Goal: Task Accomplishment & Management: Complete application form

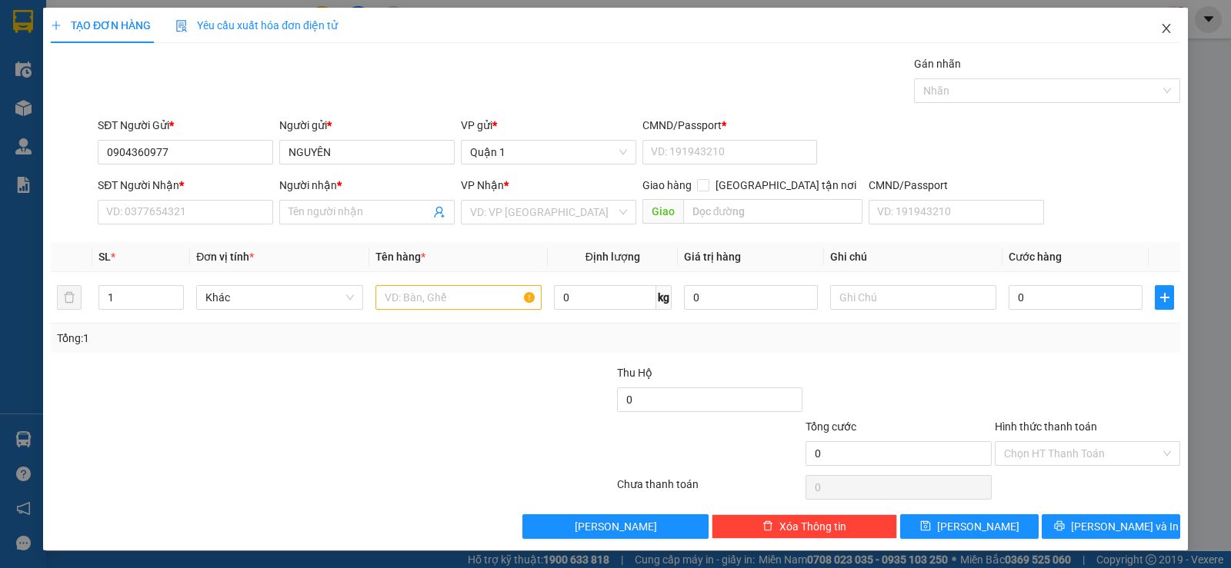
click at [1160, 30] on icon "close" at bounding box center [1166, 28] width 12 height 12
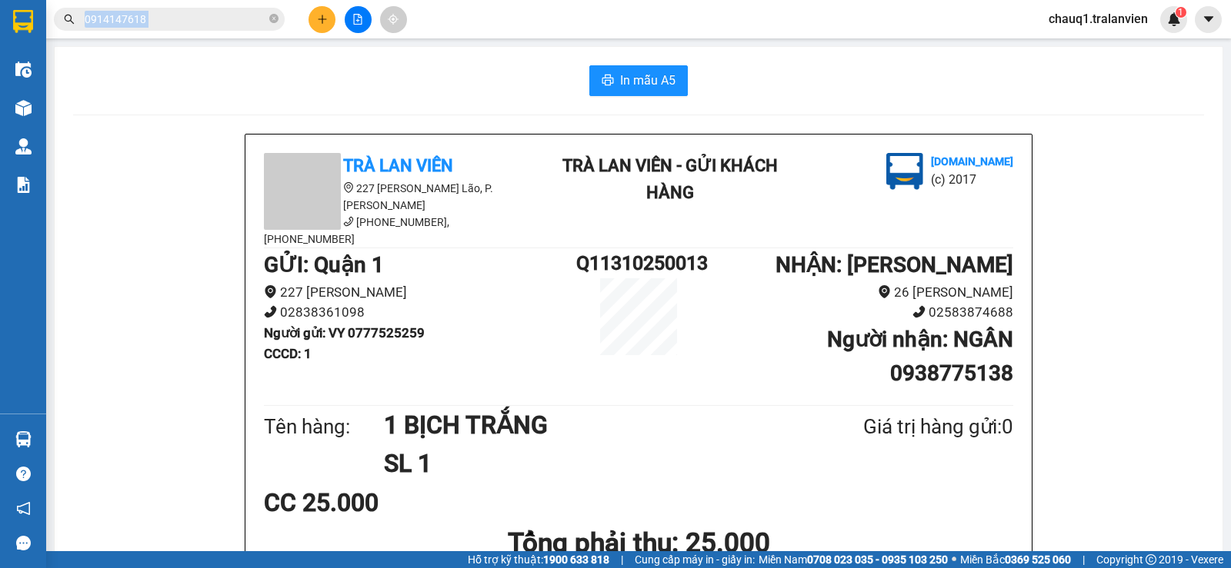
click at [267, 14] on span "0914147618" at bounding box center [169, 19] width 231 height 23
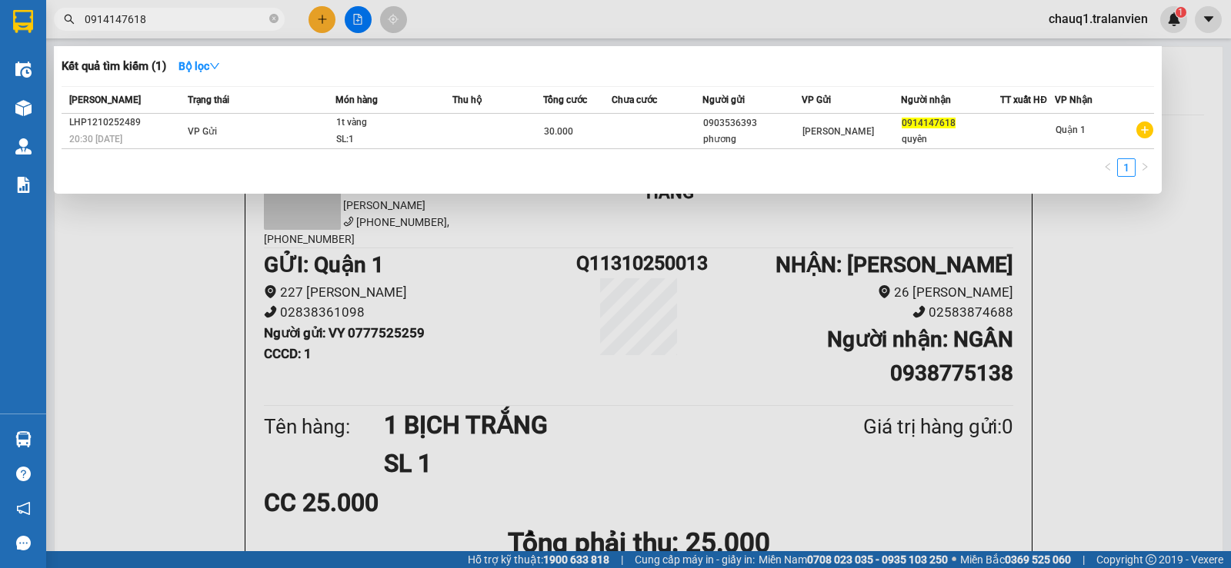
drag, startPoint x: 259, startPoint y: 11, endPoint x: 231, endPoint y: 11, distance: 28.5
click at [231, 11] on input "0914147618" at bounding box center [176, 19] width 182 height 17
click at [224, 11] on input "0914147618" at bounding box center [176, 19] width 182 height 17
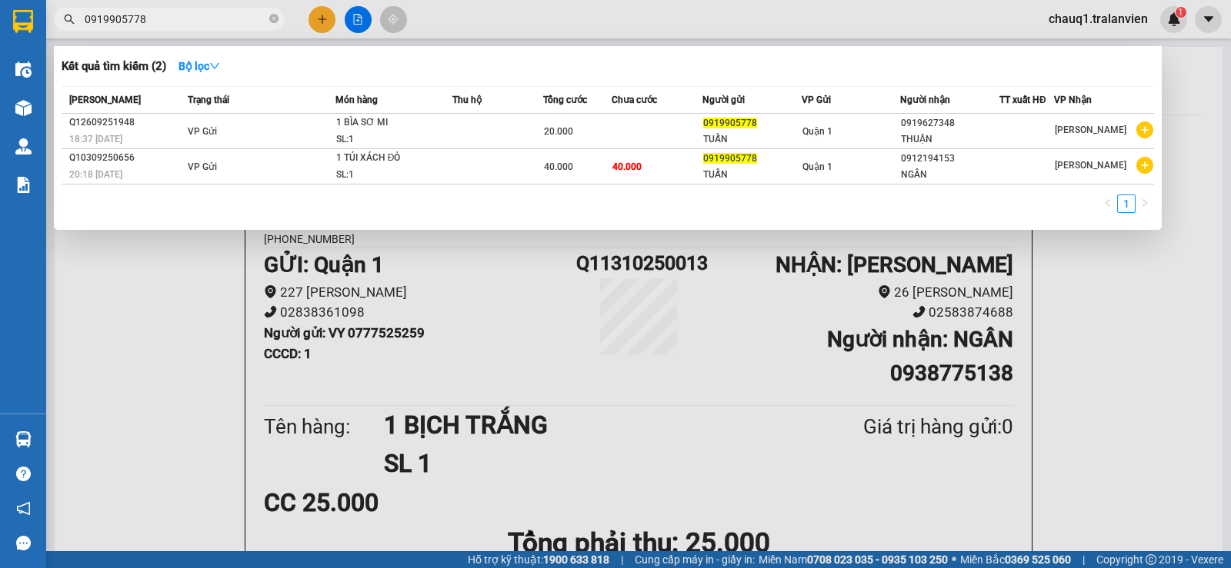
drag, startPoint x: 157, startPoint y: 20, endPoint x: 6, endPoint y: 24, distance: 150.8
click at [6, 24] on section "Kết quả tìm kiếm ( 2 ) Bộ lọc Mã ĐH Trạng thái Món hàng Thu hộ Tổng cước Chưa c…" at bounding box center [615, 284] width 1231 height 568
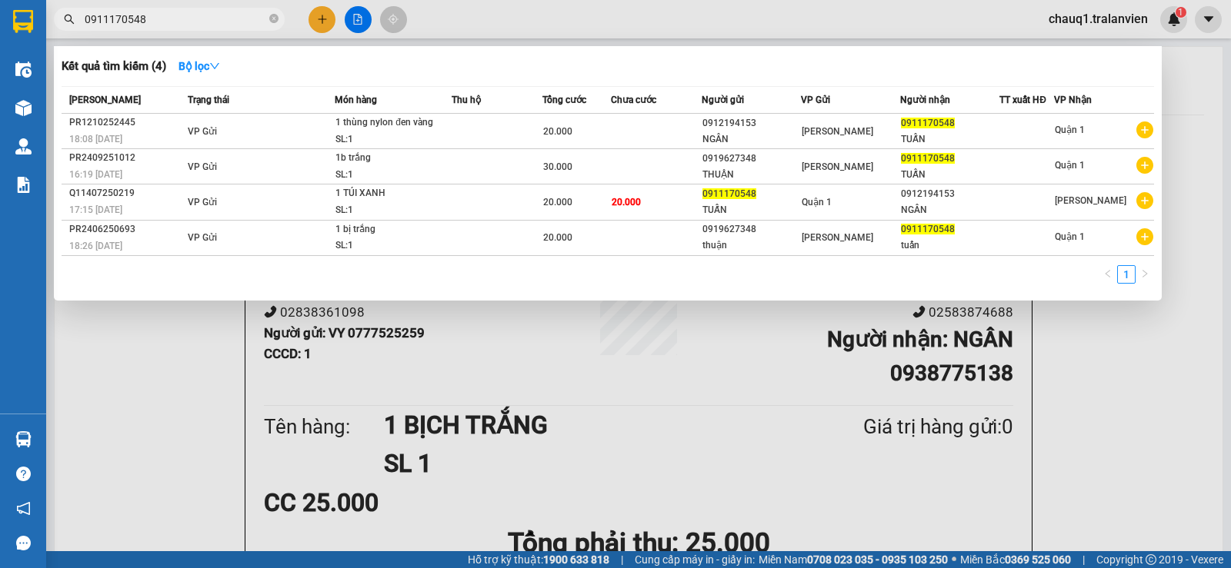
drag, startPoint x: 155, startPoint y: 11, endPoint x: 0, endPoint y: 20, distance: 154.9
click at [0, 20] on section "Kết quả tìm kiếm ( 4 ) Bộ lọc Mã ĐH Trạng thái Món hàng Thu hộ Tổng cước Chưa c…" at bounding box center [615, 284] width 1231 height 568
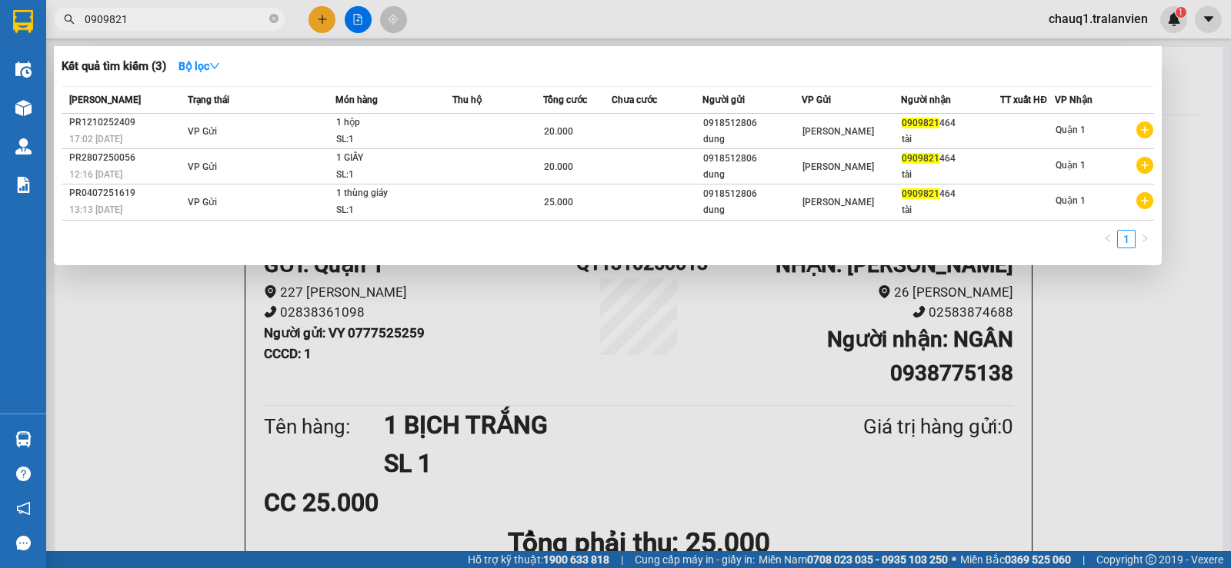
type input "0909821"
click at [315, 16] on div at bounding box center [615, 284] width 1231 height 568
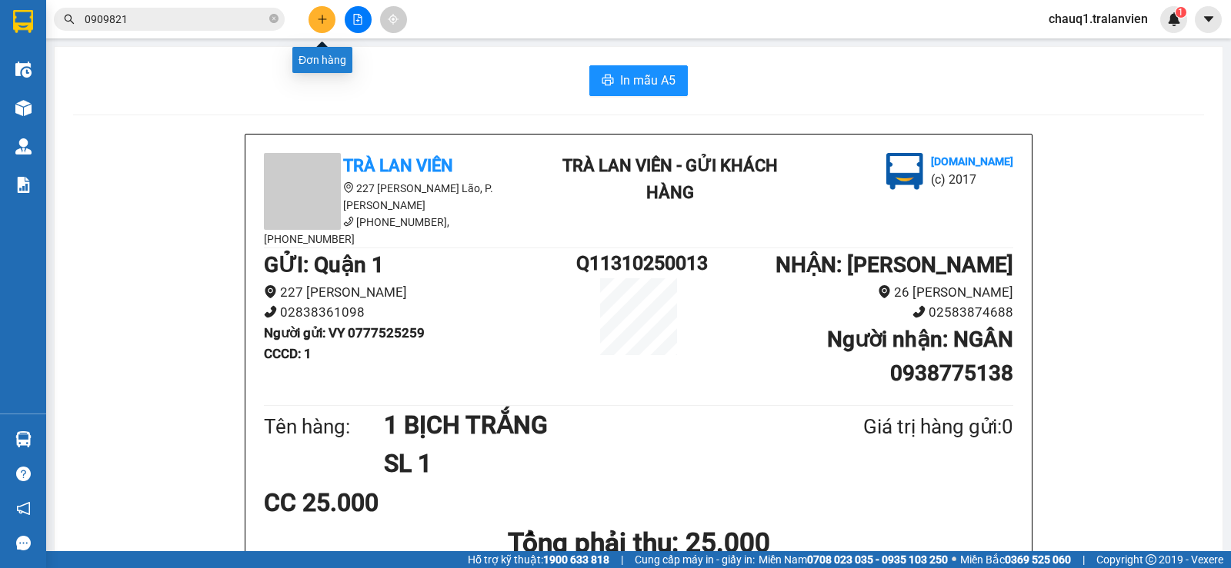
click at [325, 6] on div at bounding box center [357, 19] width 115 height 27
click at [325, 9] on button at bounding box center [321, 19] width 27 height 27
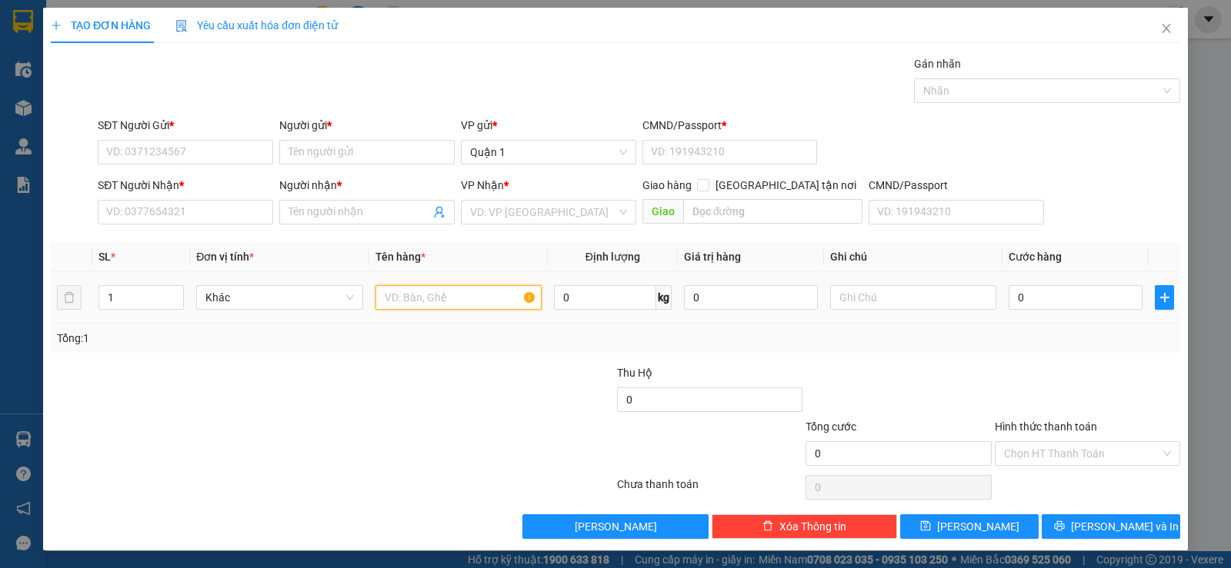
drag, startPoint x: 395, startPoint y: 301, endPoint x: 438, endPoint y: 302, distance: 43.8
click at [394, 298] on input "text" at bounding box center [458, 297] width 166 height 25
type input "1 CÂY DÀI NILON"
click at [1031, 297] on input "0" at bounding box center [1075, 297] width 134 height 25
type input "6"
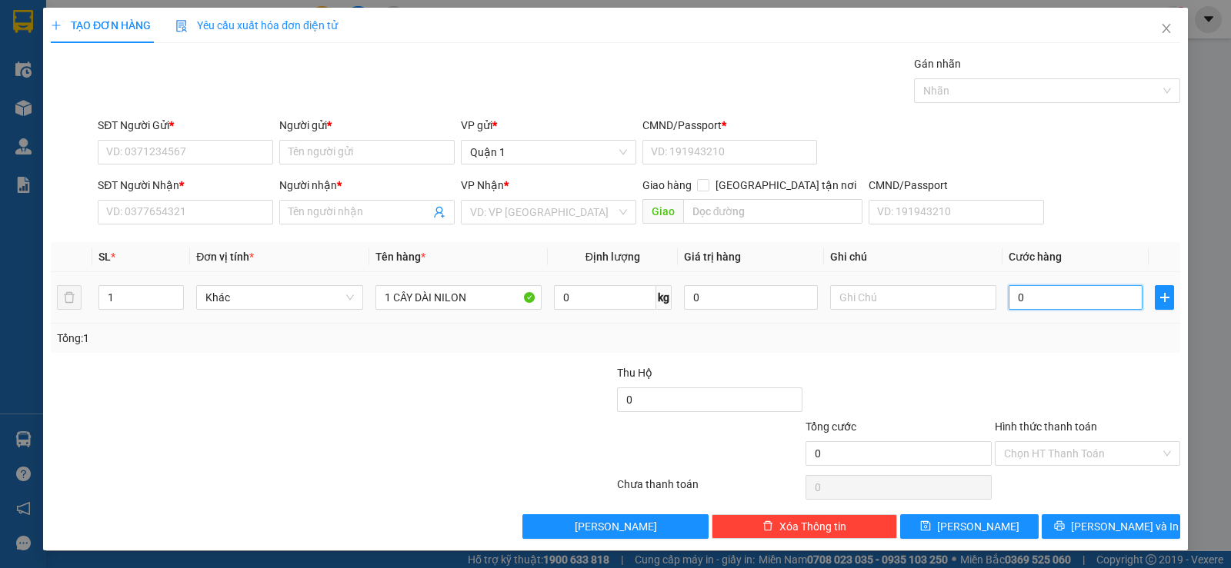
type input "6"
type input "60"
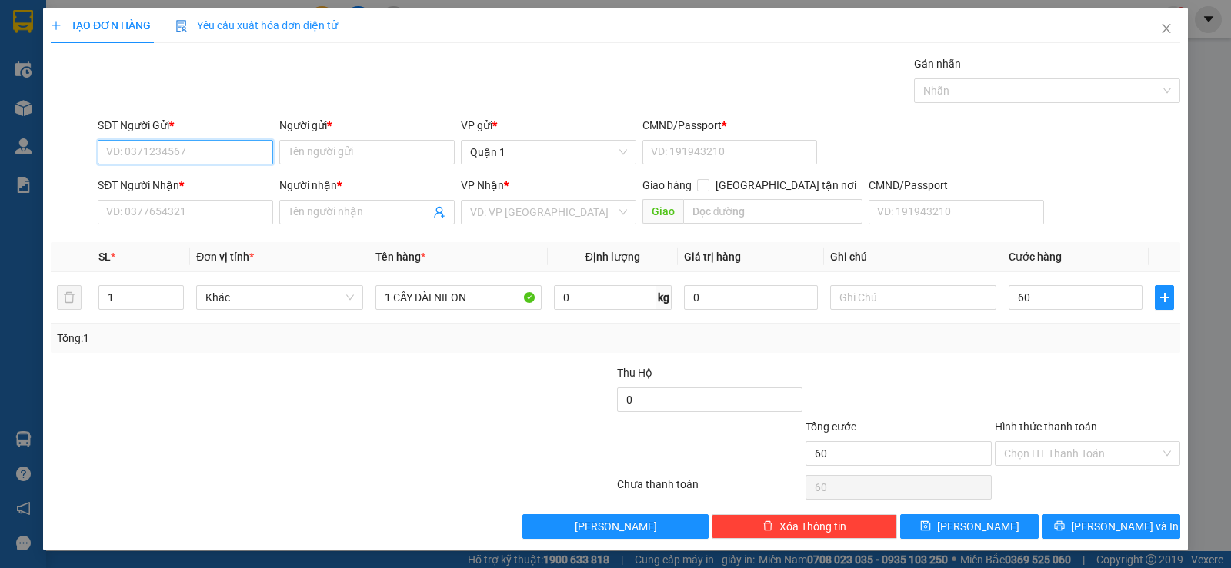
type input "60.000"
click at [181, 143] on input "SĐT Người Gửi *" at bounding box center [185, 152] width 175 height 25
type input "0396809996"
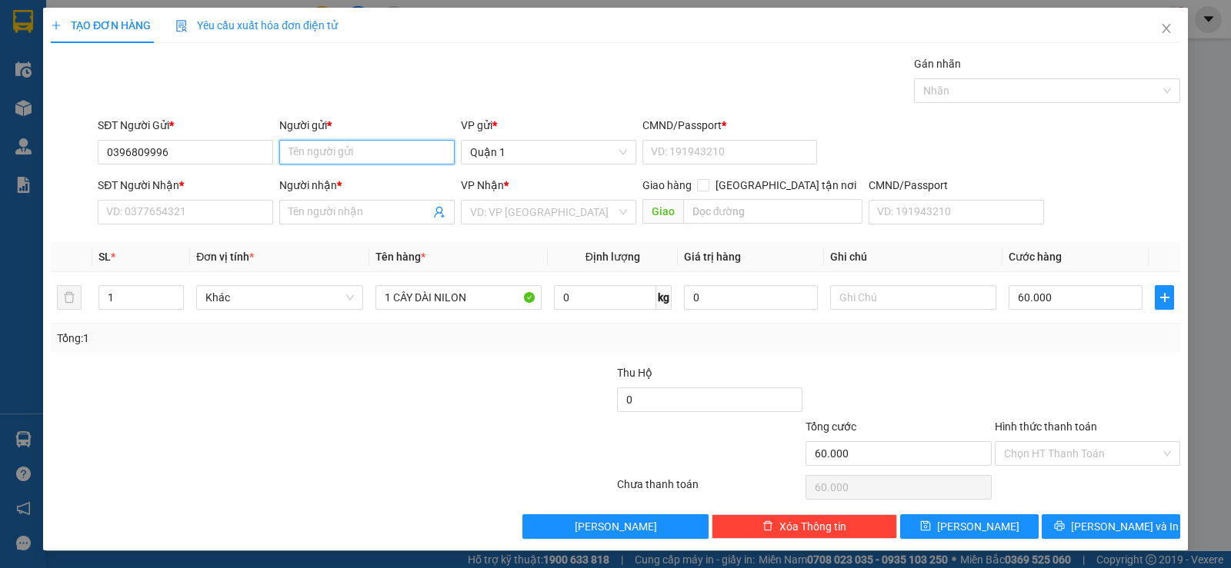
click at [368, 156] on input "Người gửi *" at bounding box center [366, 152] width 175 height 25
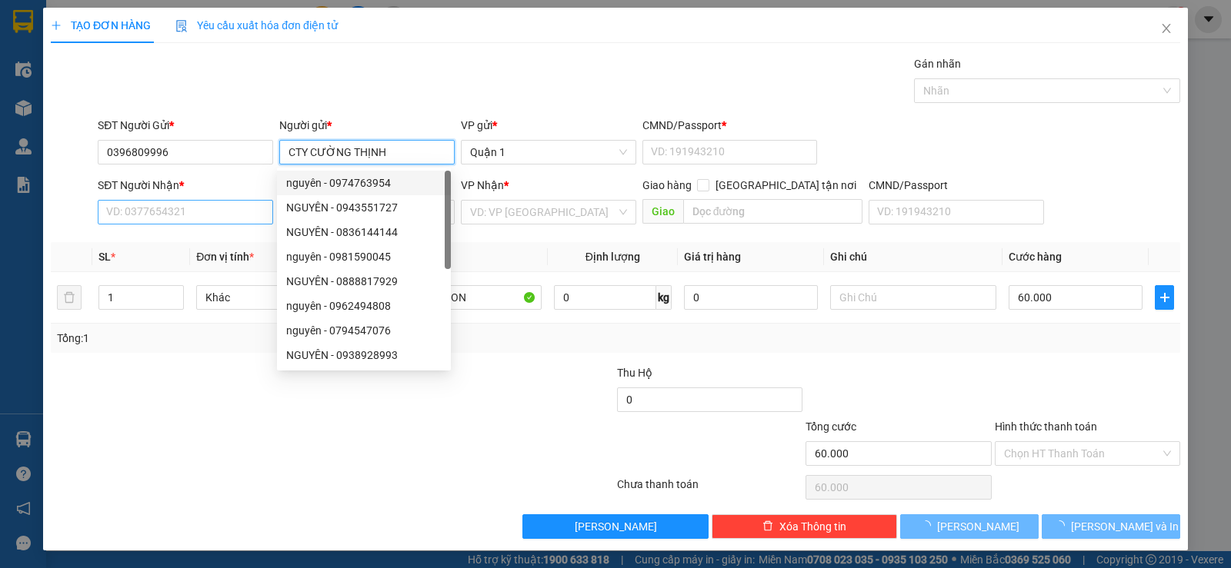
type input "CTY CƯỜNG THỊNH"
click at [134, 222] on input "SĐT Người Nhận *" at bounding box center [185, 212] width 175 height 25
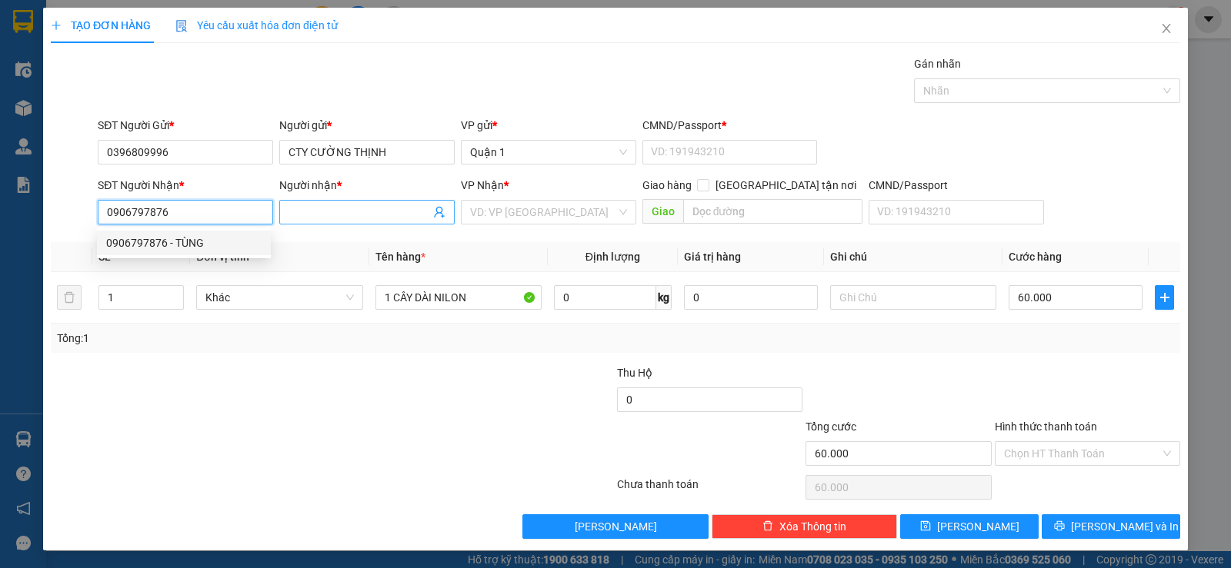
type input "0906797876"
click at [321, 210] on input "Người nhận *" at bounding box center [359, 212] width 142 height 17
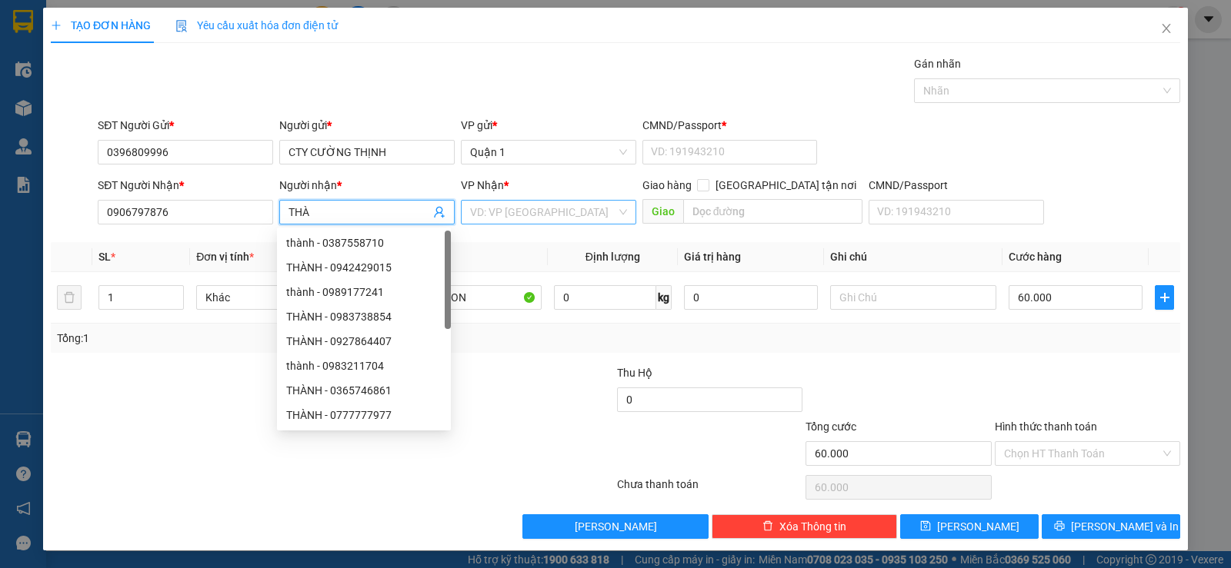
type input "THÀ"
click at [517, 214] on input "search" at bounding box center [543, 212] width 146 height 23
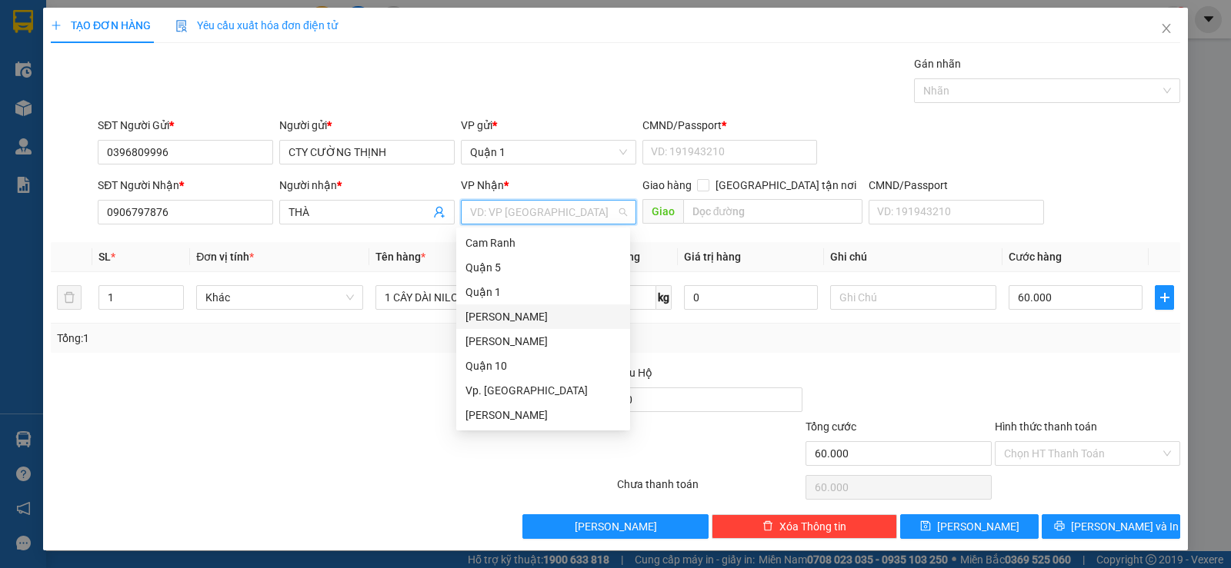
click at [531, 321] on div "[PERSON_NAME]" at bounding box center [542, 316] width 155 height 17
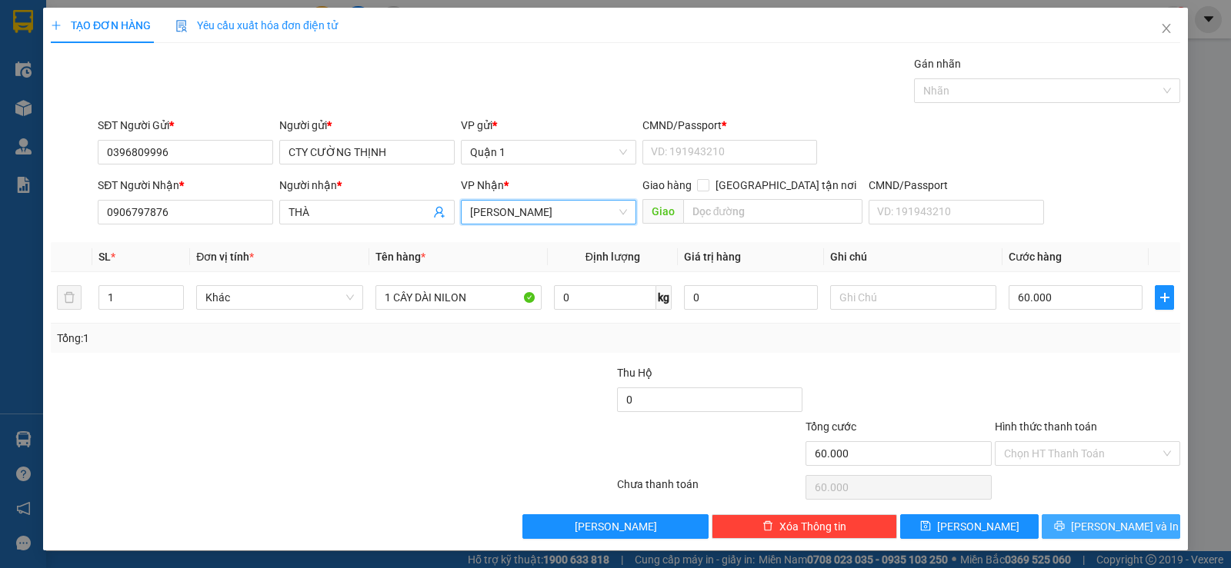
click at [1064, 523] on icon "printer" at bounding box center [1059, 526] width 11 height 11
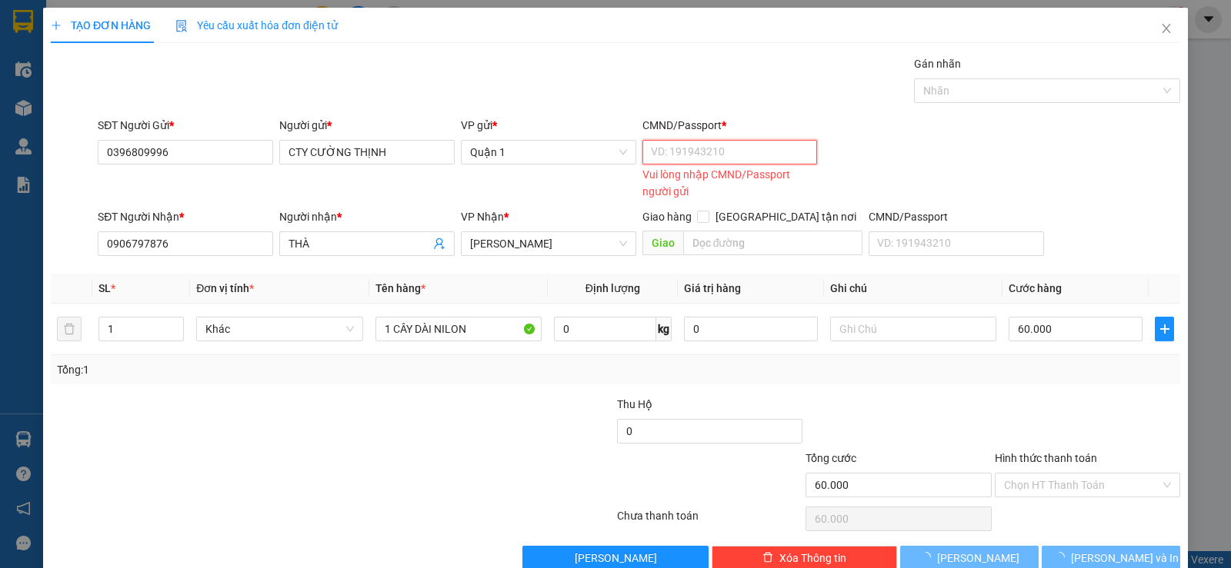
click at [700, 152] on input "CMND/Passport *" at bounding box center [729, 152] width 175 height 25
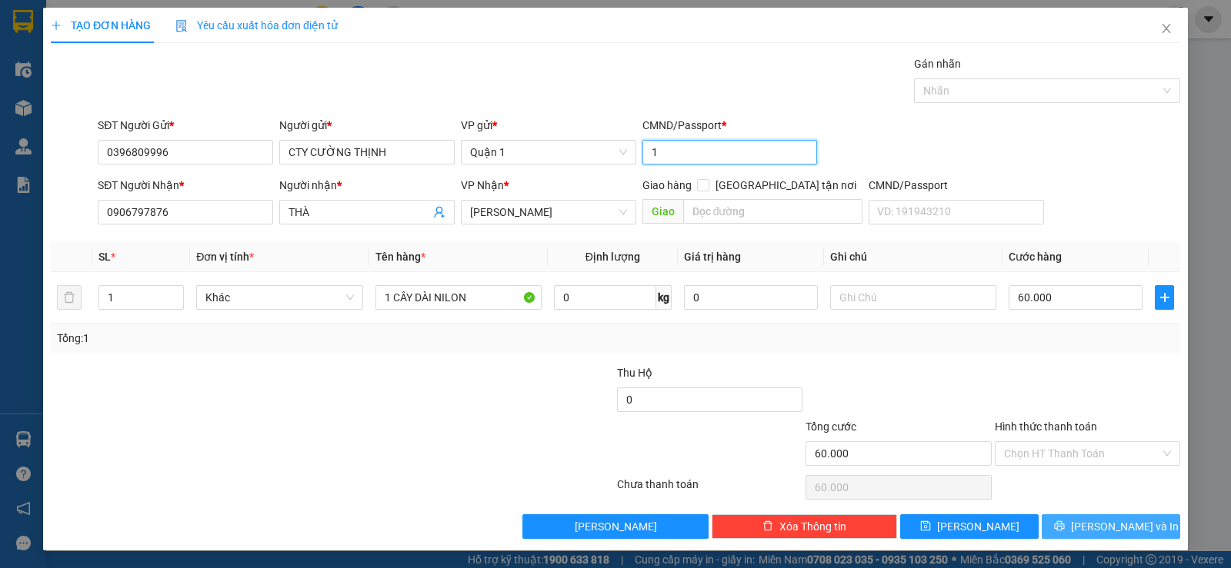
type input "1"
drag, startPoint x: 1106, startPoint y: 535, endPoint x: 1075, endPoint y: 458, distance: 83.6
click at [1108, 536] on button "[PERSON_NAME] và In" at bounding box center [1110, 527] width 138 height 25
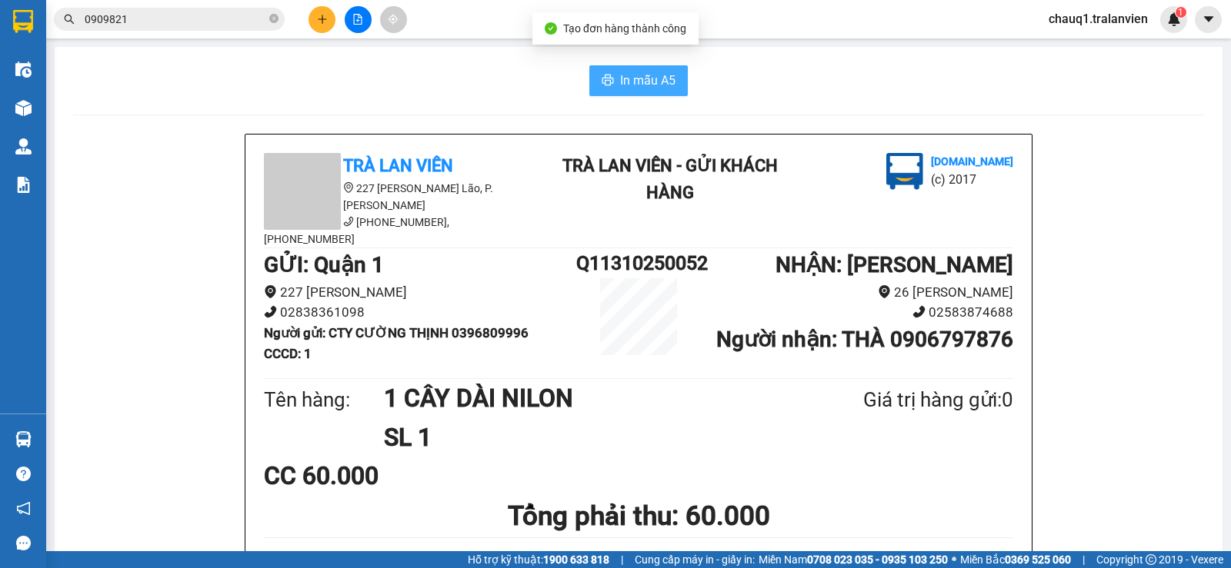
click at [656, 72] on span "In mẫu A5" at bounding box center [647, 80] width 55 height 19
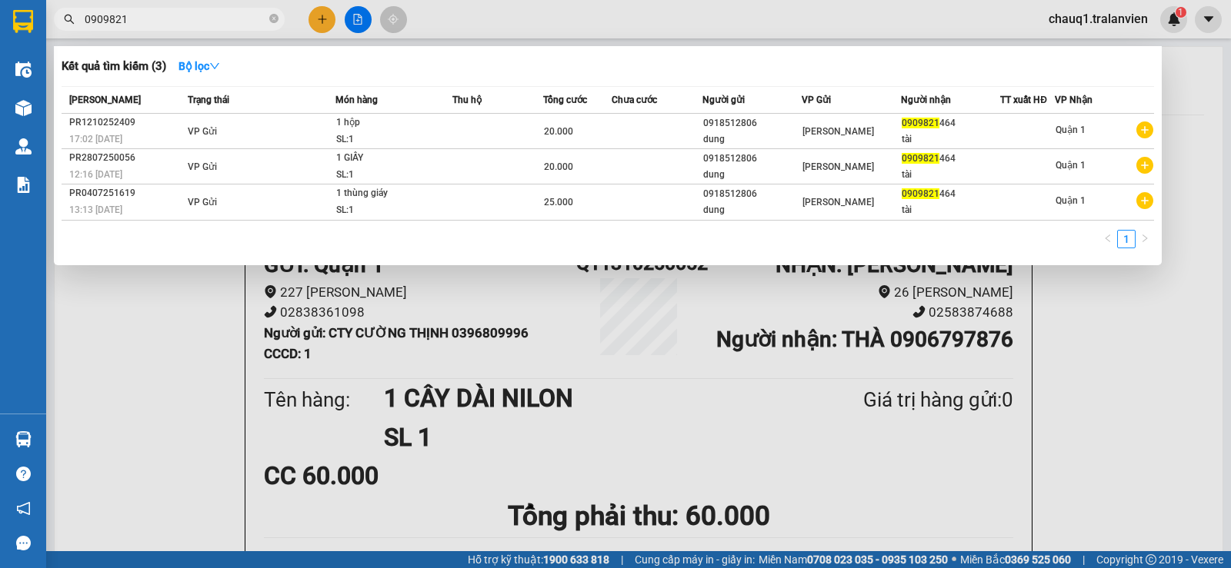
click at [178, 21] on input "0909821" at bounding box center [176, 19] width 182 height 17
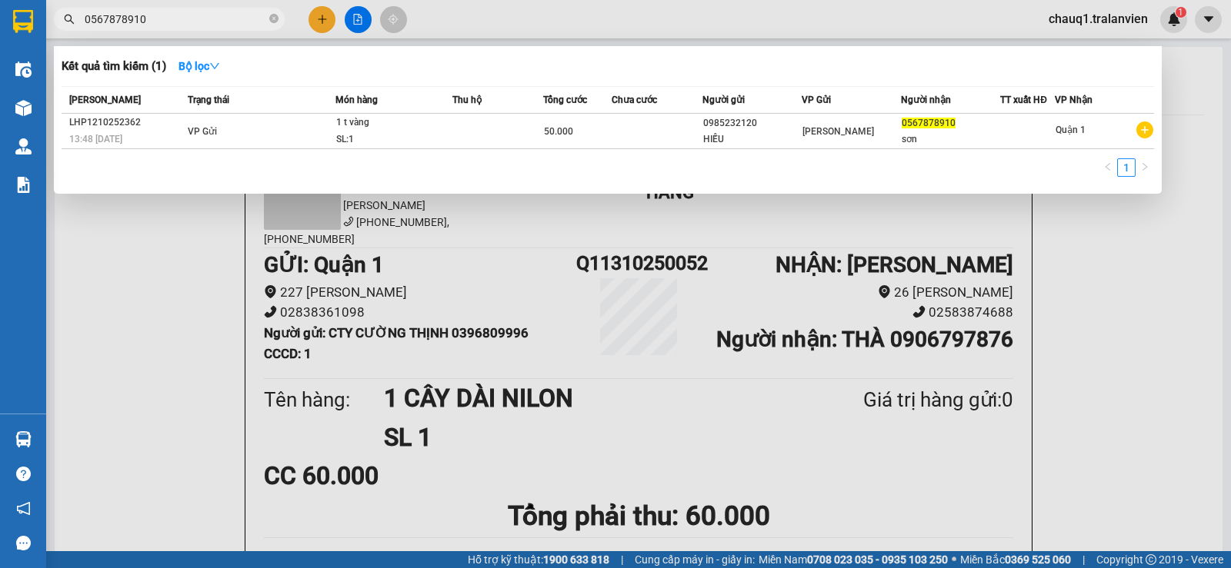
type input "0567878910"
click at [322, 24] on div at bounding box center [615, 284] width 1231 height 568
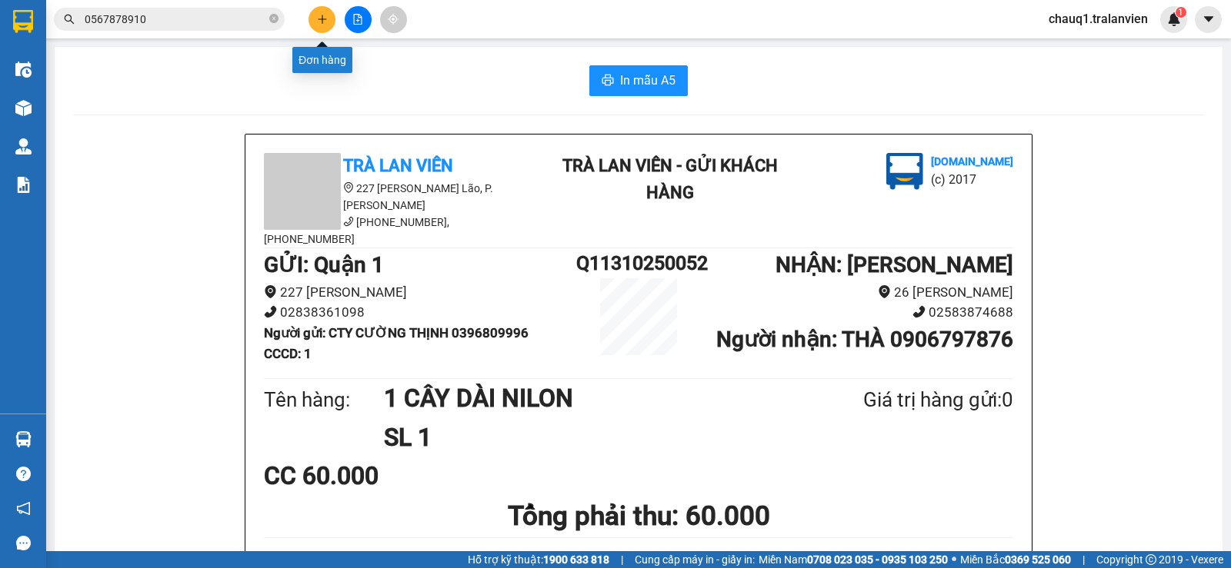
click at [321, 20] on icon "plus" at bounding box center [322, 19] width 11 height 11
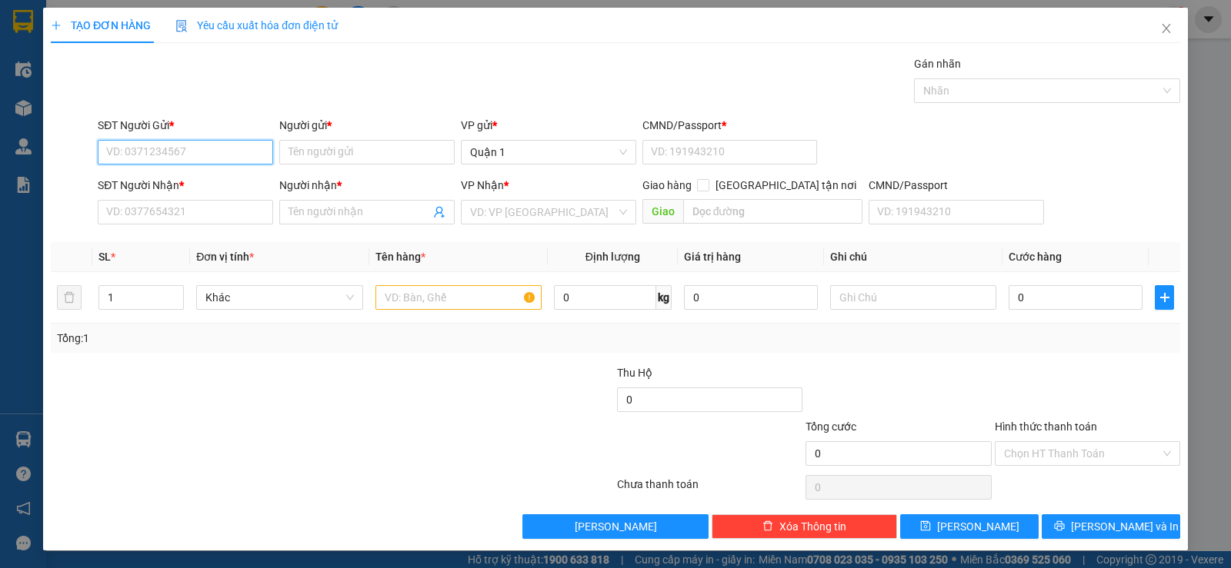
click at [110, 146] on input "SĐT Người Gửi *" at bounding box center [185, 152] width 175 height 25
type input "0918024046"
click at [142, 188] on div "0918024046 - NGOAN" at bounding box center [183, 183] width 155 height 17
type input "NGOAN"
type input "1"
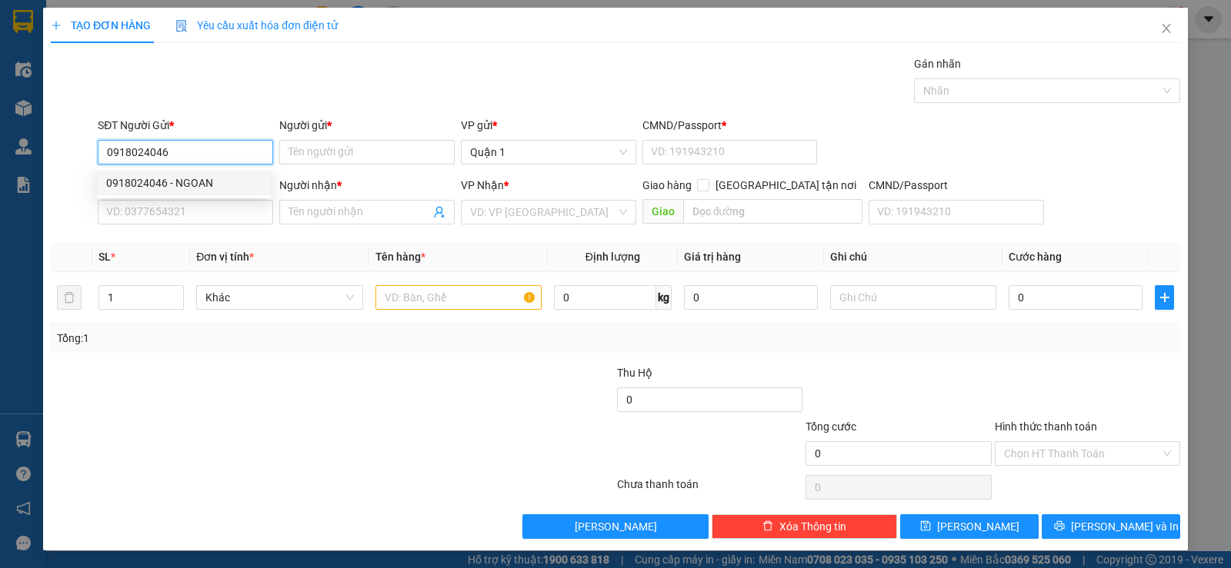
type input "0982133017"
type input "HÀ"
type input "0918024046"
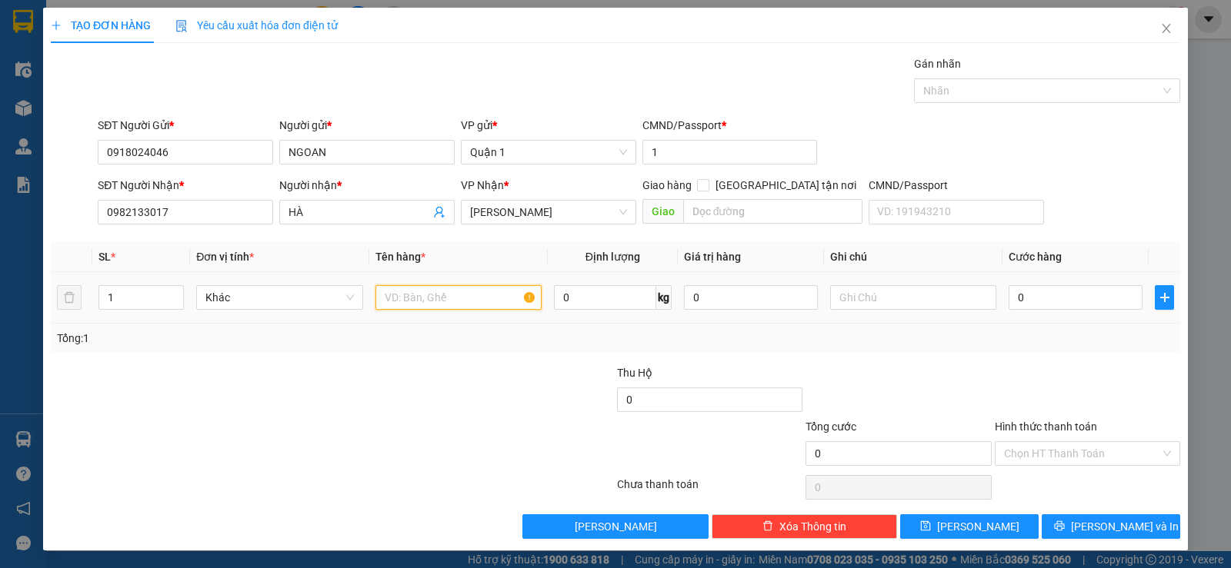
click at [415, 309] on input "text" at bounding box center [458, 297] width 166 height 25
type input "1 T VÀNG"
click at [1076, 305] on input "0" at bounding box center [1075, 297] width 134 height 25
type input "5"
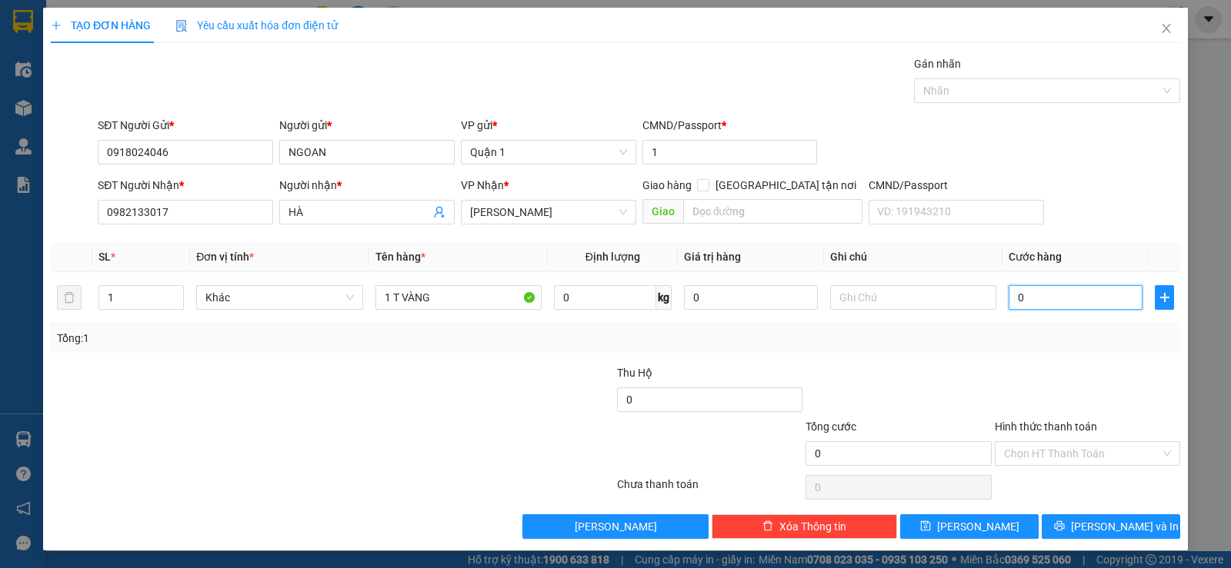
type input "5"
type input "50"
type input "50.000"
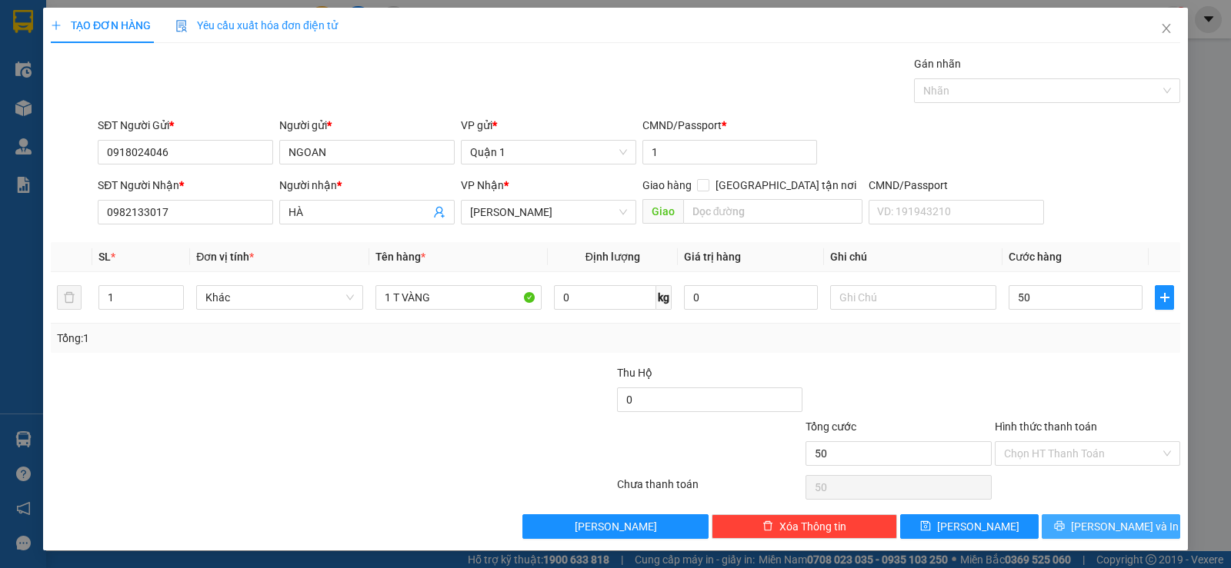
type input "50.000"
click at [1053, 538] on button "Lưu và In" at bounding box center [1110, 527] width 138 height 25
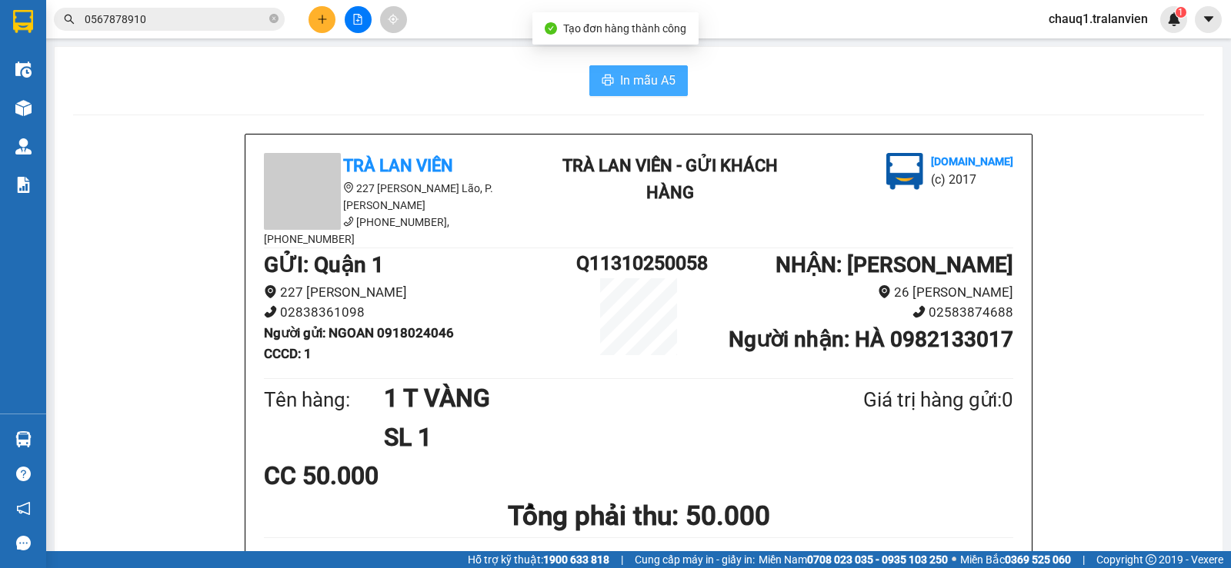
drag, startPoint x: 616, startPoint y: 76, endPoint x: 803, endPoint y: 139, distance: 197.3
click at [628, 78] on span "In mẫu A5" at bounding box center [647, 80] width 55 height 19
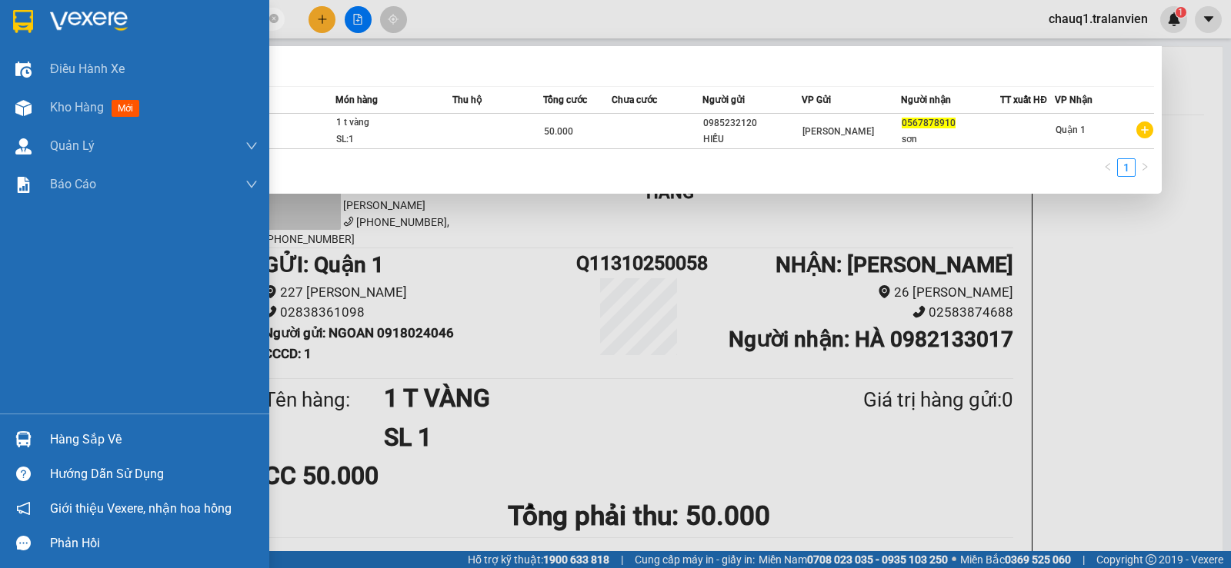
drag, startPoint x: 156, startPoint y: 15, endPoint x: 0, endPoint y: 23, distance: 156.3
click at [0, 23] on section "Kết quả tìm kiếm ( 1 ) Bộ lọc Mã ĐH Trạng thái Món hàng Thu hộ Tổng cước Chưa c…" at bounding box center [615, 284] width 1231 height 568
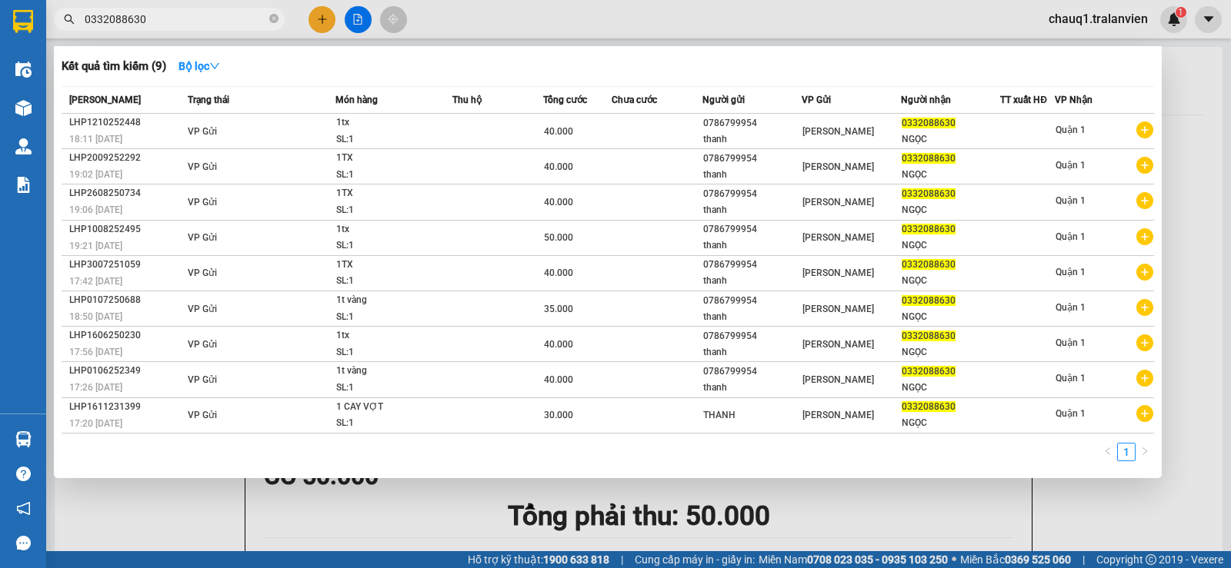
type input "0332088630"
click at [327, 19] on div at bounding box center [615, 284] width 1231 height 568
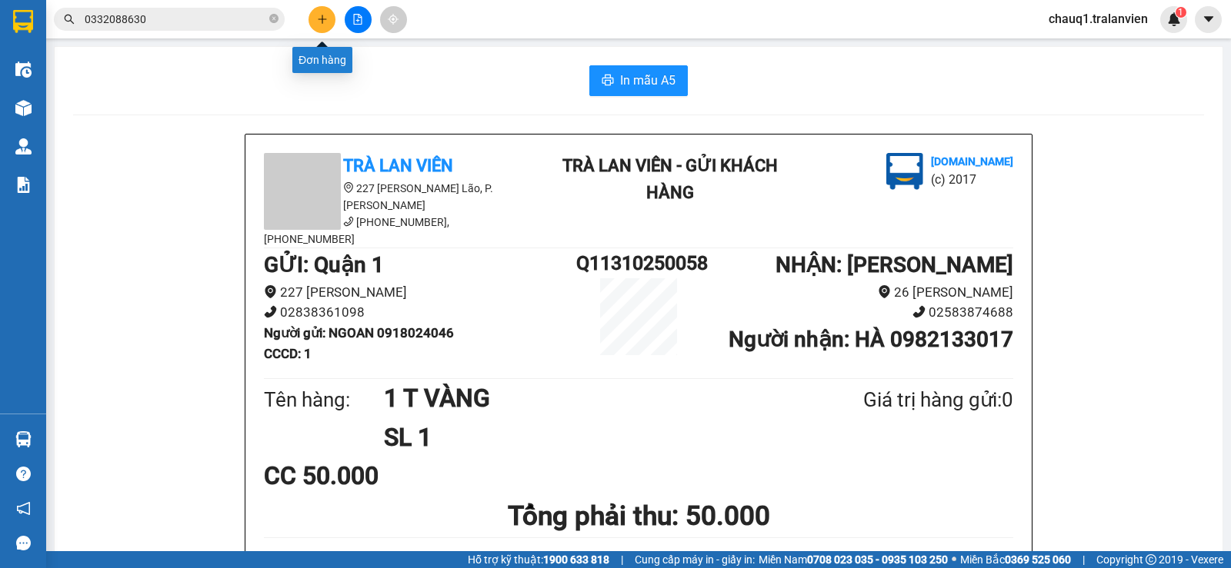
click at [327, 19] on icon "plus" at bounding box center [322, 19] width 11 height 11
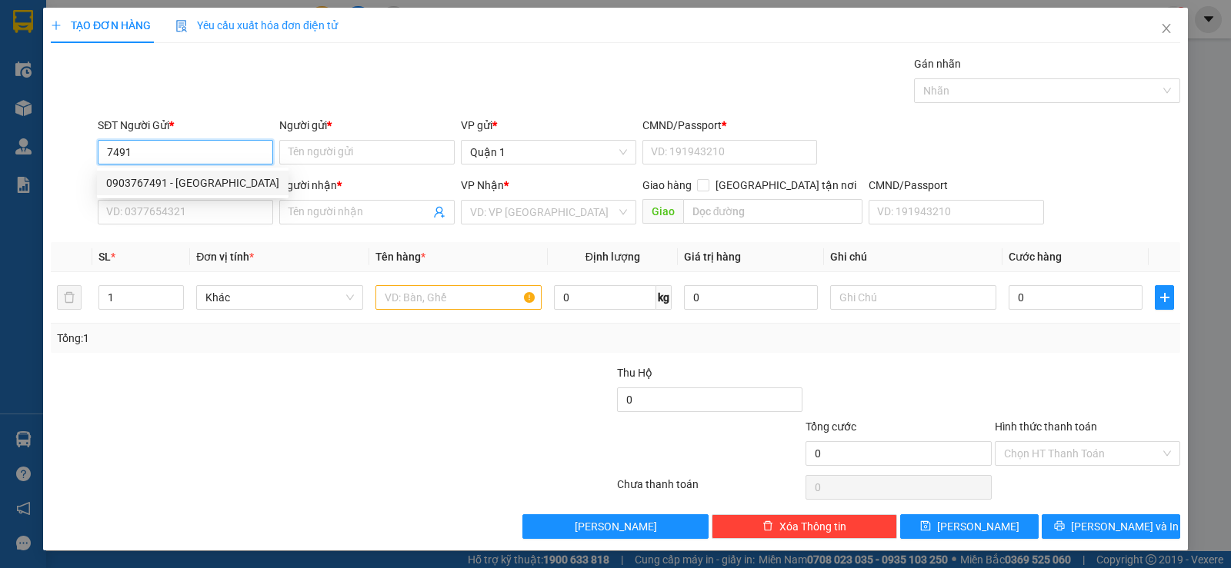
click at [204, 185] on div "0903767491 - VINH" at bounding box center [192, 183] width 173 height 17
type input "0903767491"
type input "VINH"
type input "1"
type input "0948219528"
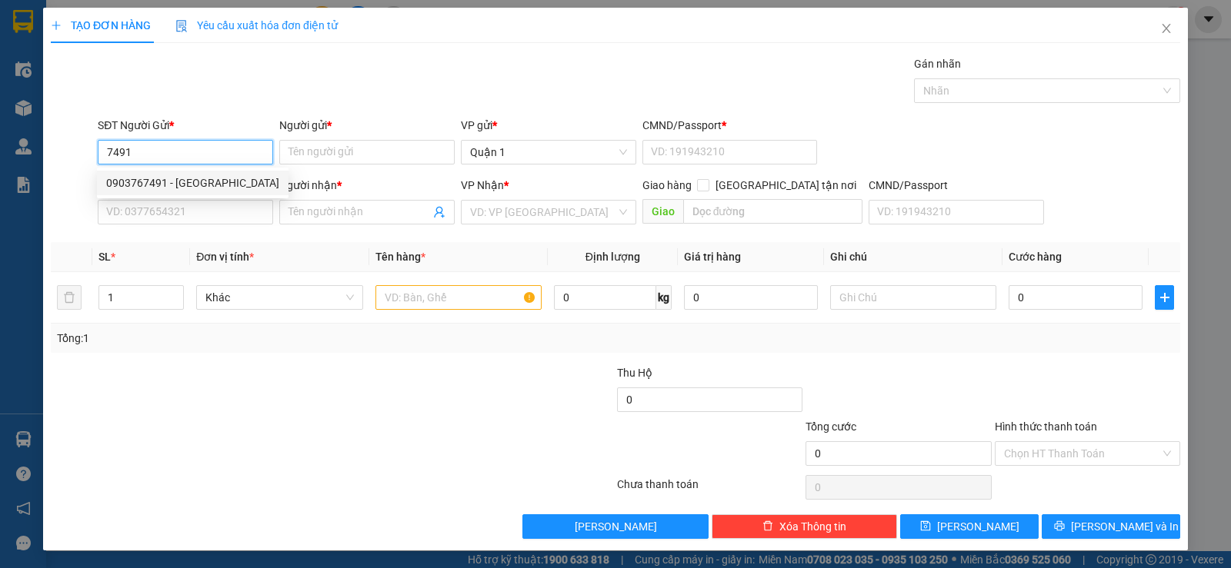
type input "DŨNG"
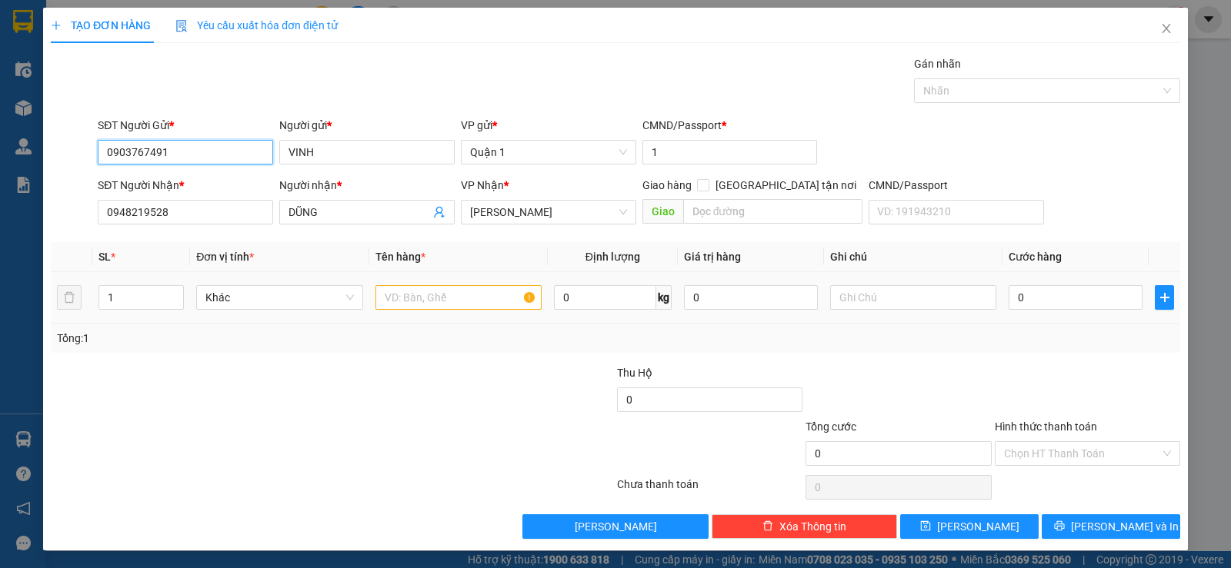
type input "0903767491"
click at [398, 302] on input "text" at bounding box center [458, 297] width 166 height 25
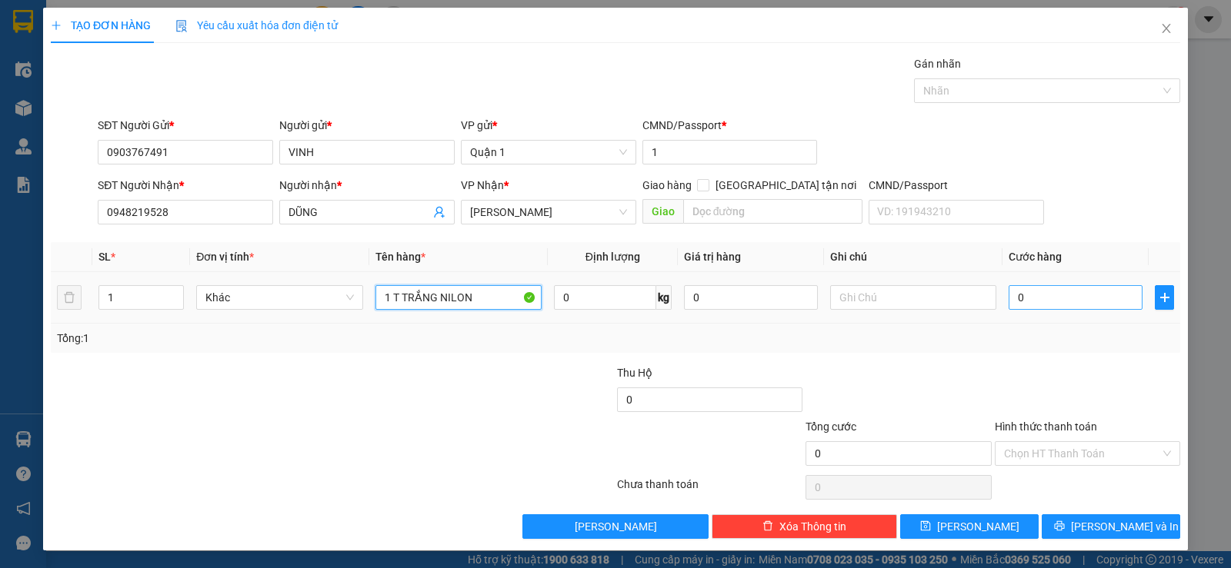
type input "1 T TRẮNG NILON"
click at [1045, 300] on input "0" at bounding box center [1075, 297] width 134 height 25
type input "4"
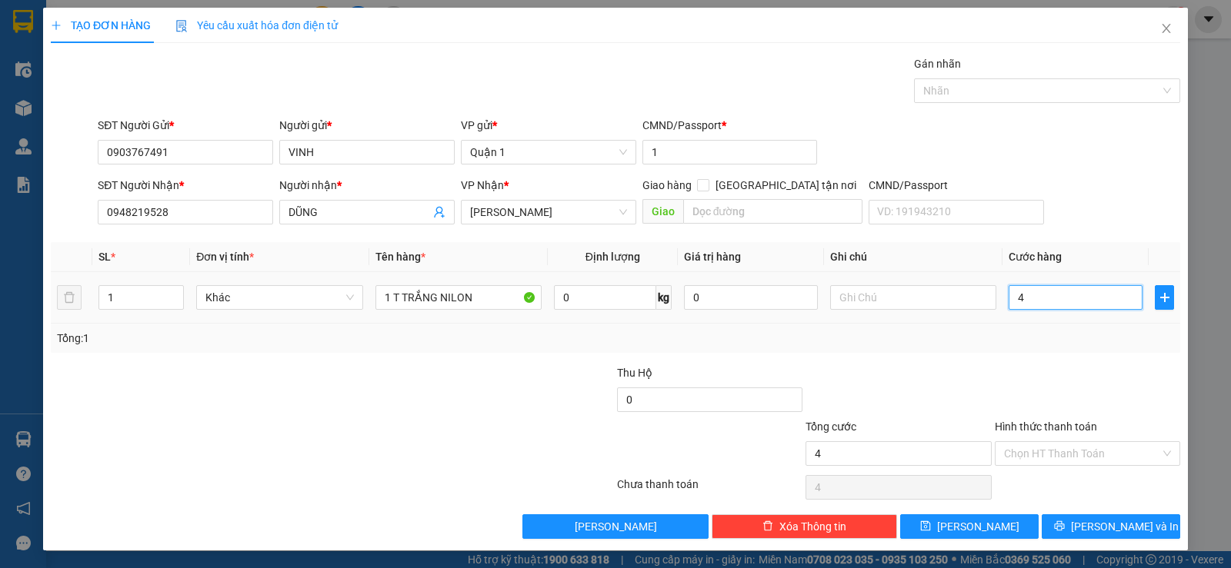
type input "40"
type input "40.000"
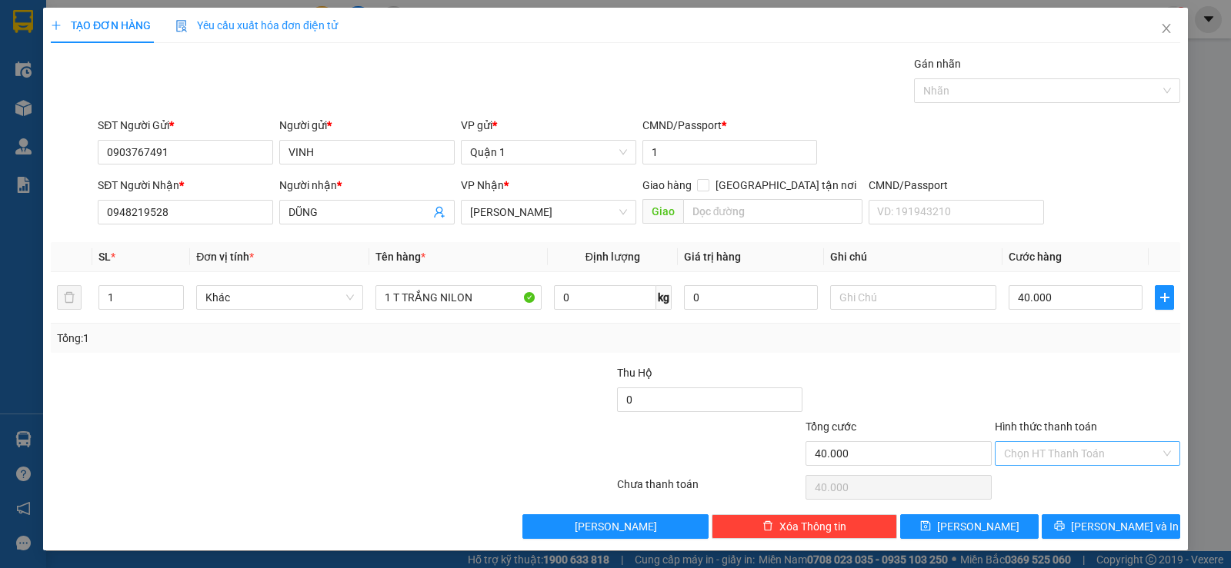
click at [1058, 458] on input "Hình thức thanh toán" at bounding box center [1082, 453] width 156 height 23
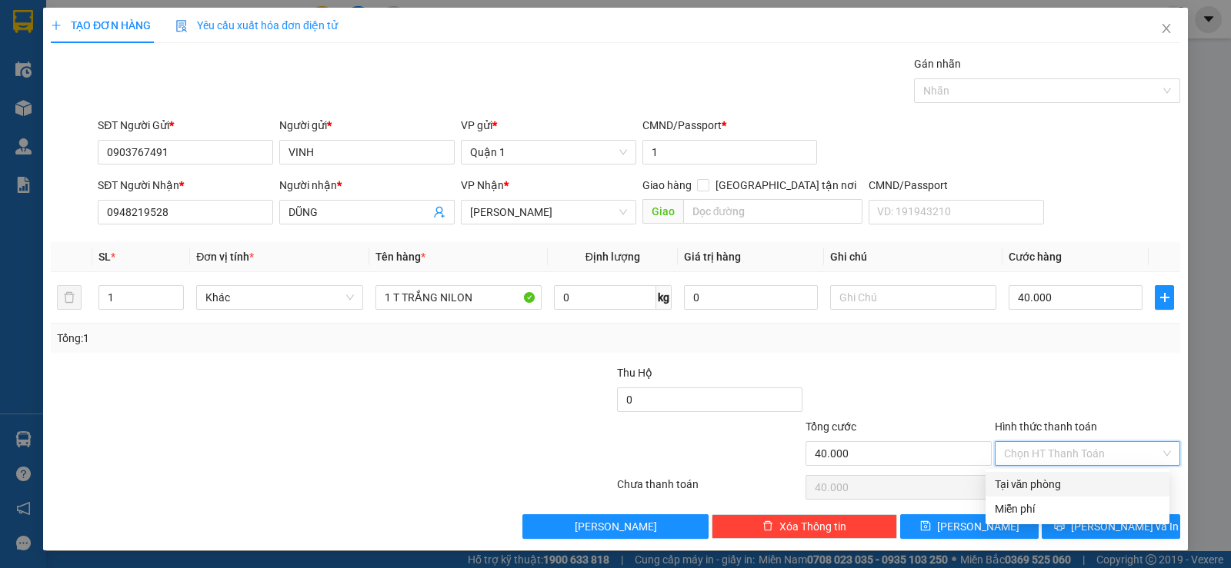
click at [1035, 492] on div "Tại văn phòng" at bounding box center [1077, 484] width 165 height 17
type input "0"
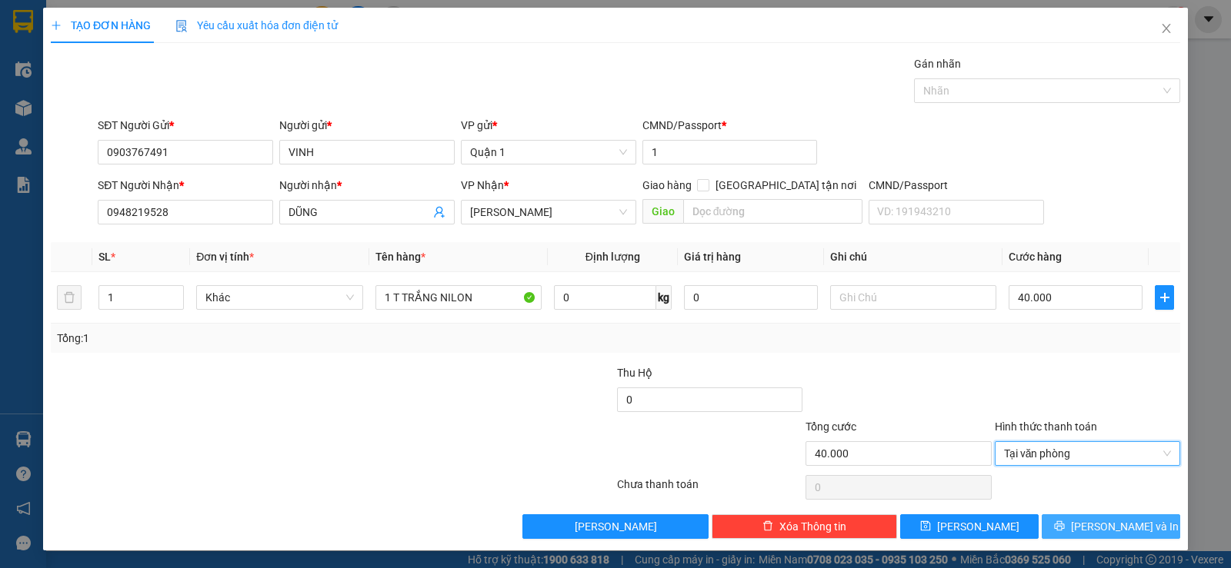
click at [1064, 527] on icon "printer" at bounding box center [1059, 526] width 10 height 10
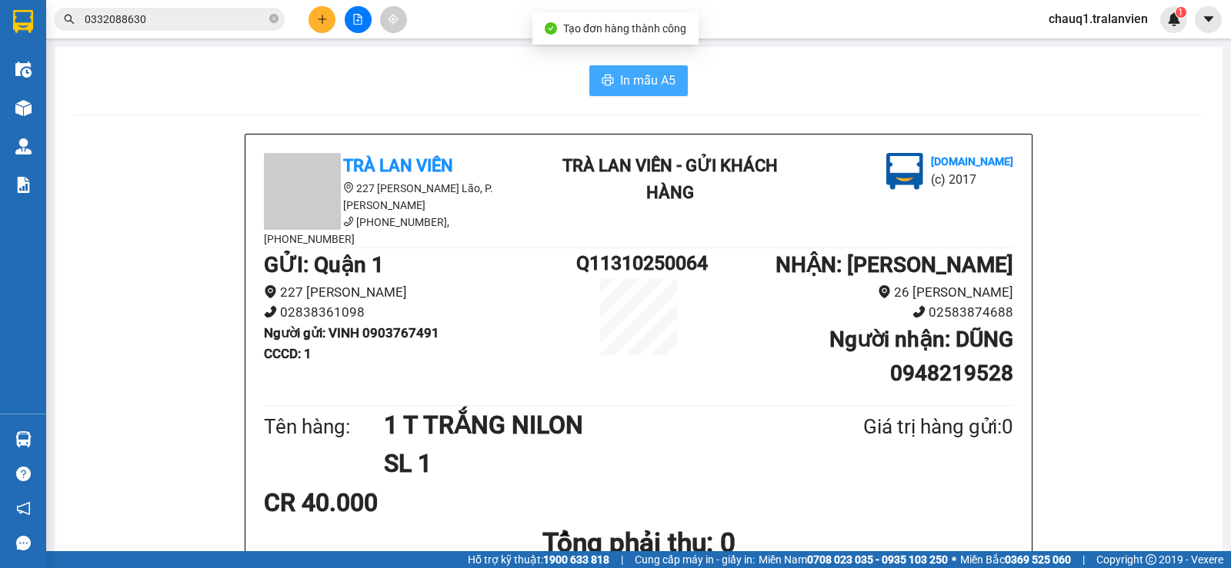
click at [631, 75] on span "In mẫu A5" at bounding box center [647, 80] width 55 height 19
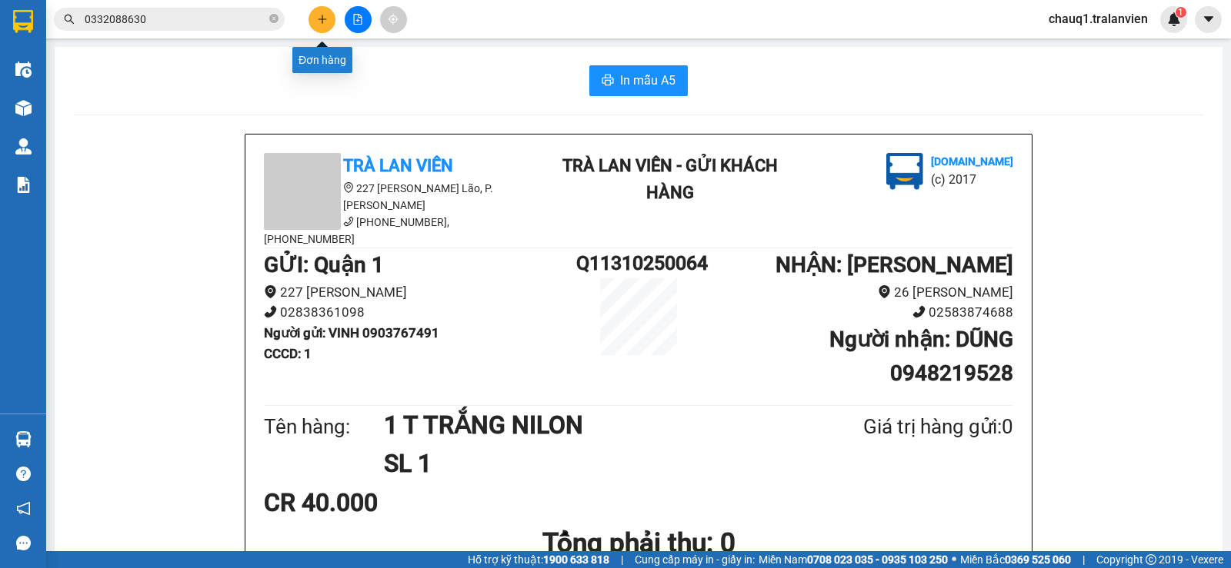
click at [327, 22] on icon "plus" at bounding box center [322, 19] width 11 height 11
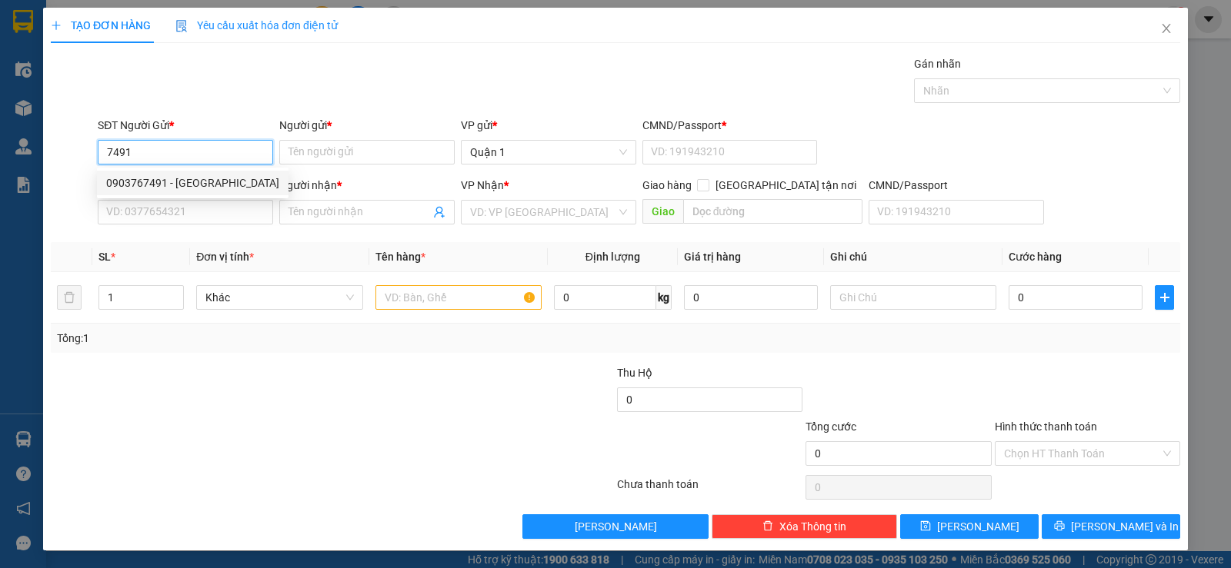
click at [136, 183] on div "0903767491 - VINH" at bounding box center [192, 183] width 173 height 17
type input "0903767491"
type input "VINH"
type input "1"
type input "0948219528"
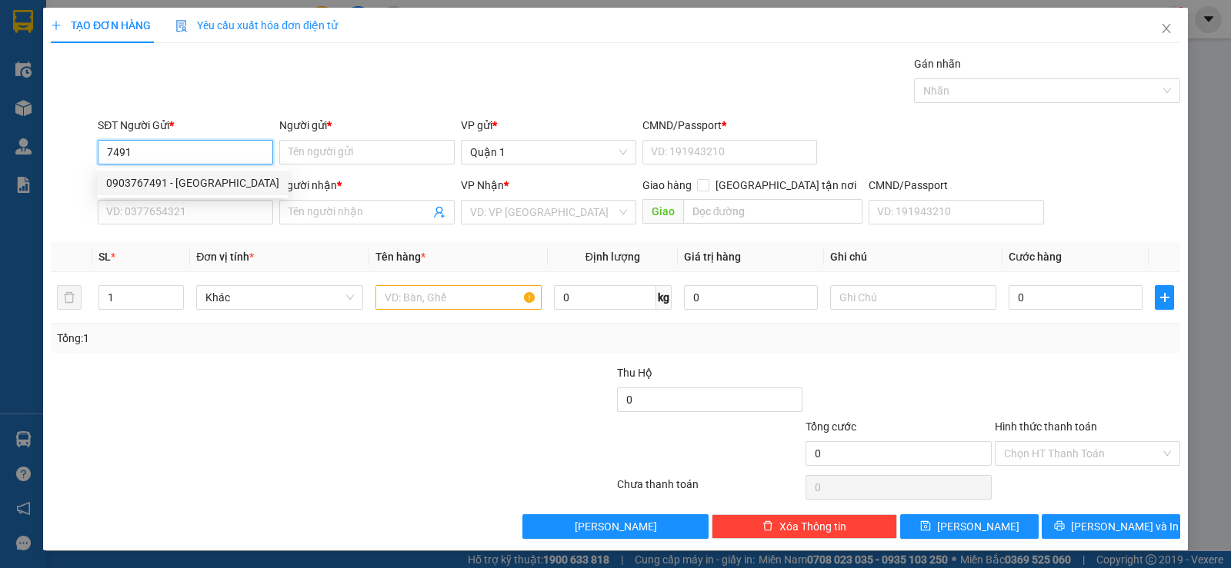
type input "DŨNG"
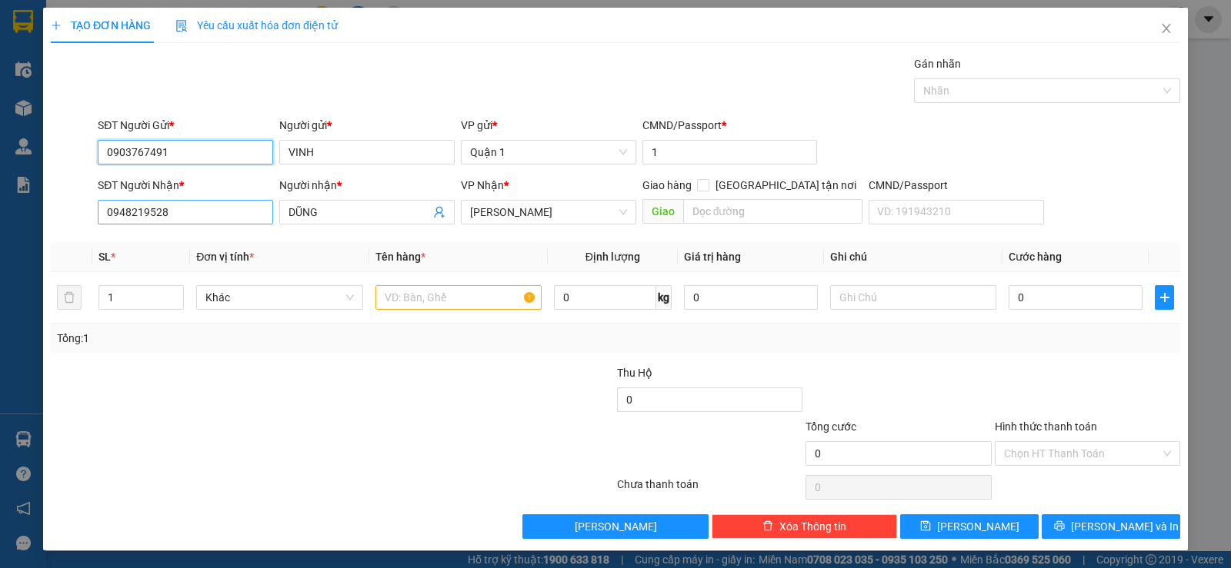
type input "0903767491"
drag, startPoint x: 175, startPoint y: 218, endPoint x: 0, endPoint y: 262, distance: 179.8
click at [0, 262] on div "TẠO ĐƠN HÀNG Yêu cầu xuất hóa đơn điện tử Transit Pickup Surcharge Ids Transit …" at bounding box center [615, 284] width 1231 height 568
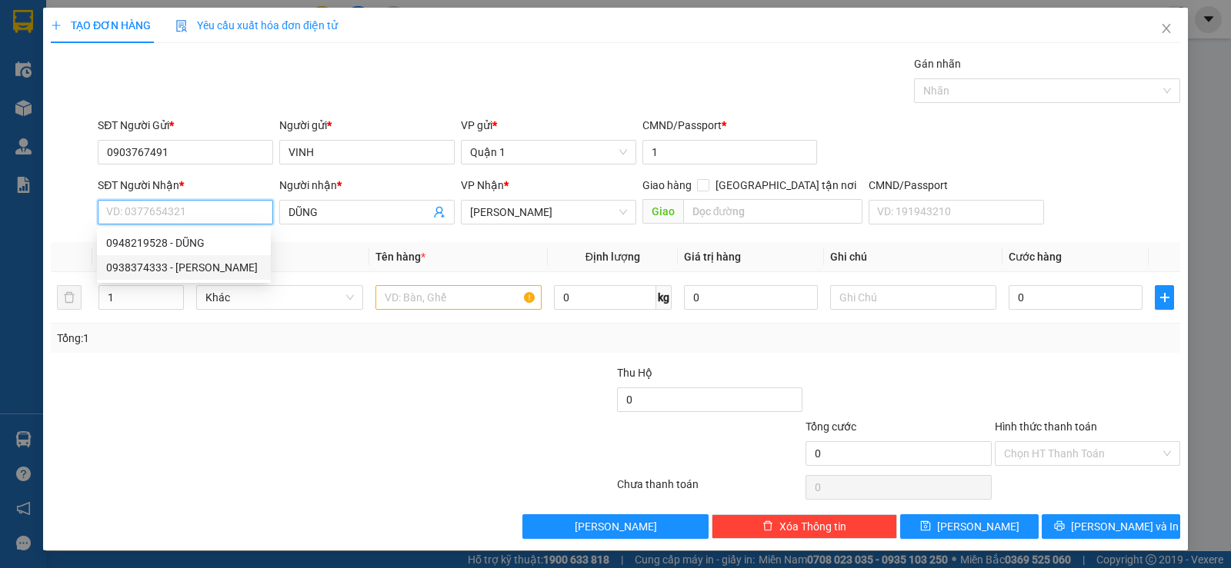
click at [118, 272] on div "0938374333 - HUỲNH" at bounding box center [183, 267] width 155 height 17
type input "0938374333"
type input "HUỲNH"
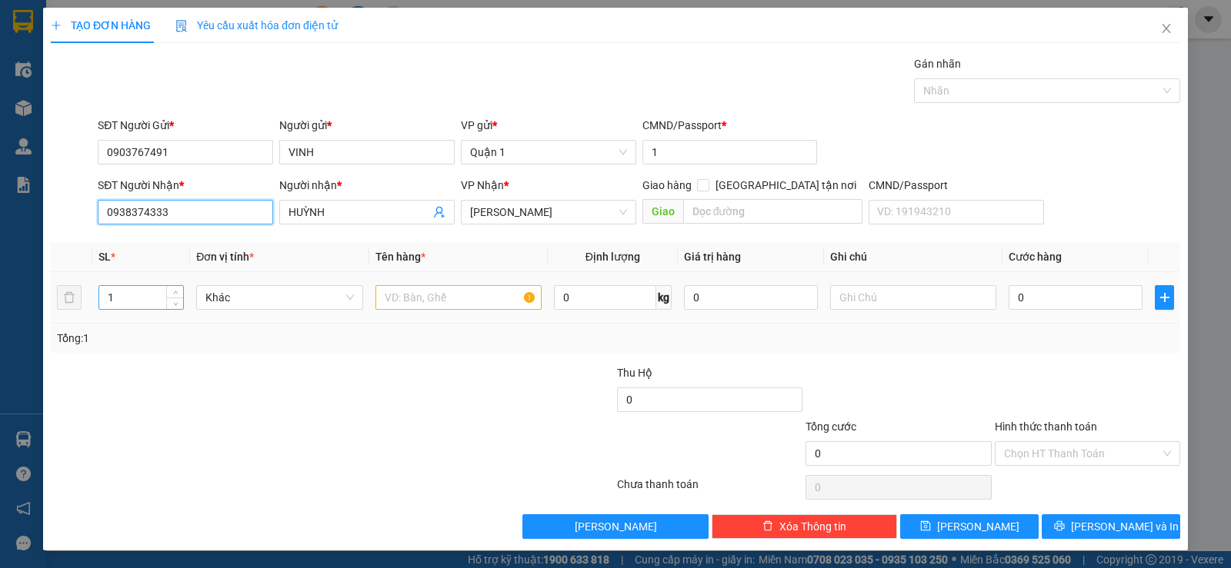
type input "0938374333"
drag, startPoint x: 123, startPoint y: 298, endPoint x: 30, endPoint y: 305, distance: 93.3
click at [30, 305] on div "TẠO ĐƠN HÀNG Yêu cầu xuất hóa đơn điện tử Transit Pickup Surcharge Ids Transit …" at bounding box center [615, 284] width 1231 height 568
type input "2"
click at [395, 291] on input "text" at bounding box center [458, 297] width 166 height 25
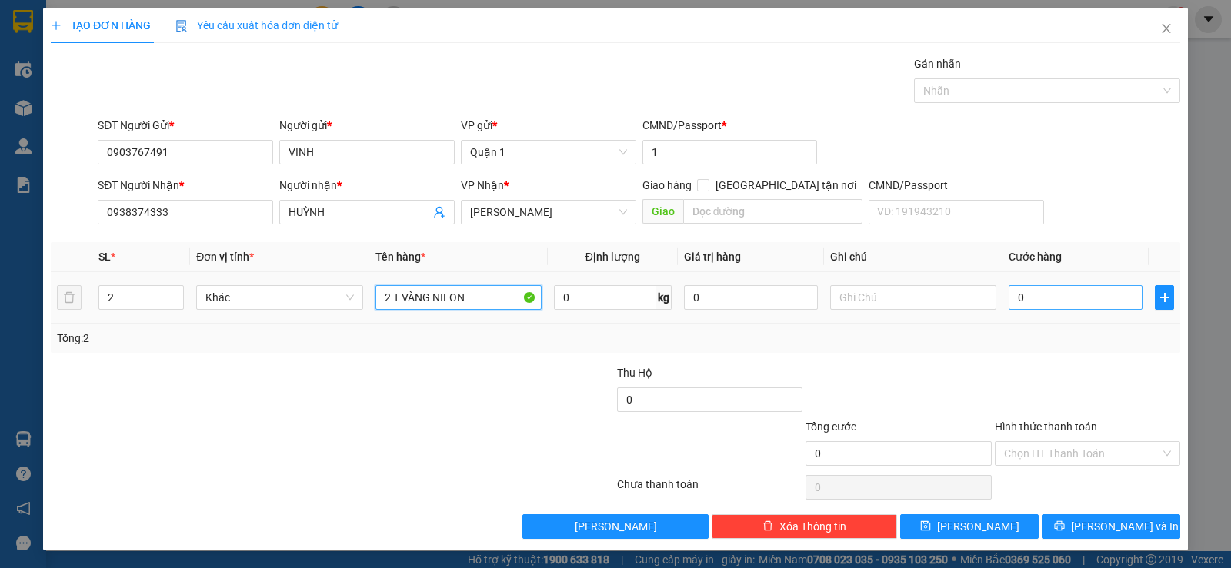
type input "2 T VÀNG NILON"
click at [1087, 306] on input "0" at bounding box center [1075, 297] width 134 height 25
type input "8"
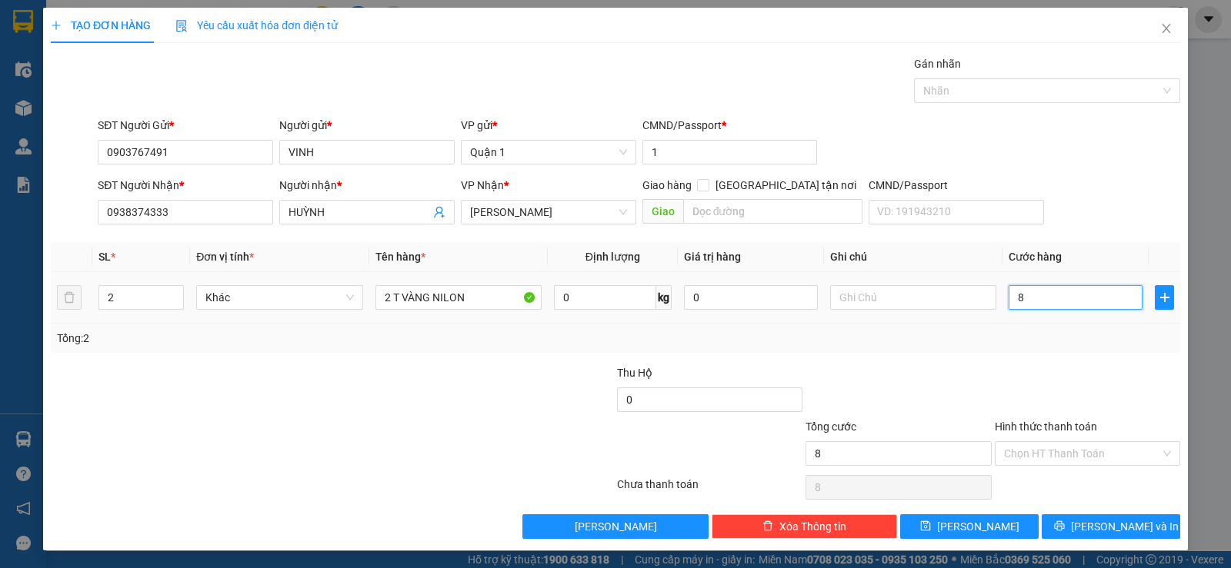
type input "80"
type input "80.000"
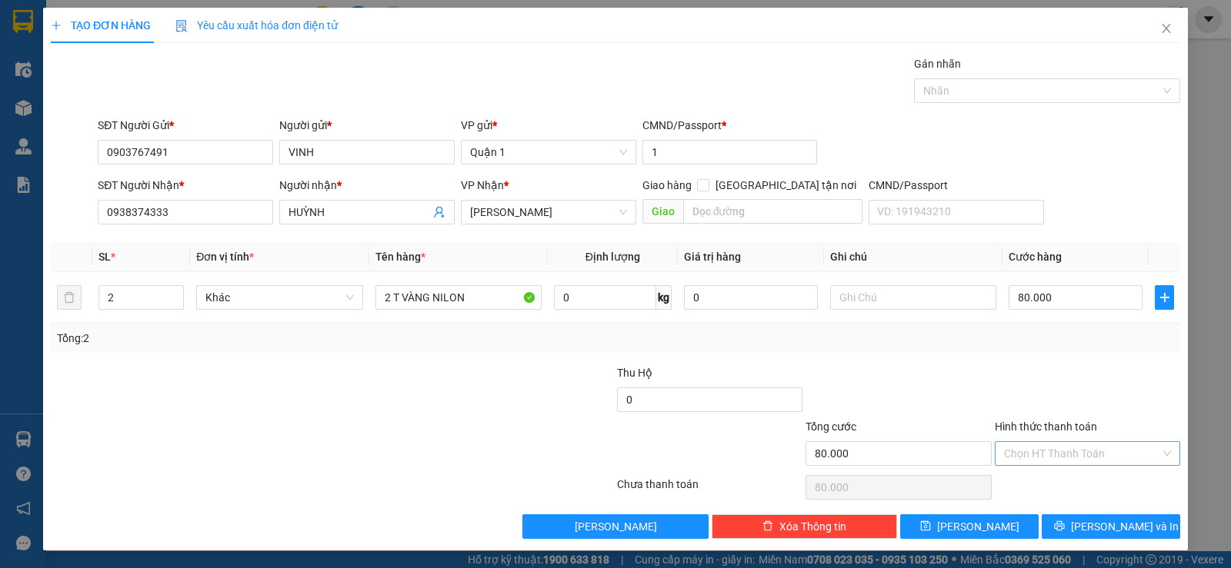
click at [1059, 446] on input "Hình thức thanh toán" at bounding box center [1082, 453] width 156 height 23
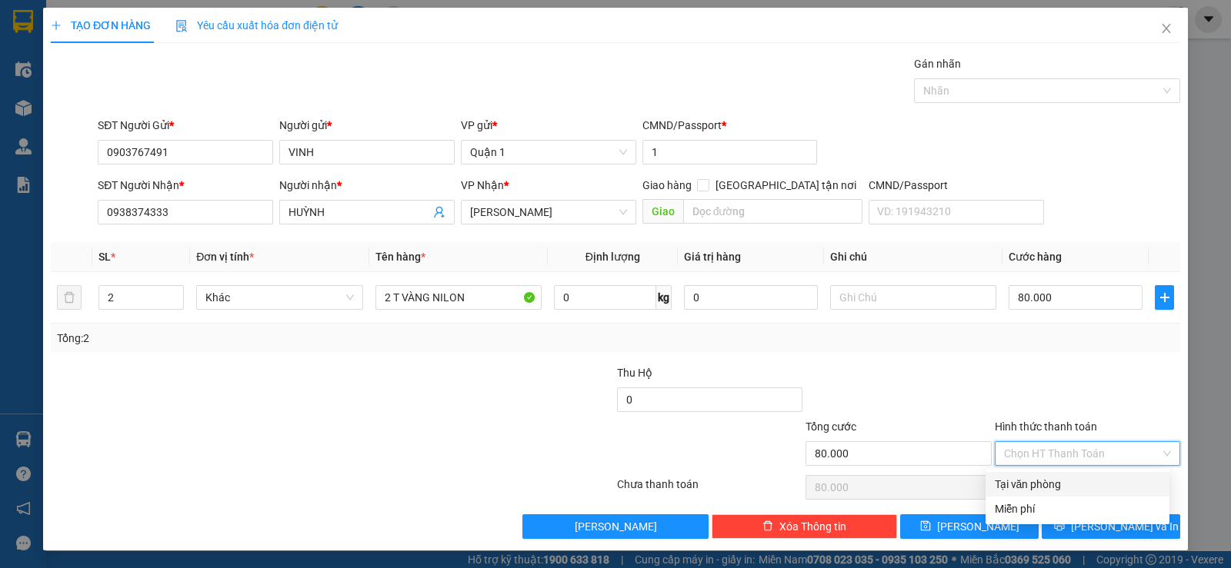
click at [1041, 485] on div "Tại văn phòng" at bounding box center [1077, 484] width 165 height 17
type input "0"
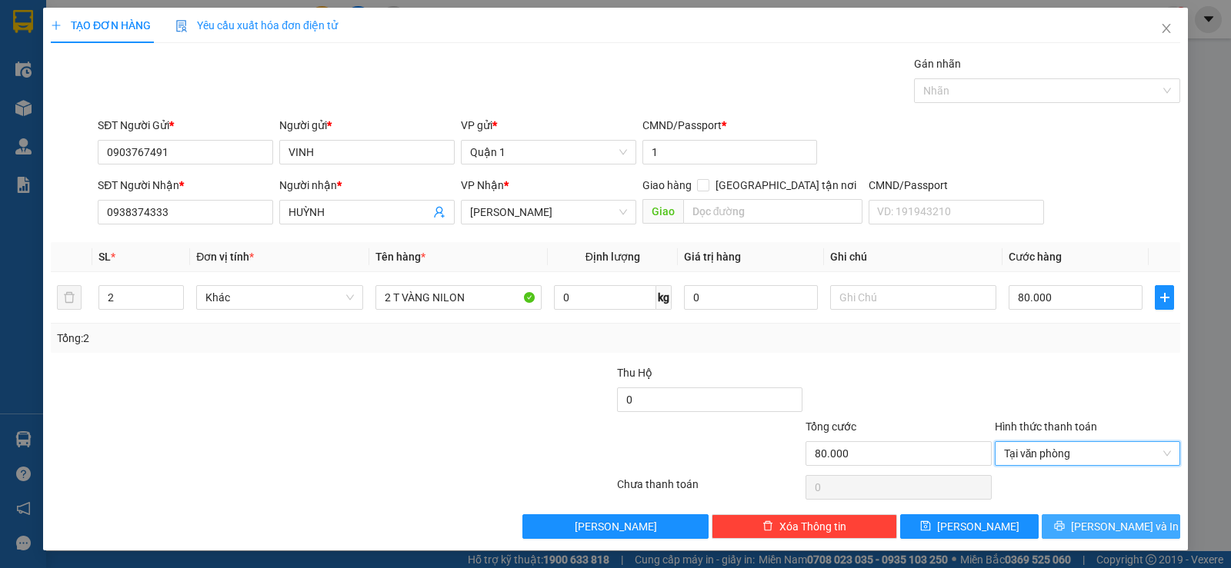
click at [1066, 526] on button "Lưu và In" at bounding box center [1110, 527] width 138 height 25
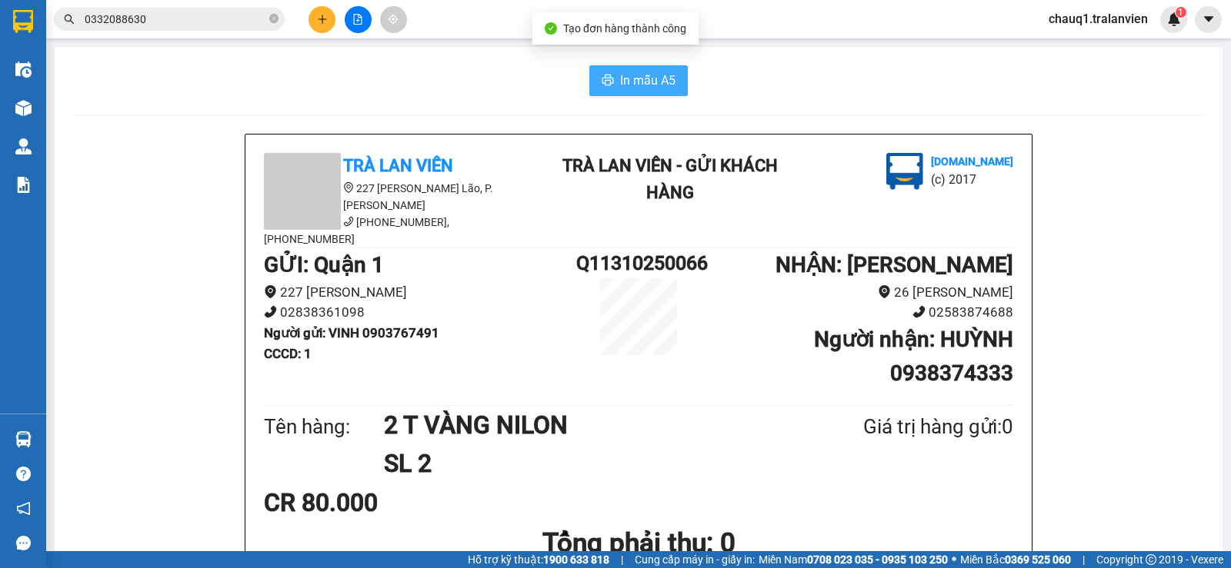
click at [636, 78] on span "In mẫu A5" at bounding box center [647, 80] width 55 height 19
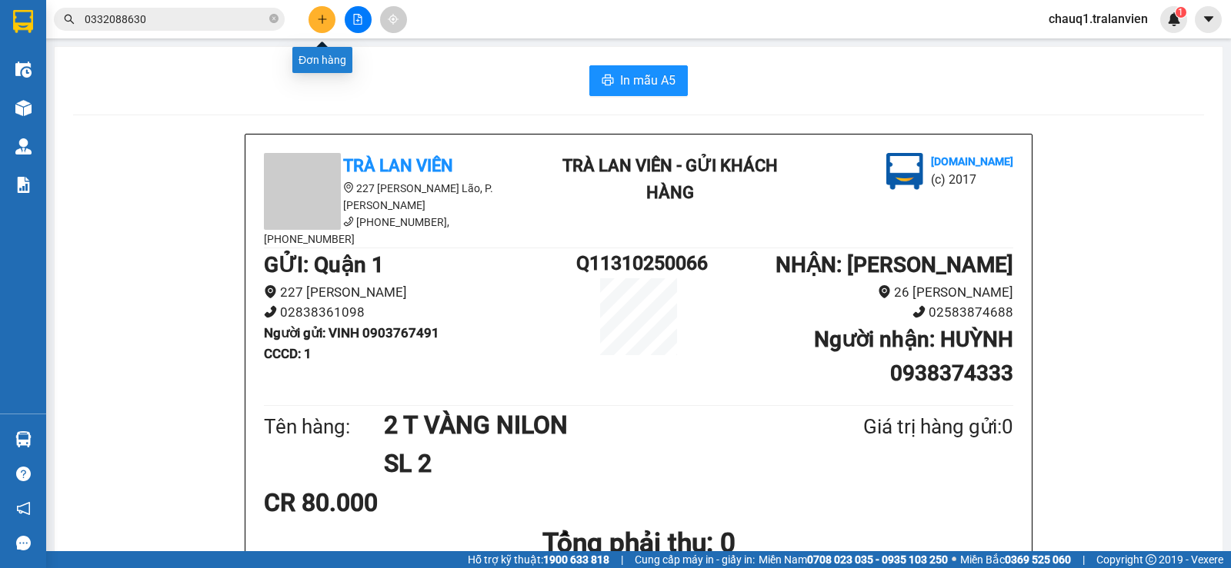
click at [321, 18] on icon "plus" at bounding box center [322, 19] width 11 height 11
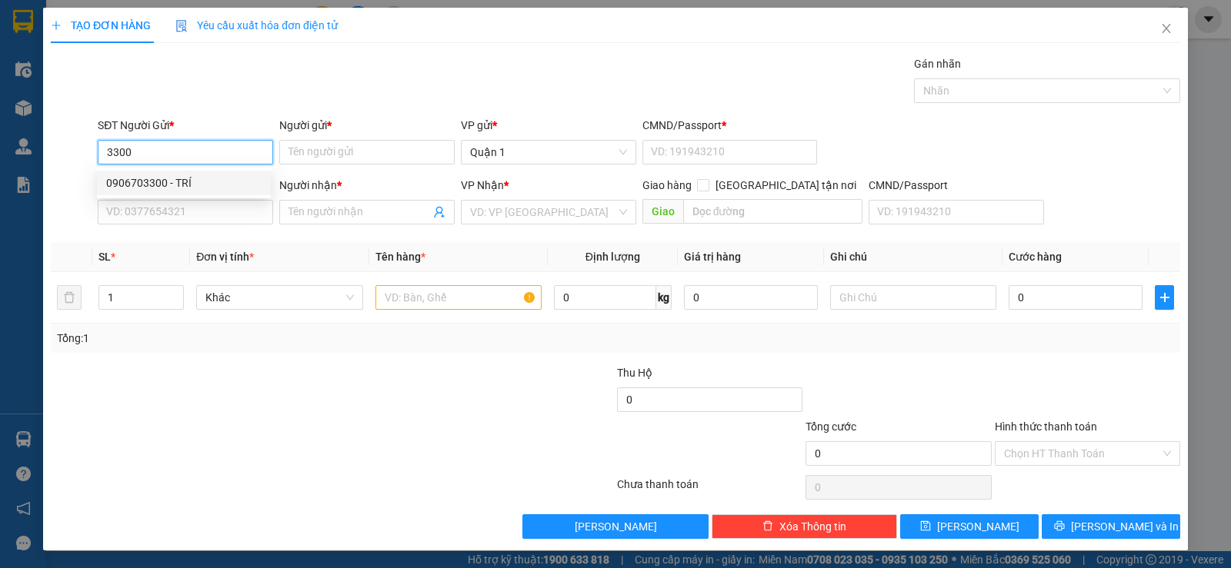
click at [162, 177] on div "0906703300 - TRÍ" at bounding box center [183, 183] width 155 height 17
type input "0906703300"
type input "TRÍ"
type input "1"
type input "0961627866"
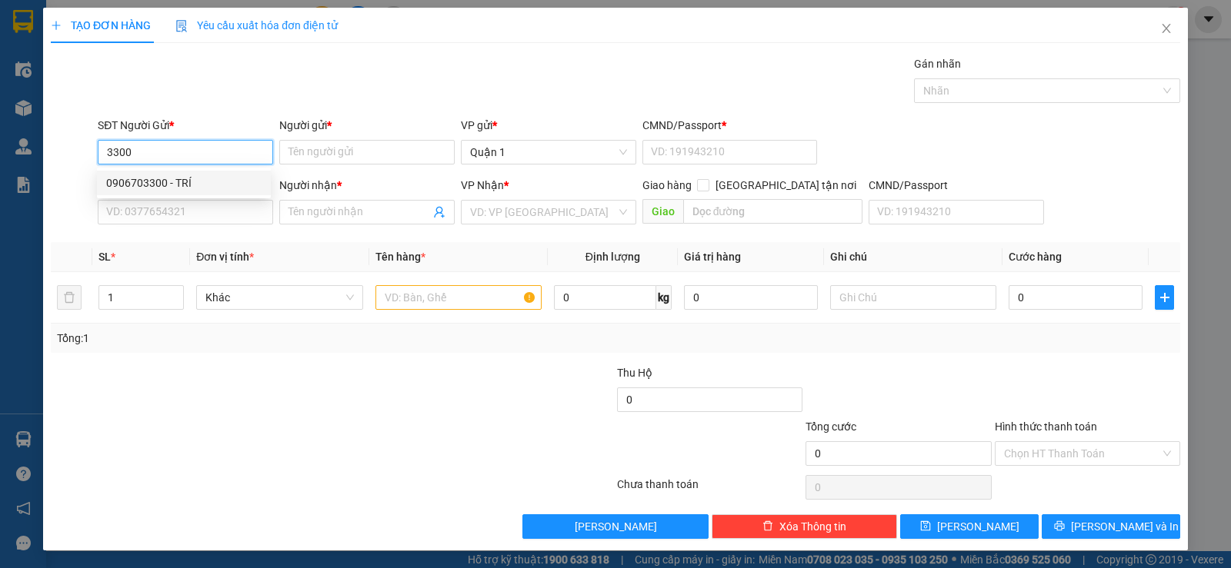
type input "NGA"
type input "0906703300"
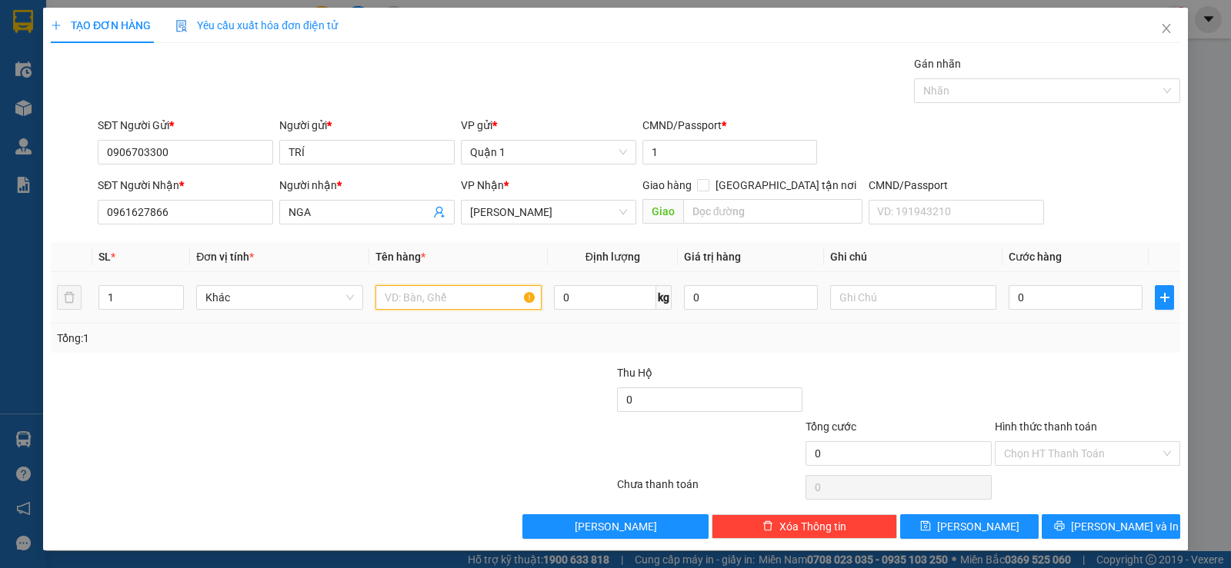
click at [475, 295] on input "text" at bounding box center [458, 297] width 166 height 25
type input "1 CỤC ĐEN"
click at [1072, 298] on input "0" at bounding box center [1075, 297] width 134 height 25
type input "3"
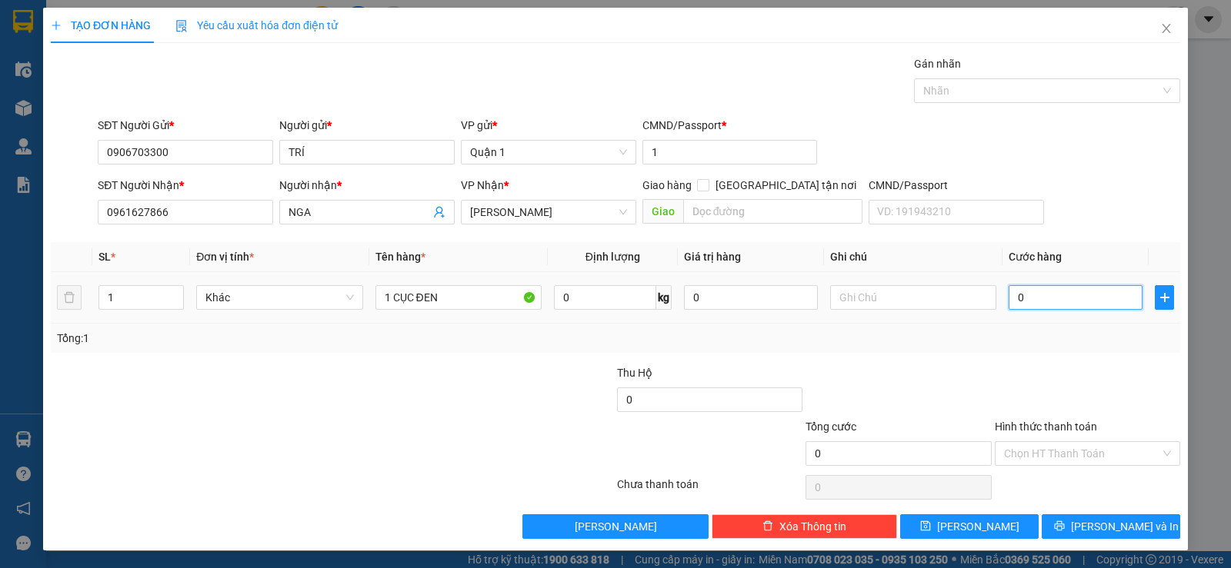
type input "3"
type input "30"
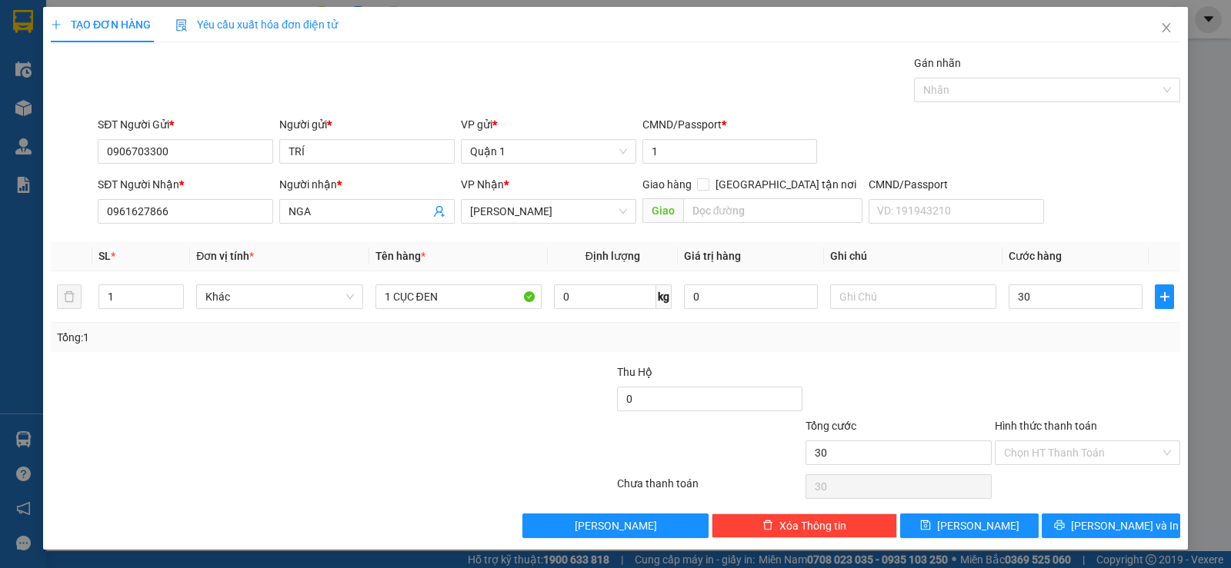
type input "30.000"
click at [1100, 538] on div "TẠO ĐƠN HÀNG Yêu cầu xuất hóa đơn điện tử Transit Pickup Surcharge Ids Transit …" at bounding box center [615, 278] width 1144 height 543
click at [1093, 525] on span "Lưu và In" at bounding box center [1125, 526] width 108 height 17
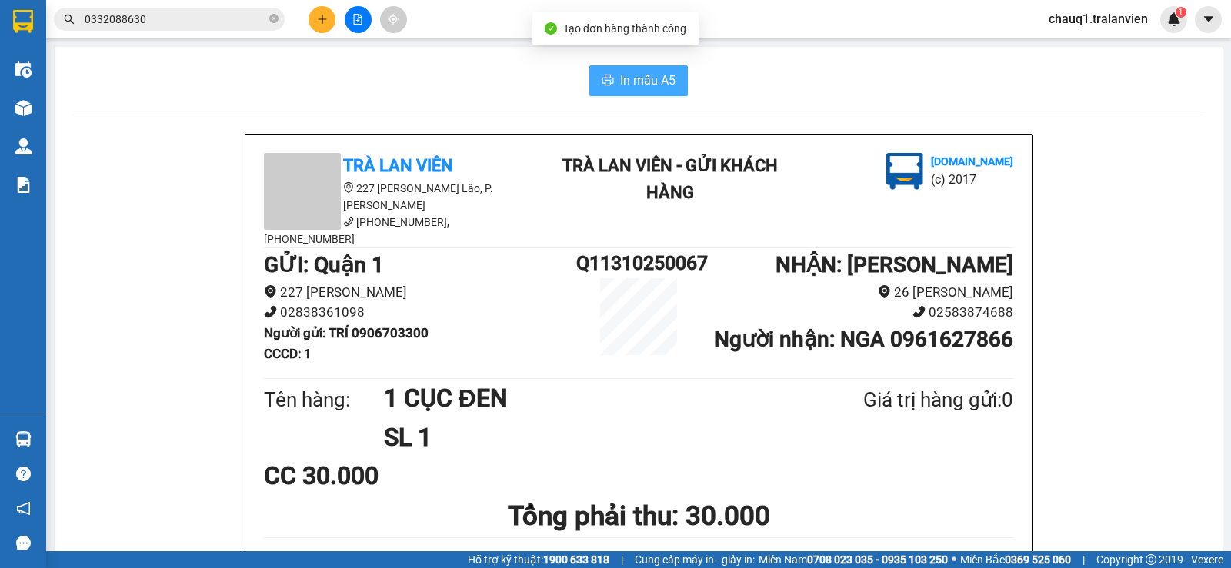
click at [650, 72] on span "In mẫu A5" at bounding box center [647, 80] width 55 height 19
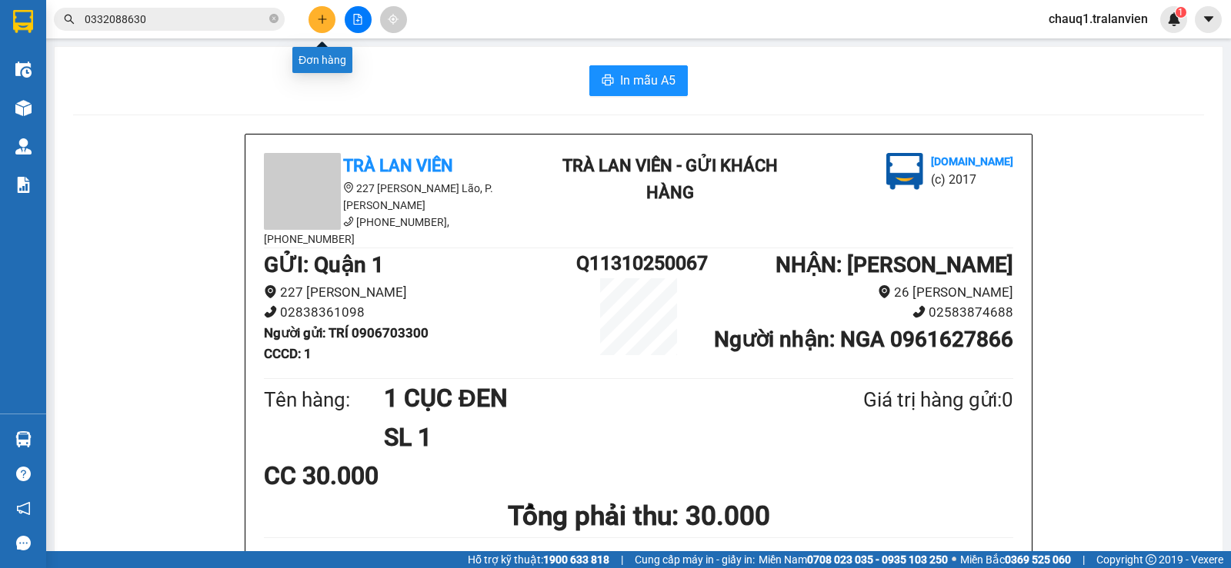
click at [317, 12] on button at bounding box center [321, 19] width 27 height 27
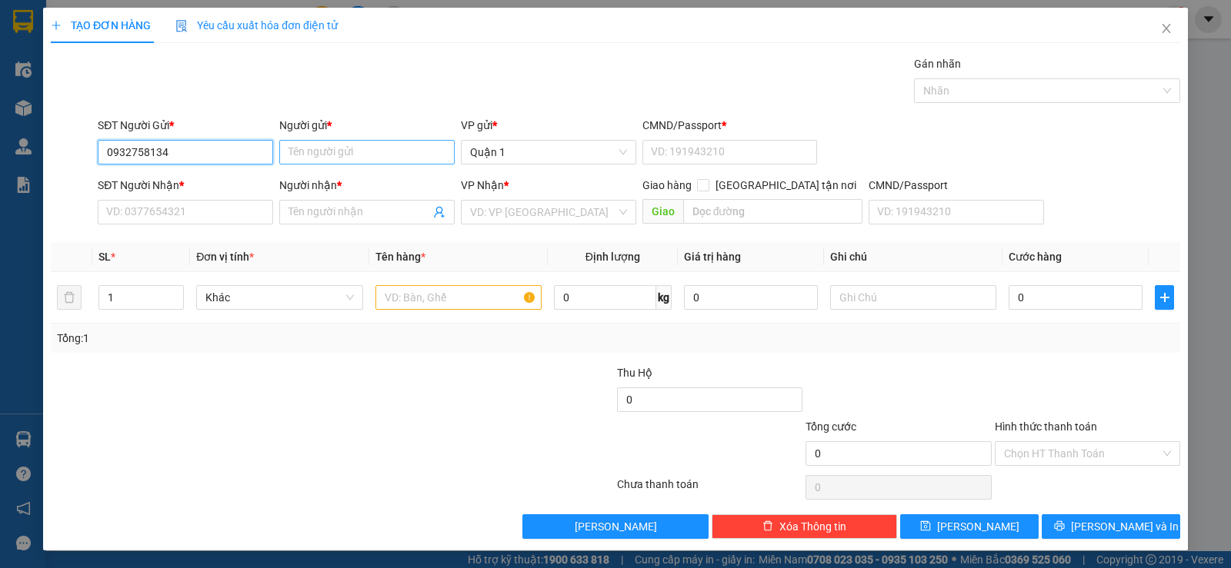
type input "0932758134"
click at [361, 152] on input "Người gửi *" at bounding box center [366, 152] width 175 height 25
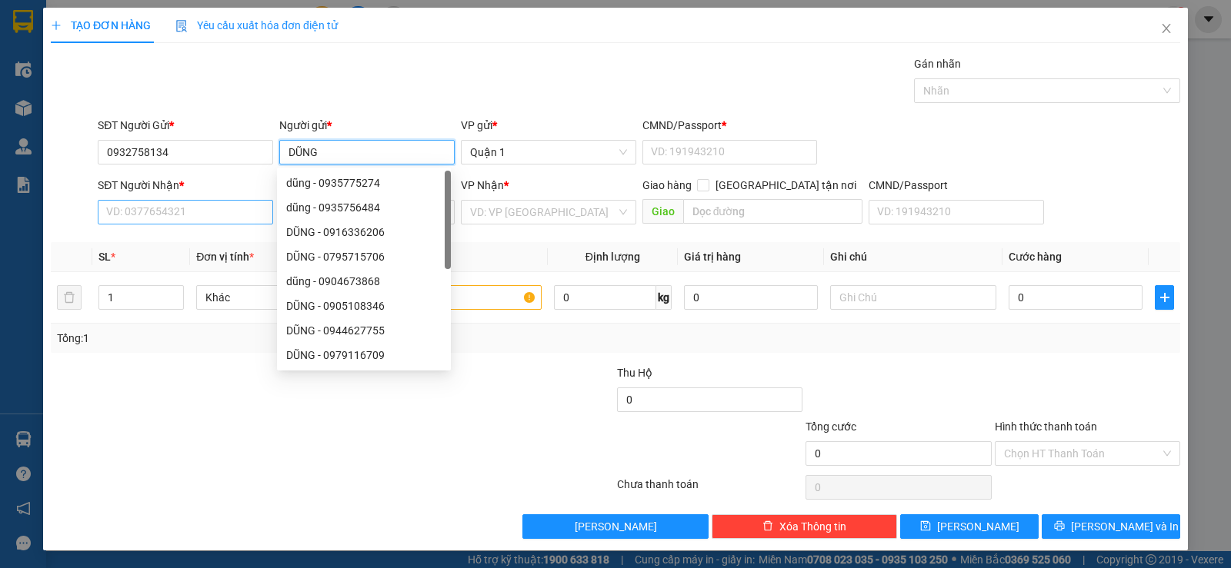
type input "DŨNG"
click at [129, 217] on input "SĐT Người Nhận *" at bounding box center [185, 212] width 175 height 25
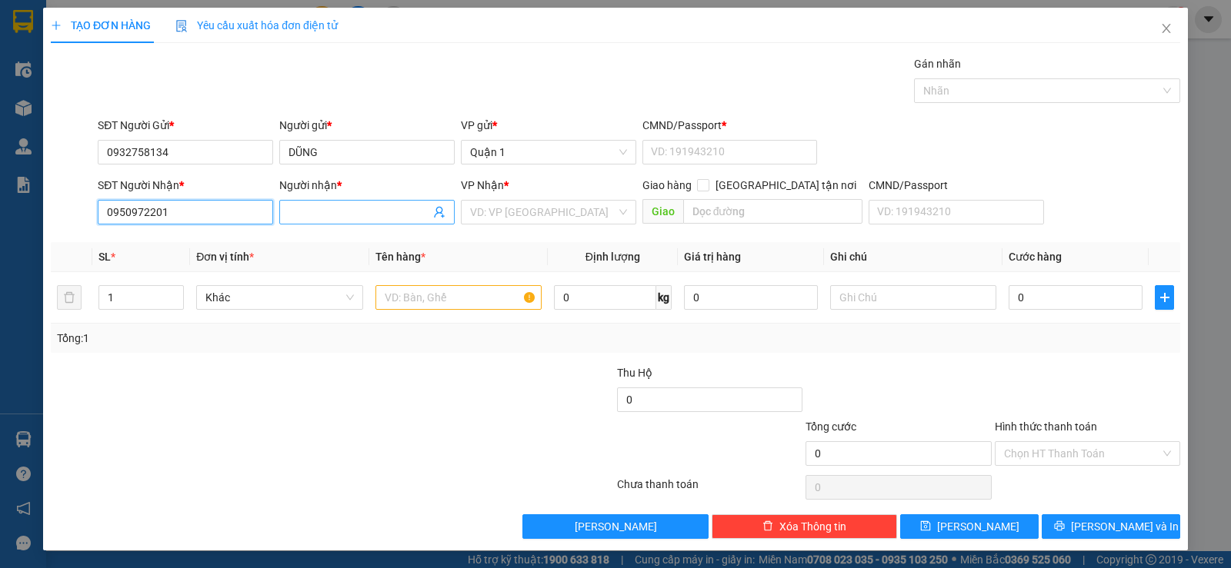
type input "0950972201"
click at [300, 214] on input "Người nhận *" at bounding box center [359, 212] width 142 height 17
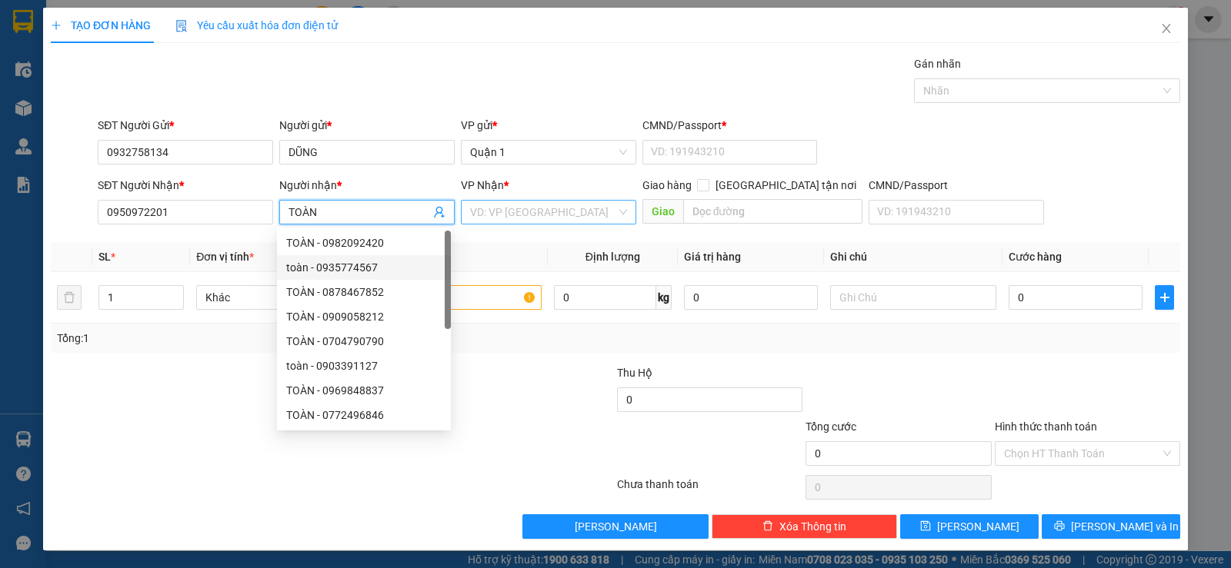
type input "TOÀN"
click at [491, 209] on input "search" at bounding box center [543, 212] width 146 height 23
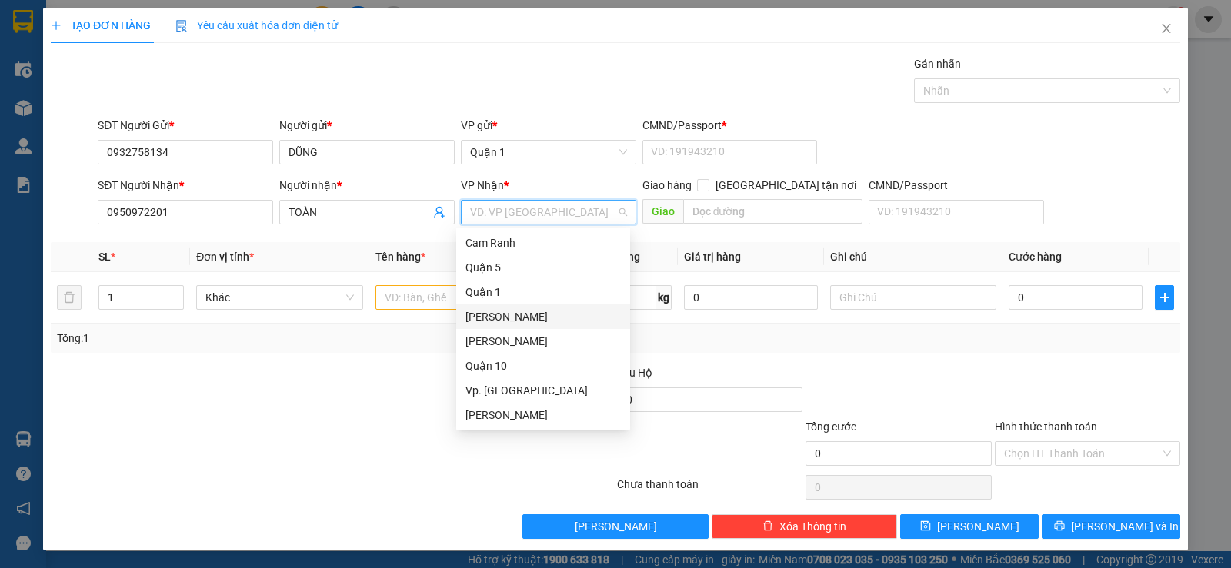
click at [505, 316] on div "[PERSON_NAME]" at bounding box center [542, 316] width 155 height 17
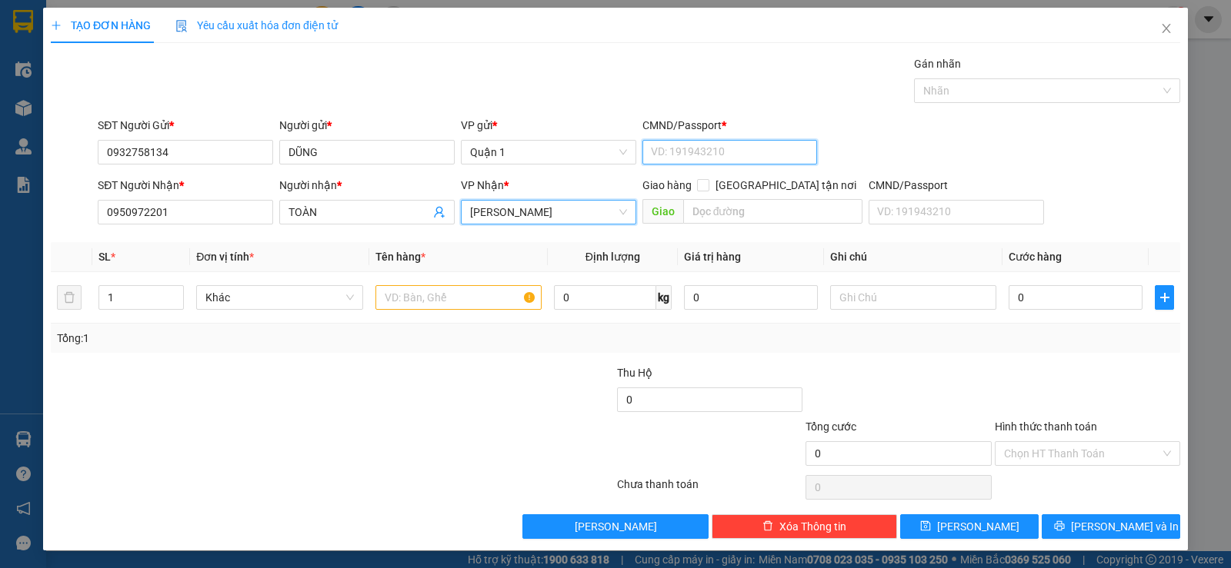
click at [767, 159] on input "CMND/Passport *" at bounding box center [729, 152] width 175 height 25
type input "1"
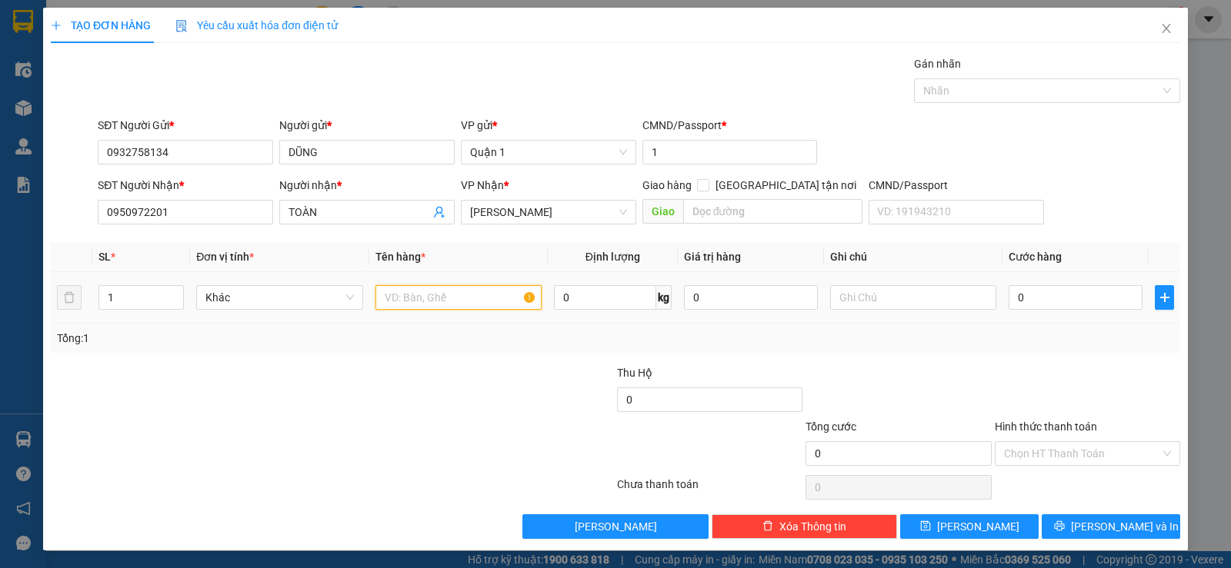
click at [417, 304] on input "text" at bounding box center [458, 297] width 166 height 25
type input "1 T VÀNG"
click at [1069, 292] on input "0" at bounding box center [1075, 297] width 134 height 25
type input "3"
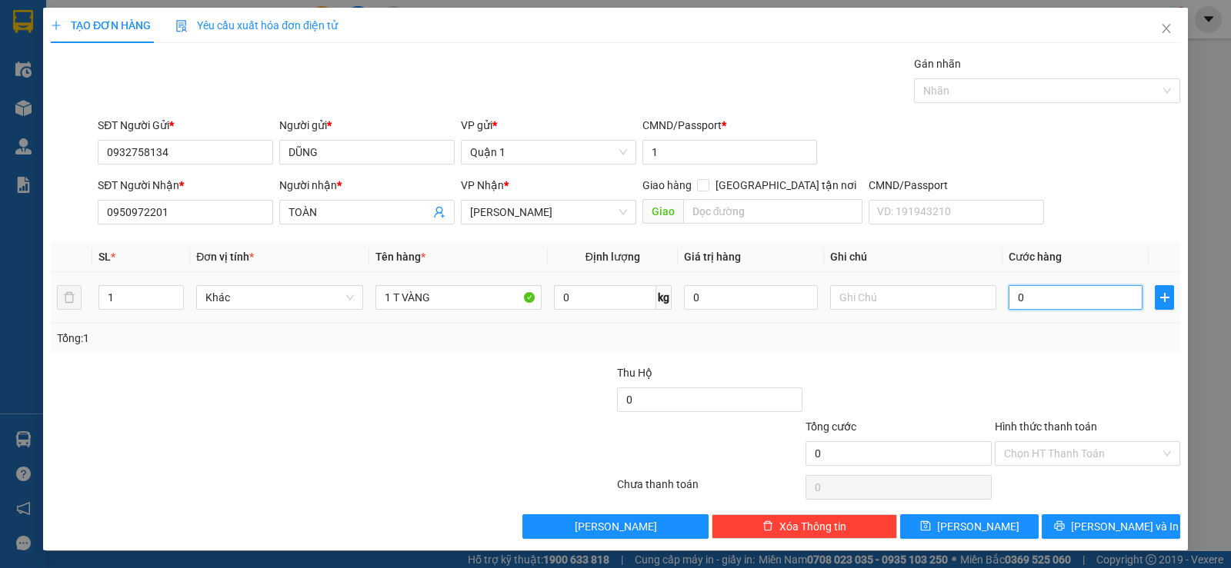
type input "3"
type input "35"
type input "35.000"
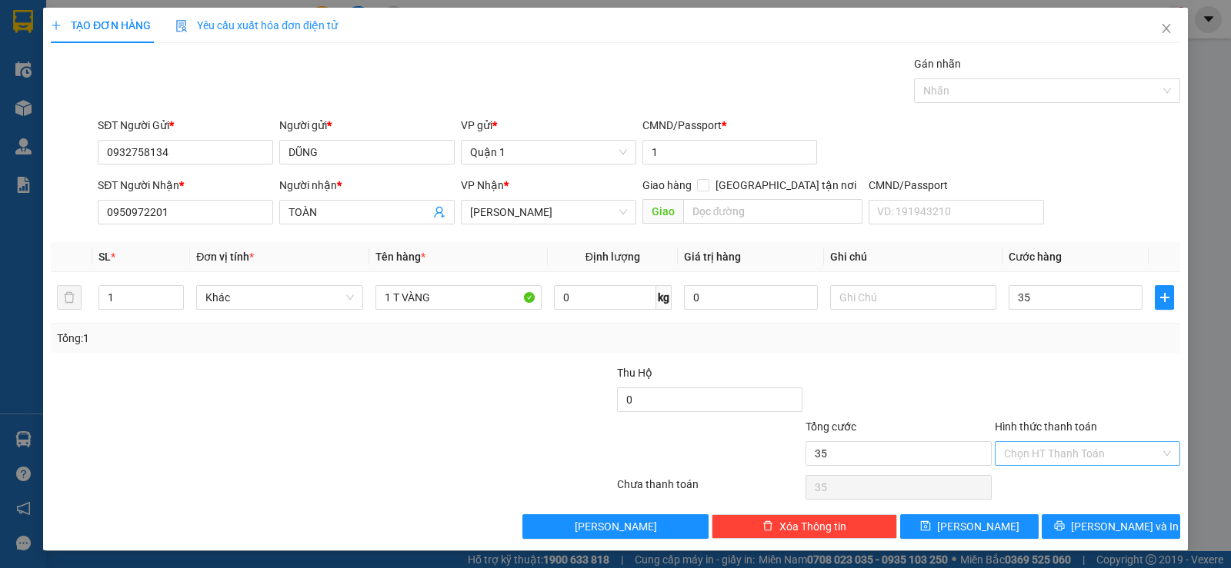
type input "35.000"
click at [1072, 452] on input "Hình thức thanh toán" at bounding box center [1082, 453] width 156 height 23
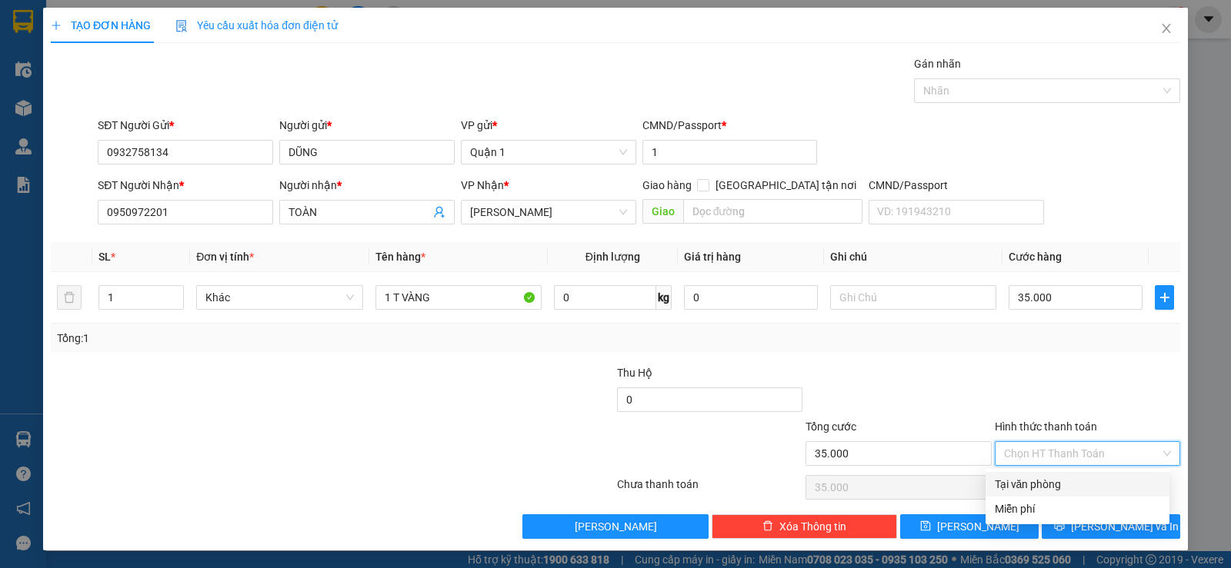
click at [1057, 486] on div "Tại văn phòng" at bounding box center [1077, 484] width 165 height 17
type input "0"
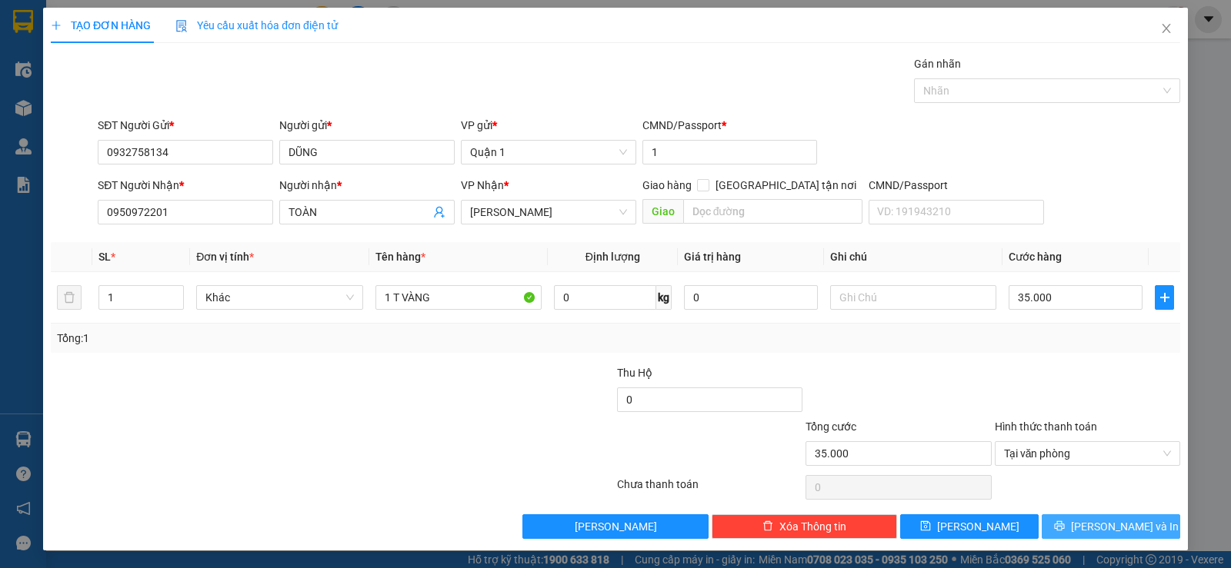
click at [1075, 534] on button "Lưu và In" at bounding box center [1110, 527] width 138 height 25
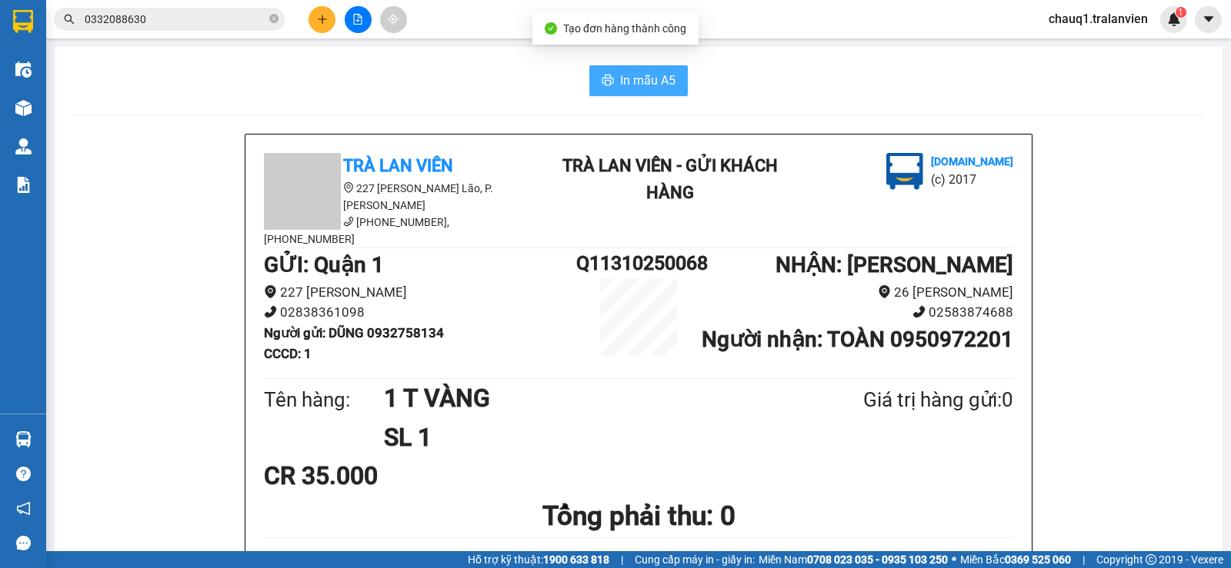
click at [647, 75] on span "In mẫu A5" at bounding box center [647, 80] width 55 height 19
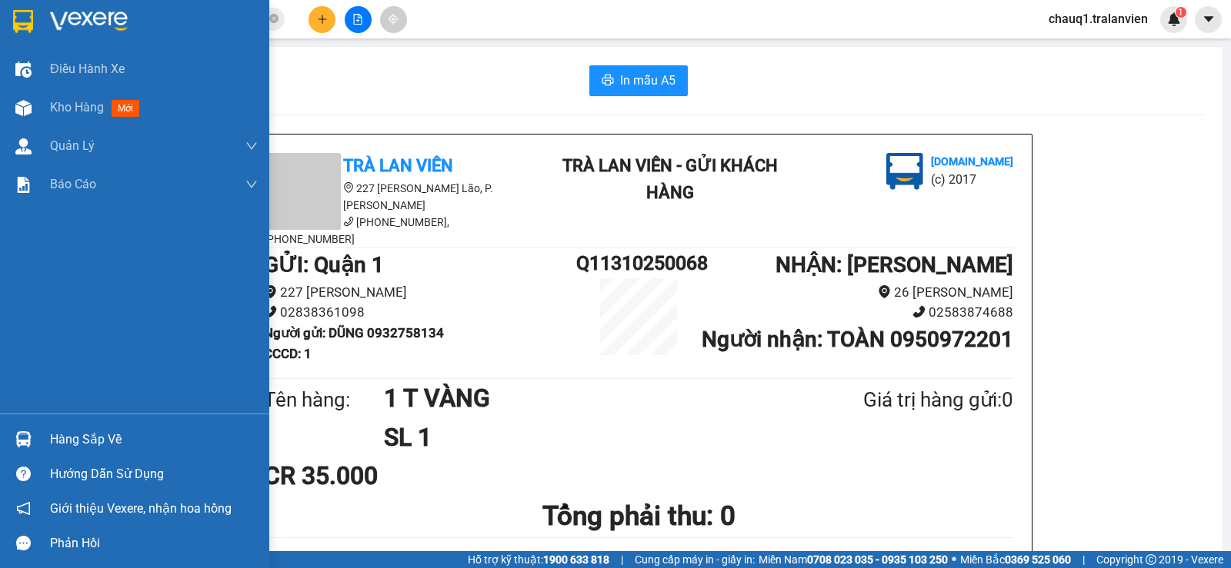
click at [17, 21] on img at bounding box center [23, 21] width 20 height 23
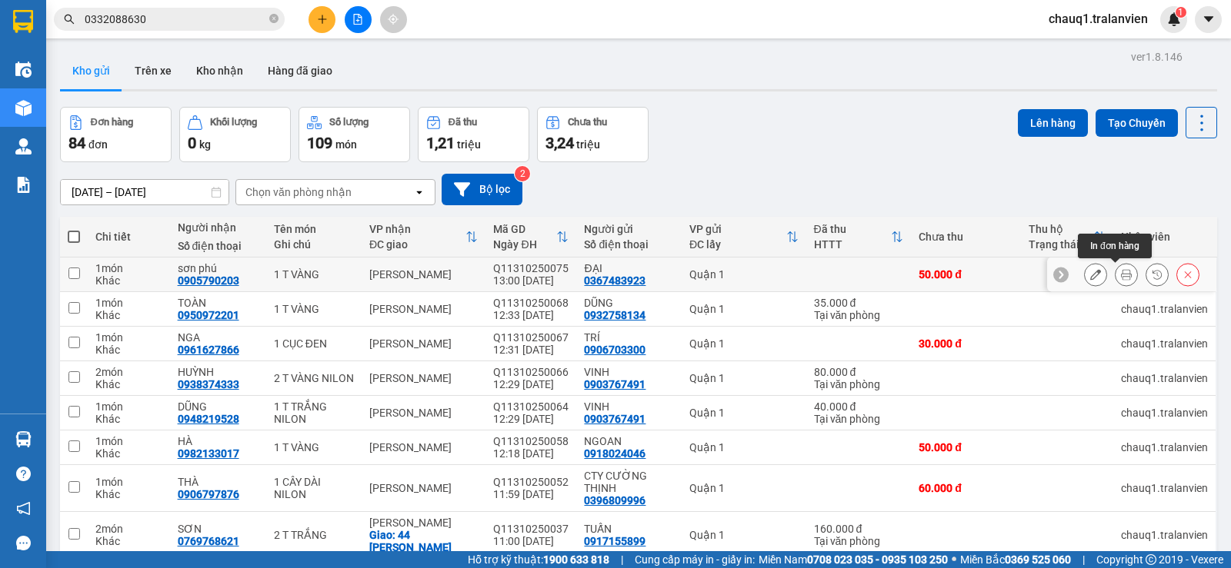
click at [1115, 270] on button at bounding box center [1126, 275] width 22 height 27
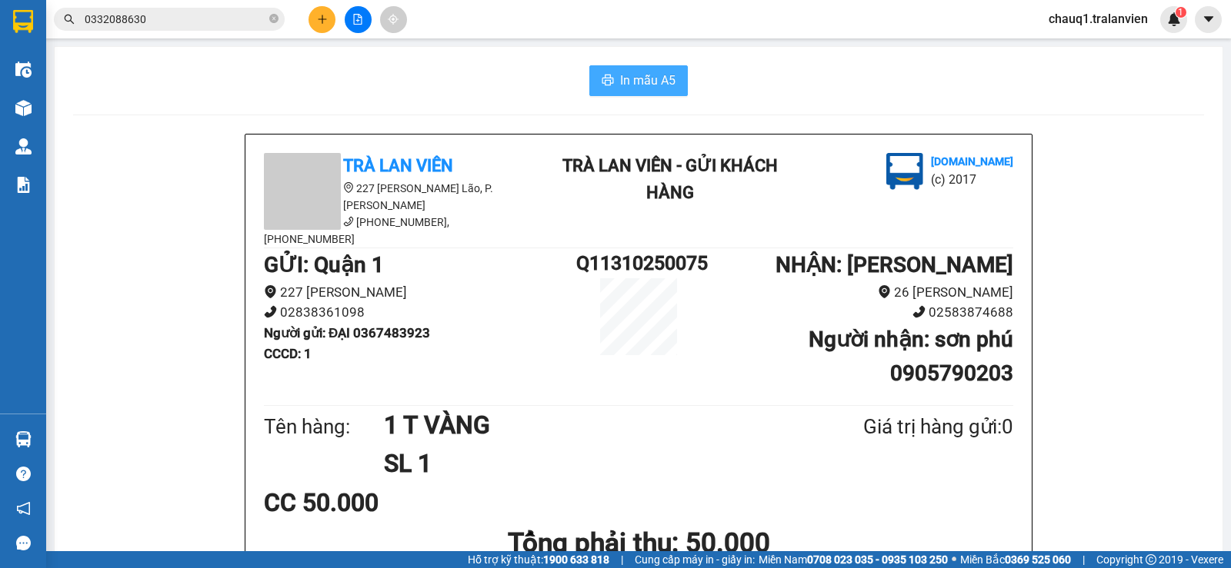
click at [649, 72] on span "In mẫu A5" at bounding box center [647, 80] width 55 height 19
drag, startPoint x: 1031, startPoint y: 92, endPoint x: 888, endPoint y: 112, distance: 143.7
click at [1031, 92] on div "In mẫu A5" at bounding box center [638, 80] width 1131 height 31
click at [627, 83] on span "In mẫu A5" at bounding box center [647, 80] width 55 height 19
click at [325, 20] on icon "plus" at bounding box center [322, 19] width 11 height 11
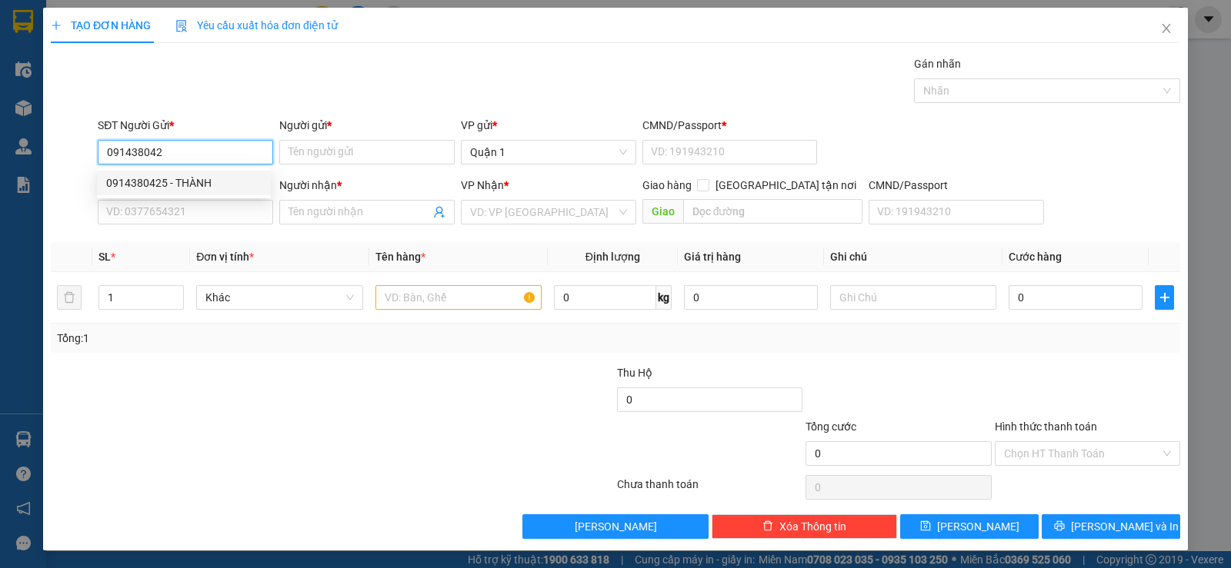
click at [140, 184] on div "0914380425 - THÀNH" at bounding box center [183, 183] width 155 height 17
type input "0914380425"
type input "THÀNH"
type input "1"
type input "0914948998"
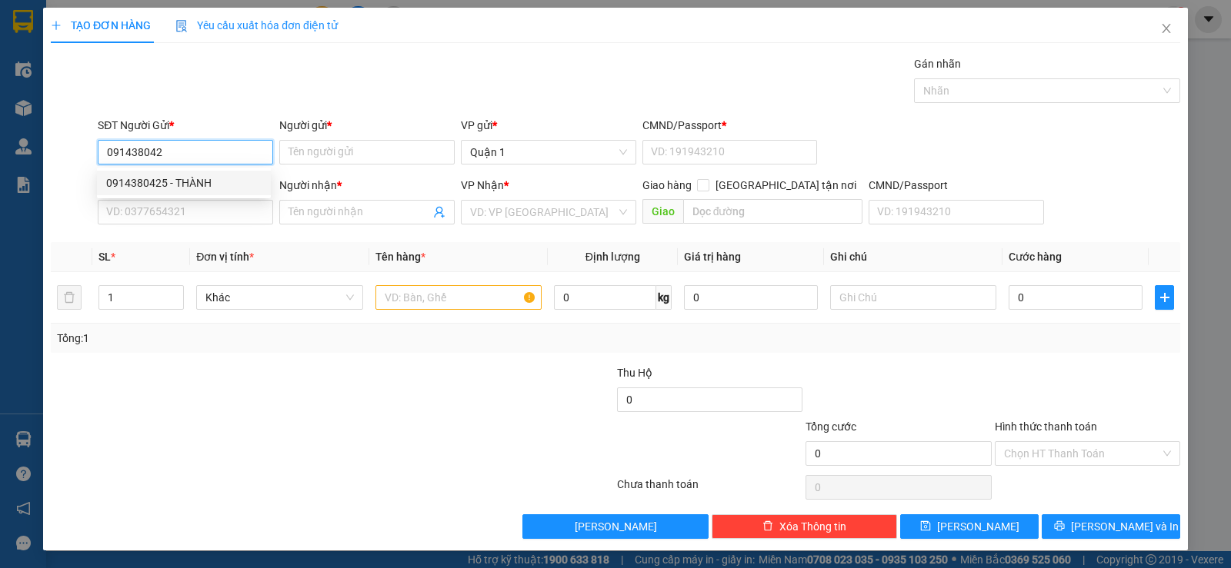
type input "diễm"
checkbox input "true"
type input "26 CỬU LONG, KHÁNH HÒA NHA TRANG"
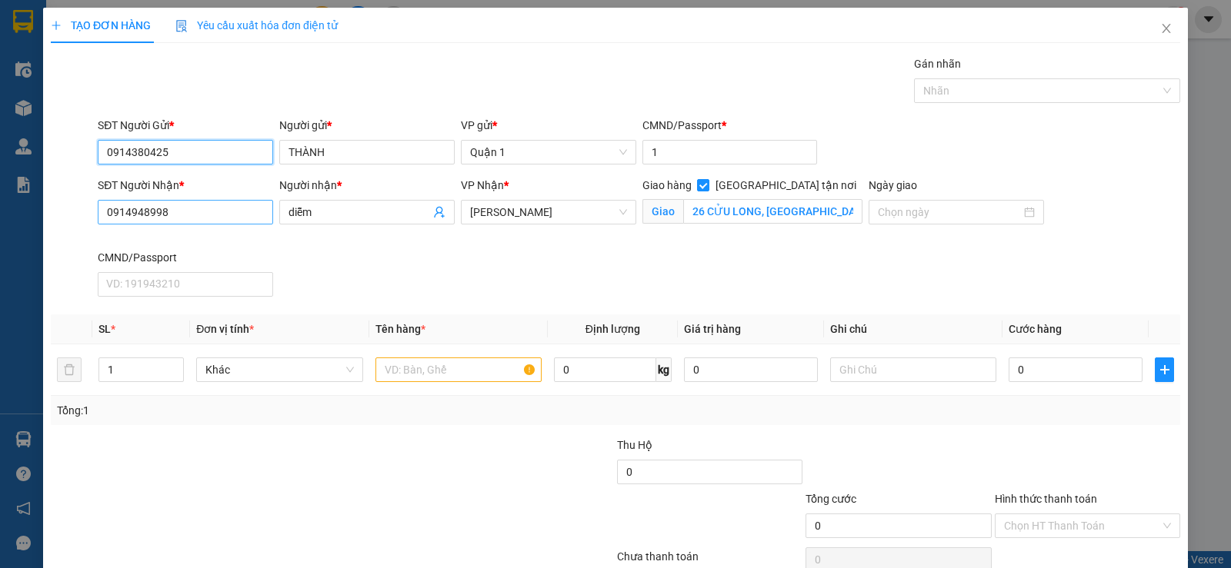
type input "0914380425"
drag, startPoint x: 165, startPoint y: 210, endPoint x: 56, endPoint y: 219, distance: 108.8
click at [56, 219] on div "SĐT Người Nhận * 0914948998 0914948998 Người nhận * diễm VP Nhận * Lê Hồng Phon…" at bounding box center [615, 240] width 1132 height 126
type input "0905020967"
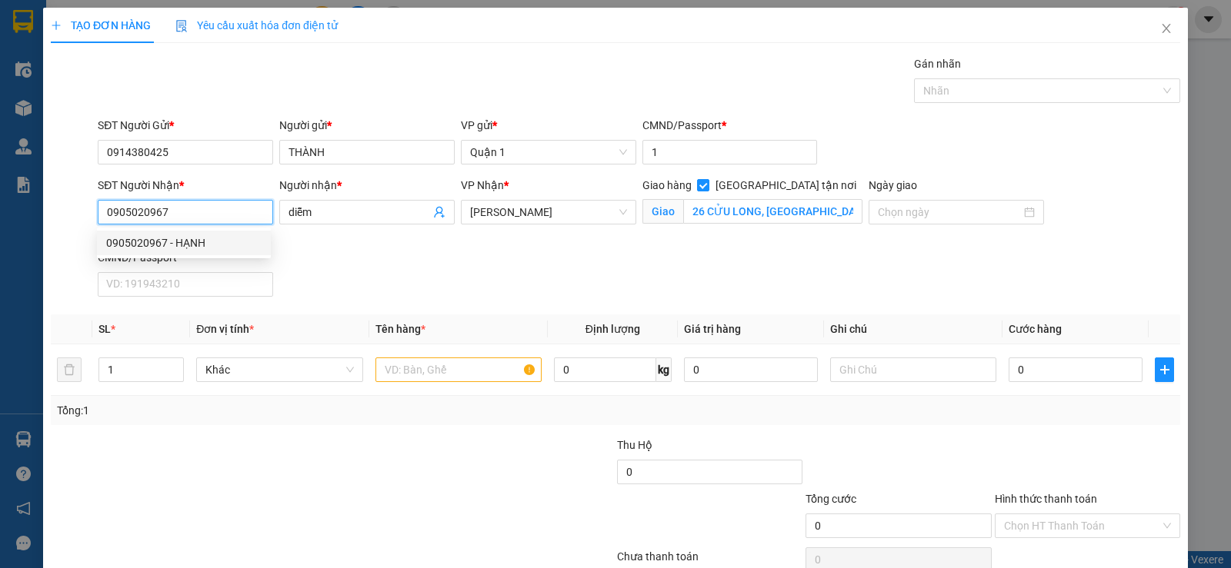
click at [156, 240] on div "0905020967 - HẠNH" at bounding box center [183, 243] width 155 height 17
type input "HẠNH"
checkbox input "false"
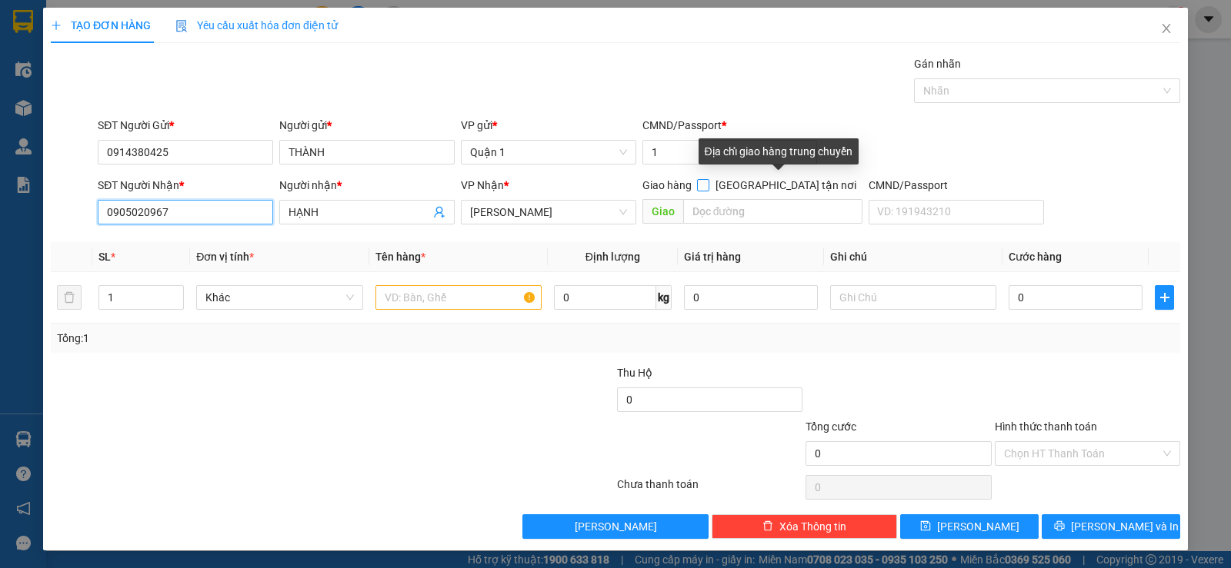
type input "0905020967"
click at [822, 179] on span "Giao tận nơi" at bounding box center [785, 185] width 153 height 17
click at [708, 179] on input "Giao tận nơi" at bounding box center [702, 184] width 11 height 11
checkbox input "true"
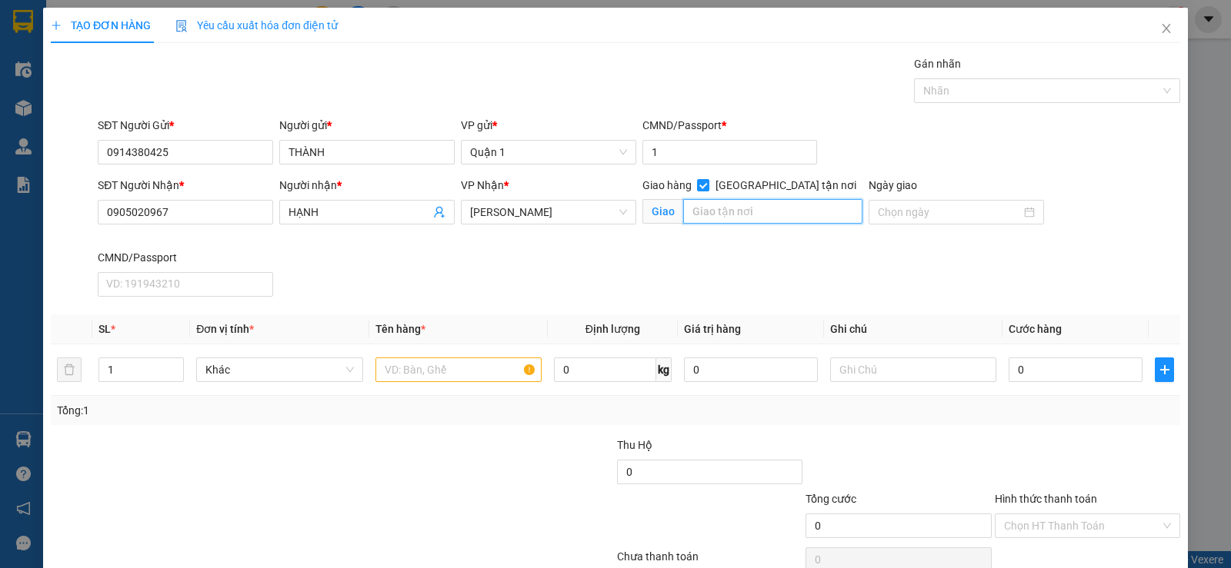
click at [749, 217] on input "text" at bounding box center [773, 211] width 180 height 25
type input "56 VÕ TRỨ"
click at [451, 360] on input "text" at bounding box center [458, 370] width 166 height 25
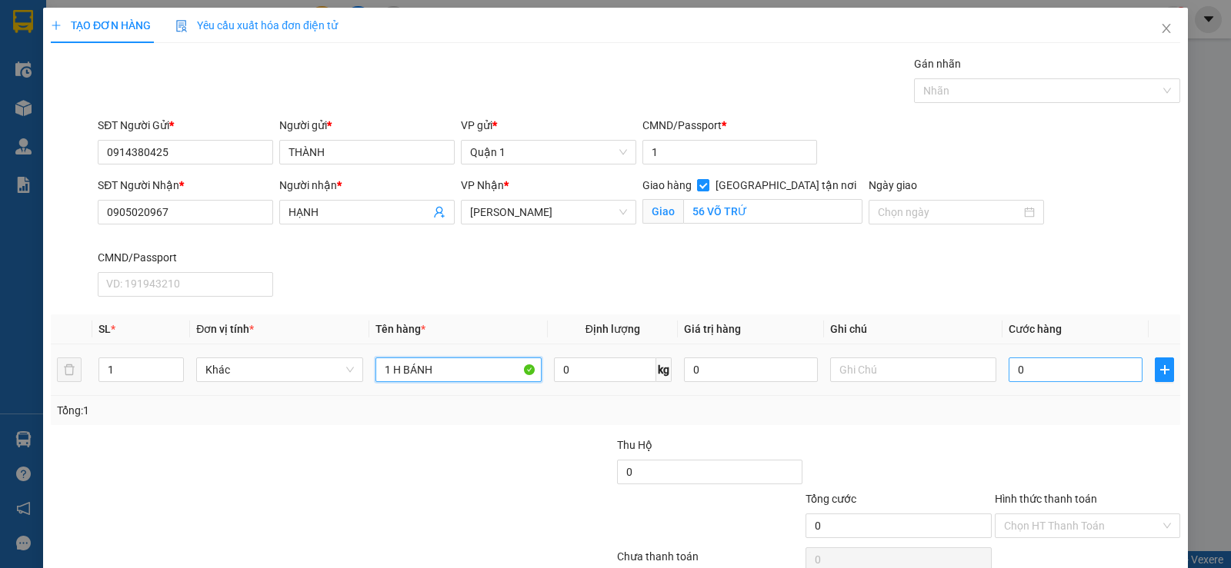
type input "1 H BÁNH"
click at [1048, 368] on input "0" at bounding box center [1075, 370] width 134 height 25
type input "6"
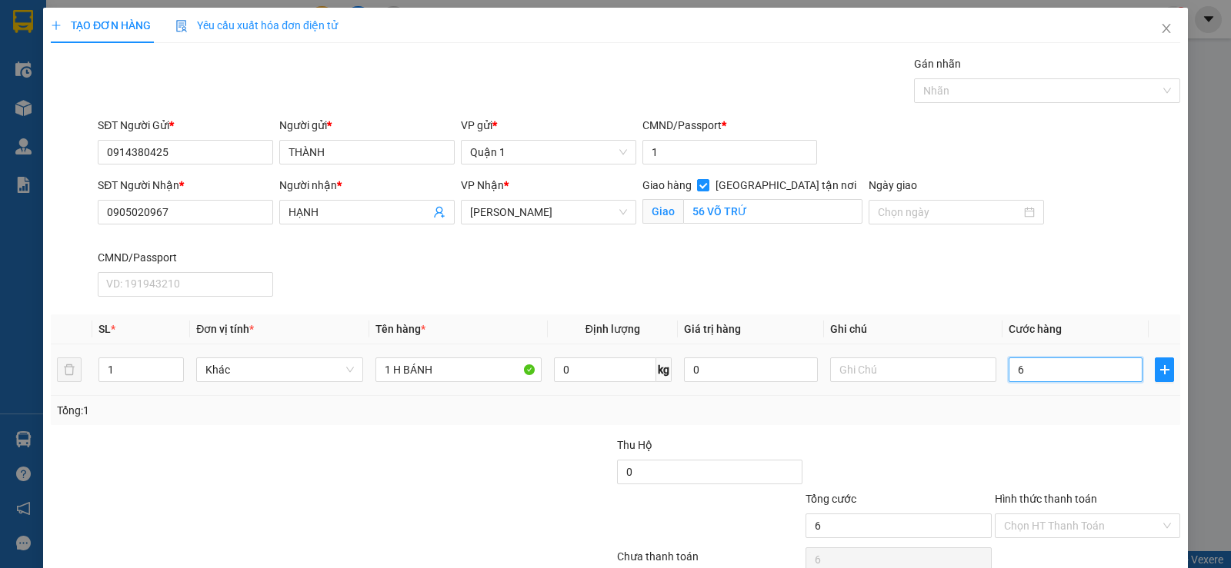
type input "60"
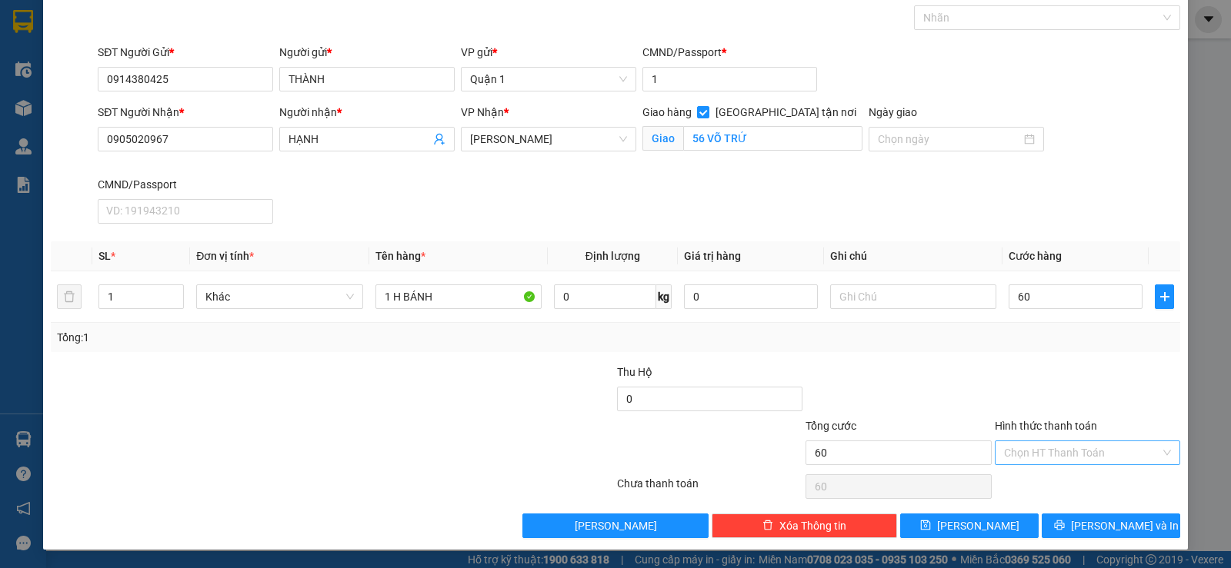
type input "60.000"
click at [1045, 445] on input "Hình thức thanh toán" at bounding box center [1082, 452] width 156 height 23
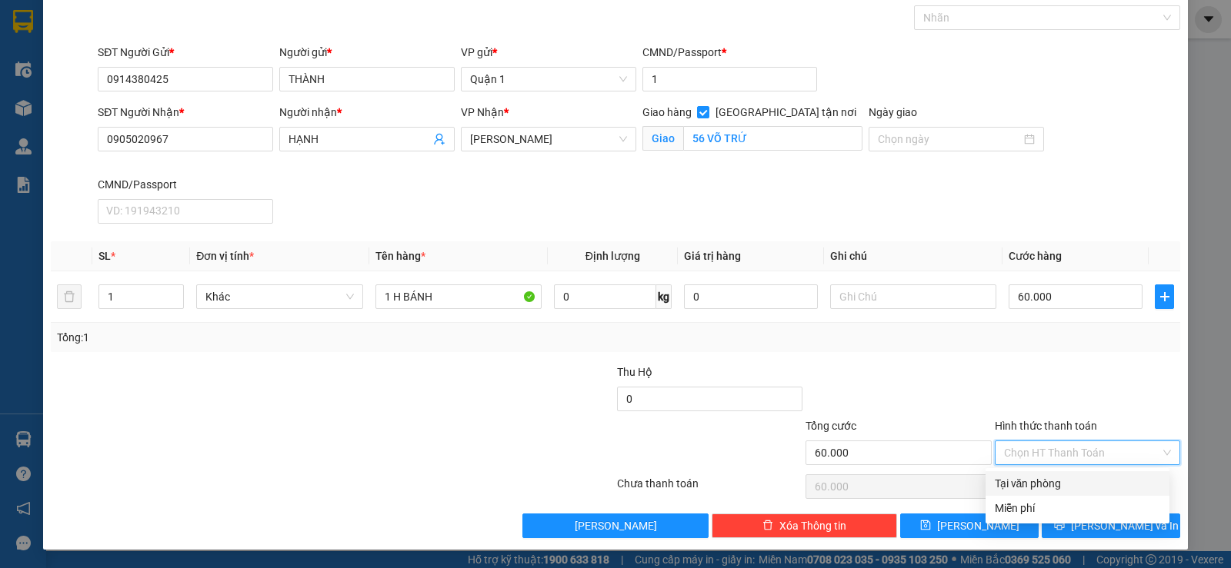
click at [1021, 490] on div "Tại văn phòng" at bounding box center [1077, 483] width 165 height 17
type input "0"
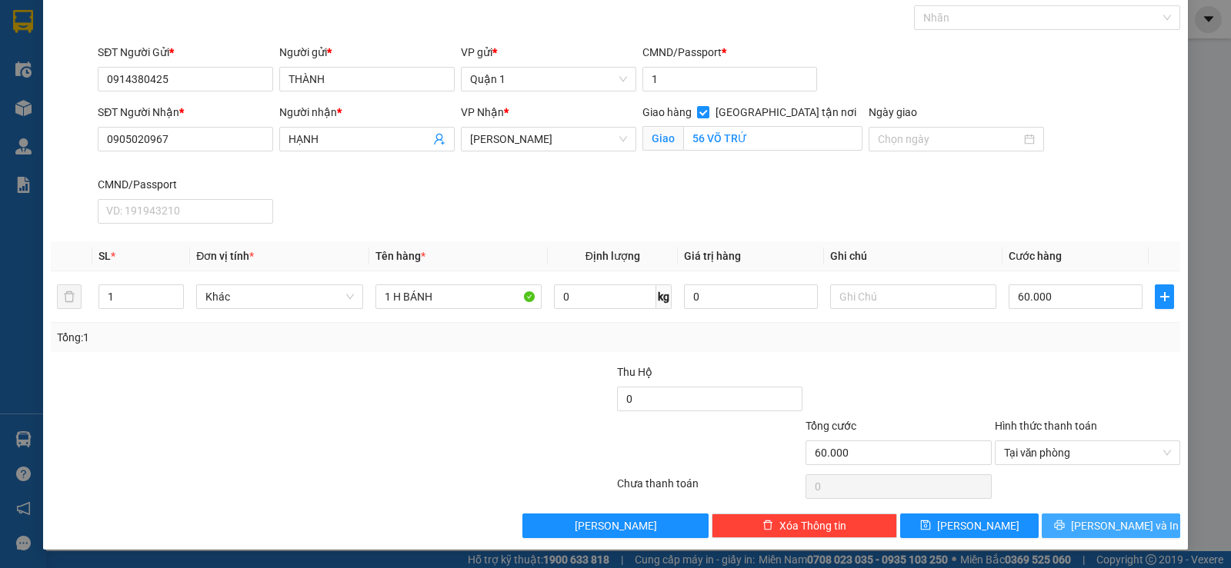
click at [1089, 536] on button "Lưu và In" at bounding box center [1110, 526] width 138 height 25
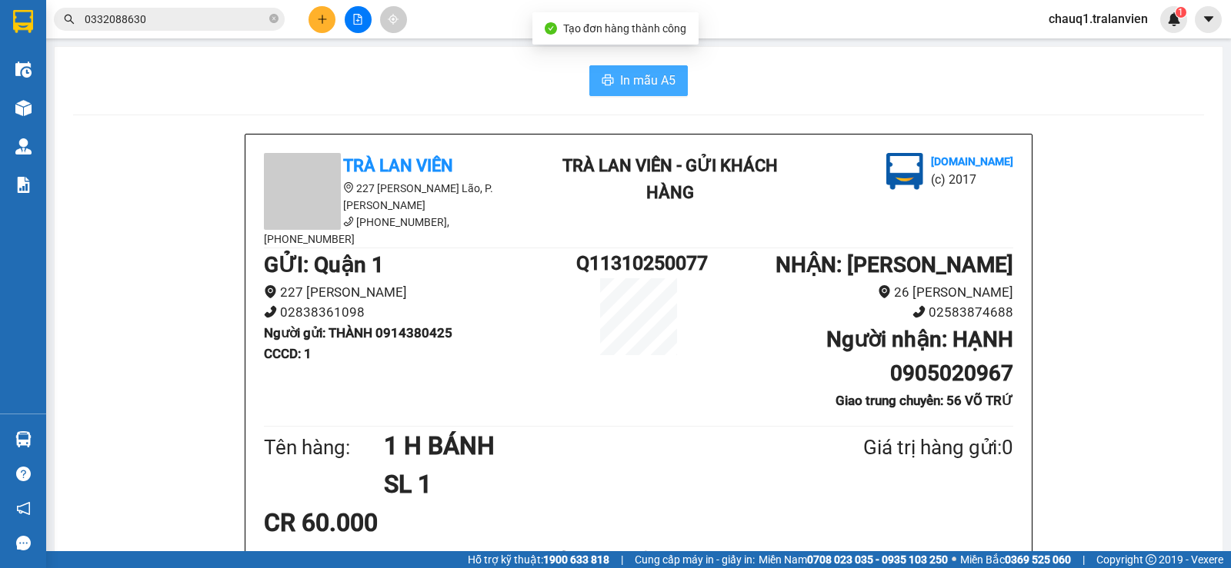
click at [658, 75] on span "In mẫu A5" at bounding box center [647, 80] width 55 height 19
drag, startPoint x: 838, startPoint y: 132, endPoint x: 943, endPoint y: 26, distance: 149.6
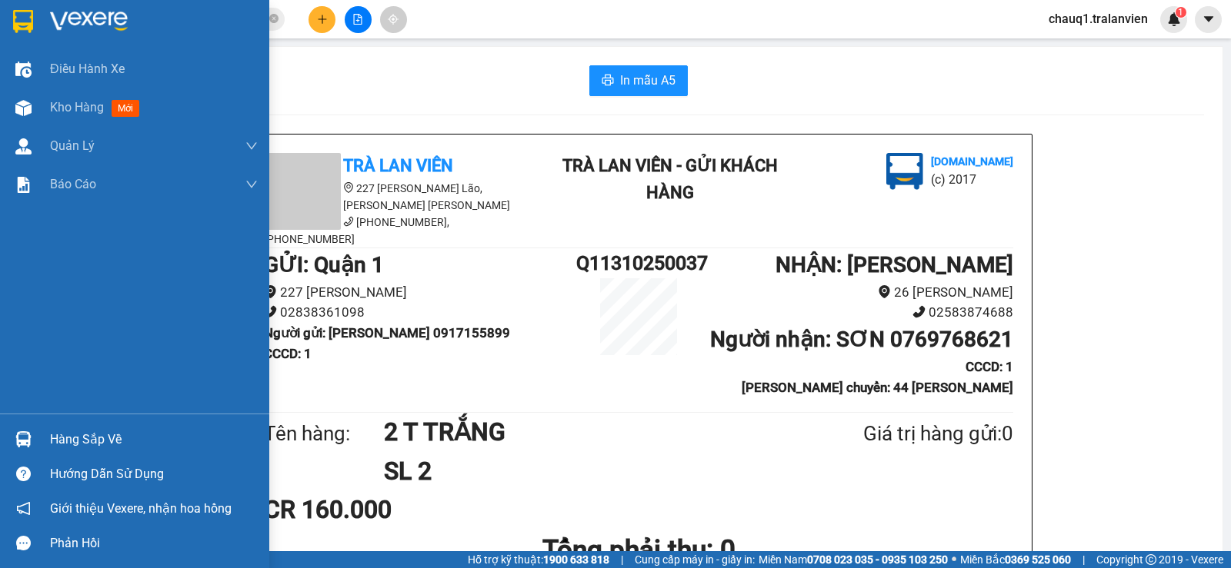
click at [21, 21] on img at bounding box center [23, 21] width 20 height 23
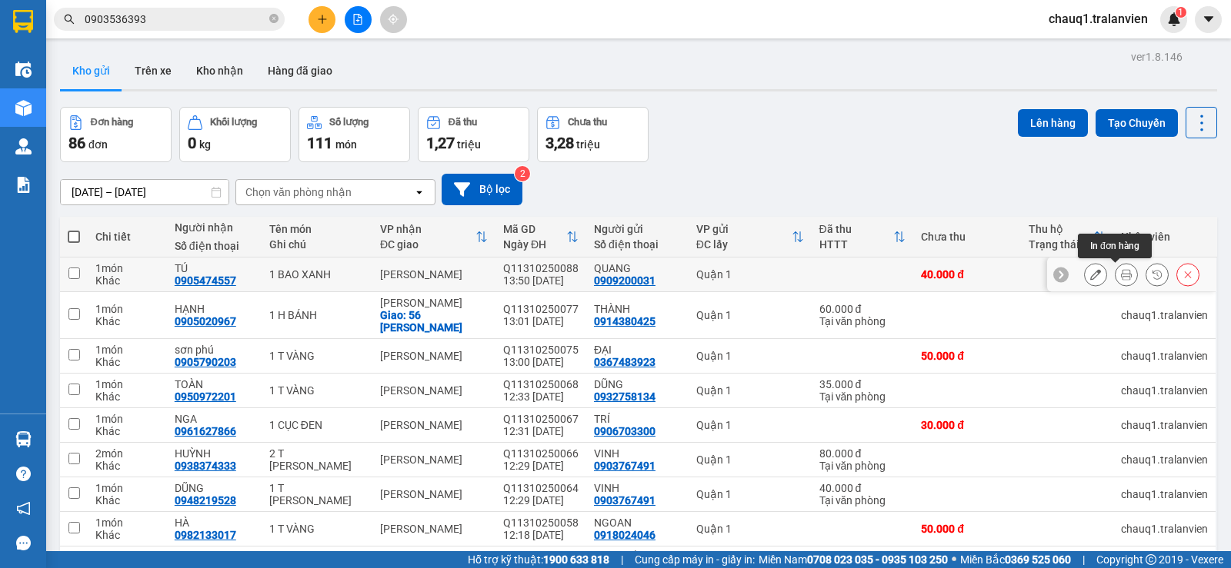
click at [1121, 274] on icon at bounding box center [1126, 274] width 11 height 11
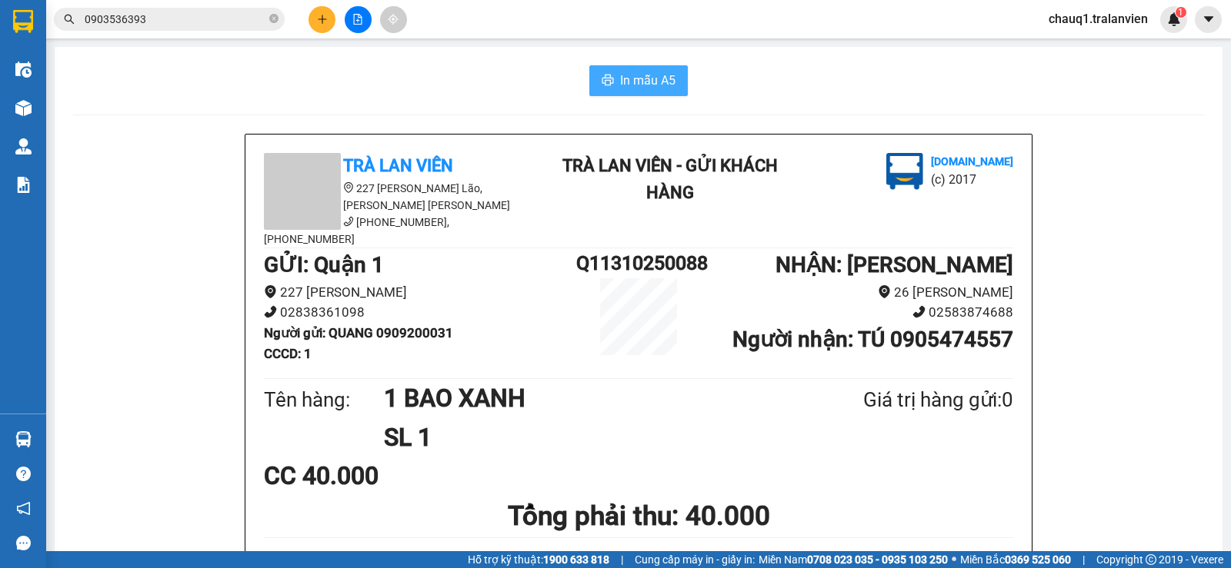
click at [601, 78] on icon "printer" at bounding box center [607, 80] width 12 height 12
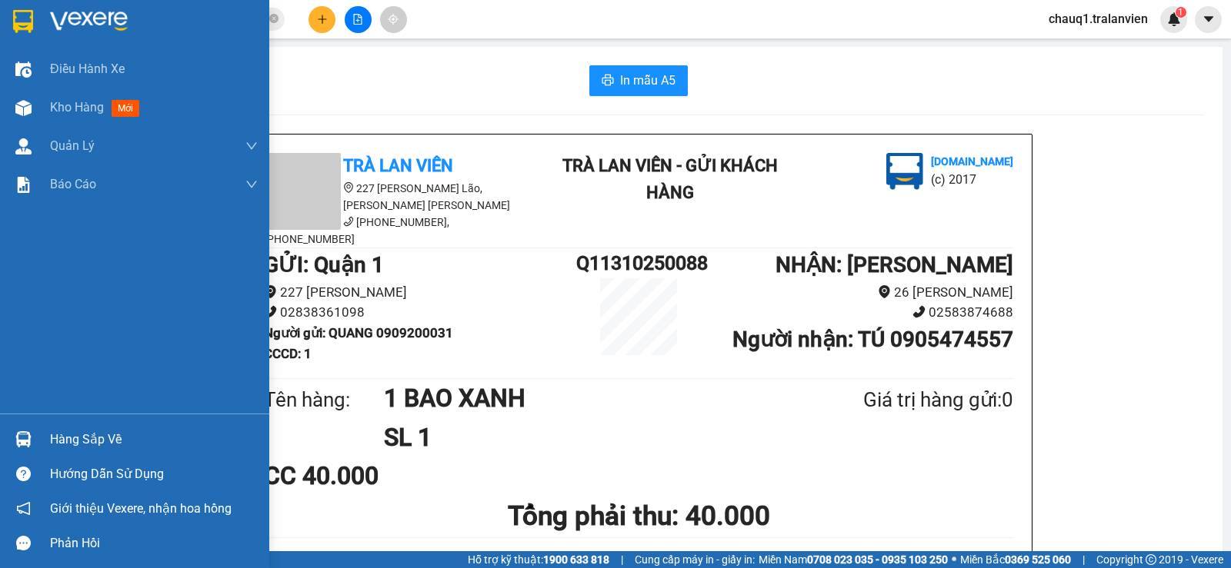
click at [15, 14] on img at bounding box center [23, 21] width 20 height 23
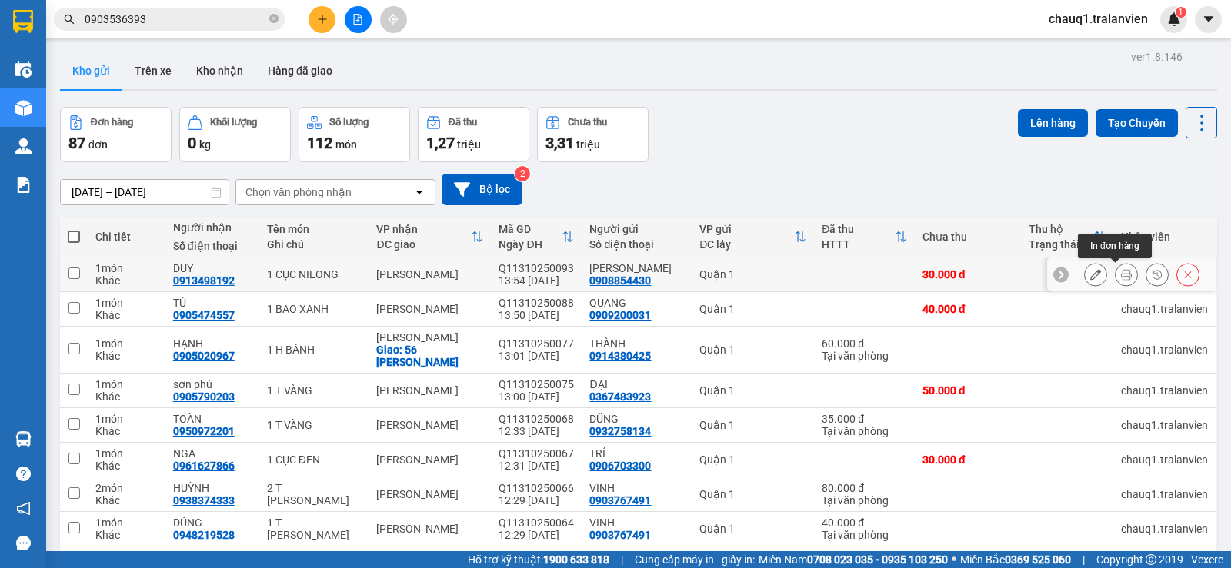
click at [1115, 282] on button at bounding box center [1126, 275] width 22 height 27
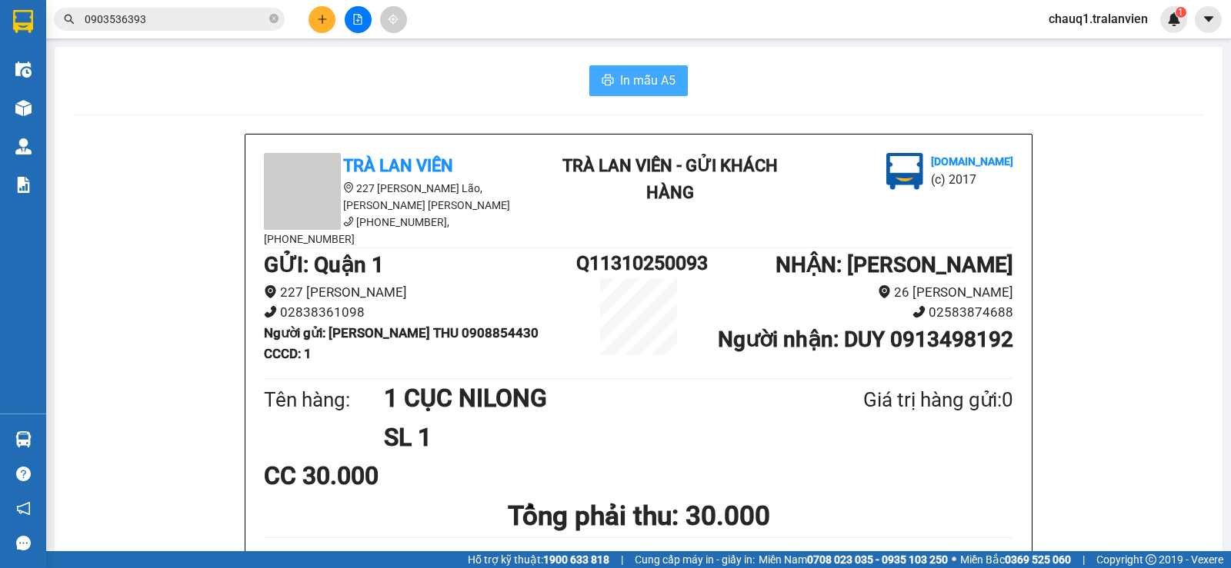
click at [631, 75] on span "In mẫu A5" at bounding box center [647, 80] width 55 height 19
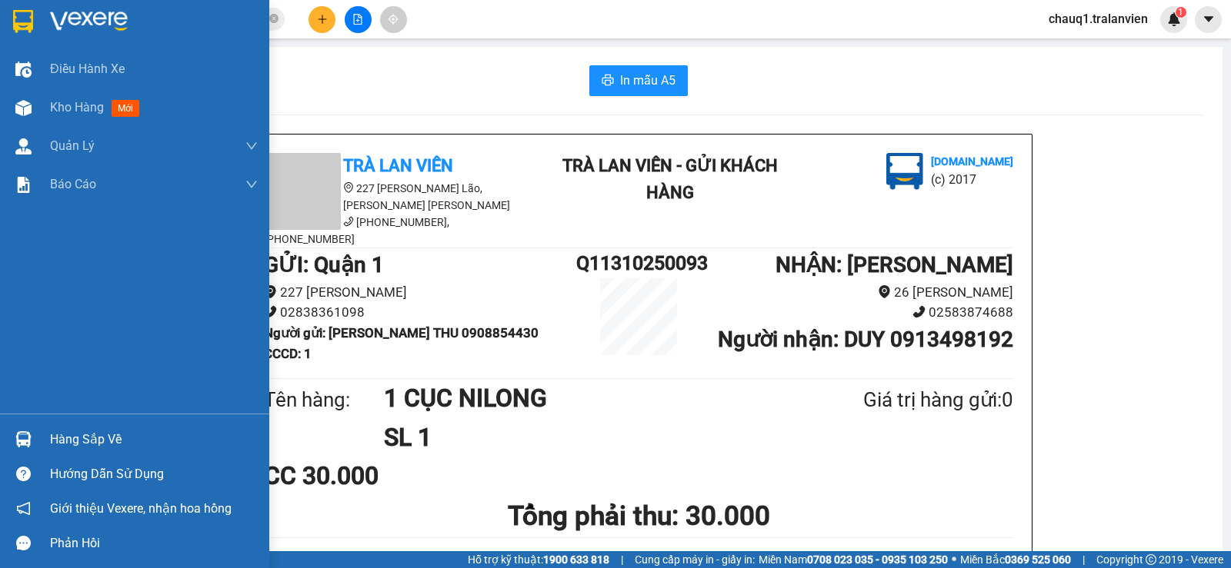
click at [69, 32] on img at bounding box center [89, 21] width 78 height 23
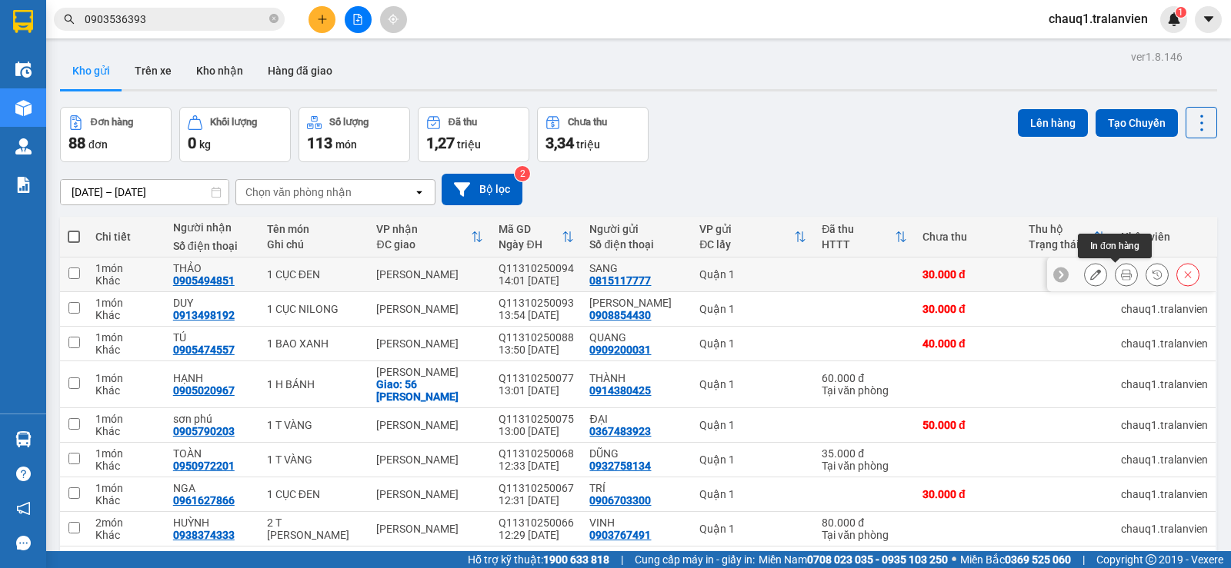
click at [1121, 274] on icon at bounding box center [1126, 274] width 11 height 11
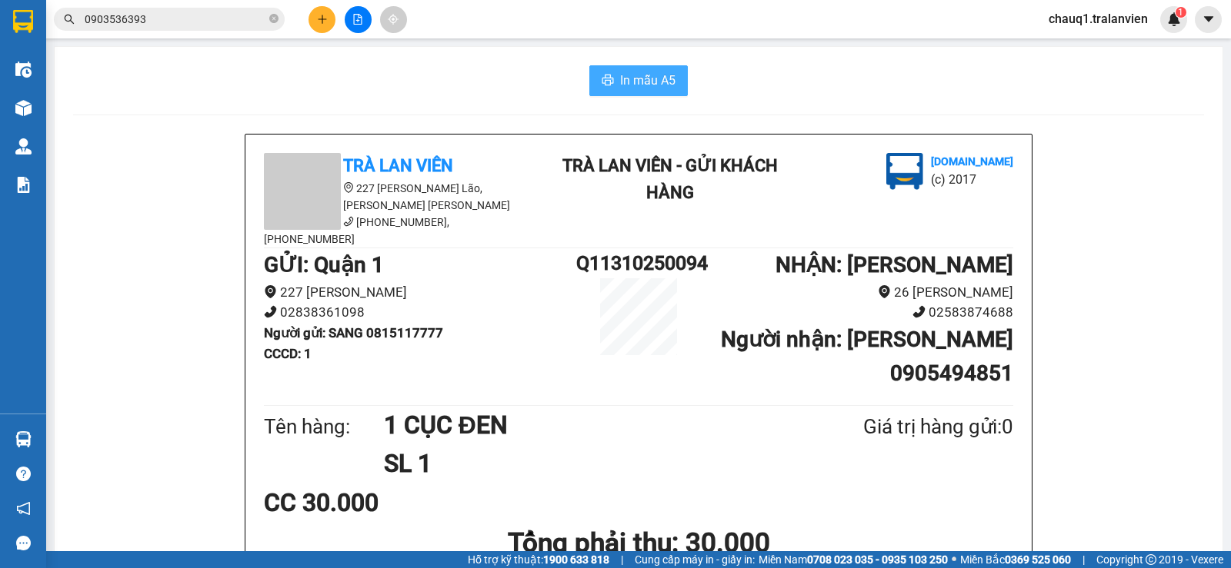
click at [632, 80] on span "In mẫu A5" at bounding box center [647, 80] width 55 height 19
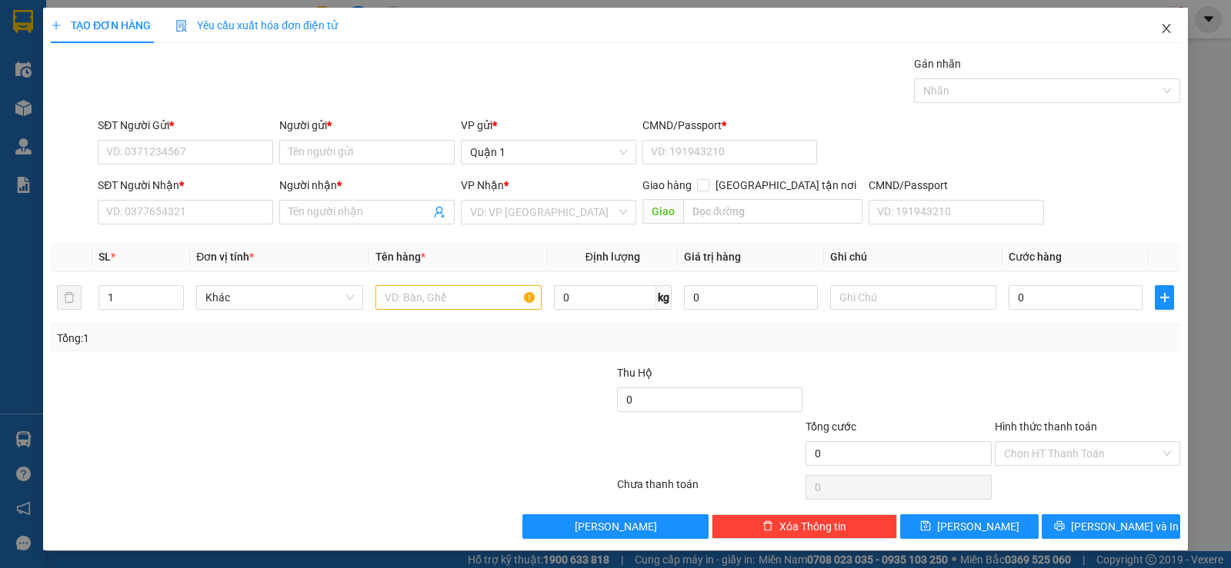
click at [1160, 27] on icon "close" at bounding box center [1166, 28] width 12 height 12
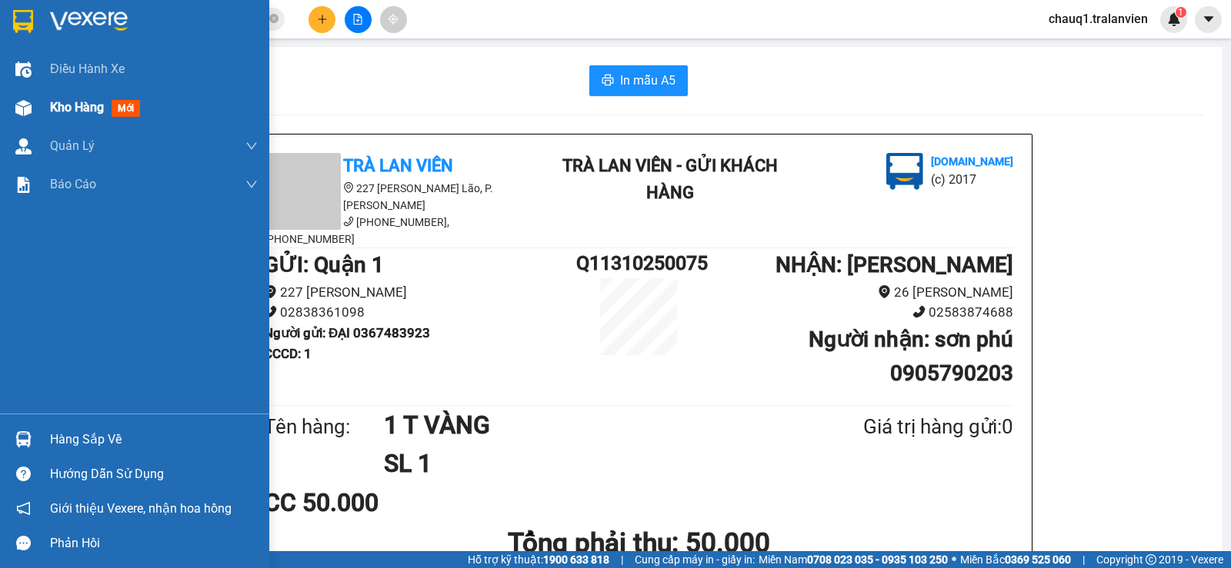
click at [58, 103] on span "Kho hàng" at bounding box center [77, 107] width 54 height 15
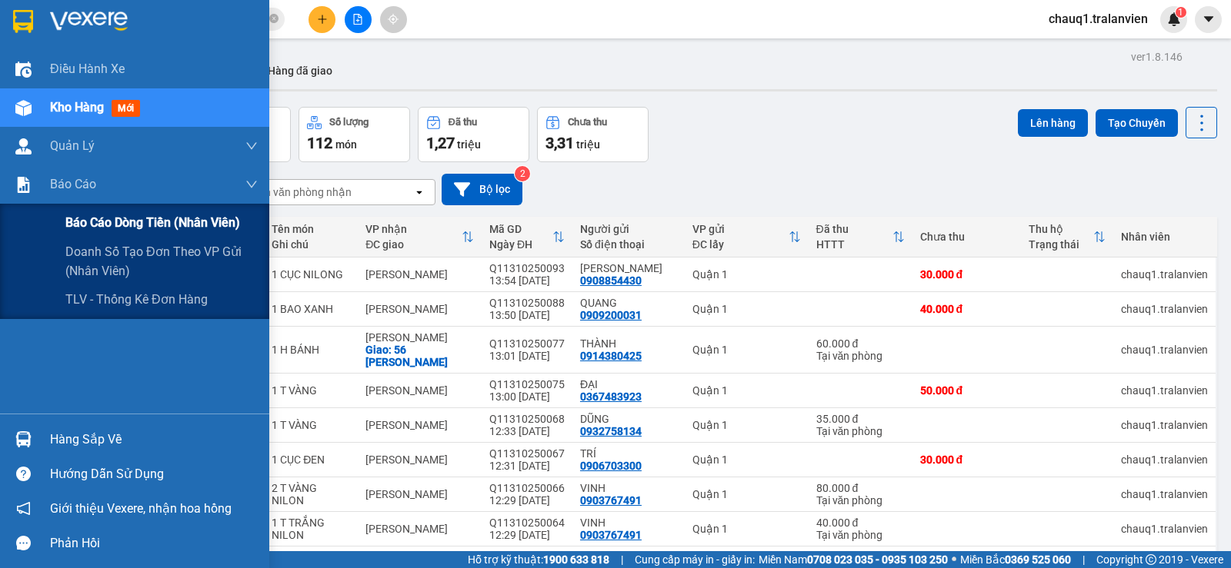
click at [118, 218] on span "Báo cáo dòng tiền (nhân viên)" at bounding box center [152, 222] width 175 height 19
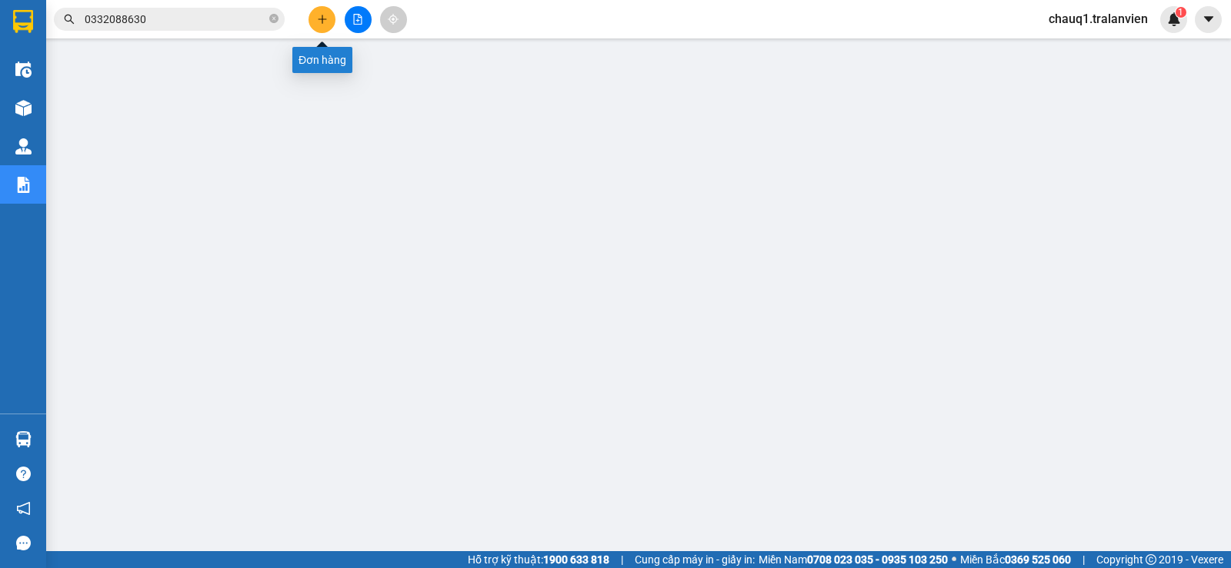
click at [319, 15] on icon "plus" at bounding box center [322, 19] width 11 height 11
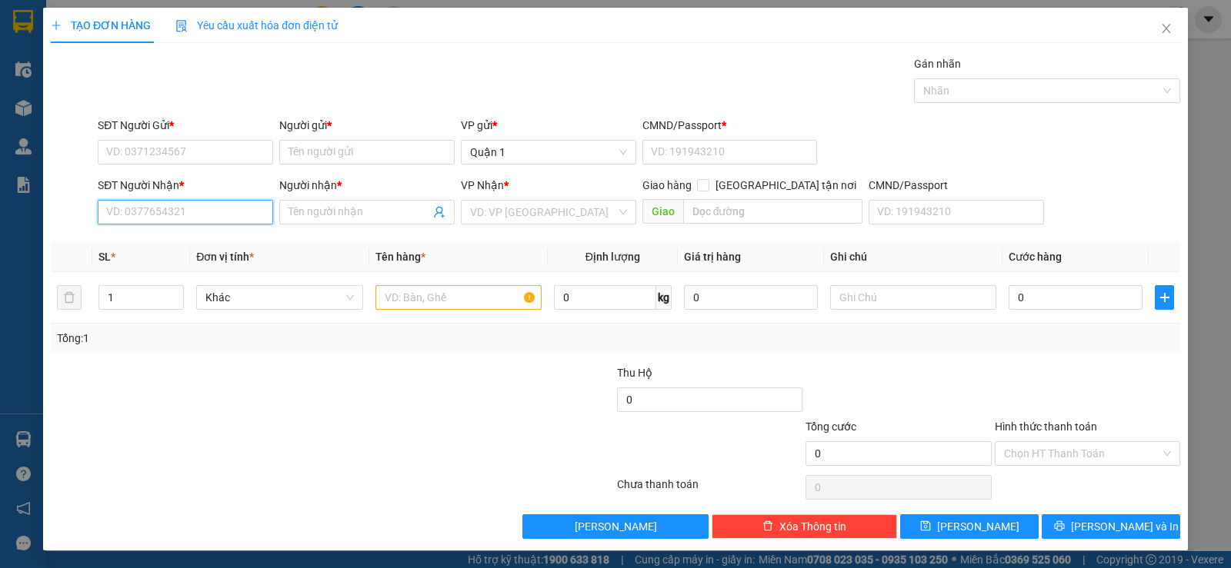
click at [145, 215] on input "SĐT Người Nhận *" at bounding box center [185, 212] width 175 height 25
type input "0932109210"
click at [168, 245] on div "0932109210 - BÌNH" at bounding box center [183, 243] width 155 height 17
type input "BÌNH"
type input "0932109210"
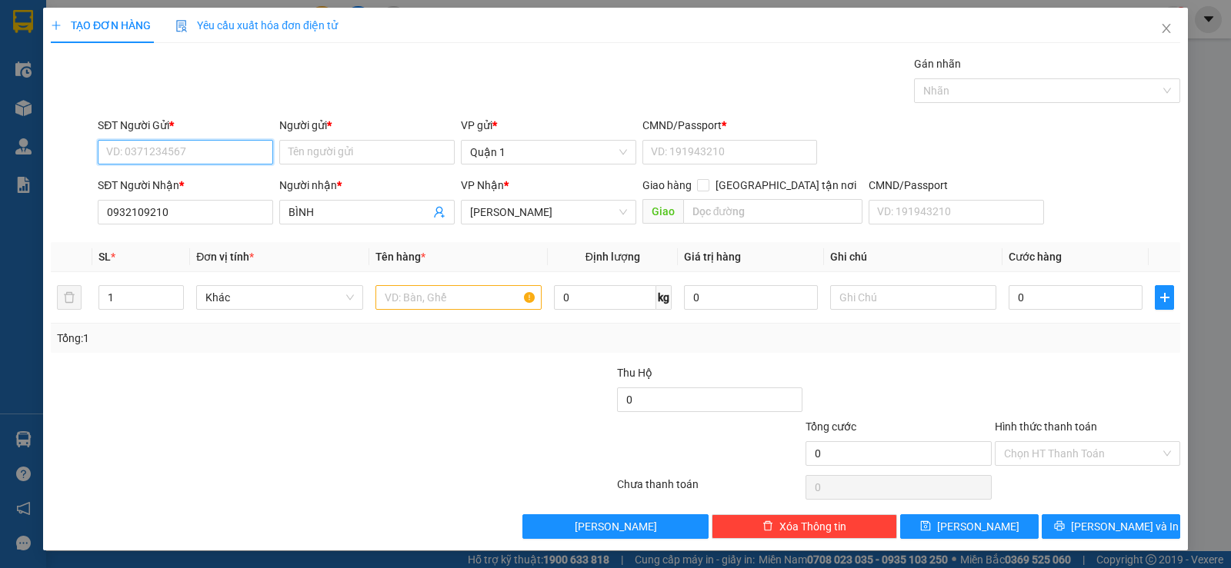
click at [129, 149] on input "SĐT Người Gửi *" at bounding box center [185, 152] width 175 height 25
click at [142, 181] on div "02862690389 - CTY BOTTCHER" at bounding box center [183, 183] width 155 height 17
type input "02862690389"
type input "CTY BOTTCHER"
type input "1"
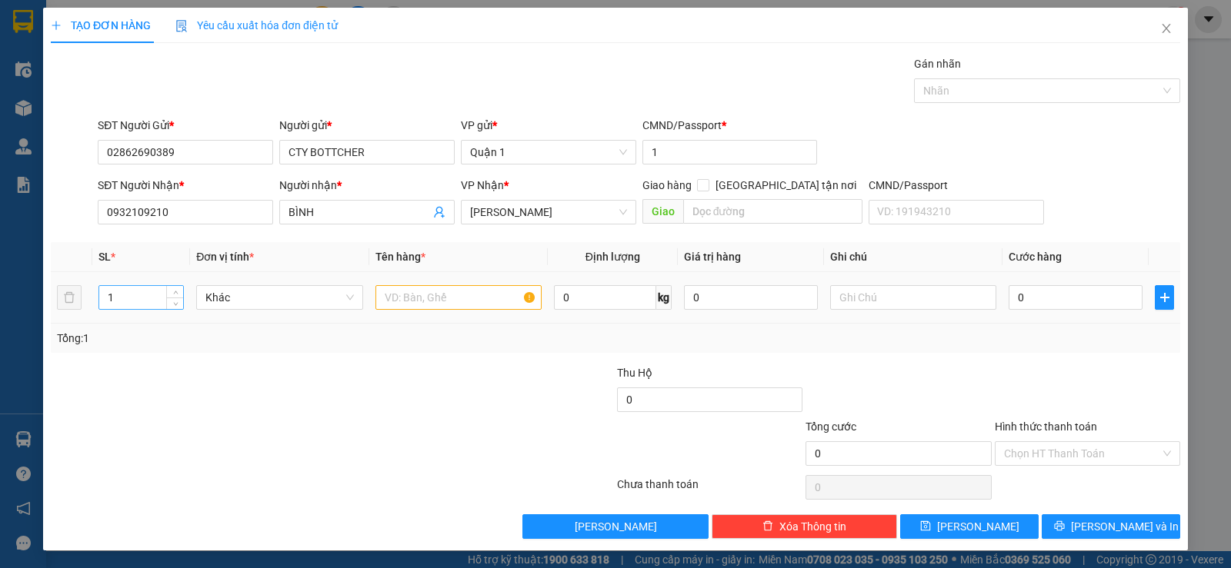
click at [137, 296] on input "1" at bounding box center [141, 297] width 84 height 23
click at [71, 294] on tr "1 Khác 0 kg 0 0" at bounding box center [615, 298] width 1129 height 52
type input "11"
click at [413, 307] on input "text" at bounding box center [458, 297] width 166 height 25
type input "10 T XANH +1 TẤM VÀNG"
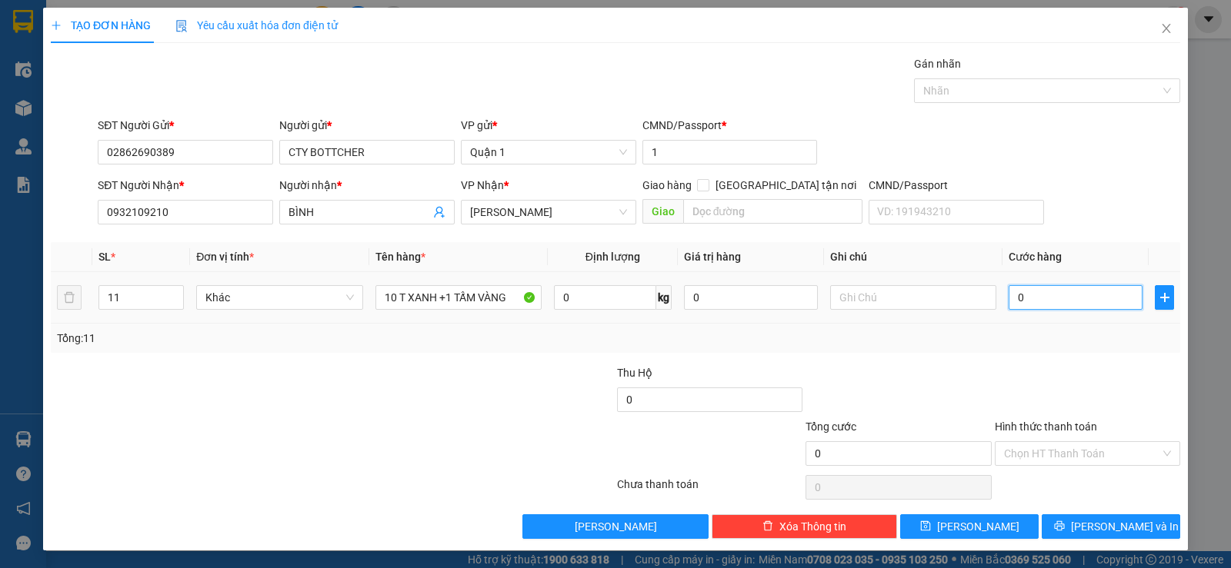
click at [1052, 292] on input "0" at bounding box center [1075, 297] width 134 height 25
type input "6"
type input "62"
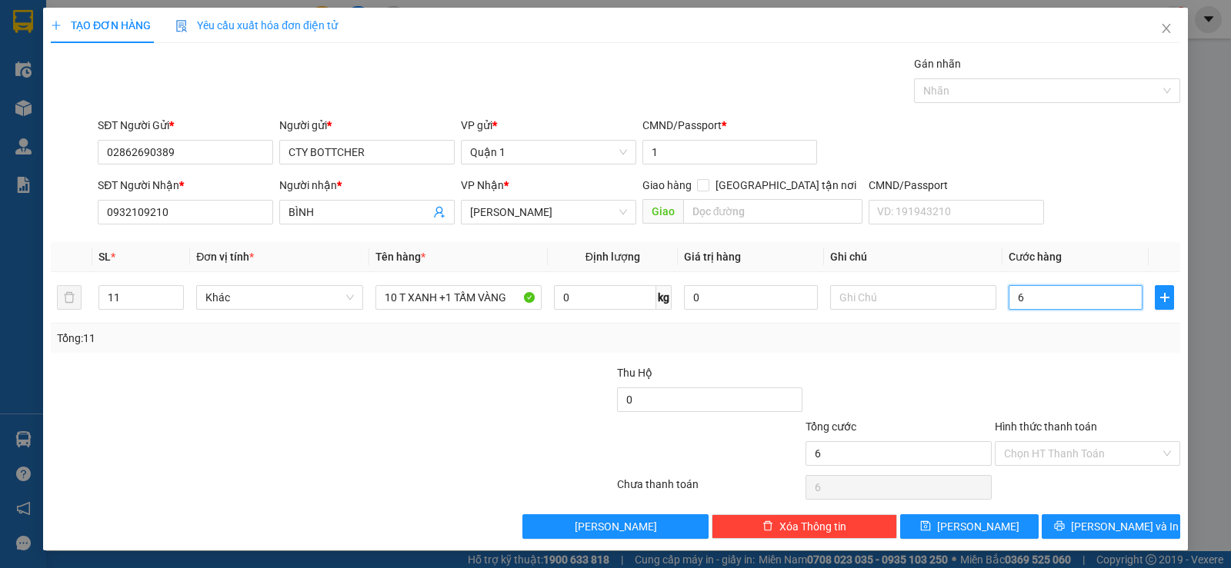
type input "62"
type input "620"
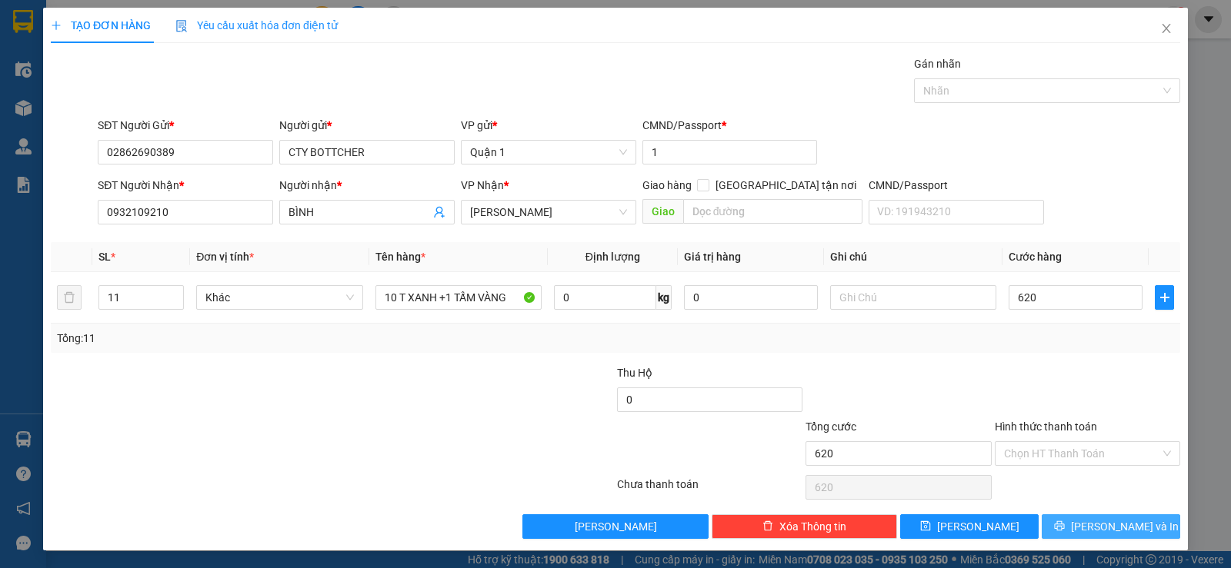
type input "620.000"
click at [1087, 523] on span "[PERSON_NAME] và In" at bounding box center [1125, 526] width 108 height 17
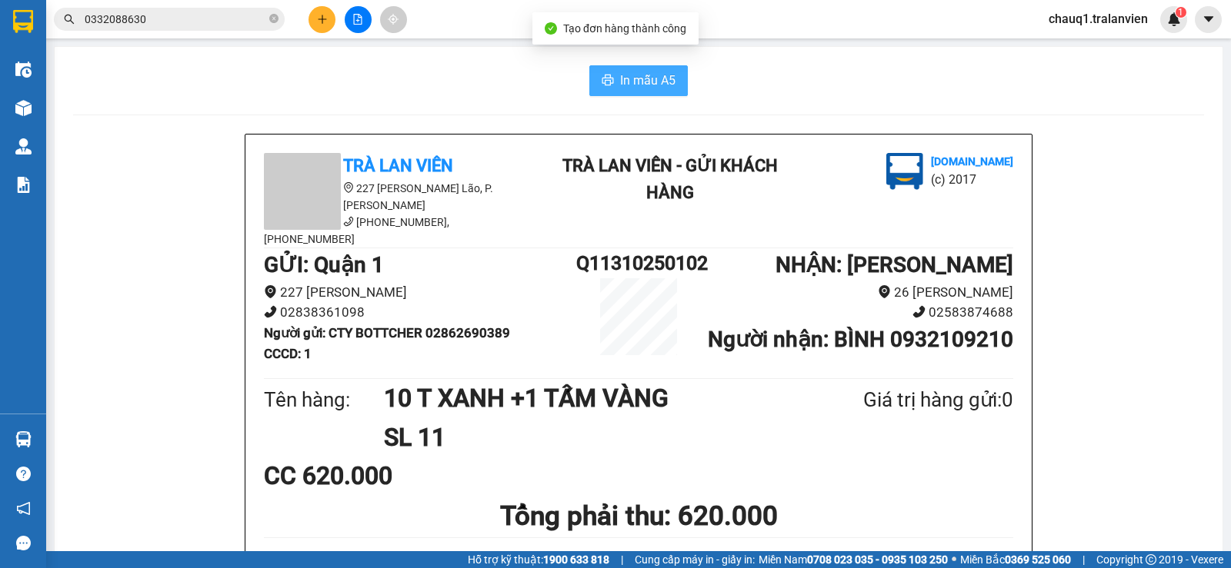
drag, startPoint x: 639, startPoint y: 71, endPoint x: 738, endPoint y: 77, distance: 98.6
click at [646, 72] on span "In mẫu A5" at bounding box center [647, 80] width 55 height 19
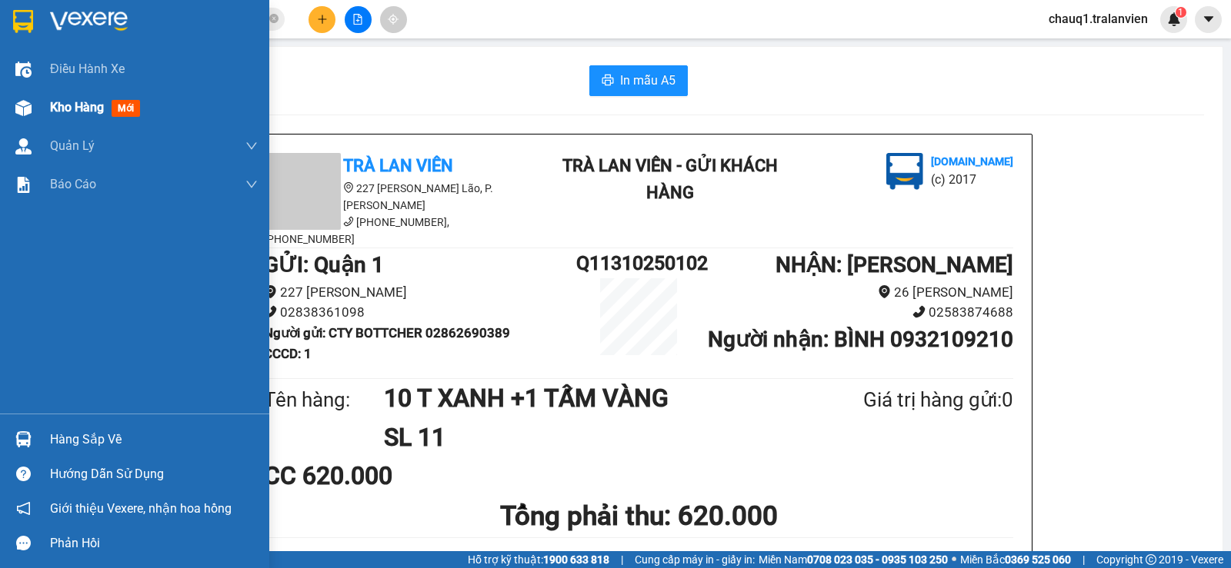
click at [66, 102] on span "Kho hàng" at bounding box center [77, 107] width 54 height 15
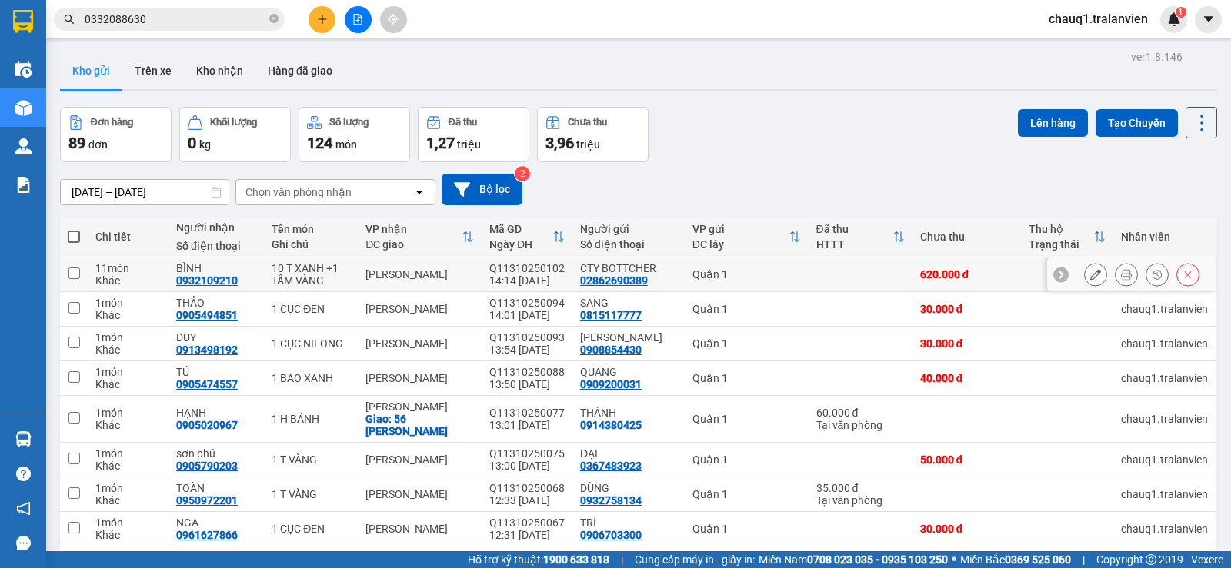
click at [1090, 276] on icon at bounding box center [1095, 274] width 11 height 11
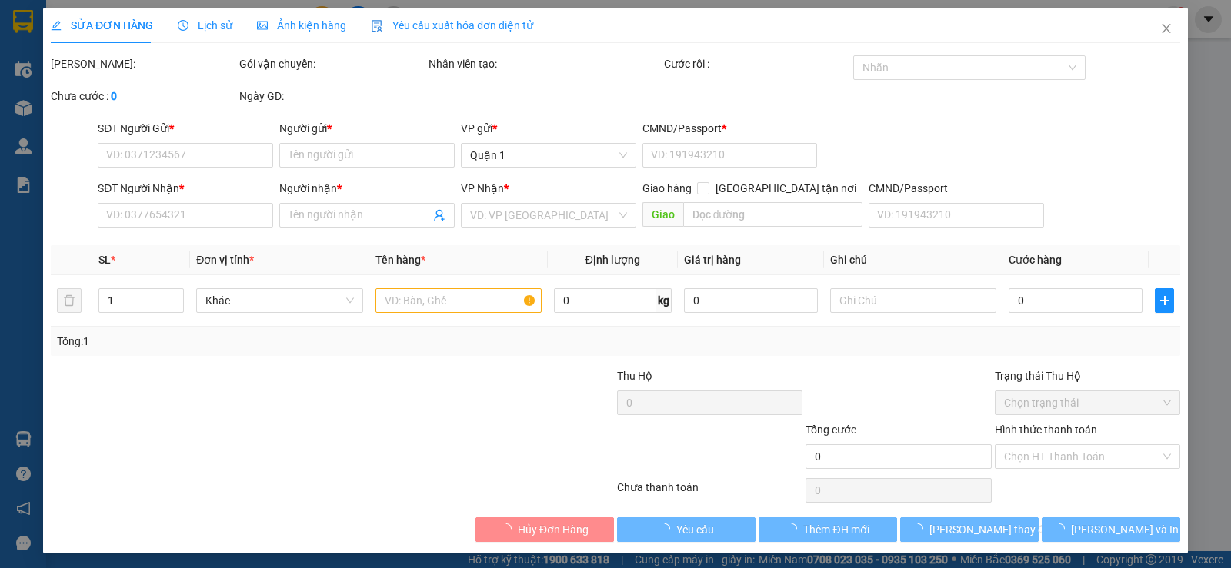
type input "02862690389"
type input "CTY BOTTCHER"
type input "1"
type input "0932109210"
type input "BÌNH"
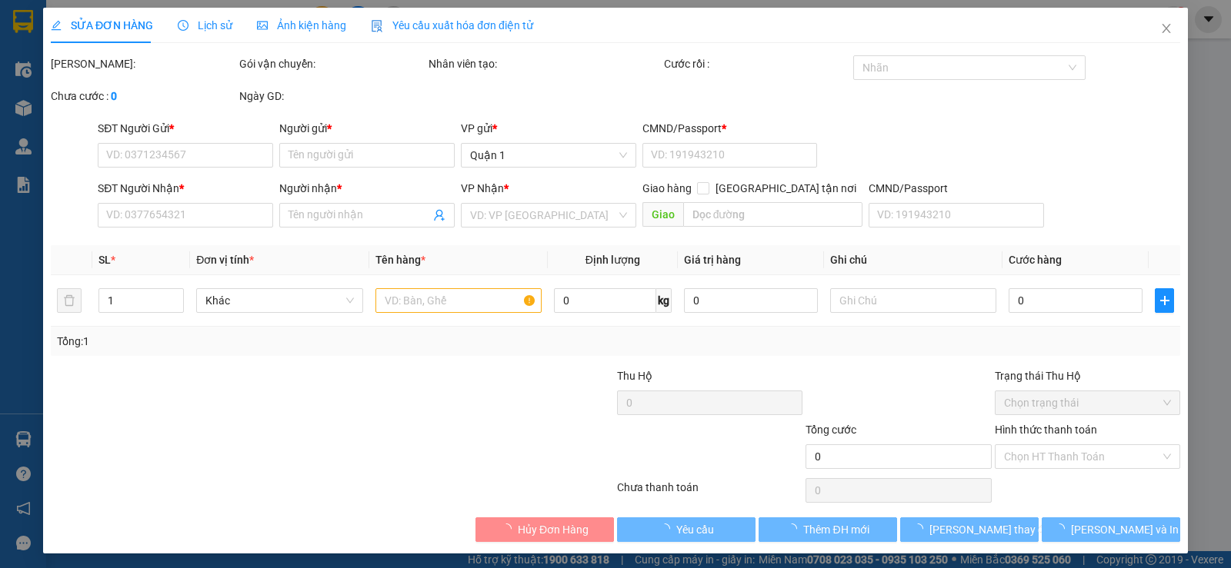
type input "620.000"
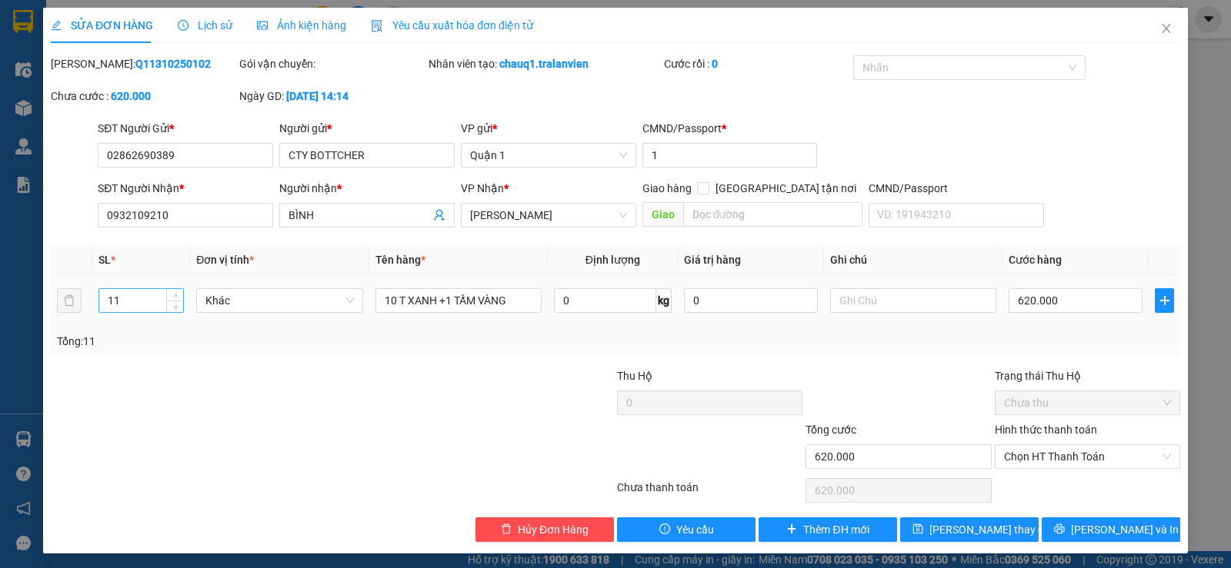
click at [140, 305] on input "11" at bounding box center [141, 300] width 84 height 23
type input "13"
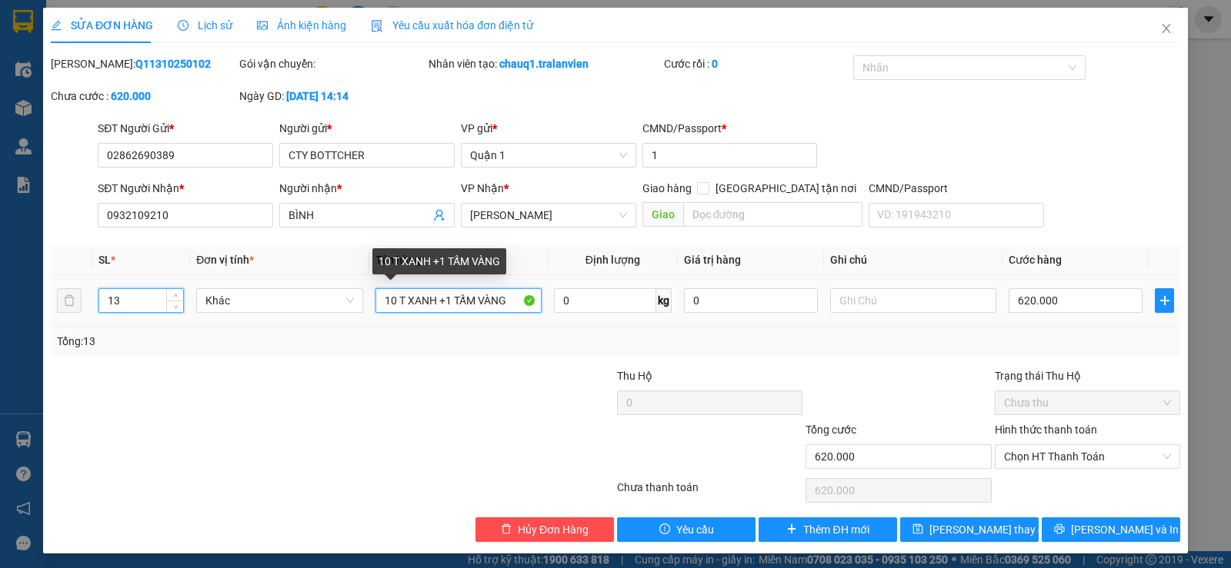
click at [511, 293] on input "10 T XANH +1 TẤM VÀNG" at bounding box center [458, 300] width 166 height 25
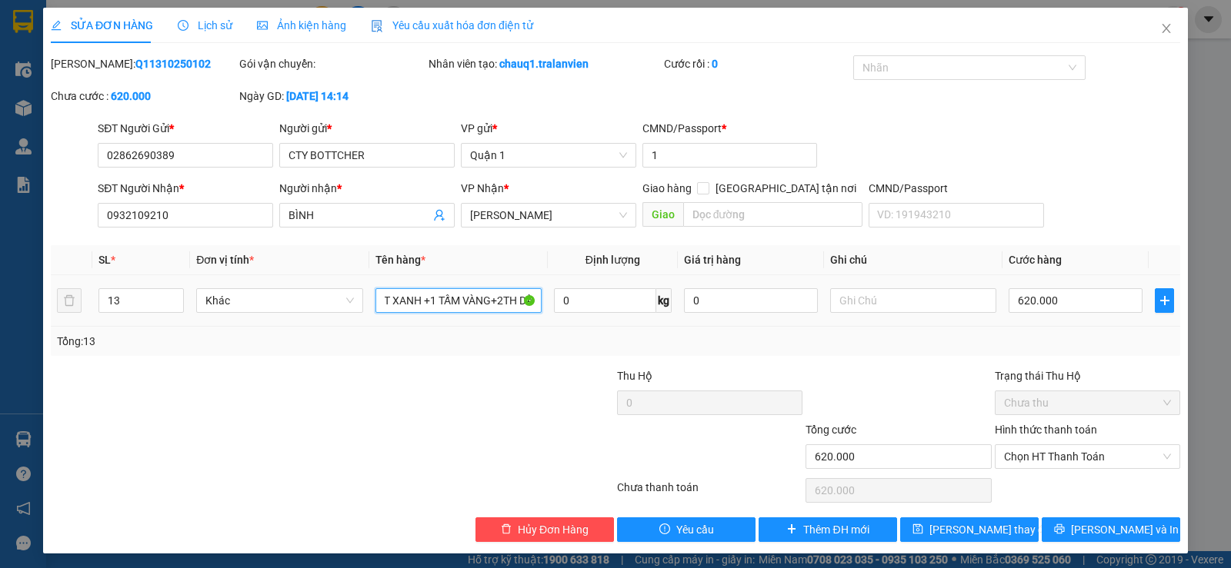
scroll to position [0, 25]
type input "10 T XANH +1 TẤM VÀNG+2TH DÀI"
click at [1046, 300] on input "620.000" at bounding box center [1075, 300] width 134 height 25
type input "7"
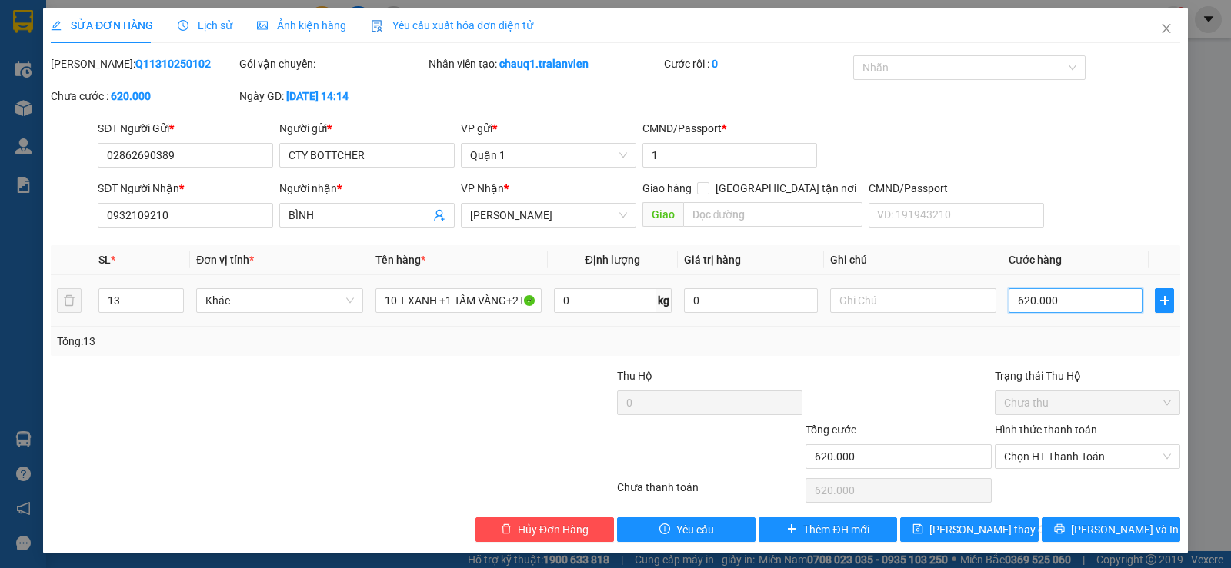
type input "7"
type input "74"
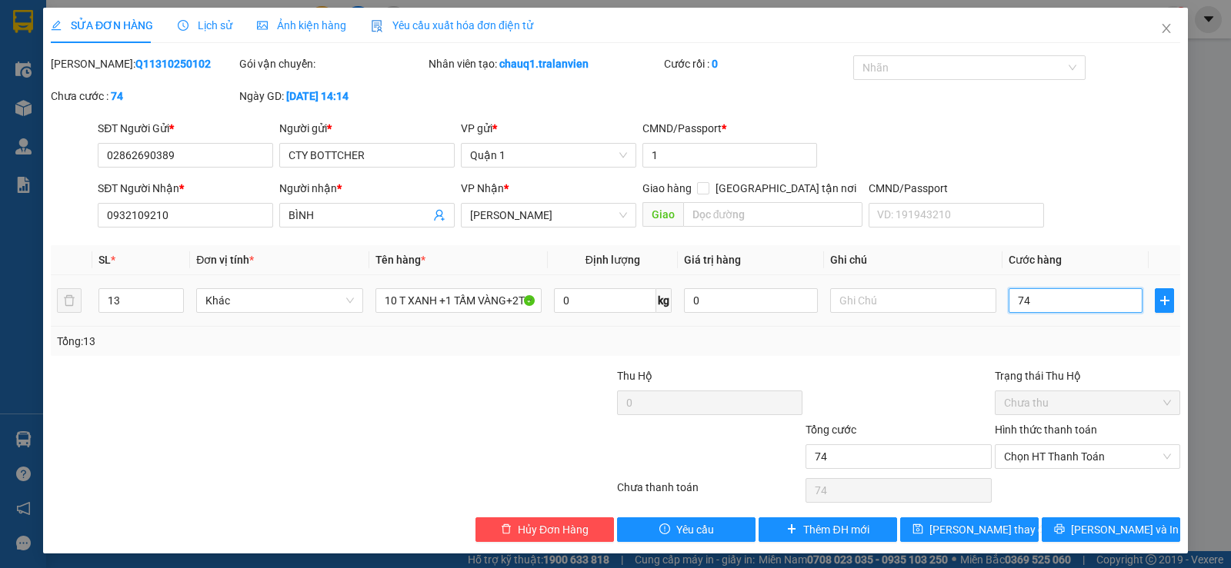
type input "740"
type input "740.000"
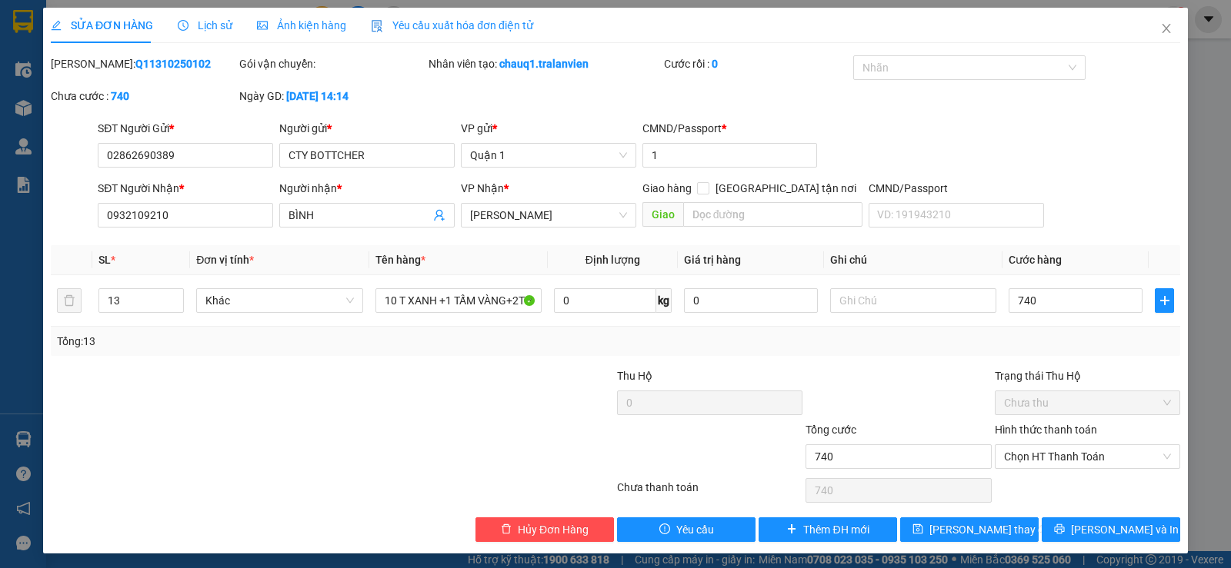
type input "740.000"
click at [1048, 378] on div "Trạng thái Thu Hộ" at bounding box center [1087, 376] width 185 height 17
click at [1106, 529] on span "[PERSON_NAME] và In" at bounding box center [1125, 529] width 108 height 17
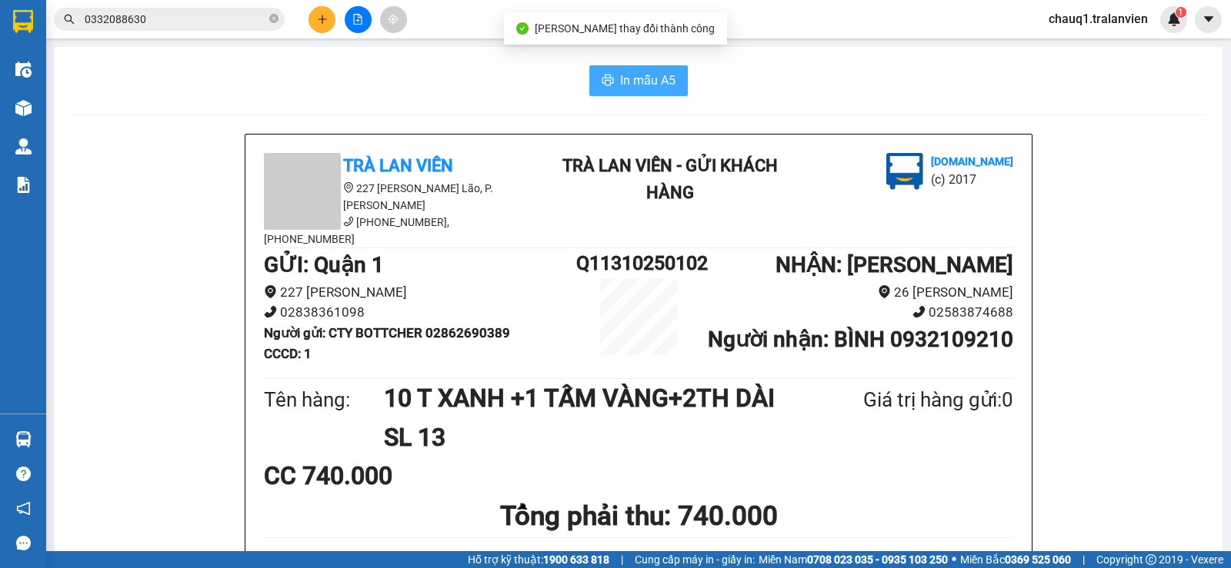
click at [631, 72] on span "In mẫu A5" at bounding box center [647, 80] width 55 height 19
click at [329, 15] on button at bounding box center [321, 19] width 27 height 27
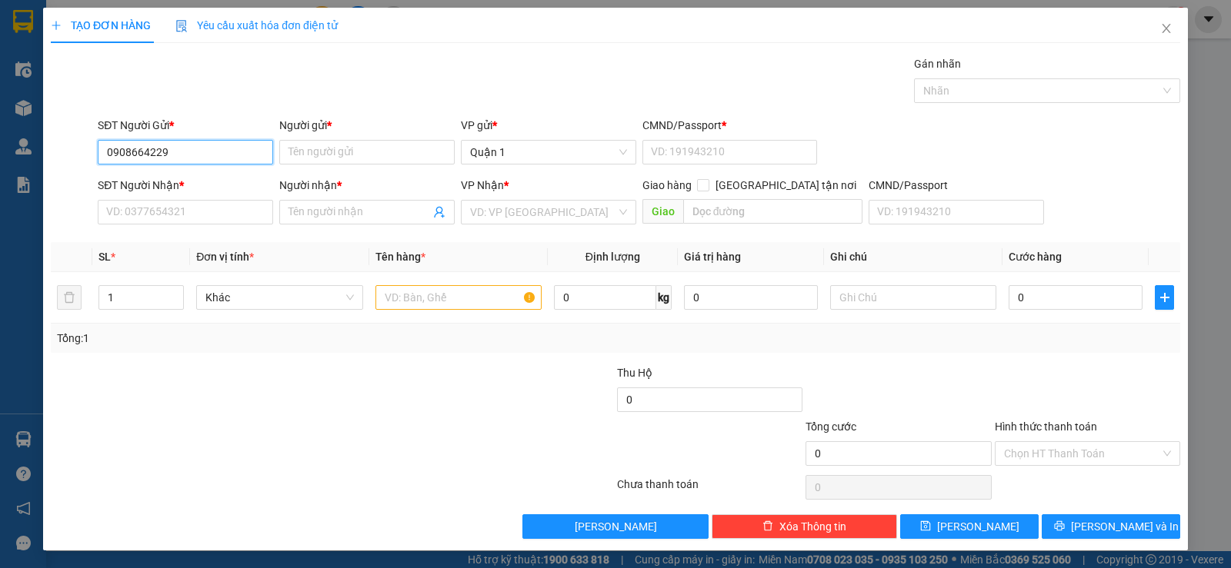
click at [128, 144] on input "0908664229" at bounding box center [185, 152] width 175 height 25
type input "0906664229"
click at [176, 177] on div "0906664229 - NAM" at bounding box center [183, 183] width 155 height 17
type input "NAM"
type input "1"
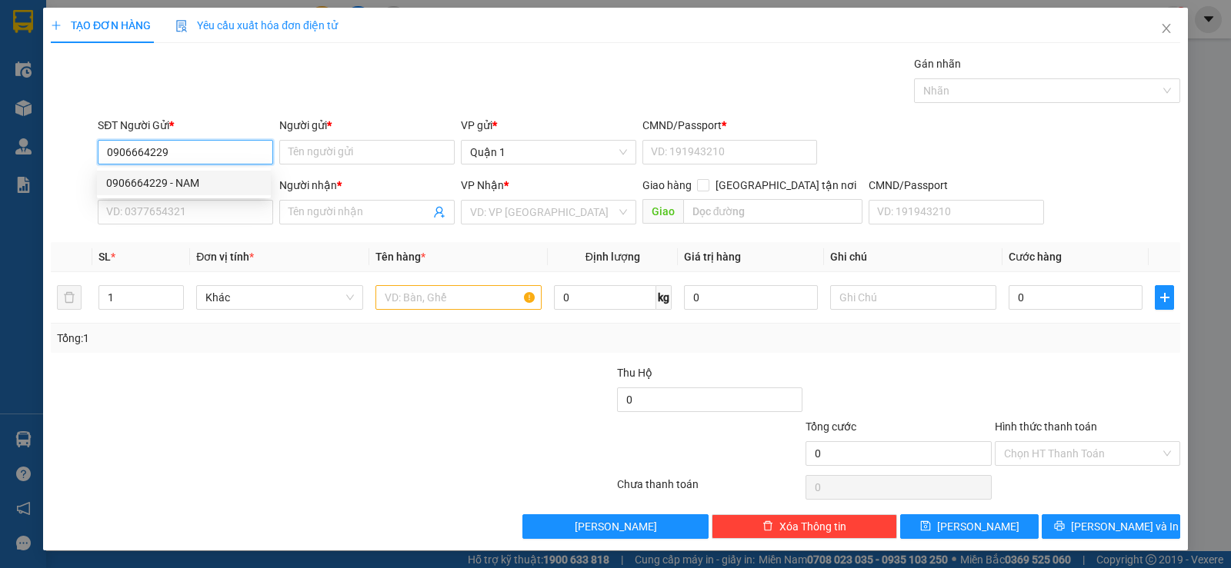
type input "0982760587"
type input "HOA"
type input "0906664229"
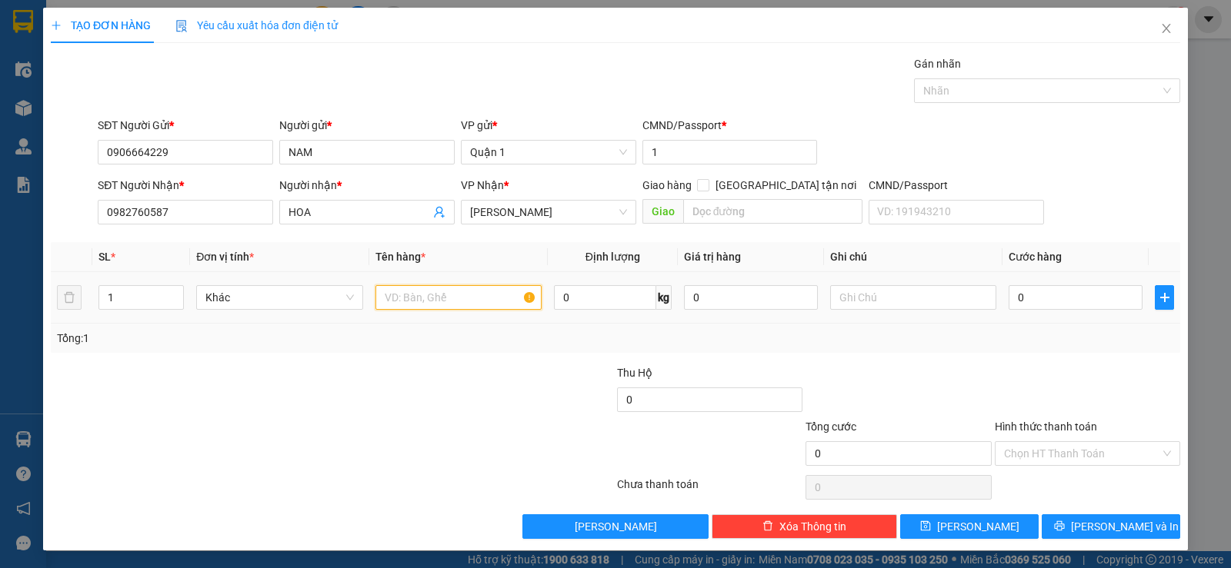
click at [416, 297] on input "text" at bounding box center [458, 297] width 166 height 25
type input "1TH TRẮNG"
click at [1055, 295] on input "0" at bounding box center [1075, 297] width 134 height 25
type input "4"
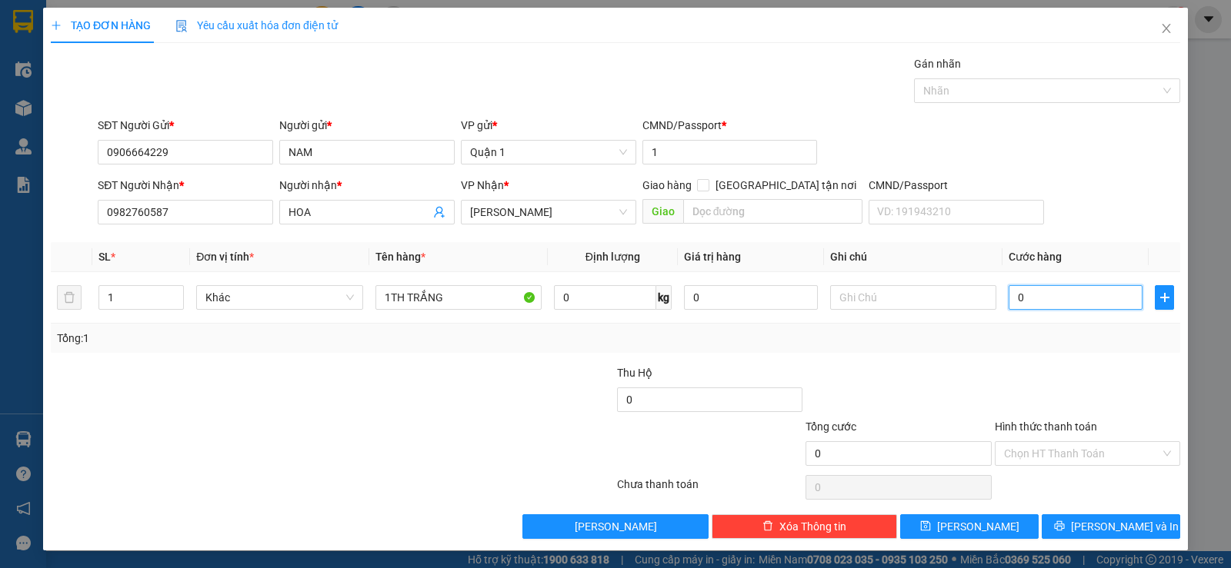
type input "4"
type input "40"
type input "40.000"
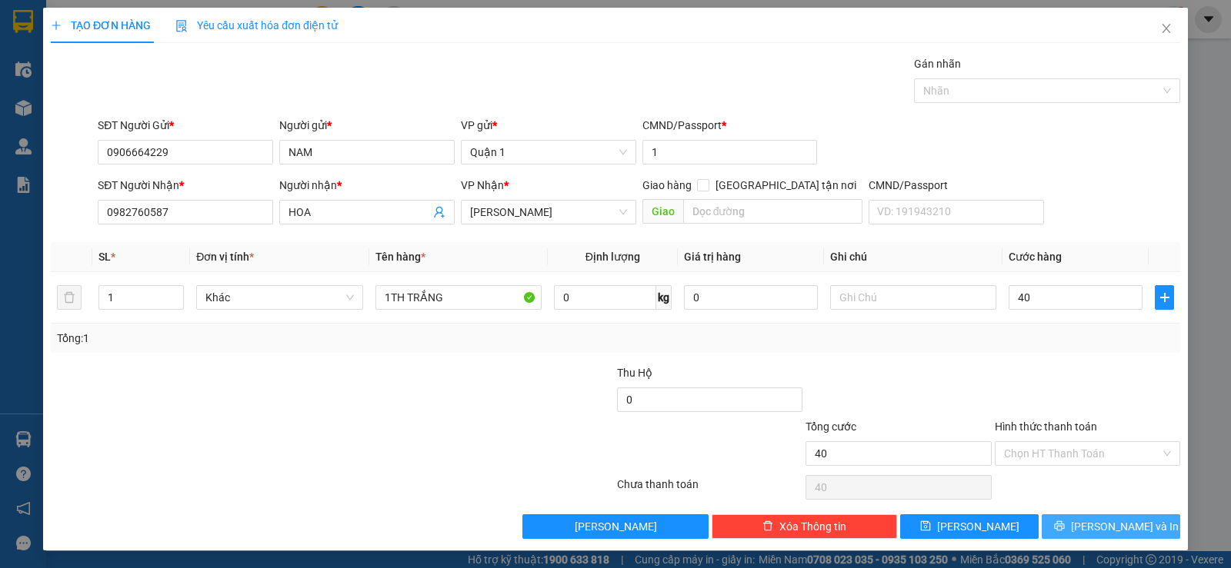
type input "40.000"
click at [1106, 532] on span "[PERSON_NAME] và In" at bounding box center [1125, 526] width 108 height 17
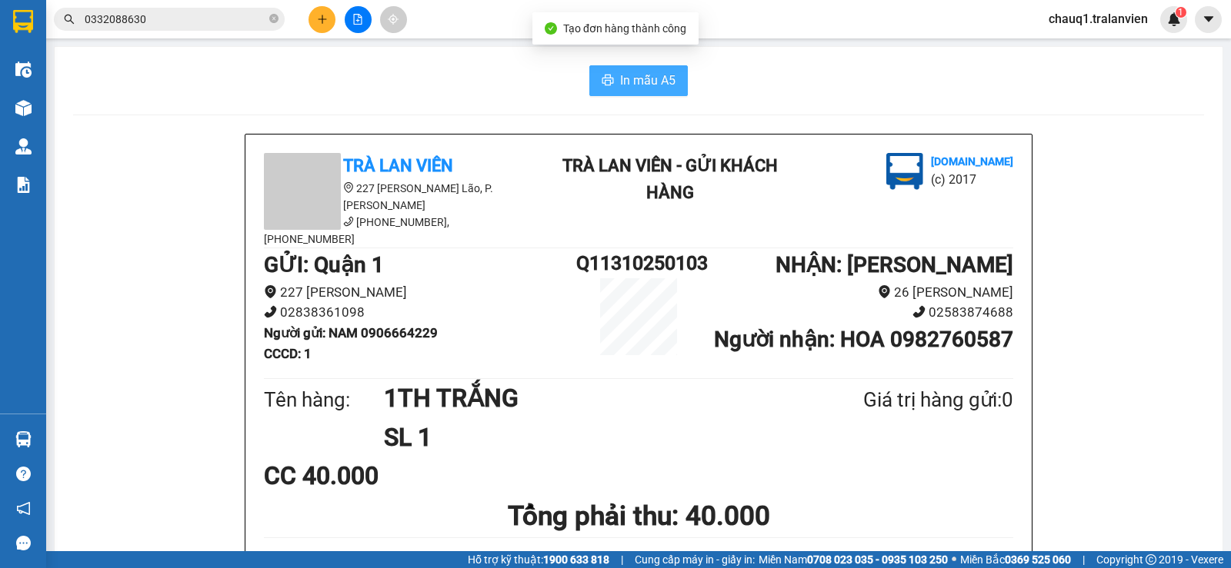
click at [629, 78] on span "In mẫu A5" at bounding box center [647, 80] width 55 height 19
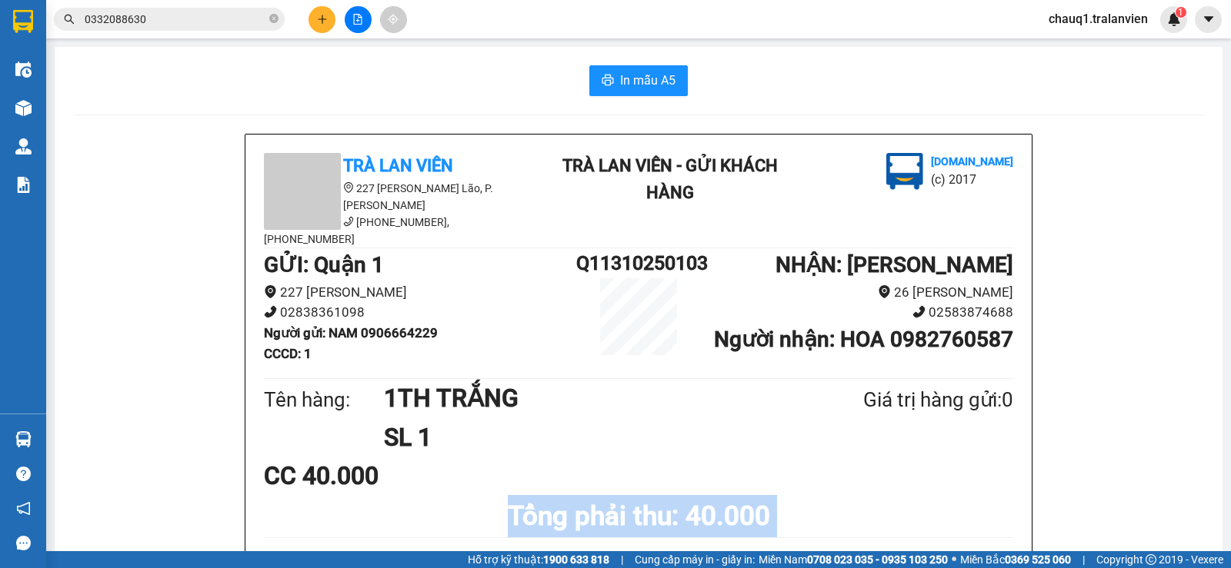
drag, startPoint x: 61, startPoint y: 537, endPoint x: 98, endPoint y: 320, distance: 220.0
click at [47, 511] on main "In mẫu A5 Trà Lan Viên 227 Phạm Ngũ Lão, P. Phạm Ngũ Lão (058) 3528 079, 093 37…" at bounding box center [615, 275] width 1231 height 551
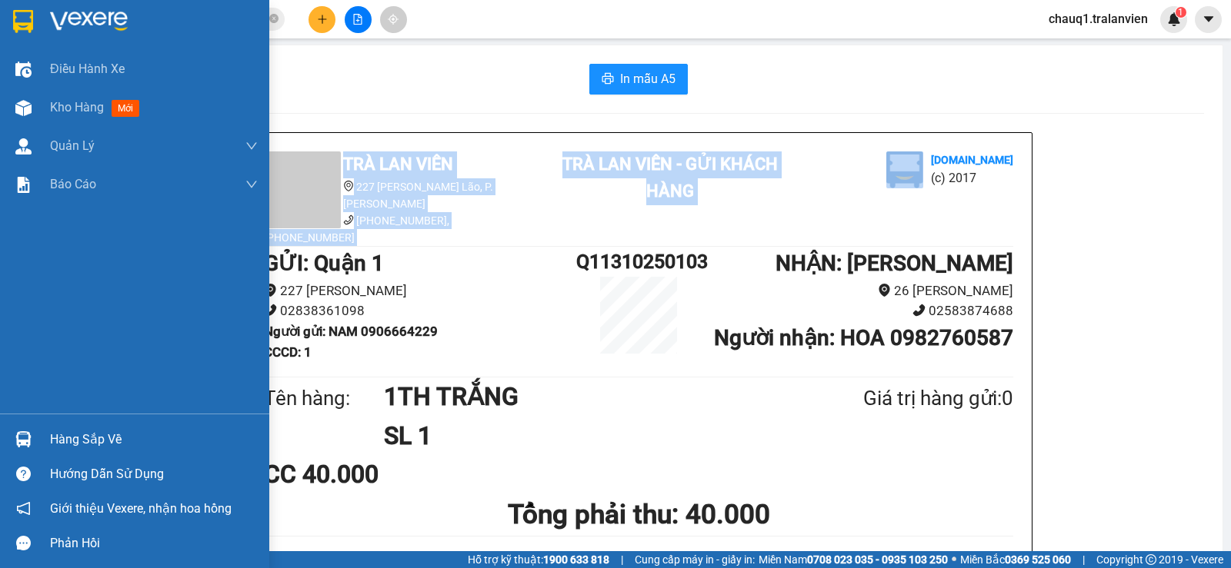
drag, startPoint x: 32, startPoint y: 14, endPoint x: 1230, endPoint y: 214, distance: 1214.9
click at [32, 15] on img at bounding box center [23, 21] width 20 height 23
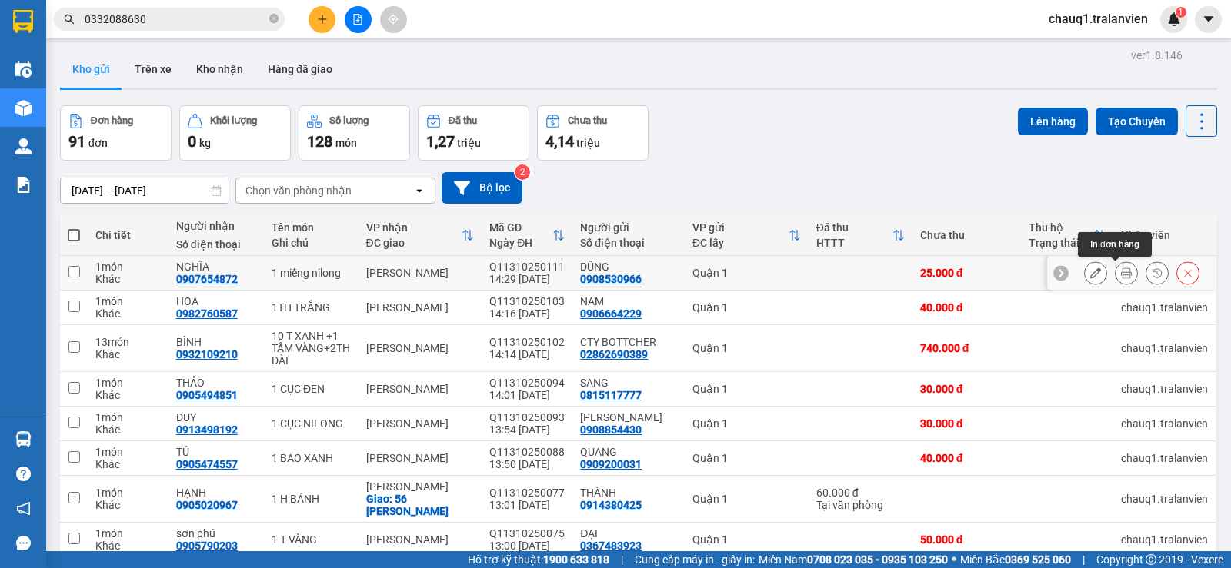
click at [1121, 272] on icon at bounding box center [1126, 273] width 11 height 11
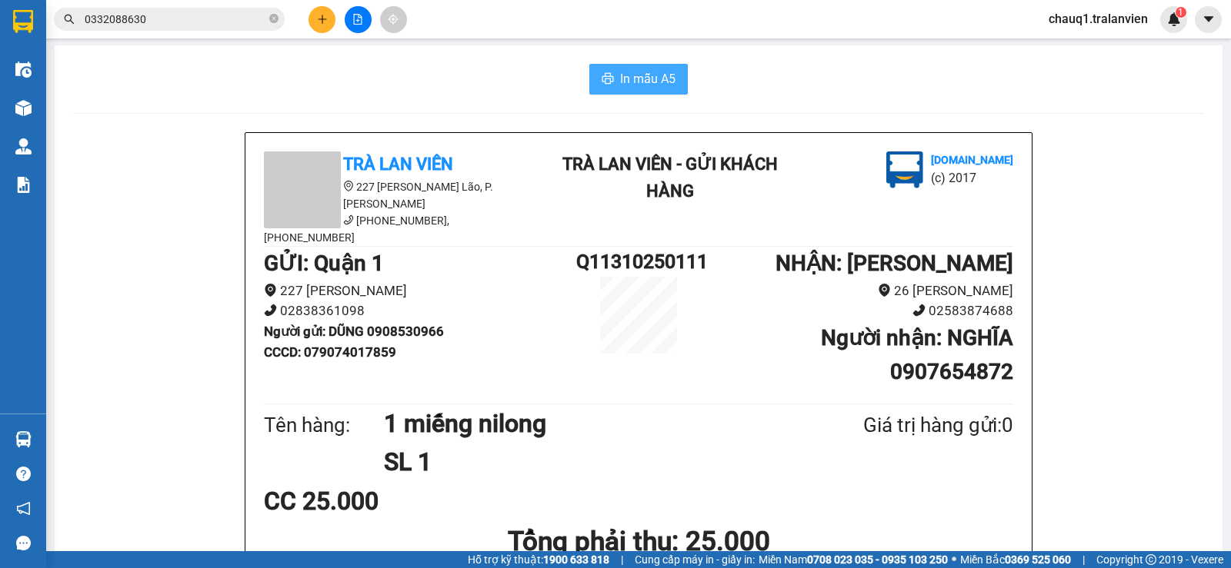
click at [643, 76] on span "In mẫu A5" at bounding box center [647, 78] width 55 height 19
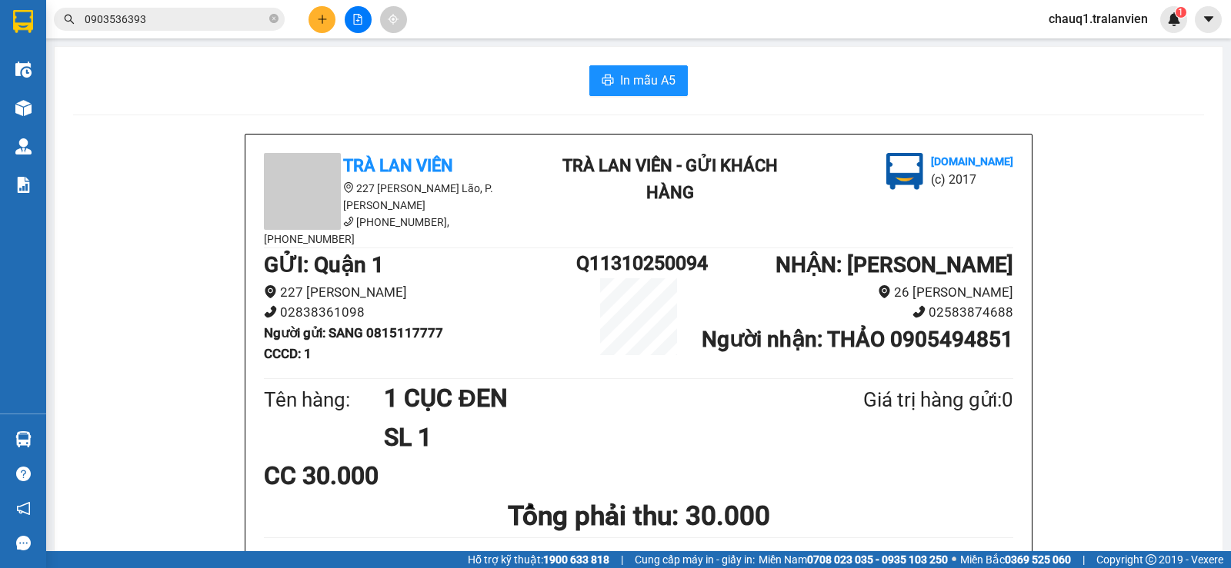
click at [267, 21] on span "0903536393" at bounding box center [169, 19] width 231 height 23
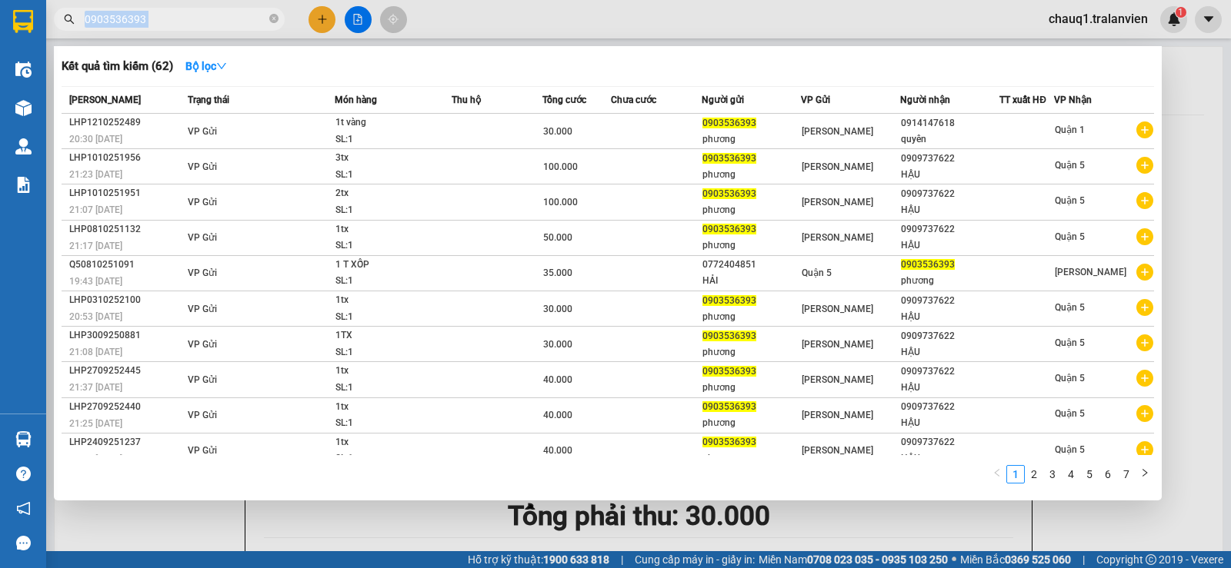
click at [267, 21] on span "0903536393" at bounding box center [169, 19] width 231 height 23
click at [269, 21] on icon "close-circle" at bounding box center [273, 18] width 9 height 9
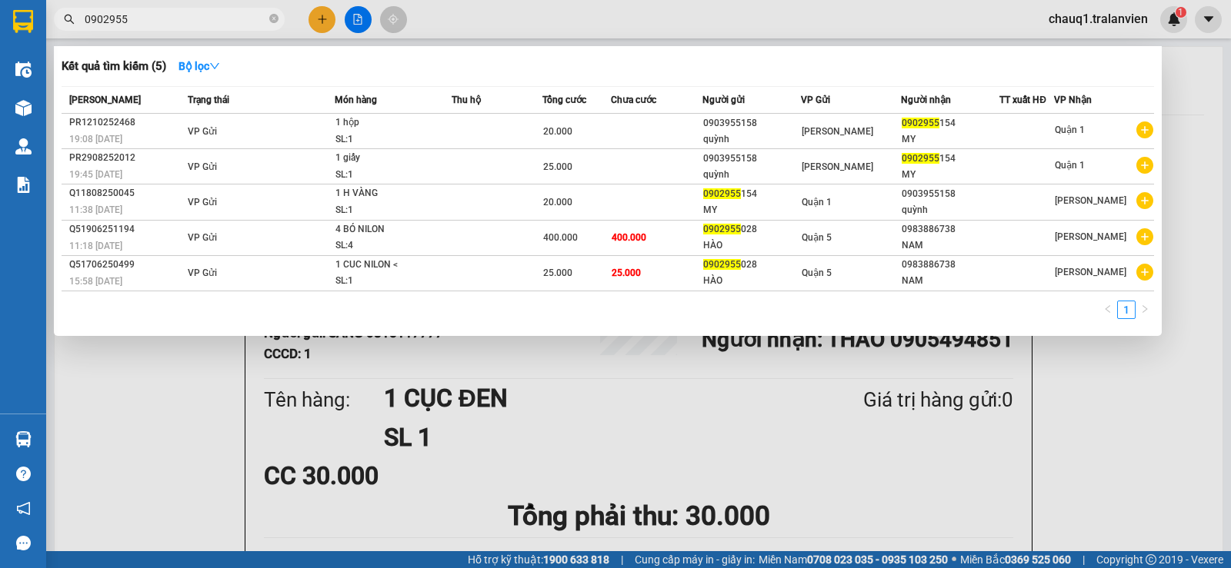
type input "0902955"
click at [335, 13] on div at bounding box center [615, 284] width 1231 height 568
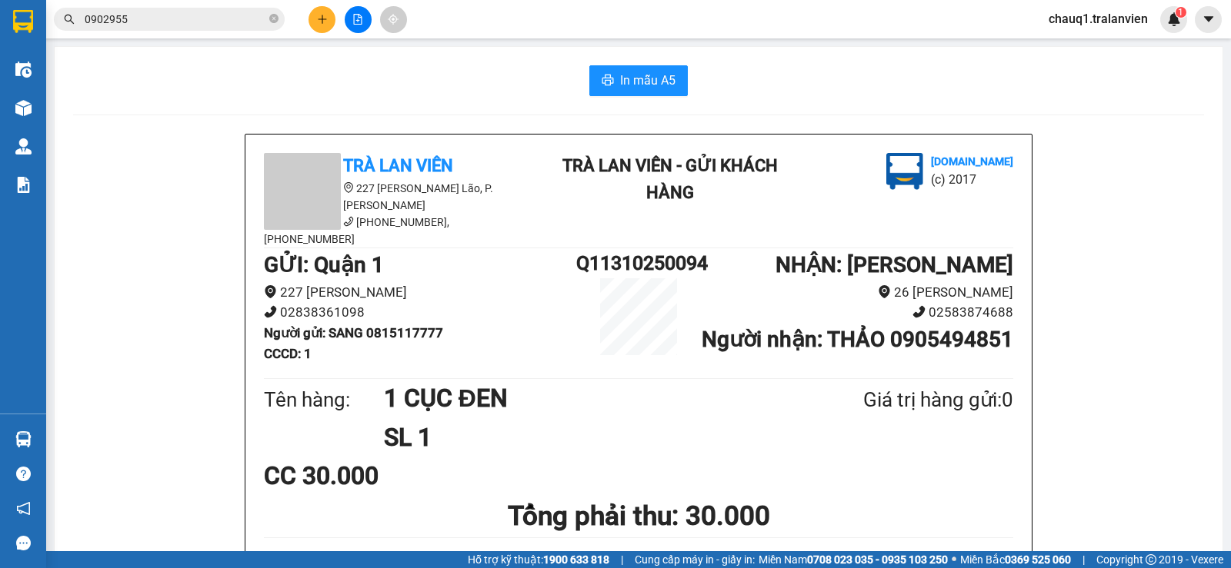
click at [332, 12] on button at bounding box center [321, 19] width 27 height 27
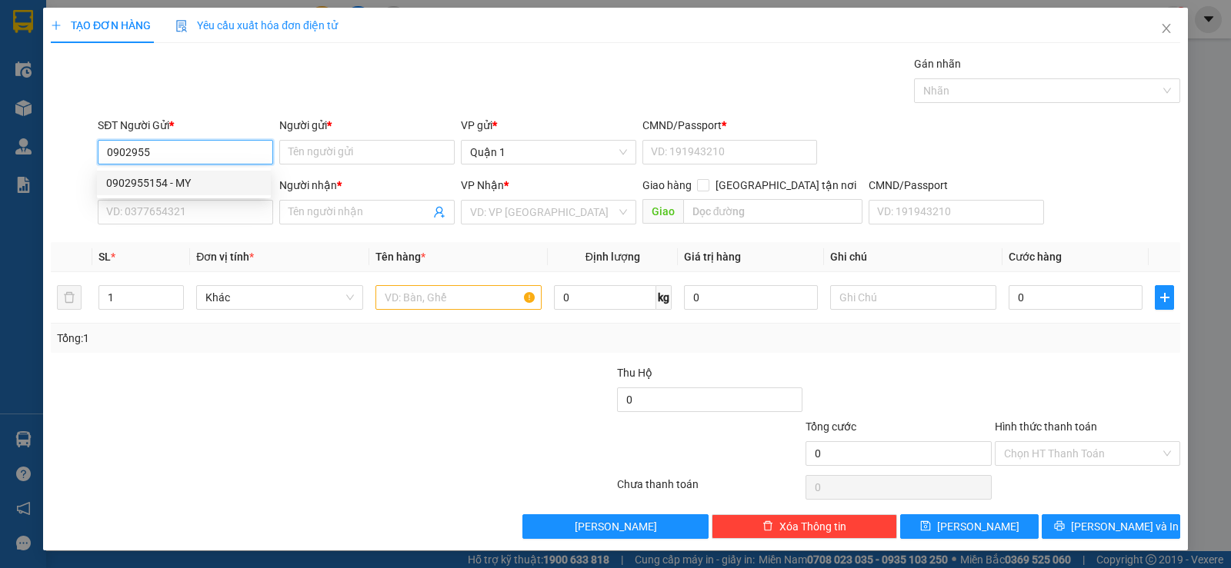
click at [228, 174] on div "0902955154 - MY" at bounding box center [184, 183] width 174 height 25
type input "0902955154"
type input "MY"
type input "1"
type input "0903955158"
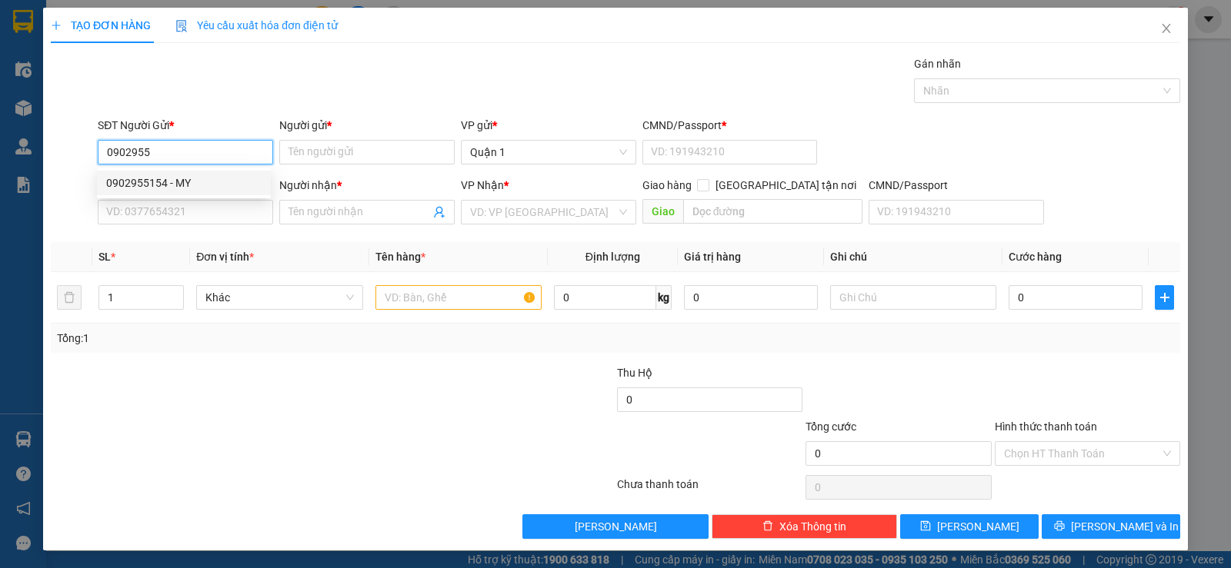
type input "quỳnh"
type input "0902955154"
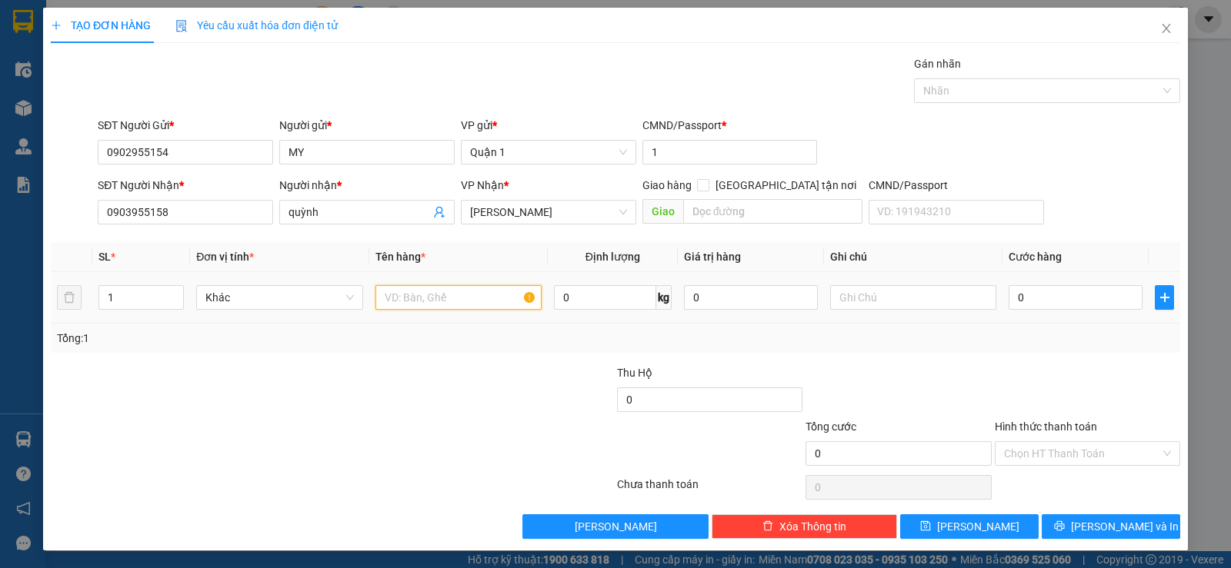
click at [455, 294] on input "text" at bounding box center [458, 297] width 166 height 25
type input "1H VÀNG"
click at [1052, 298] on input "0" at bounding box center [1075, 297] width 134 height 25
type input "2"
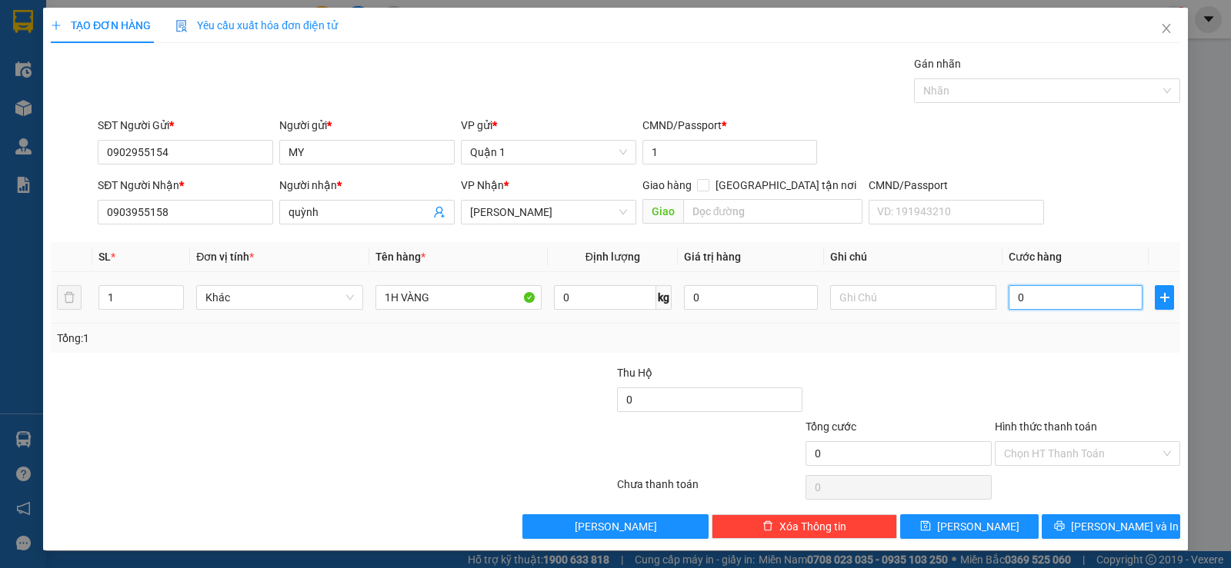
type input "2"
type input "20"
type input "20.000"
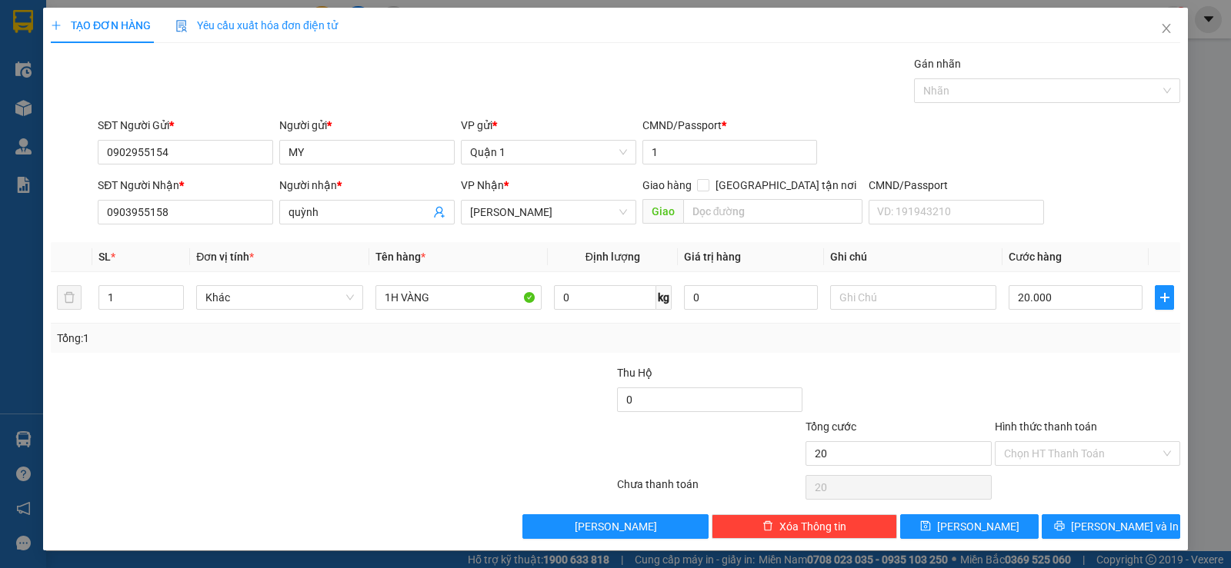
type input "20.000"
click at [1096, 373] on div at bounding box center [1087, 392] width 188 height 54
click at [1066, 448] on input "Hình thức thanh toán" at bounding box center [1082, 453] width 156 height 23
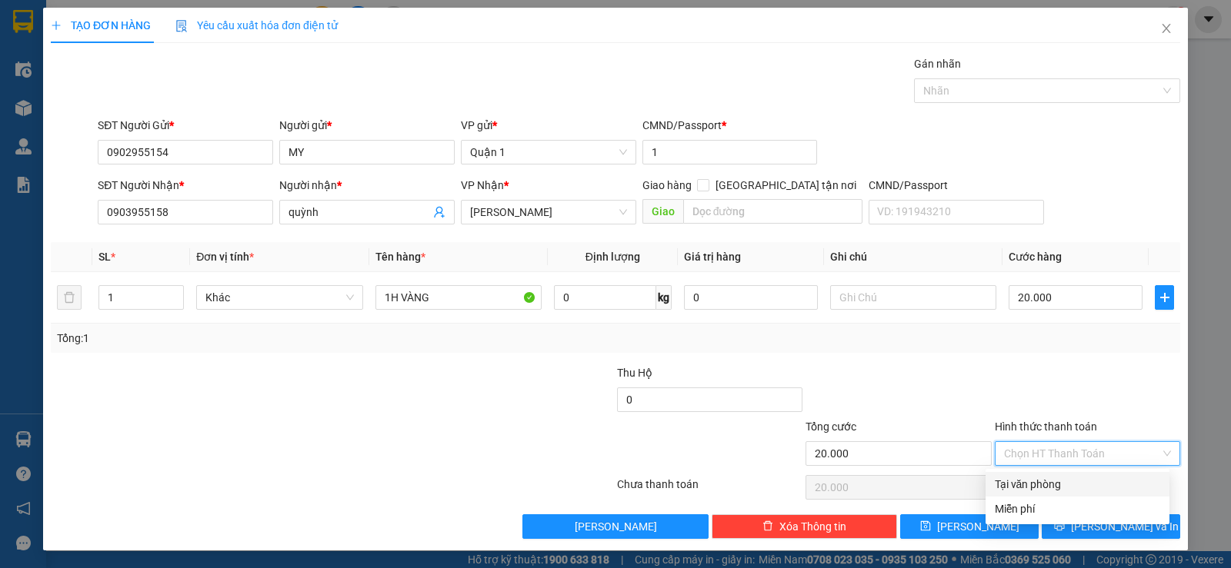
click at [1079, 485] on div "Tại văn phòng" at bounding box center [1077, 484] width 165 height 17
type input "0"
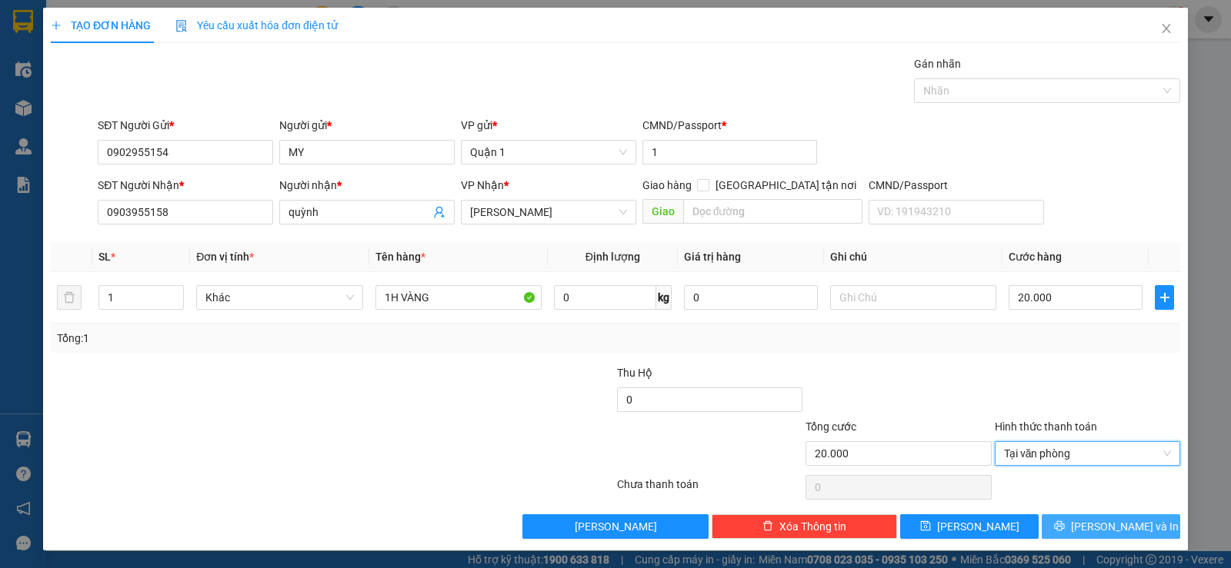
click at [1122, 529] on span "Lưu và In" at bounding box center [1125, 526] width 108 height 17
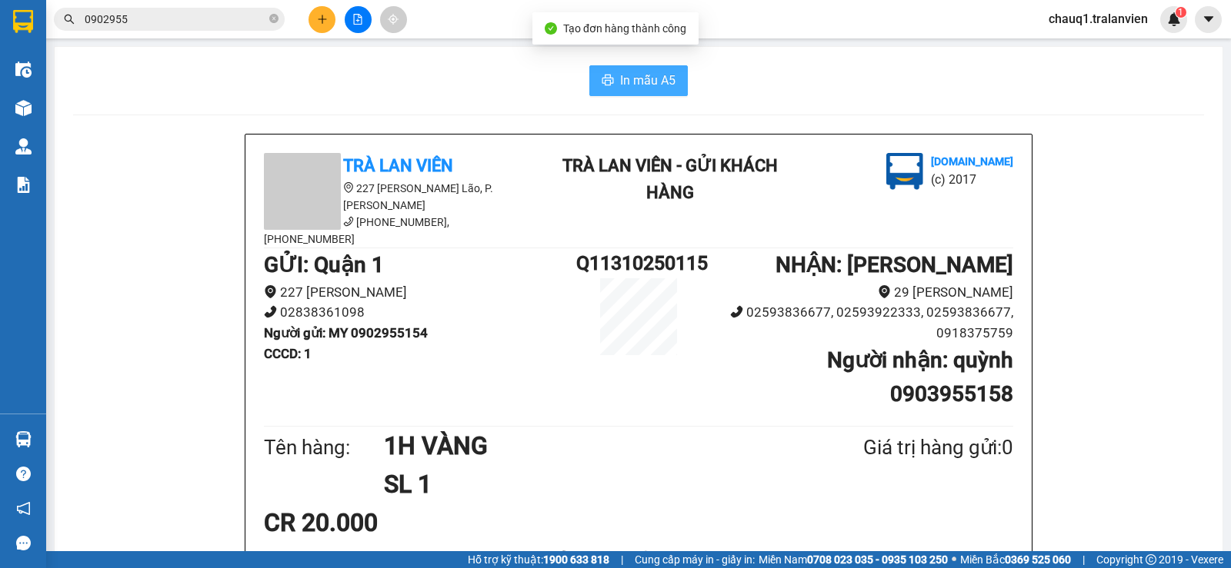
click at [655, 80] on span "In mẫu A5" at bounding box center [647, 80] width 55 height 19
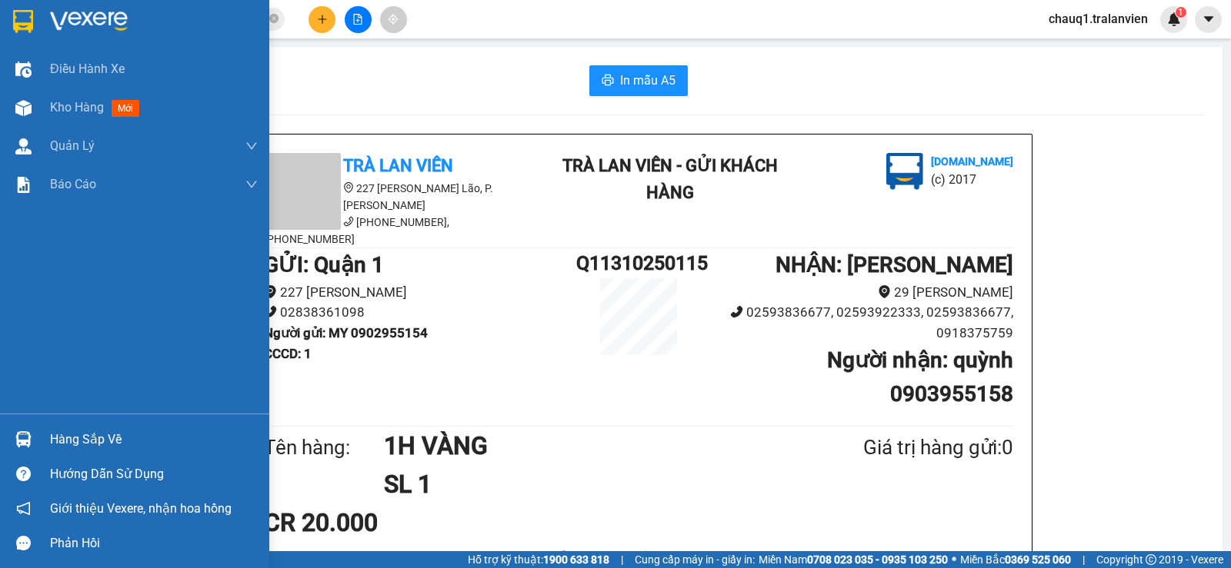
click at [23, 5] on div at bounding box center [134, 25] width 269 height 50
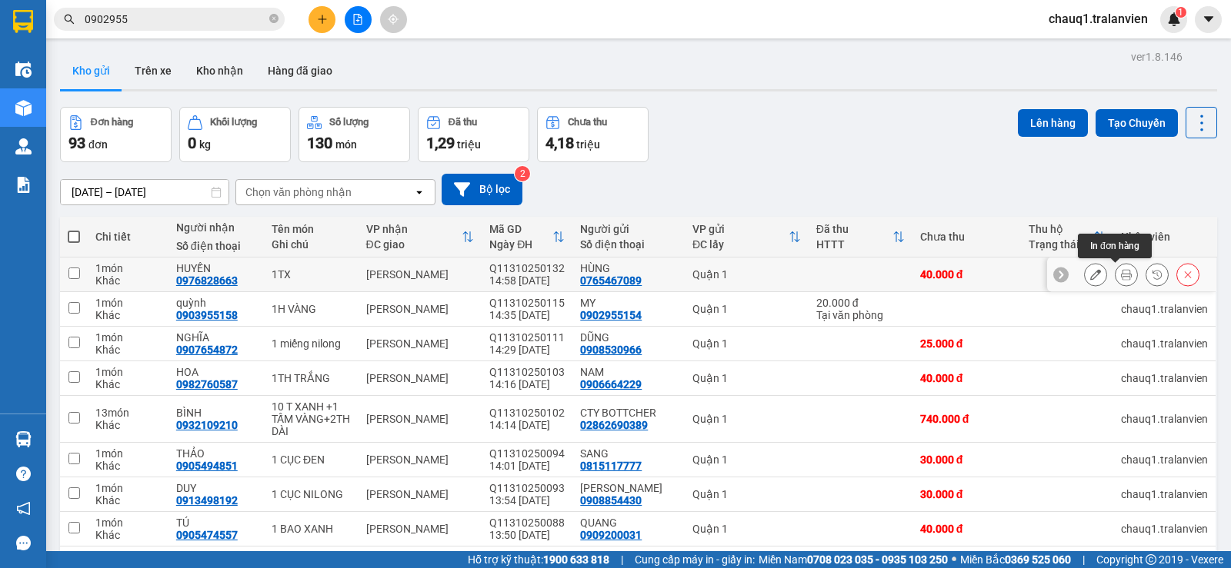
click at [1121, 273] on button at bounding box center [1126, 275] width 22 height 27
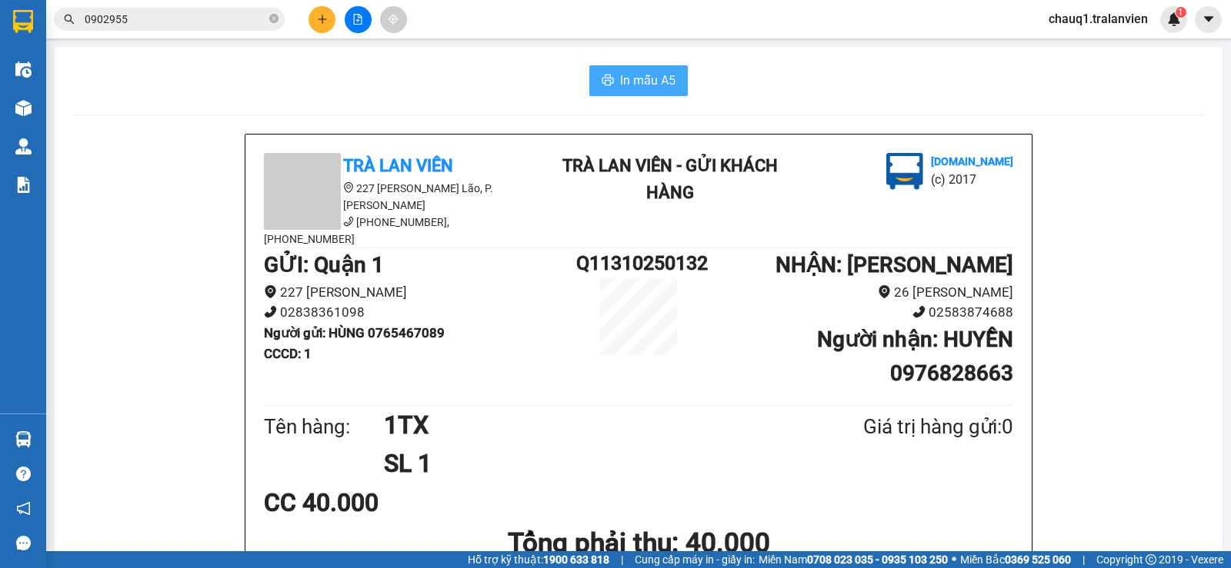
click at [641, 82] on span "In mẫu A5" at bounding box center [647, 80] width 55 height 19
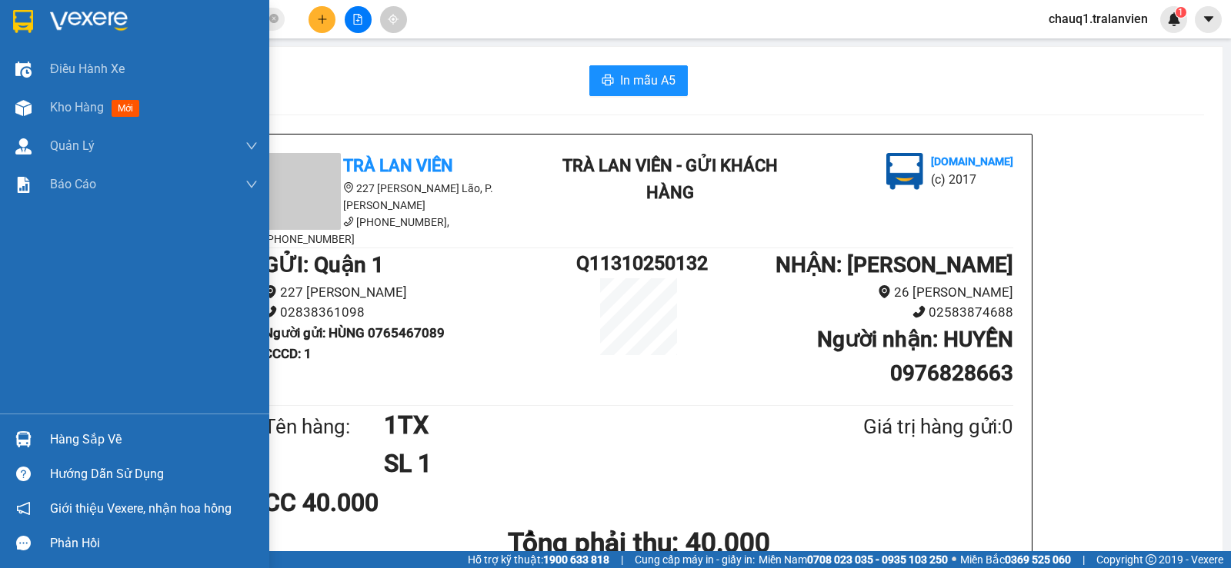
click at [52, 7] on div at bounding box center [134, 25] width 269 height 50
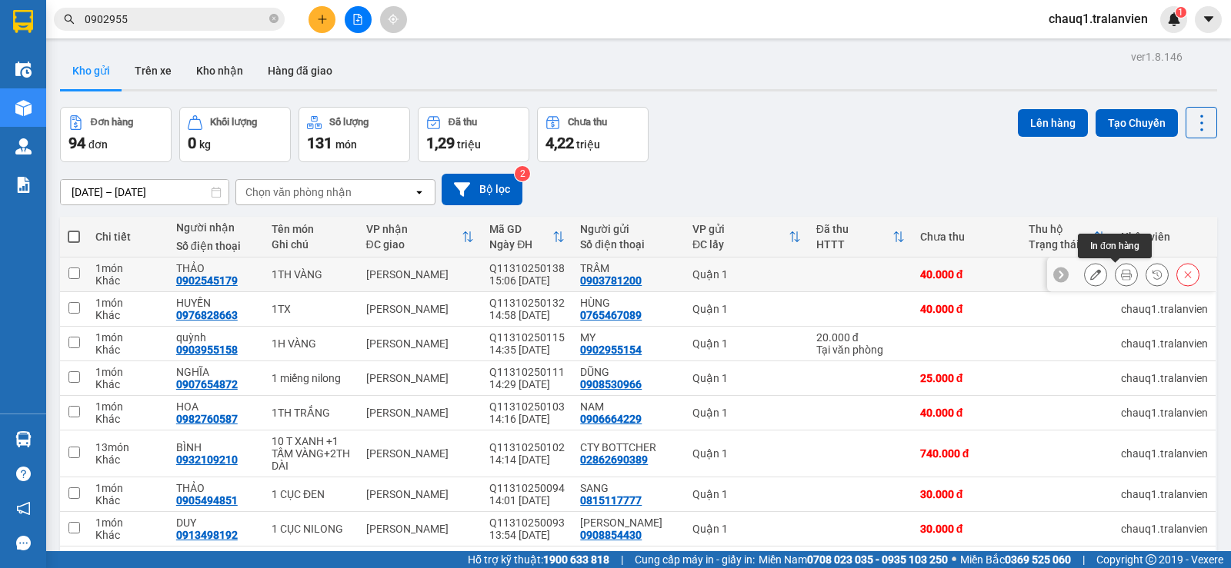
click at [1115, 272] on button at bounding box center [1126, 275] width 22 height 27
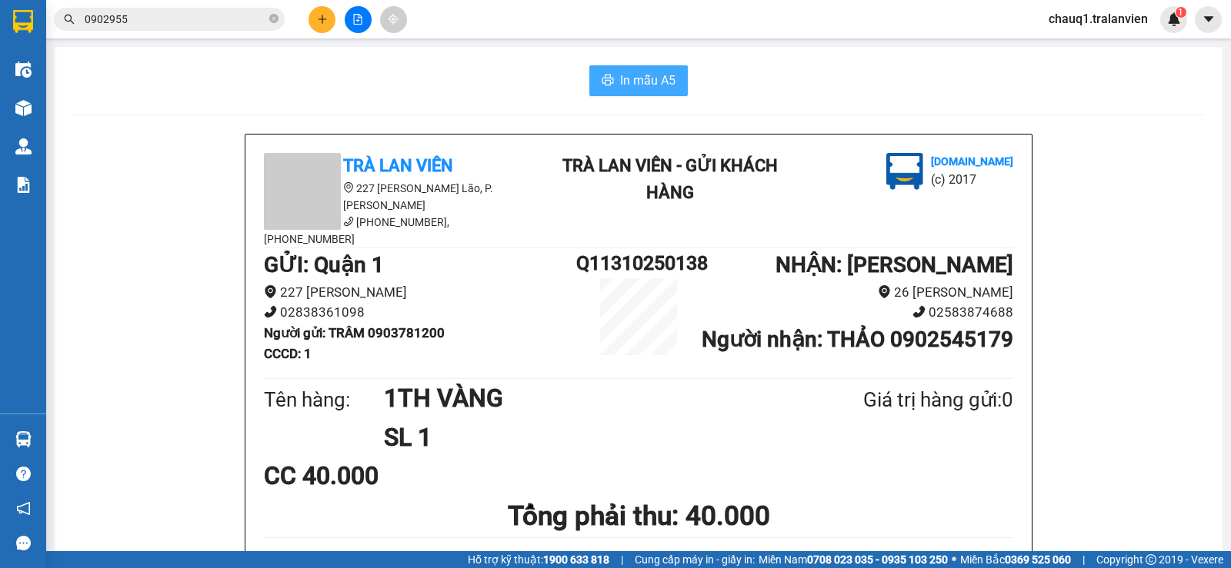
click at [639, 80] on span "In mẫu A5" at bounding box center [647, 80] width 55 height 19
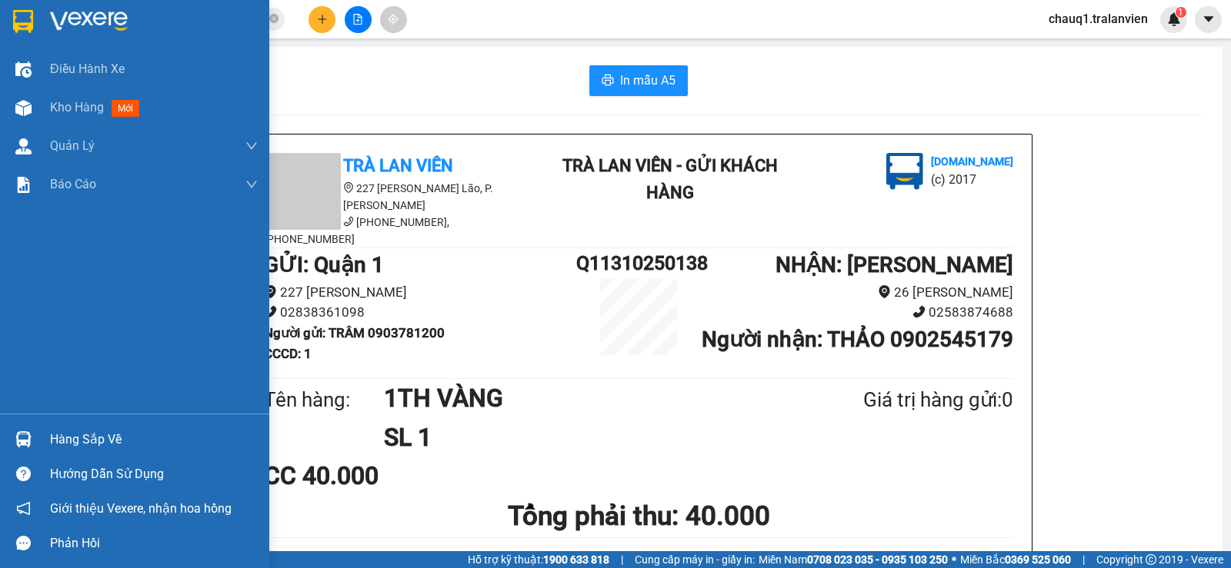
click at [34, 22] on div at bounding box center [23, 21] width 27 height 27
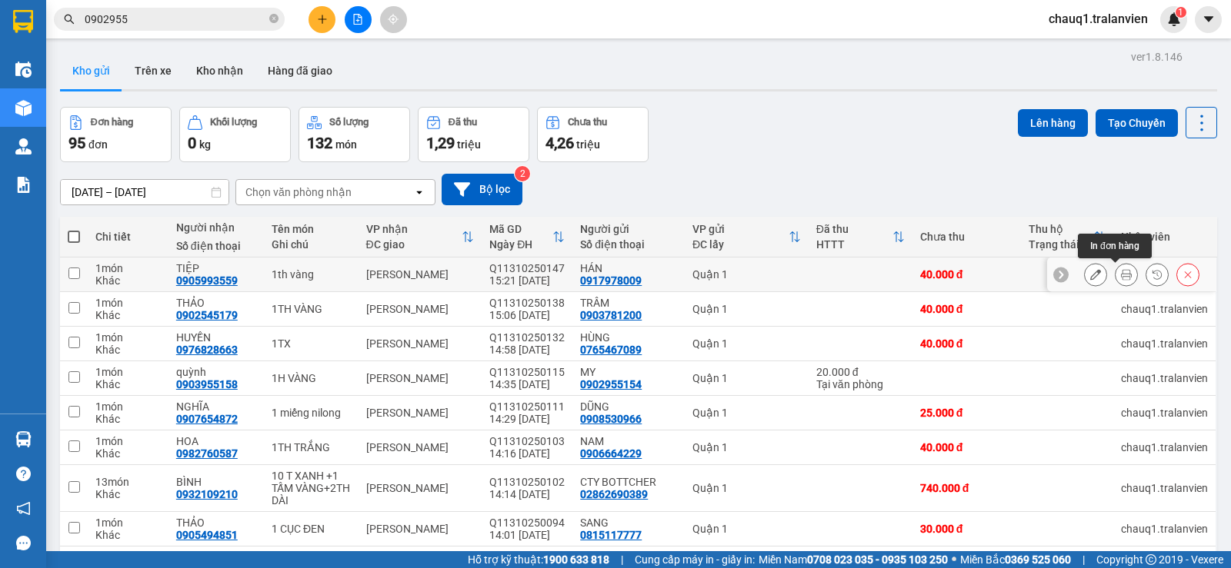
click at [1121, 272] on icon at bounding box center [1126, 274] width 11 height 11
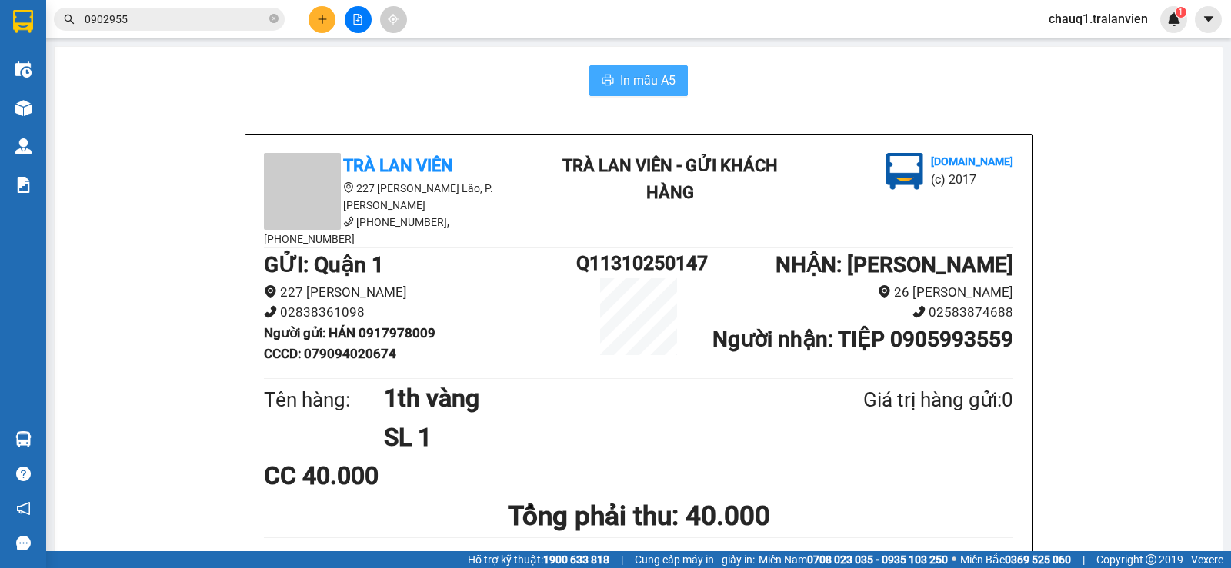
click at [628, 66] on button "In mẫu A5" at bounding box center [638, 80] width 98 height 31
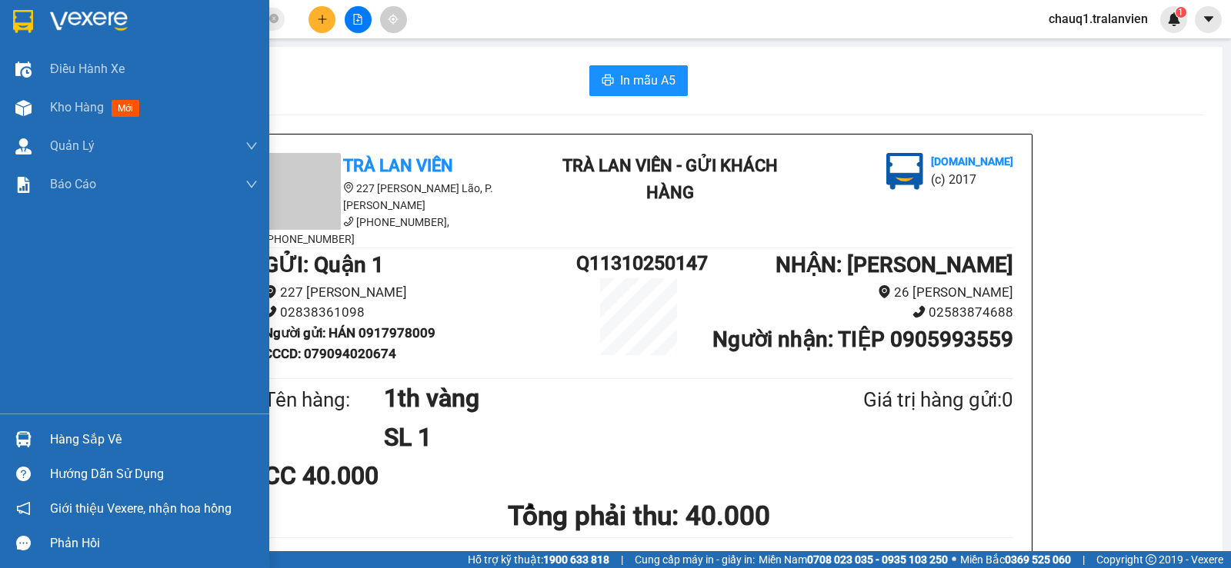
click at [66, 18] on img at bounding box center [89, 21] width 78 height 23
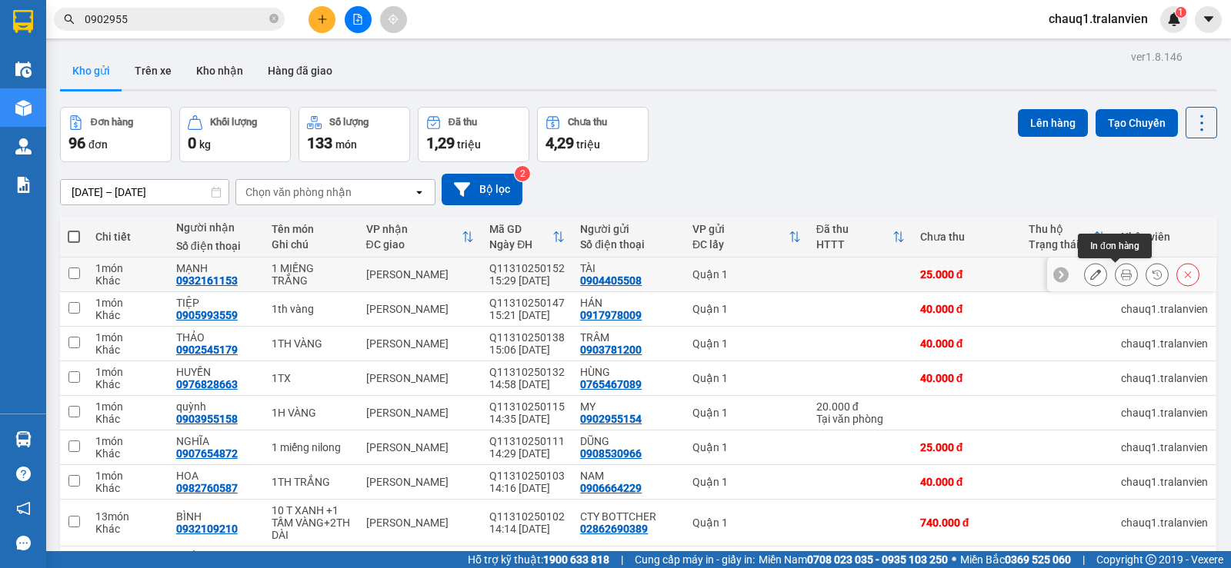
click at [1121, 272] on icon at bounding box center [1126, 274] width 11 height 11
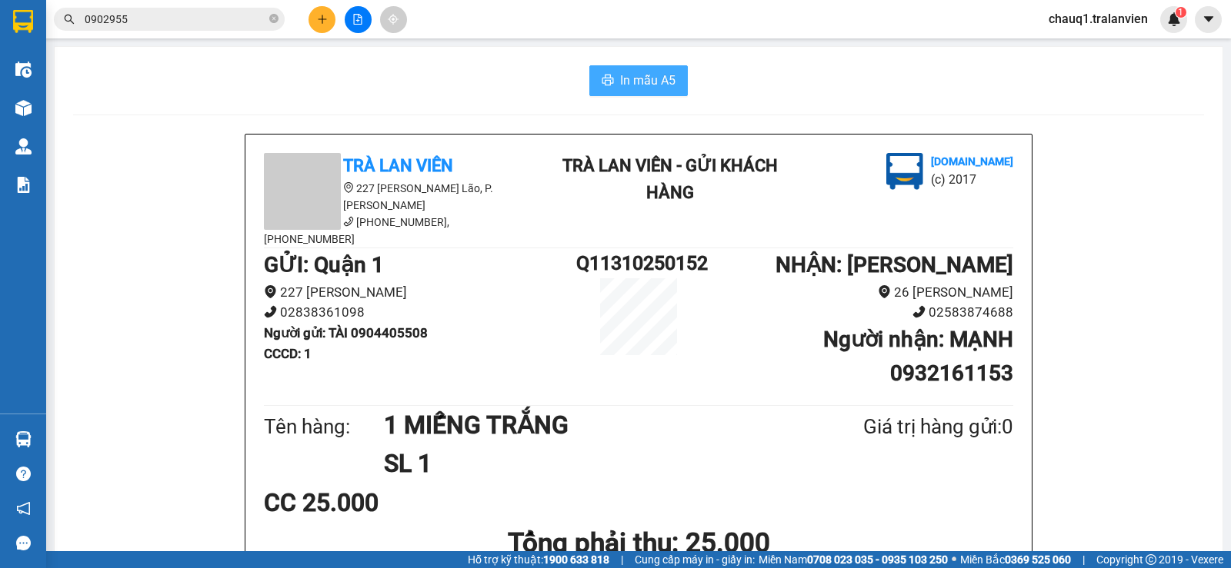
click at [645, 82] on span "In mẫu A5" at bounding box center [647, 80] width 55 height 19
drag, startPoint x: 840, startPoint y: 413, endPoint x: 856, endPoint y: 113, distance: 300.4
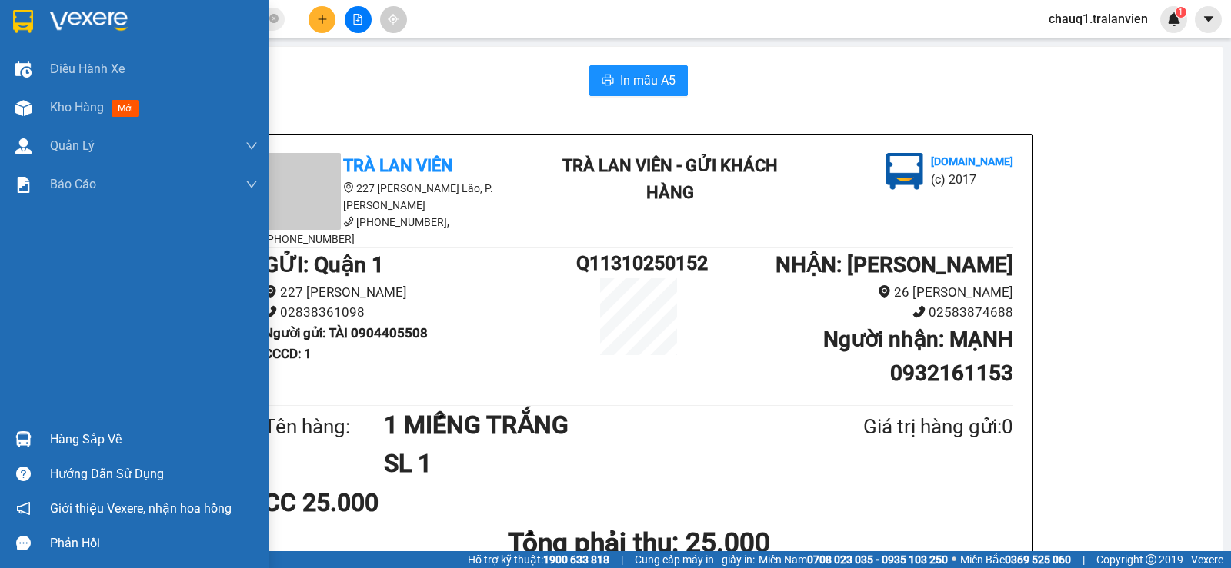
click at [103, 2] on div at bounding box center [134, 25] width 269 height 50
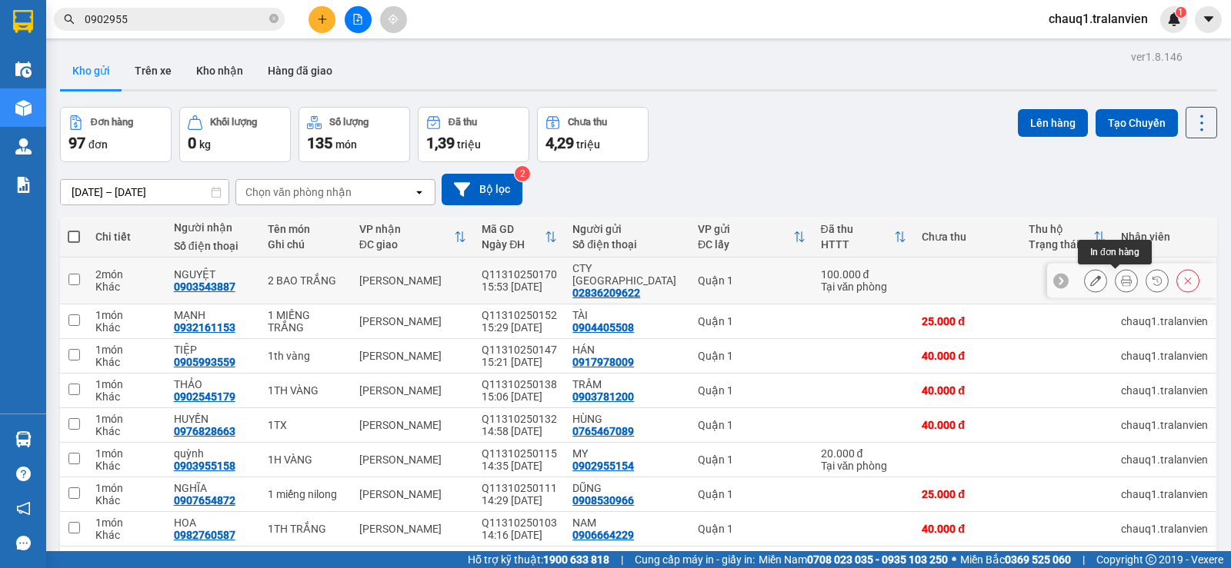
click at [1122, 284] on button at bounding box center [1126, 281] width 22 height 27
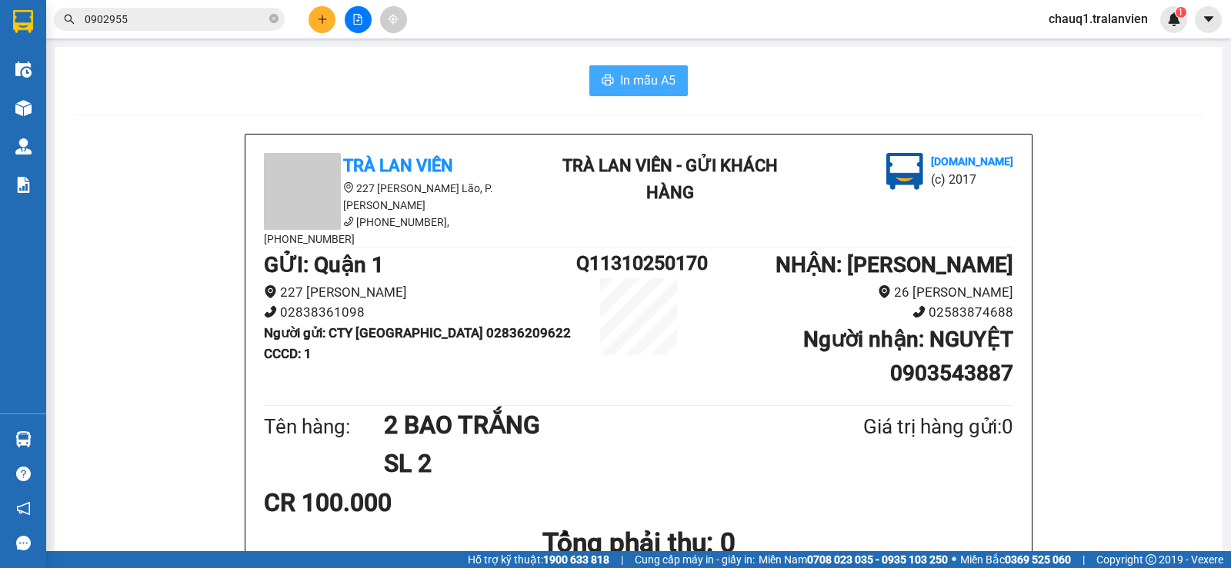
click at [653, 79] on span "In mẫu A5" at bounding box center [647, 80] width 55 height 19
click at [322, 15] on icon "plus" at bounding box center [322, 19] width 1 height 8
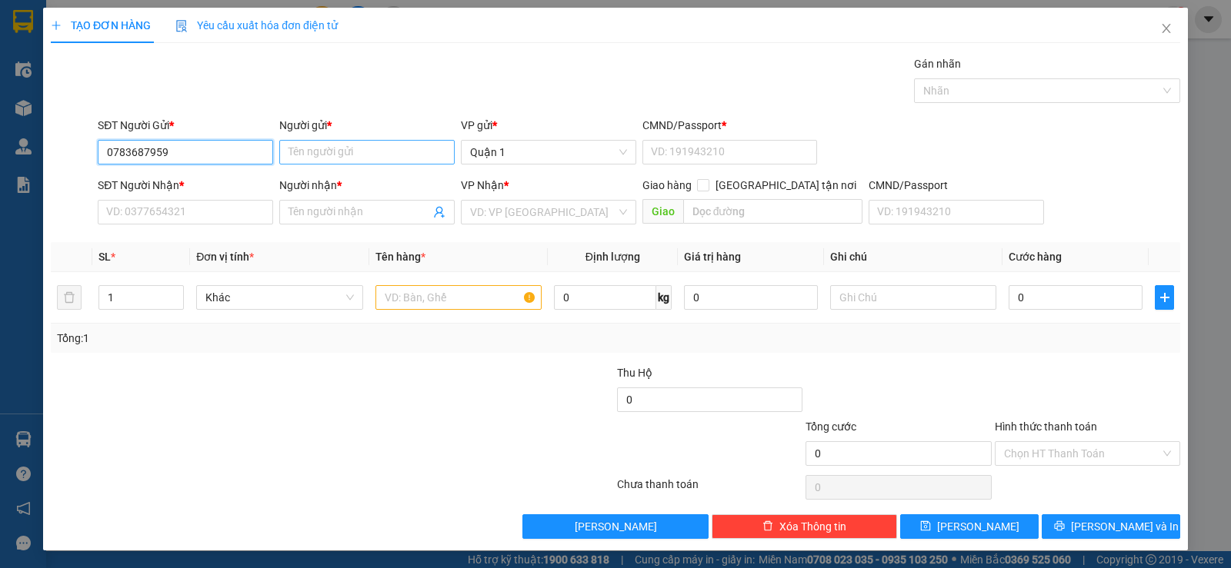
type input "0783687959"
click at [327, 145] on input "Người gửi *" at bounding box center [366, 152] width 175 height 25
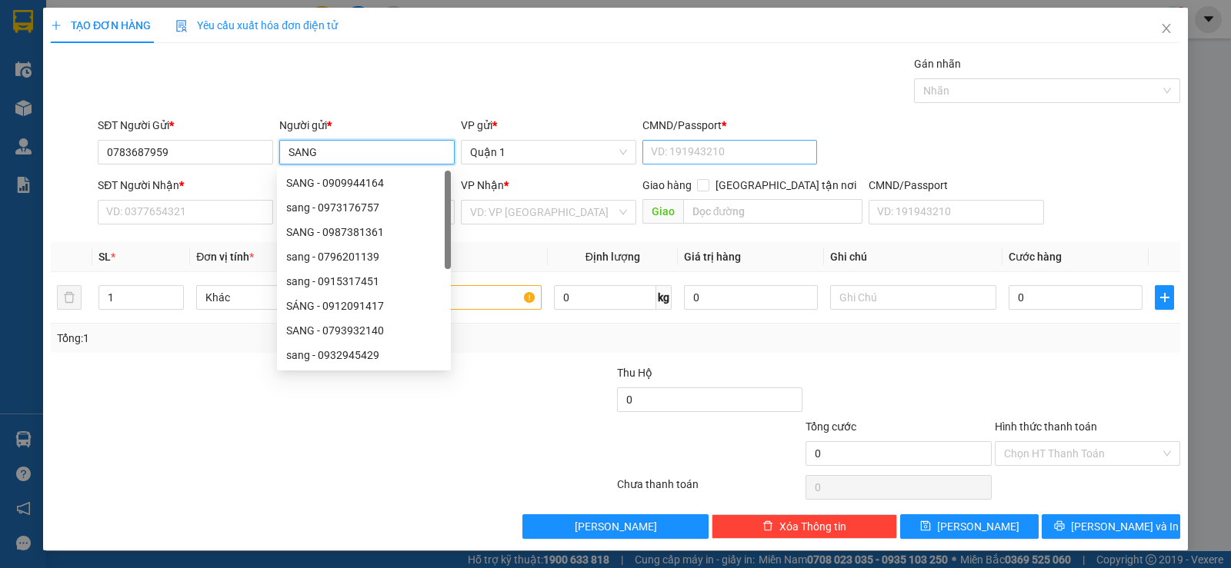
type input "SANG"
click at [674, 158] on input "CMND/Passport *" at bounding box center [729, 152] width 175 height 25
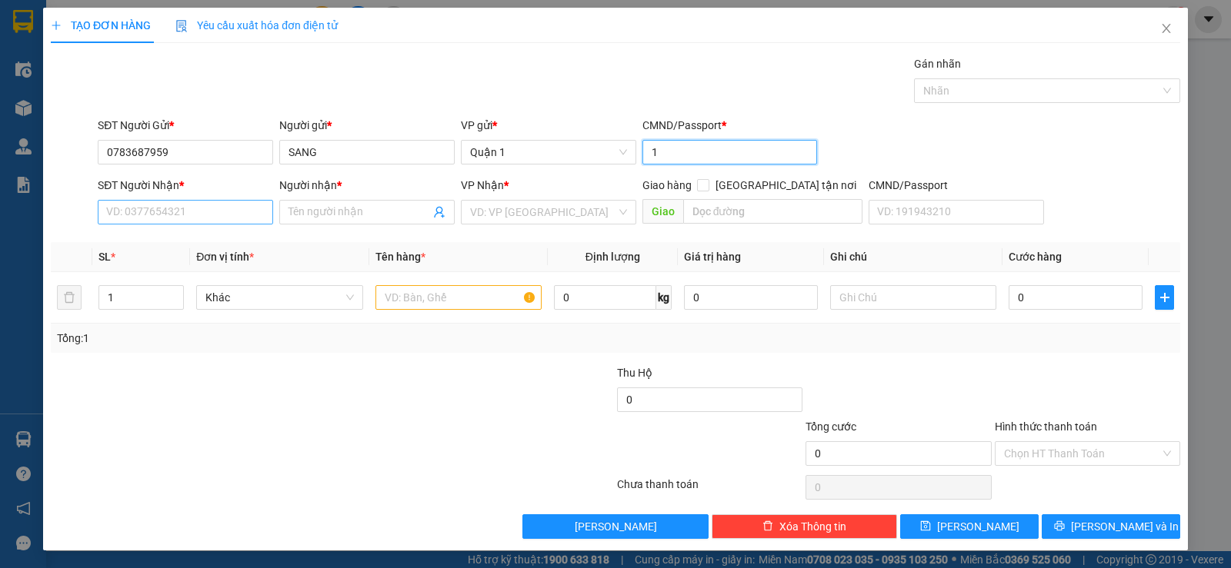
type input "1"
click at [142, 208] on input "SĐT Người Nhận *" at bounding box center [185, 212] width 175 height 25
type input "0359055253"
click at [356, 198] on div "Người nhận *" at bounding box center [366, 188] width 175 height 23
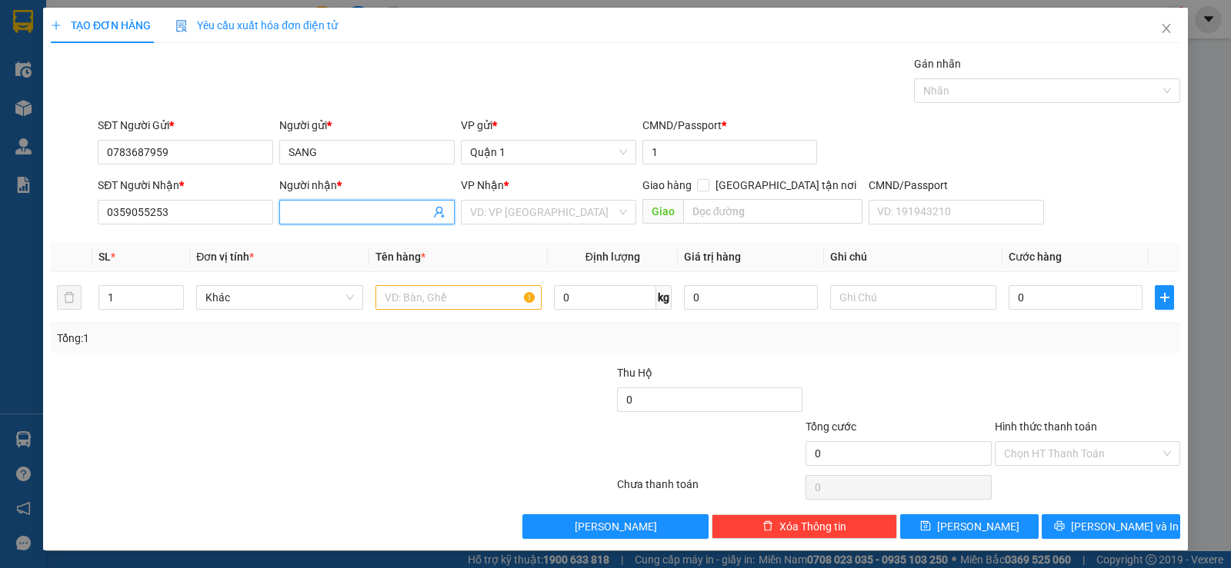
click at [355, 206] on input "Người nhận *" at bounding box center [359, 212] width 142 height 17
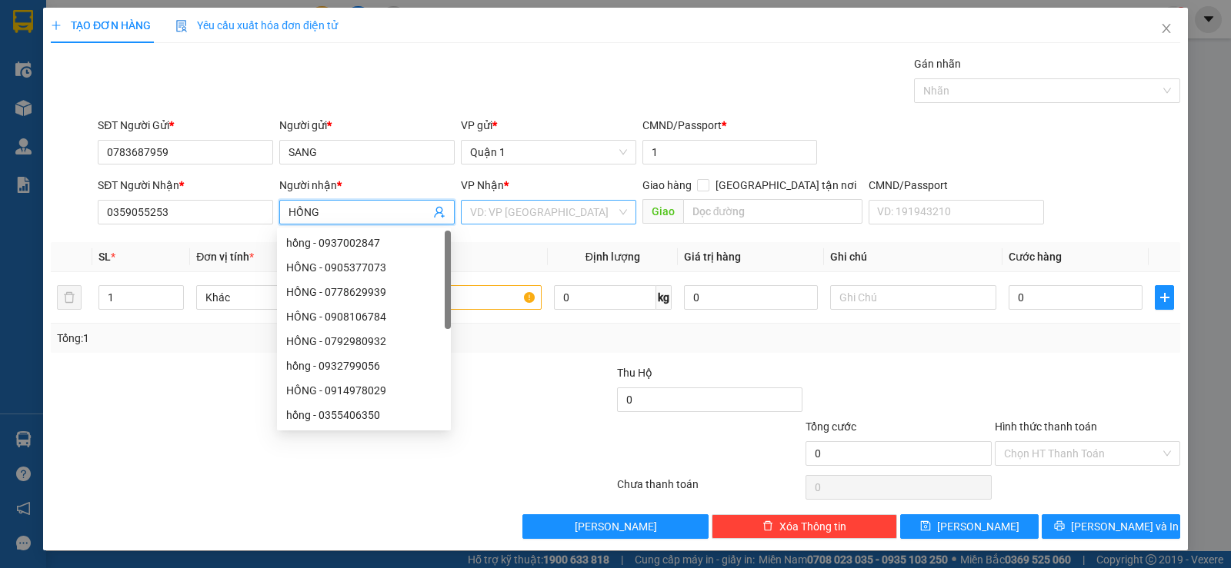
type input "HỒNG"
click at [504, 218] on input "search" at bounding box center [543, 212] width 146 height 23
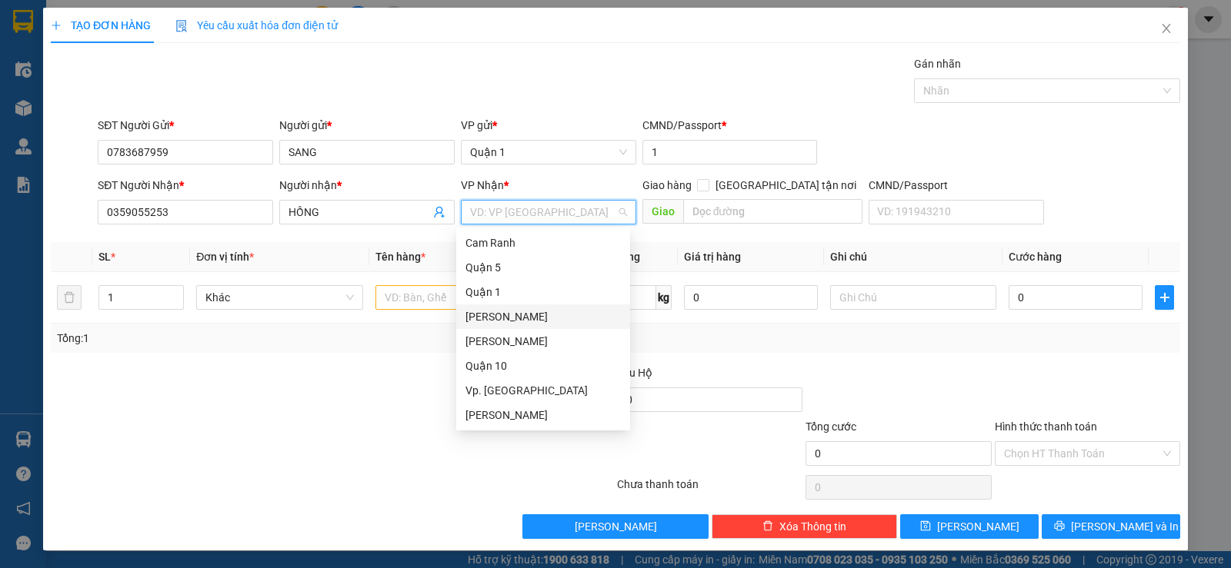
click at [526, 318] on div "[PERSON_NAME]" at bounding box center [542, 316] width 155 height 17
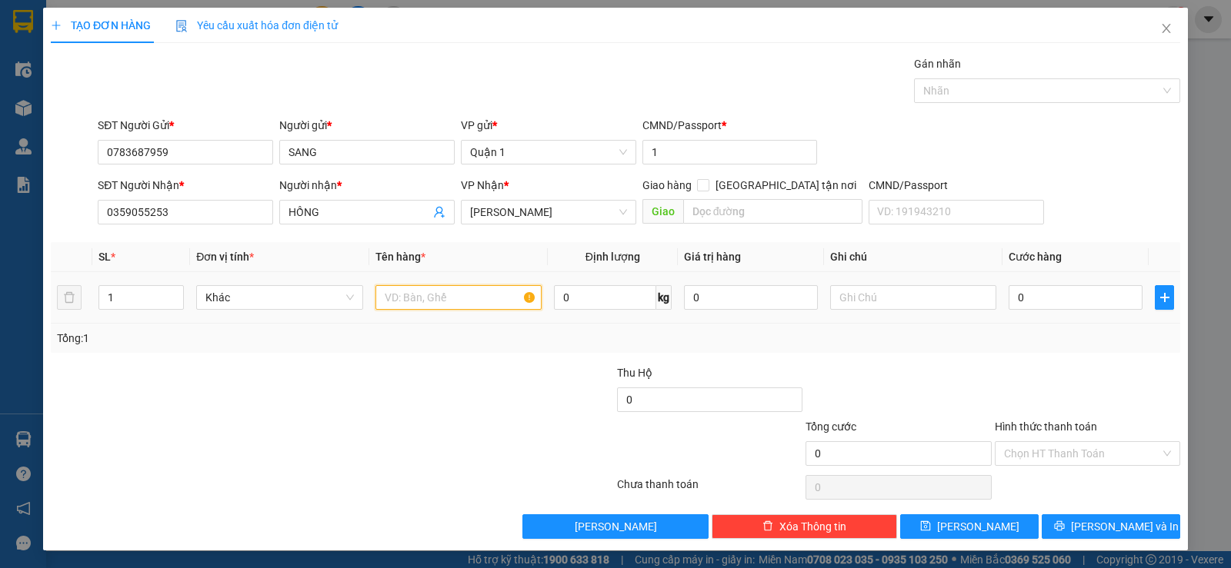
drag, startPoint x: 475, startPoint y: 302, endPoint x: 531, endPoint y: 303, distance: 55.4
click at [493, 302] on input "text" at bounding box center [458, 297] width 166 height 25
type input "1H ĐEN"
click at [1081, 287] on input "0" at bounding box center [1075, 297] width 134 height 25
type input "3"
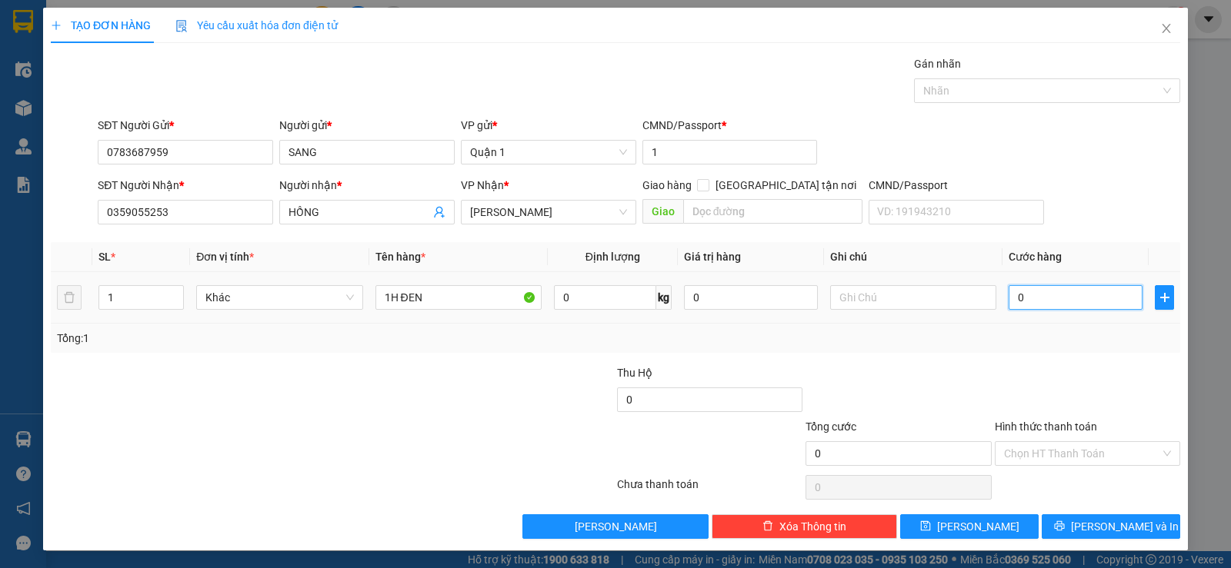
type input "3"
type input "30"
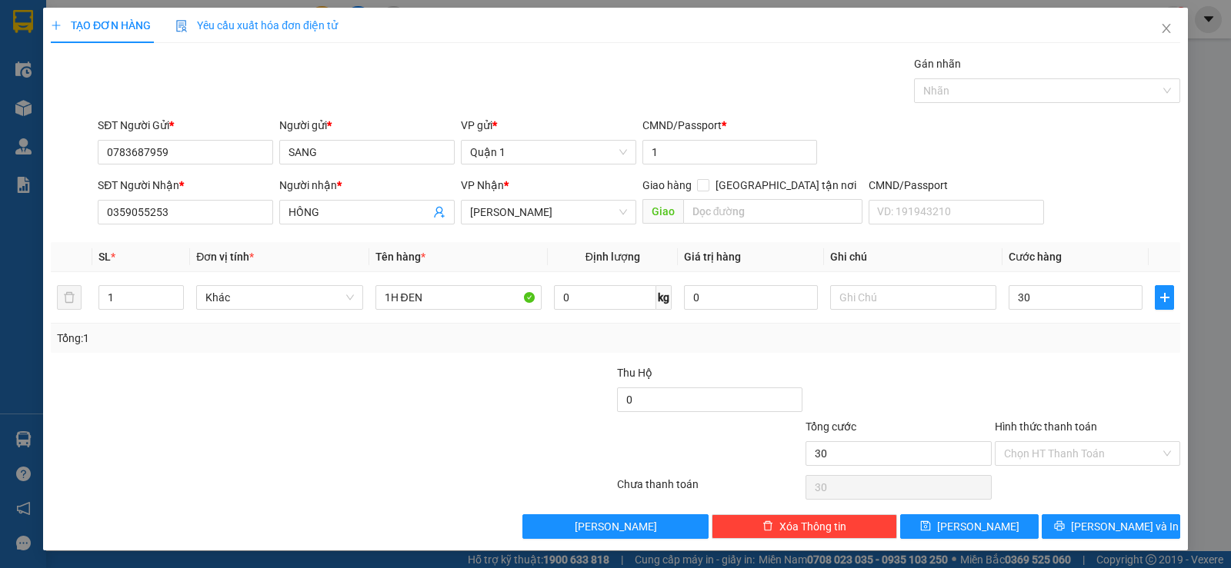
type input "30.000"
click at [1070, 368] on div at bounding box center [1087, 392] width 188 height 54
click at [1037, 455] on input "Hình thức thanh toán" at bounding box center [1082, 453] width 156 height 23
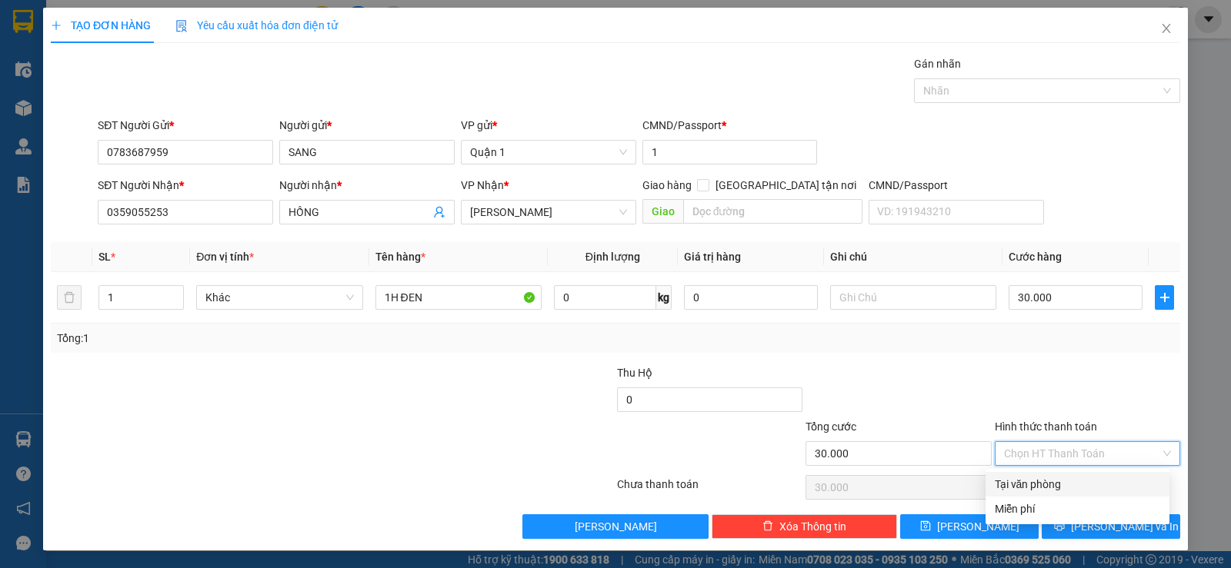
click at [1051, 489] on div "Tại văn phòng" at bounding box center [1077, 484] width 165 height 17
type input "0"
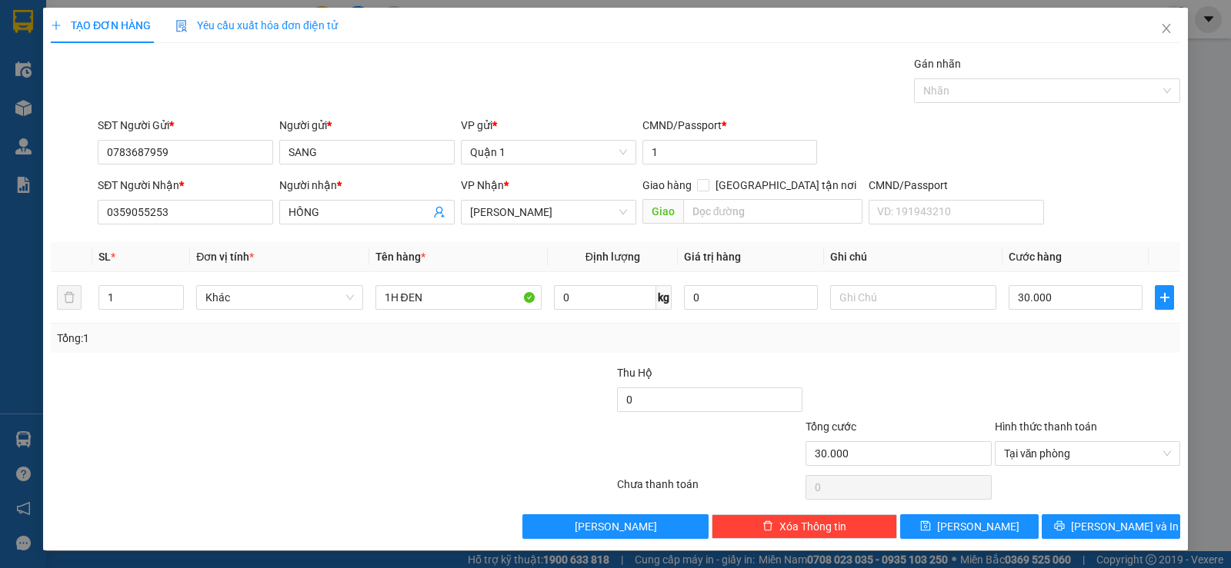
click at [1118, 541] on div "TẠO ĐƠN HÀNG Yêu cầu xuất hóa đơn điện tử Transit Pickup Surcharge Ids Transit …" at bounding box center [615, 279] width 1144 height 543
drag, startPoint x: 1109, startPoint y: 527, endPoint x: 1045, endPoint y: 508, distance: 67.2
click at [1106, 526] on span "Lưu và In" at bounding box center [1125, 526] width 108 height 17
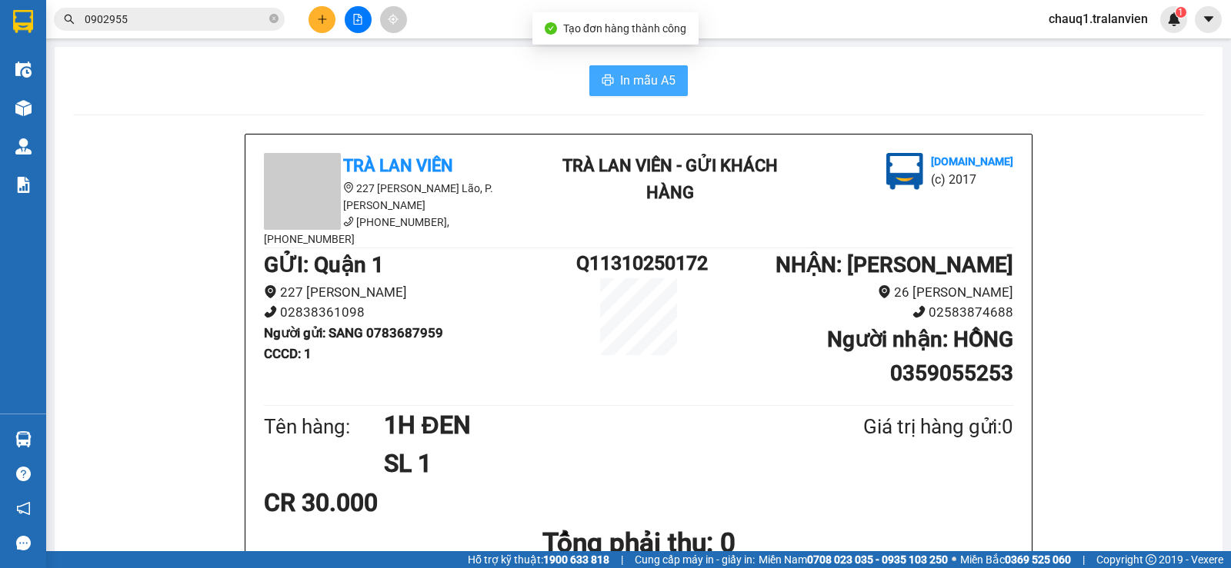
click at [642, 81] on span "In mẫu A5" at bounding box center [647, 80] width 55 height 19
click at [312, 30] on div at bounding box center [357, 19] width 115 height 27
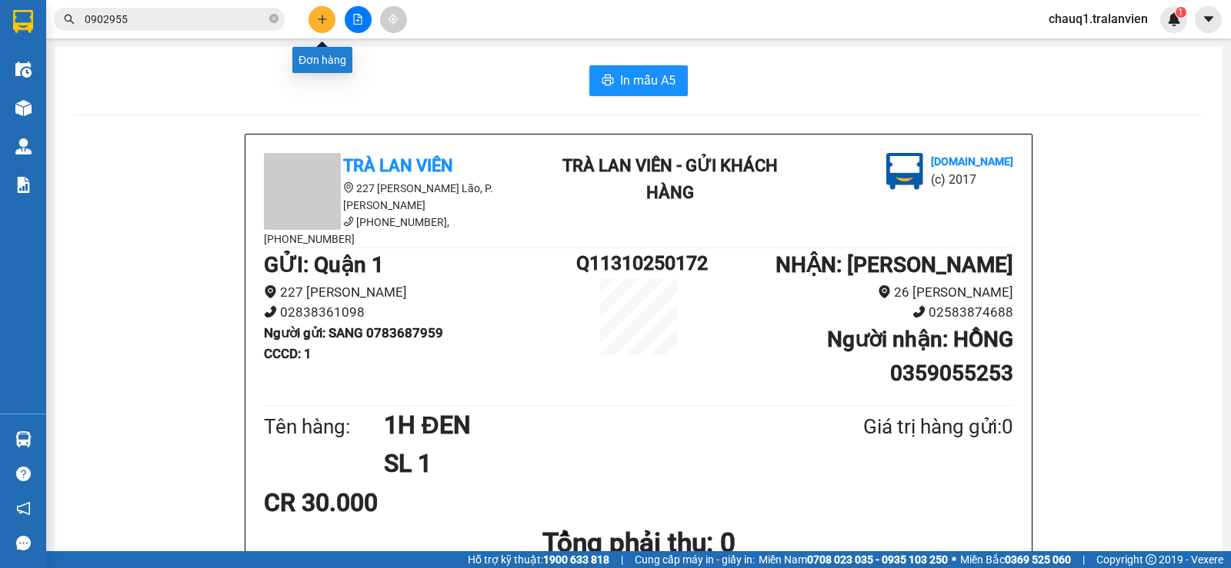
click at [320, 13] on button at bounding box center [321, 19] width 27 height 27
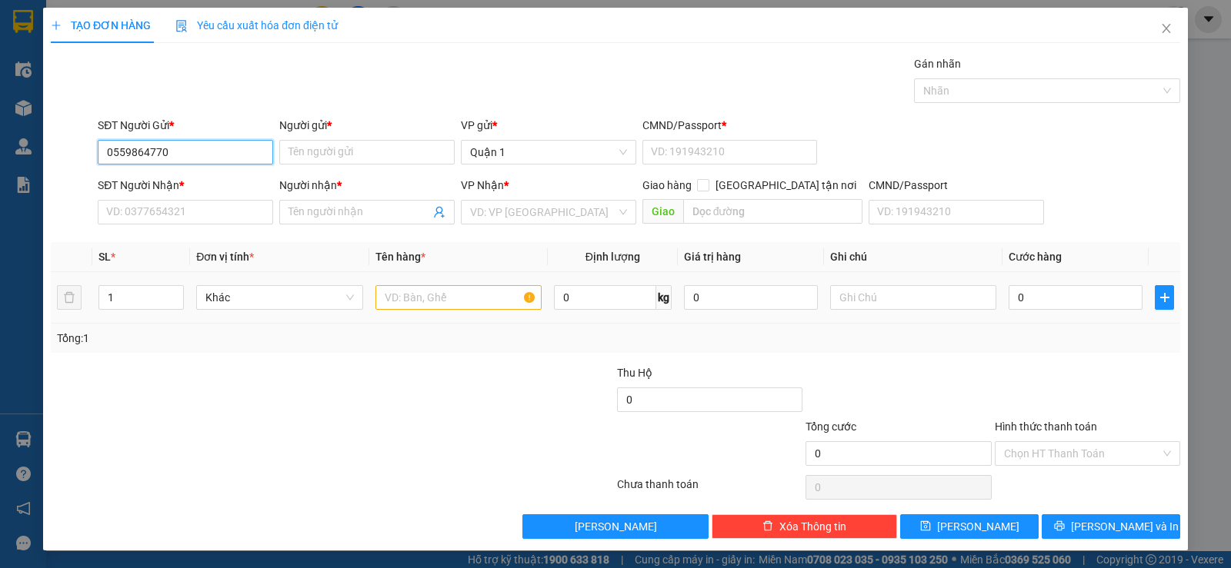
type input "0559864770"
click at [445, 290] on input "text" at bounding box center [458, 297] width 166 height 25
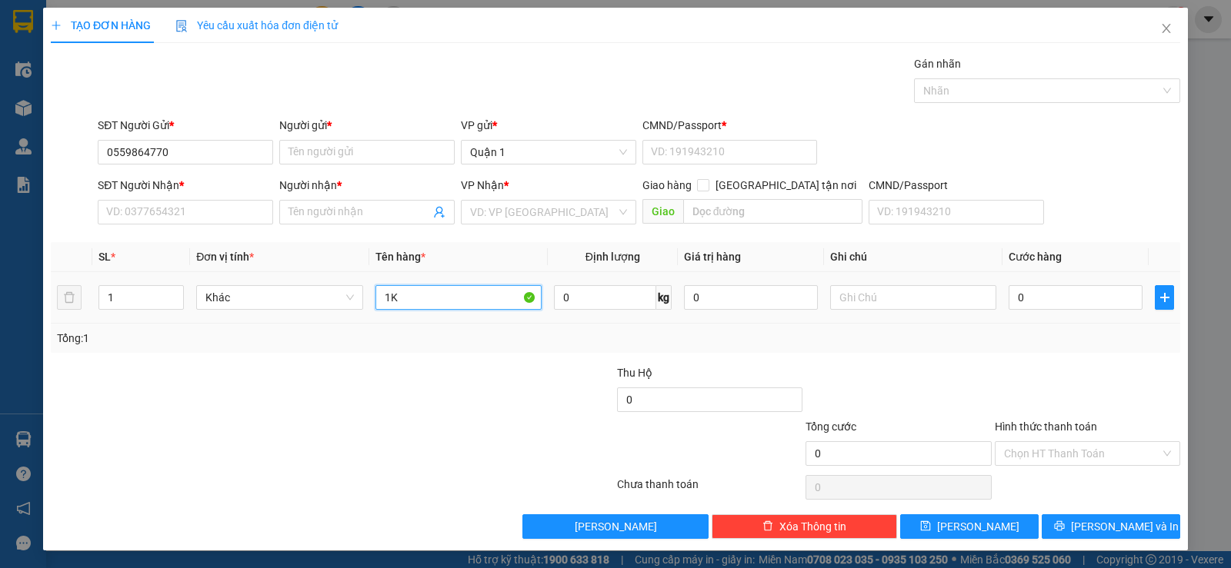
type input "1"
type input "1 CỤC NILONG"
click at [384, 132] on div "Người gửi *" at bounding box center [366, 125] width 175 height 17
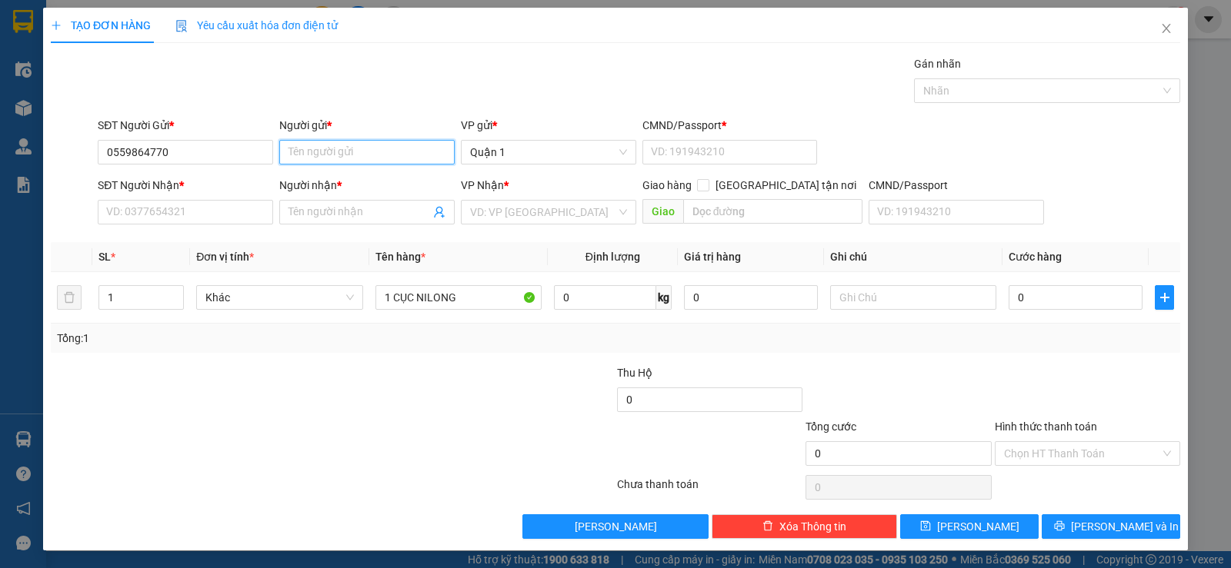
click at [384, 140] on input "Người gửi *" at bounding box center [366, 152] width 175 height 25
click at [364, 144] on input "Người gửi *" at bounding box center [366, 152] width 175 height 25
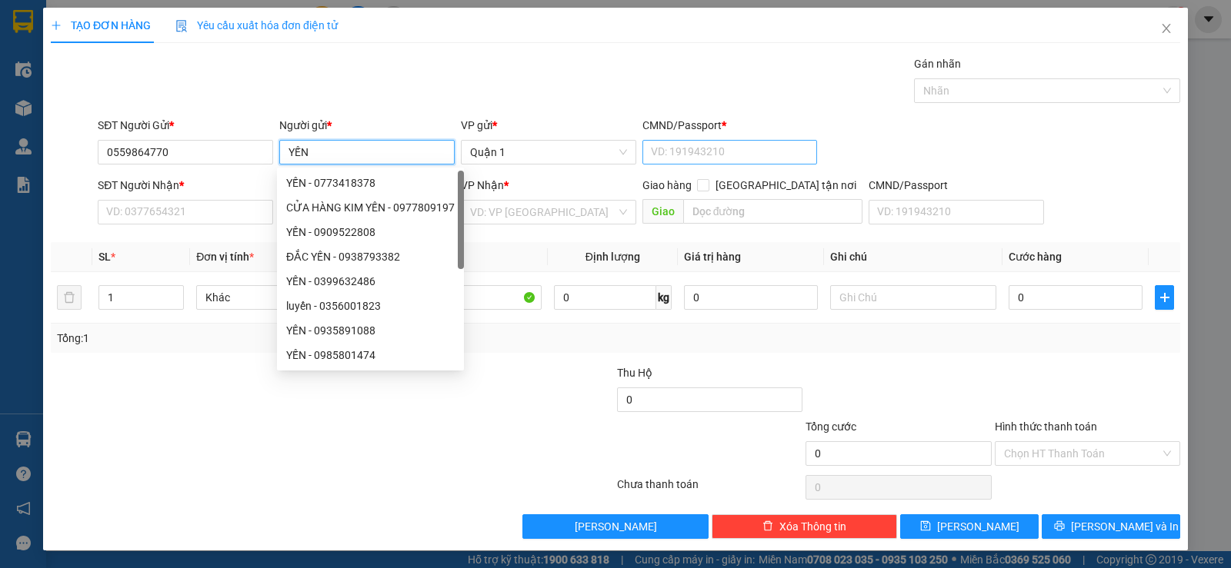
type input "YẾN"
click at [733, 153] on input "CMND/Passport *" at bounding box center [729, 152] width 175 height 25
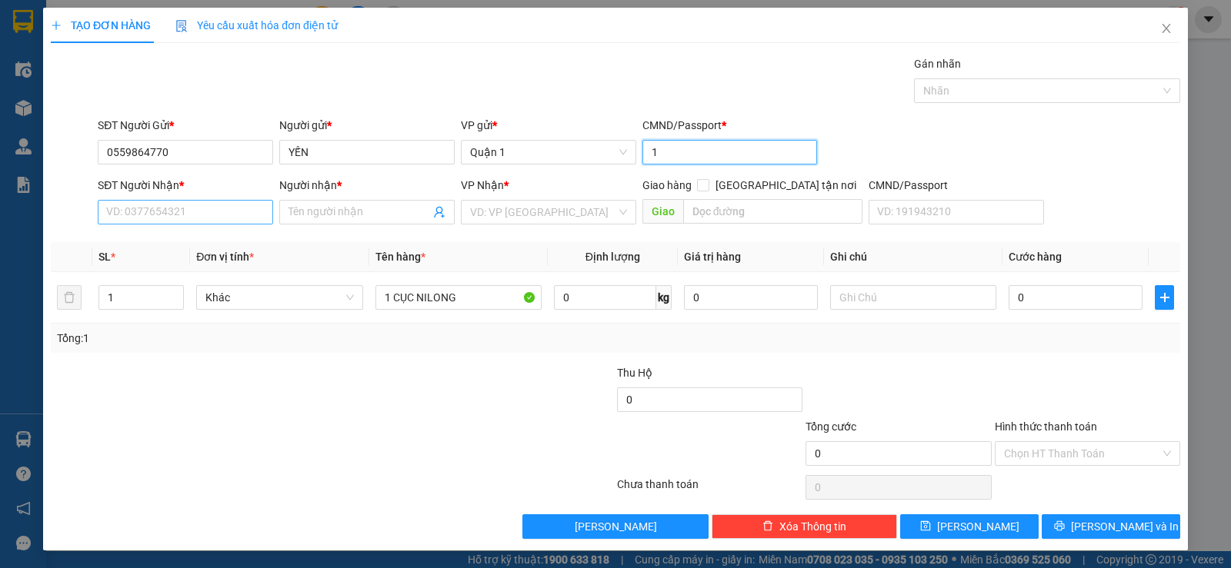
type input "1"
click at [140, 215] on input "SĐT Người Nhận *" at bounding box center [185, 212] width 175 height 25
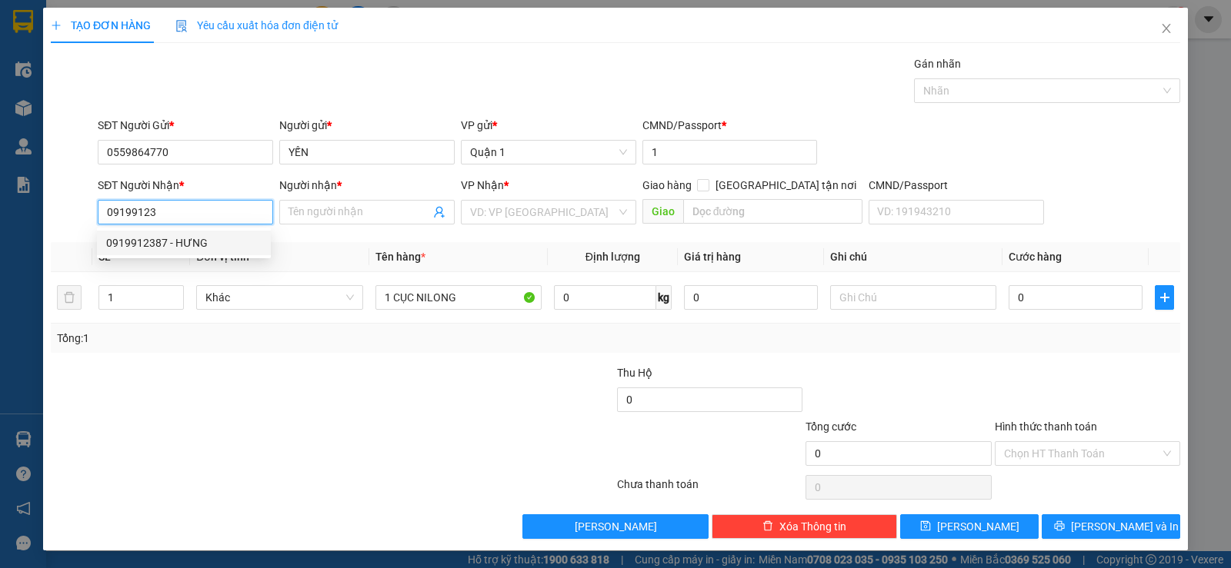
click at [158, 241] on div "0919912387 - HƯNG" at bounding box center [183, 243] width 155 height 17
type input "0919912387"
type input "HƯNG"
type input "0919912387"
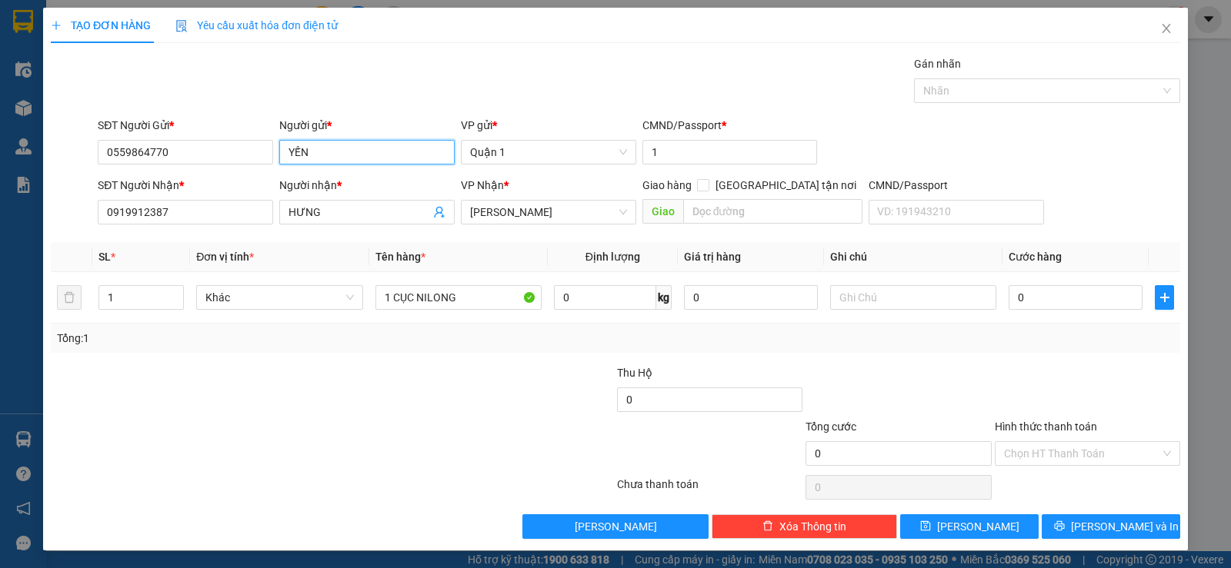
click at [377, 144] on input "YẾN" at bounding box center [366, 152] width 175 height 25
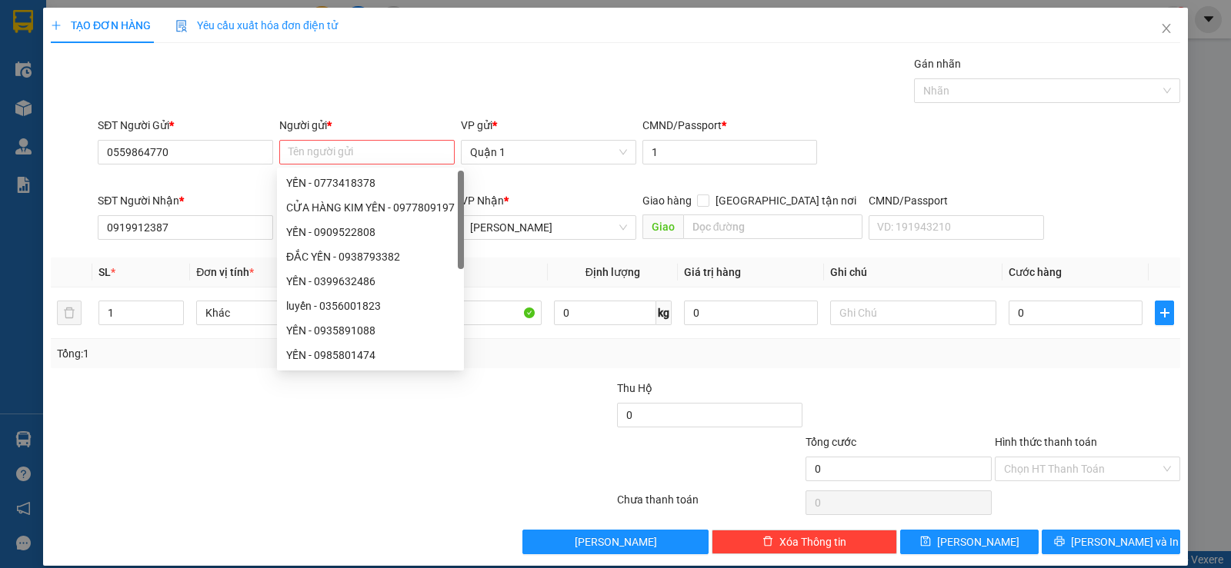
click at [189, 165] on div "SĐT Người Gửi * 0559864770" at bounding box center [185, 144] width 175 height 54
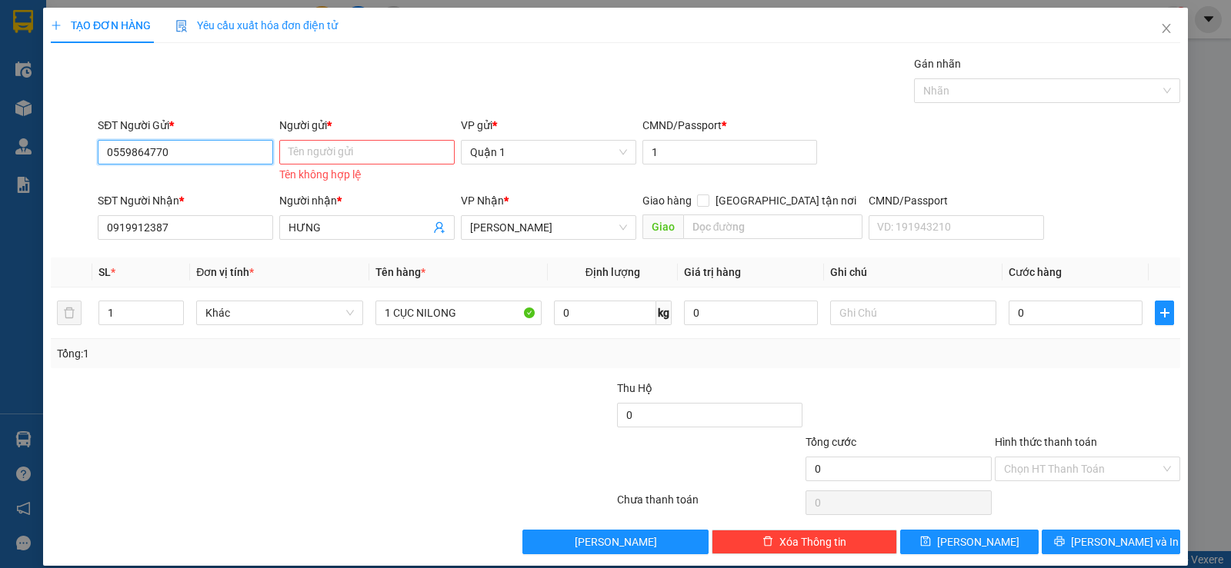
click at [194, 156] on input "0559864770" at bounding box center [185, 152] width 175 height 25
click at [209, 178] on div "0362692164 - CTY TAS VIỆT" at bounding box center [183, 183] width 155 height 17
type input "0362692164"
type input "CTY TAS VIỆT"
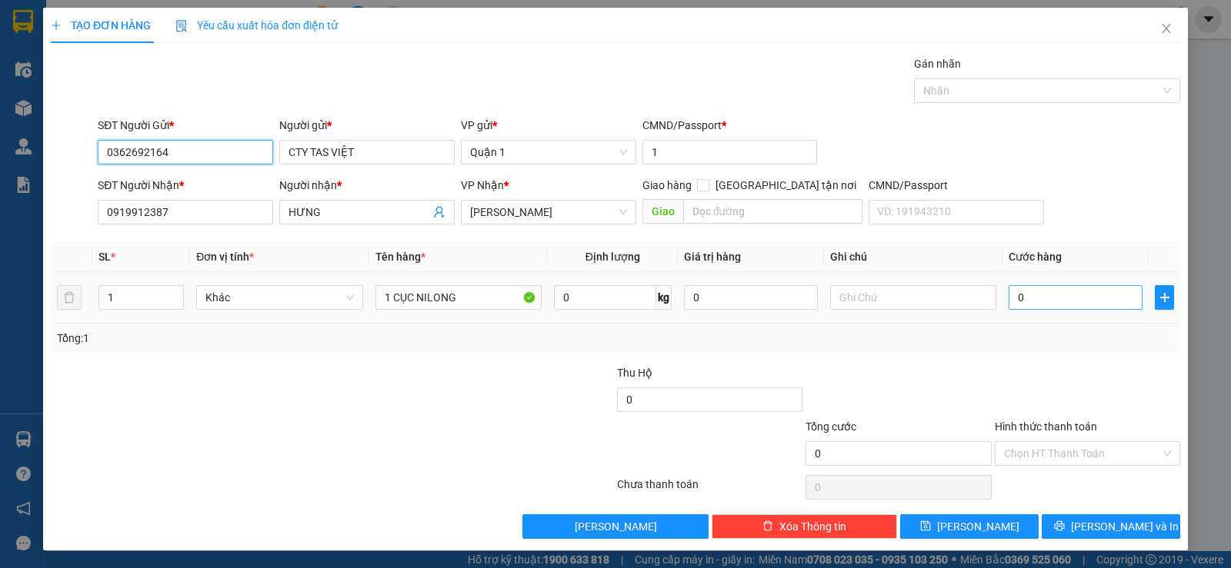
type input "0362692164"
drag, startPoint x: 1074, startPoint y: 305, endPoint x: 1039, endPoint y: 312, distance: 35.9
click at [1072, 306] on input "0" at bounding box center [1075, 297] width 134 height 25
type input "5"
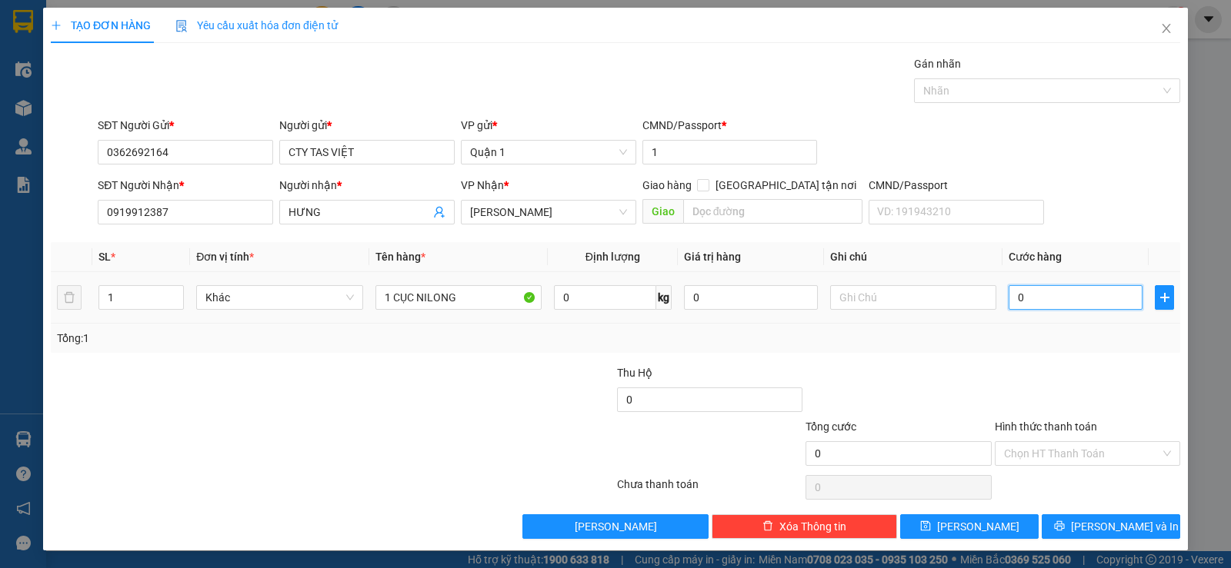
type input "5"
type input "50"
click at [1051, 485] on div "Chọn HT Thanh Toán" at bounding box center [1087, 487] width 188 height 31
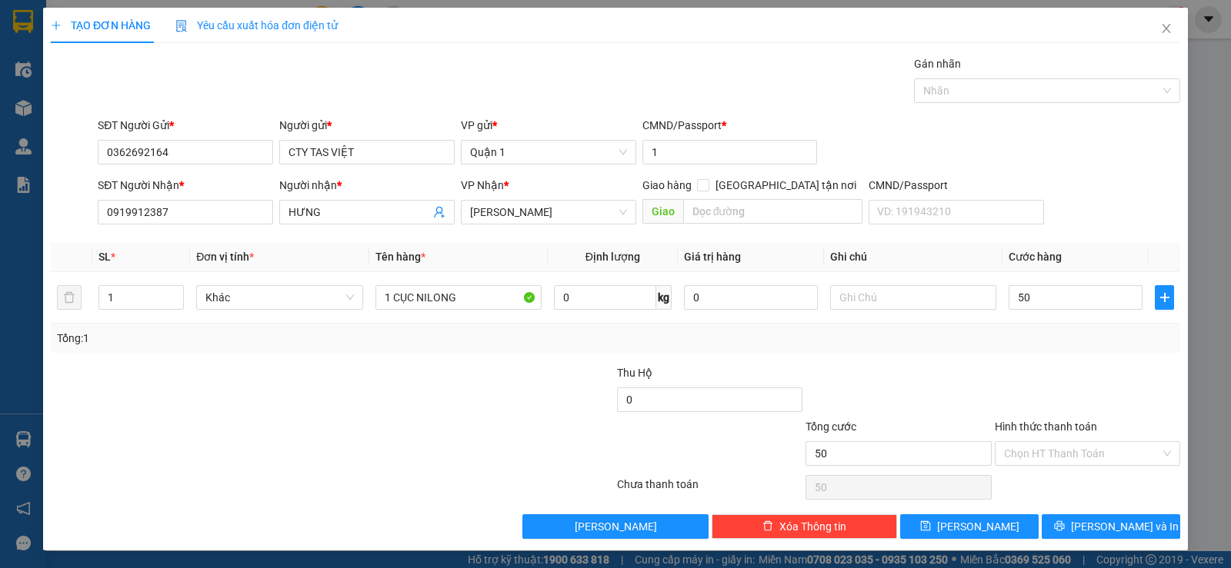
type input "50.000"
click at [1092, 525] on span "Lưu và In" at bounding box center [1125, 526] width 108 height 17
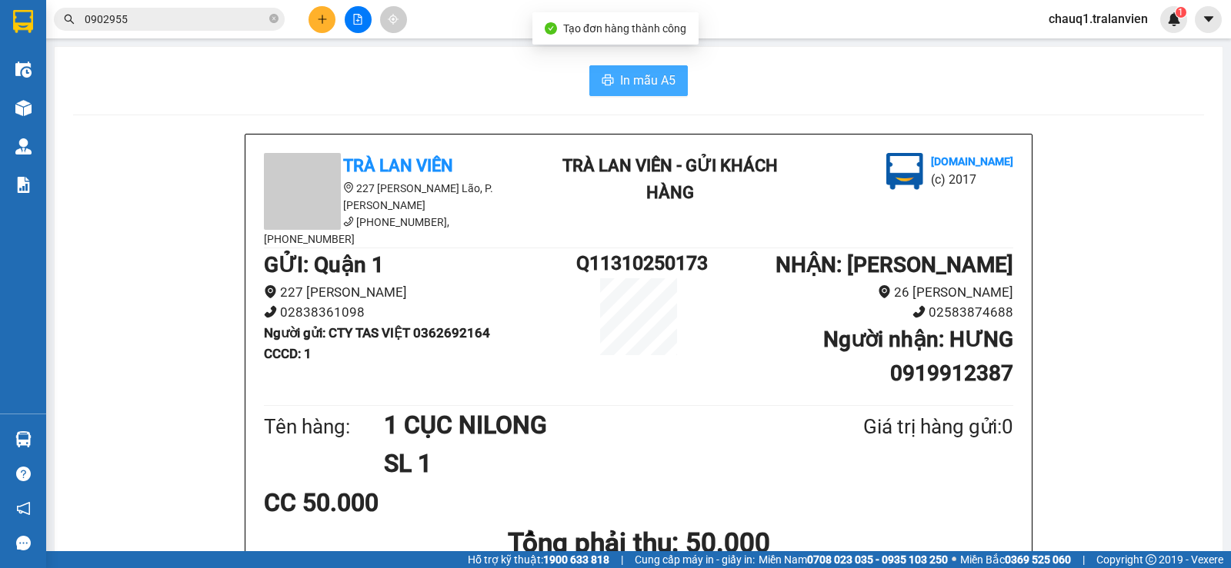
click at [630, 85] on span "In mẫu A5" at bounding box center [647, 80] width 55 height 19
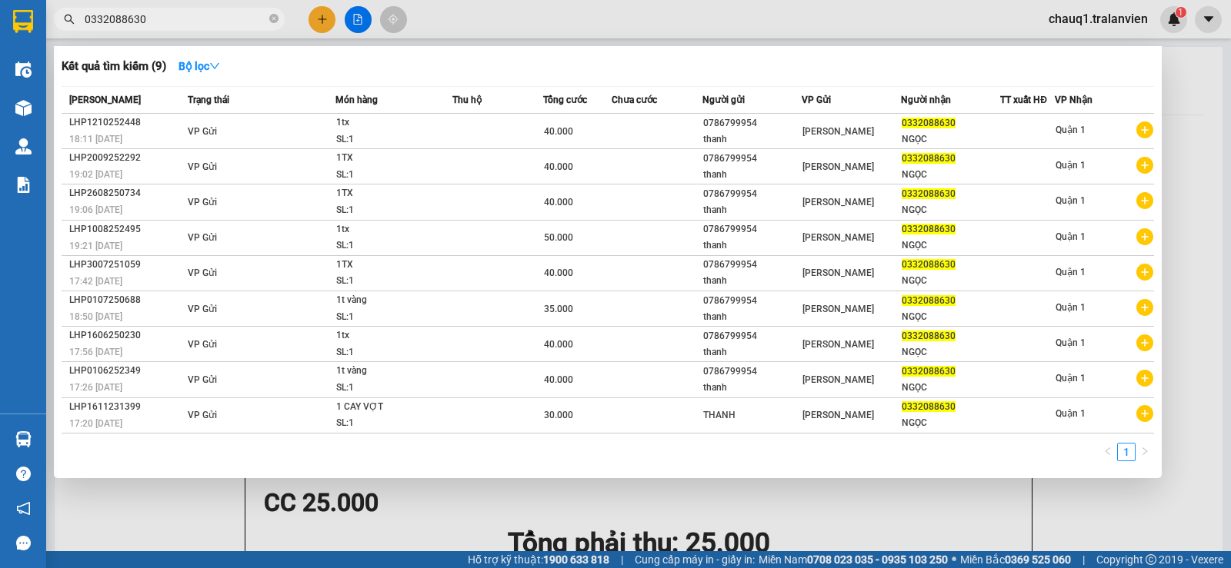
scroll to position [2, 0]
click at [202, 22] on input "0332088630" at bounding box center [176, 19] width 182 height 17
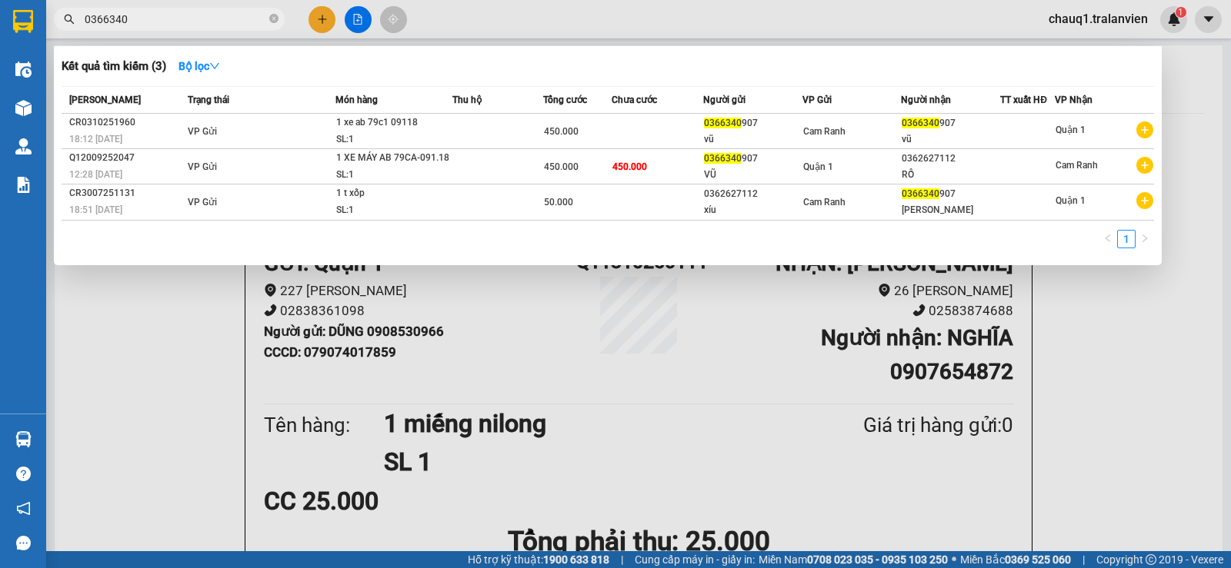
type input "0366340"
click at [322, 22] on div at bounding box center [615, 284] width 1231 height 568
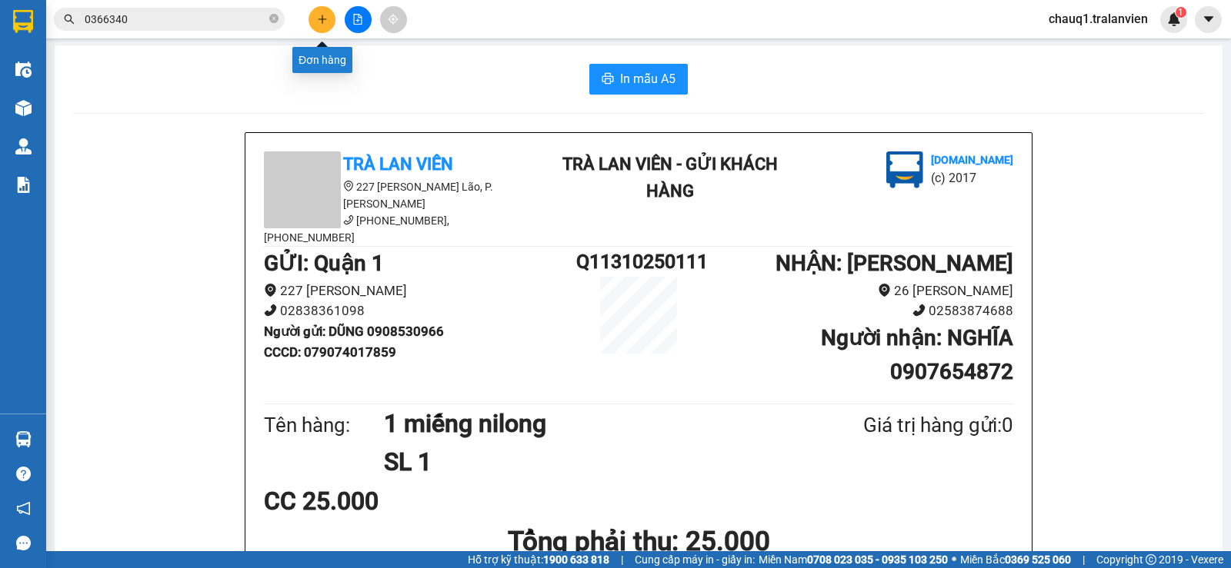
click at [322, 22] on icon "plus" at bounding box center [322, 19] width 1 height 8
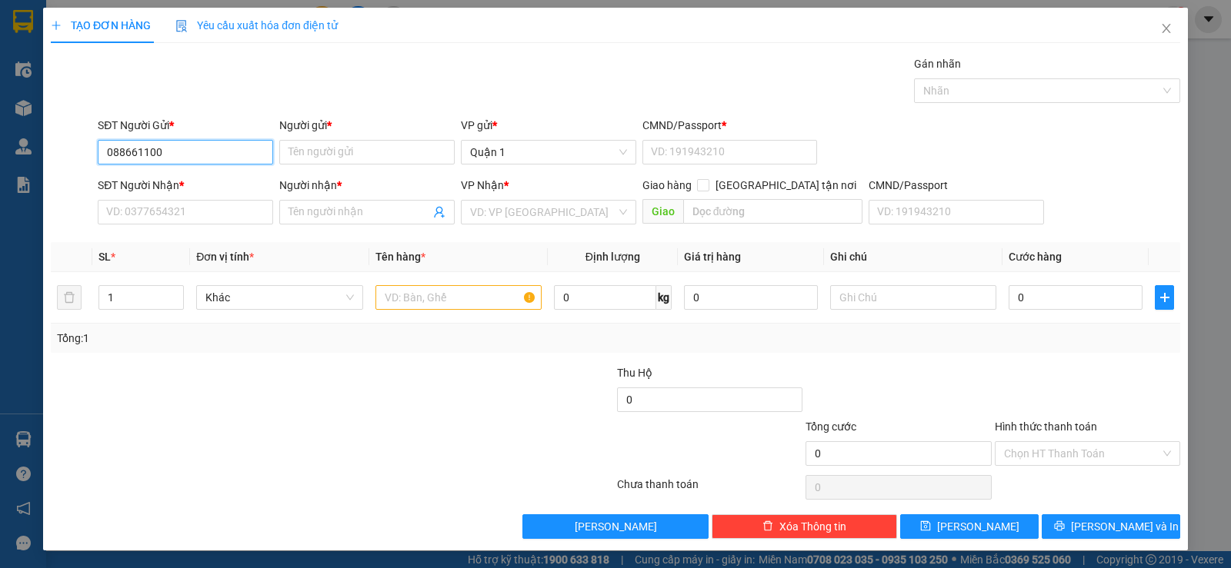
type input "0886611001"
click at [219, 172] on div "0886611001 - CTY FUJITEK" at bounding box center [184, 183] width 174 height 25
type input "CTY FUJITEK"
type input "187212679"
type input "0905474743"
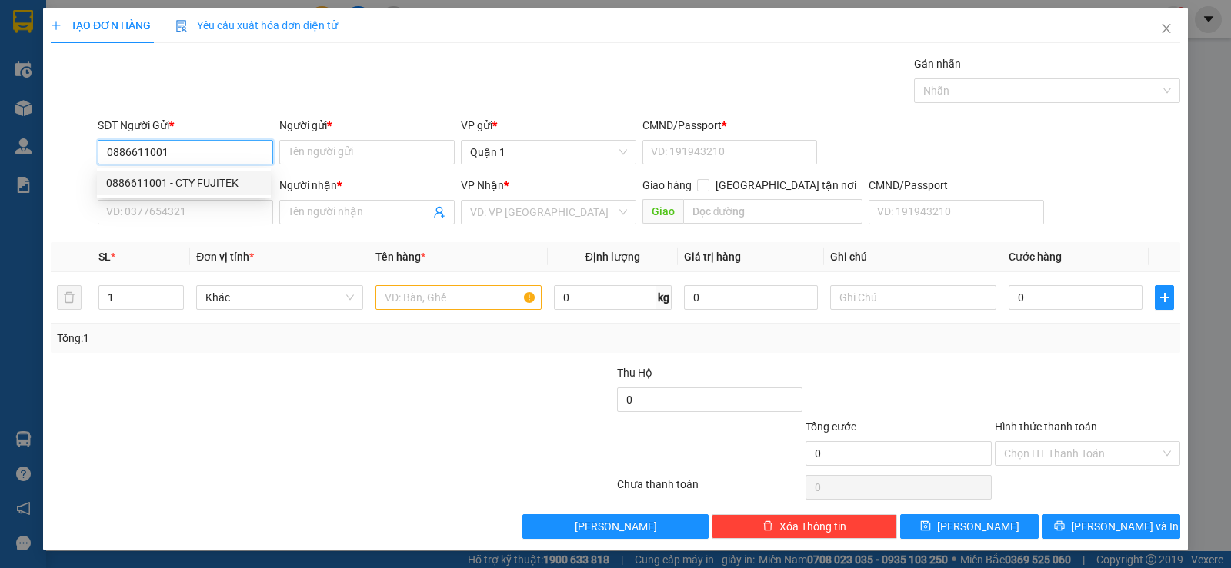
type input "TRỌNG"
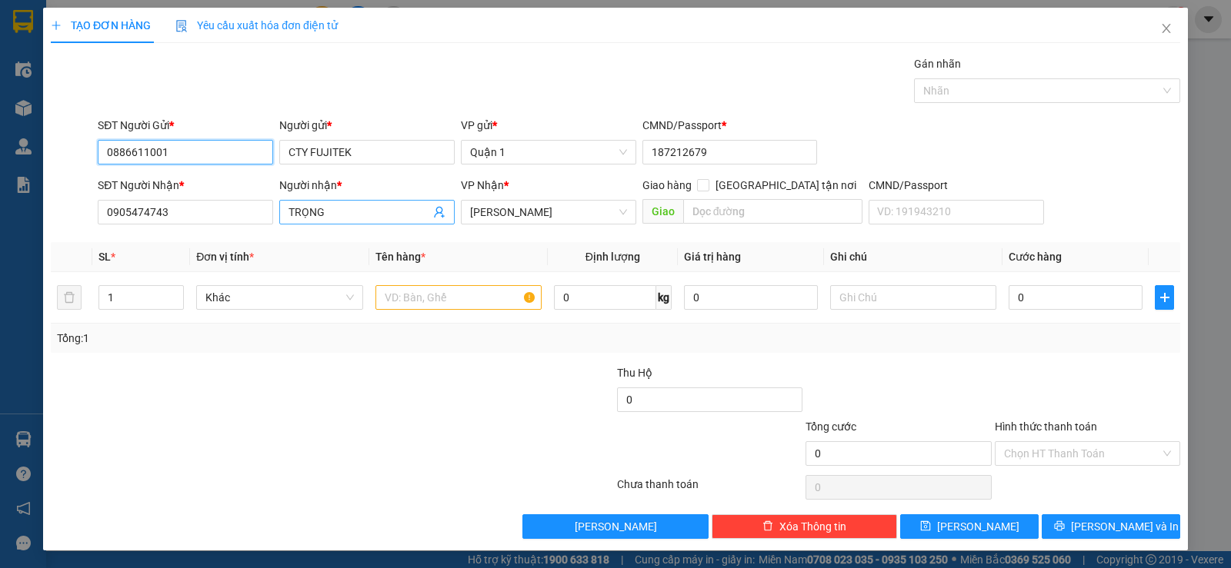
type input "0886611001"
click at [340, 218] on input "TRỌNG" at bounding box center [359, 212] width 142 height 17
click at [341, 216] on input "TRỌNG" at bounding box center [359, 212] width 142 height 17
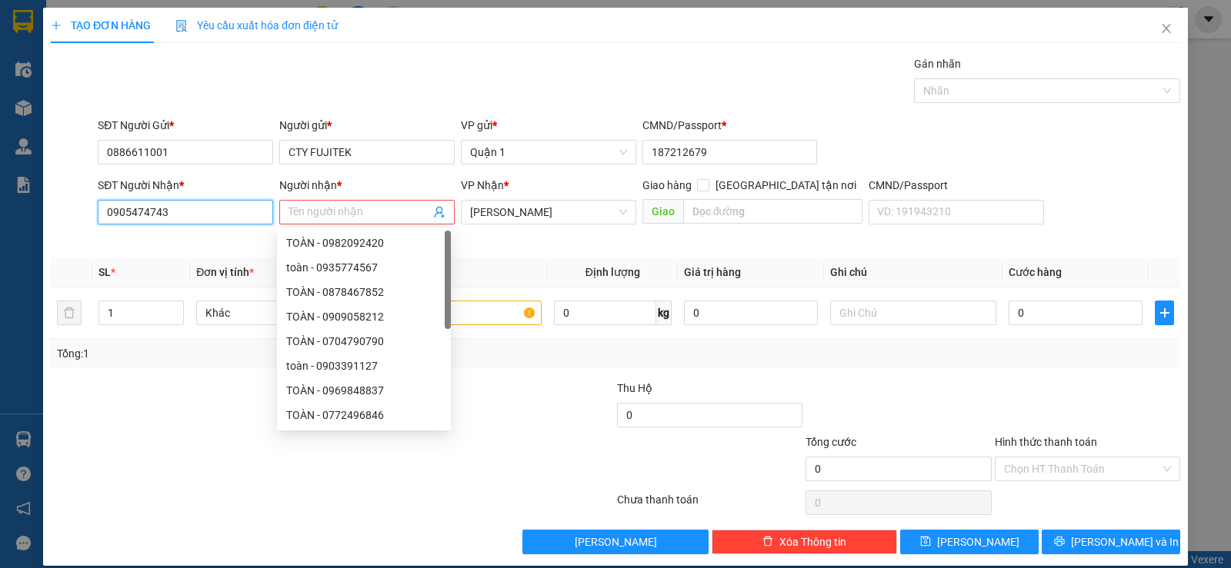
click at [158, 208] on input "0905474743" at bounding box center [185, 212] width 175 height 25
click at [158, 205] on input "0905474743" at bounding box center [185, 212] width 175 height 25
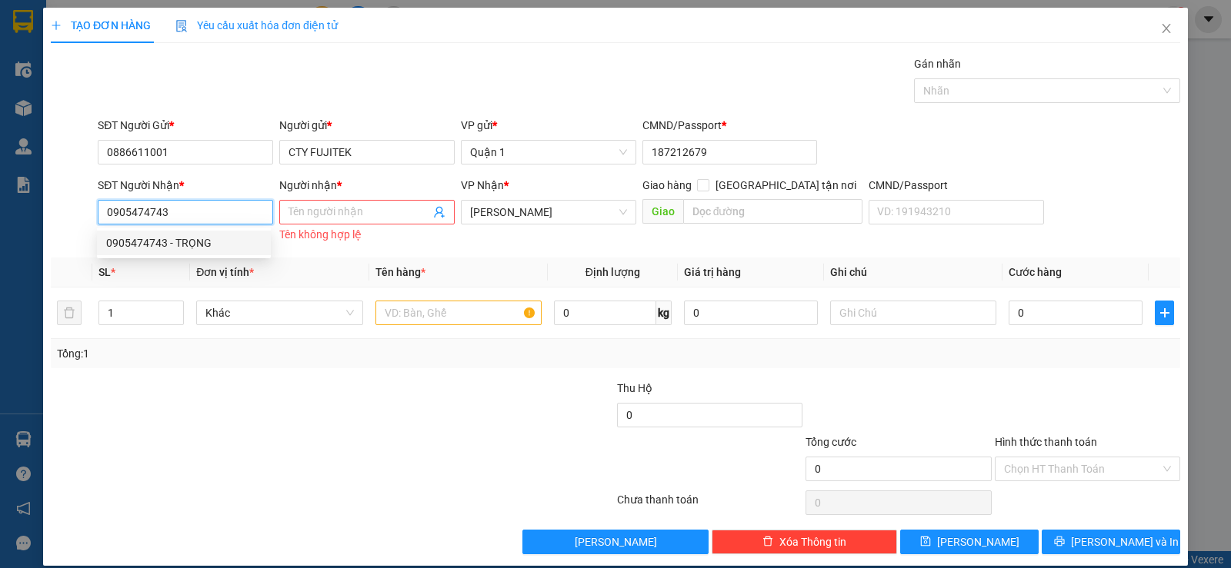
click at [159, 205] on input "0905474743" at bounding box center [185, 212] width 175 height 25
click at [195, 264] on div "0799198179 - TÂM" at bounding box center [183, 267] width 155 height 17
type input "0799198179"
type input "TÂM"
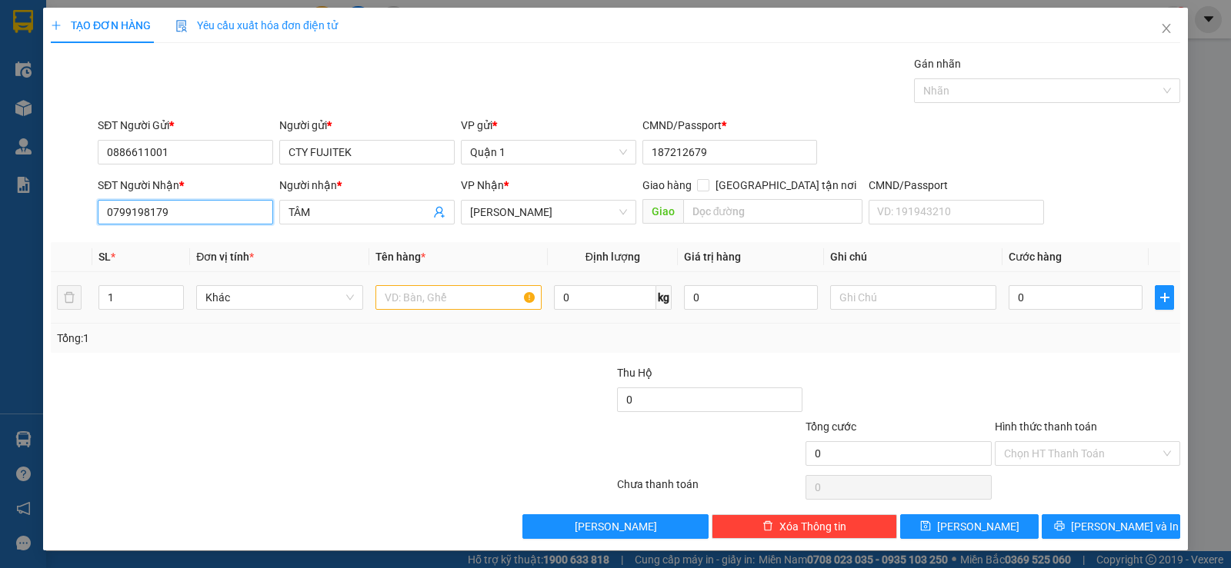
type input "0799198179"
click at [445, 308] on input "text" at bounding box center [458, 297] width 166 height 25
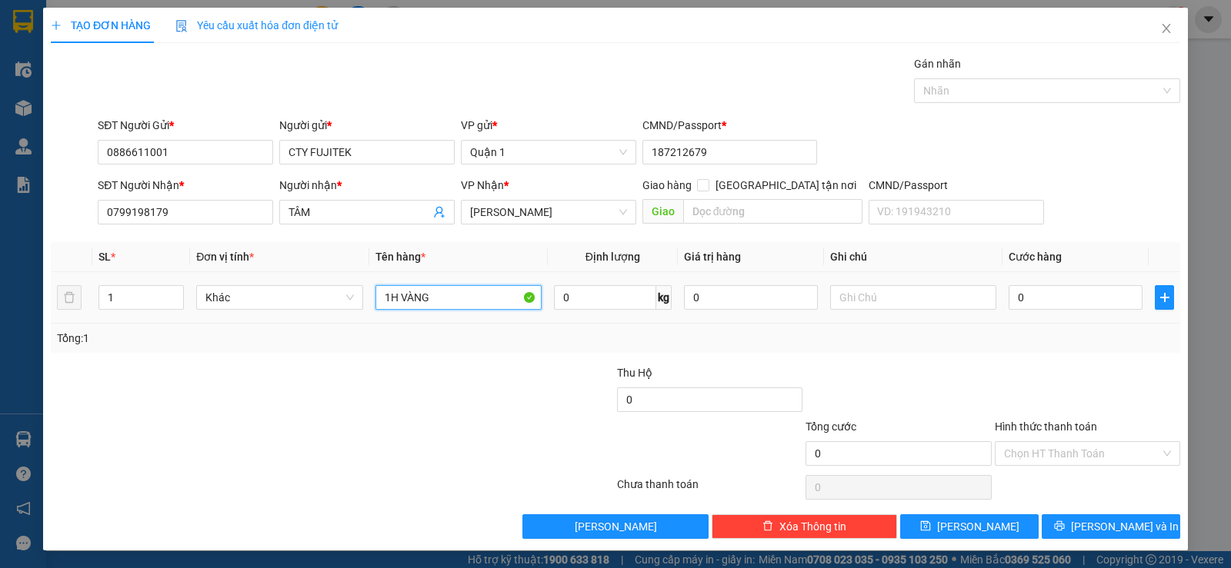
type input "1H VÀNG"
click at [1051, 280] on td "0" at bounding box center [1075, 298] width 146 height 52
click at [1051, 300] on input "0" at bounding box center [1075, 297] width 134 height 25
type input "2"
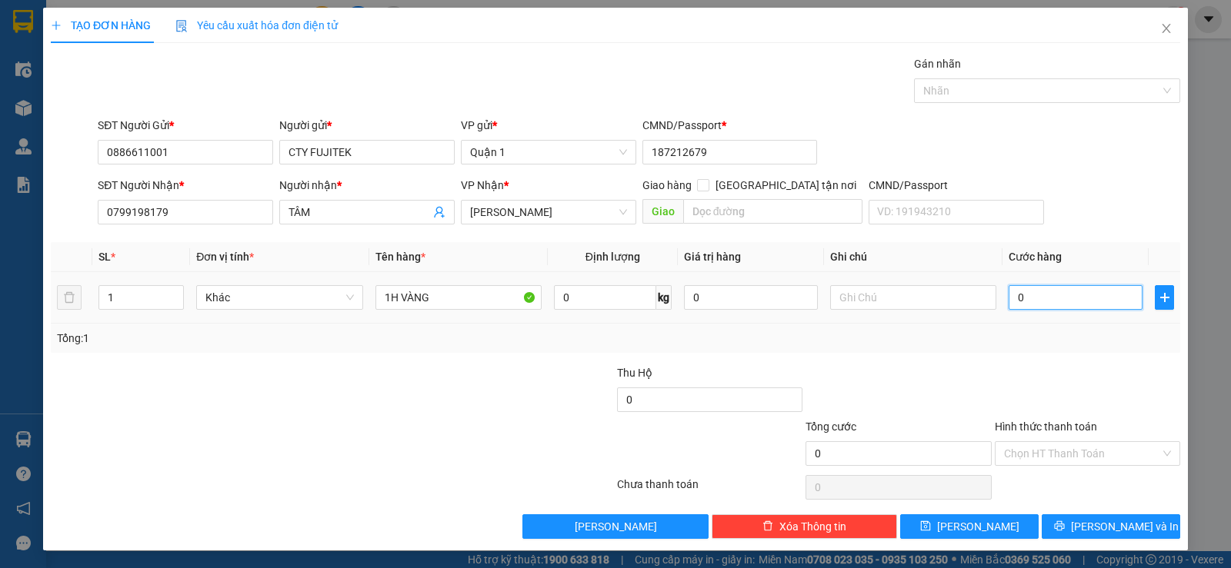
type input "2"
type input "25"
type input "25.000"
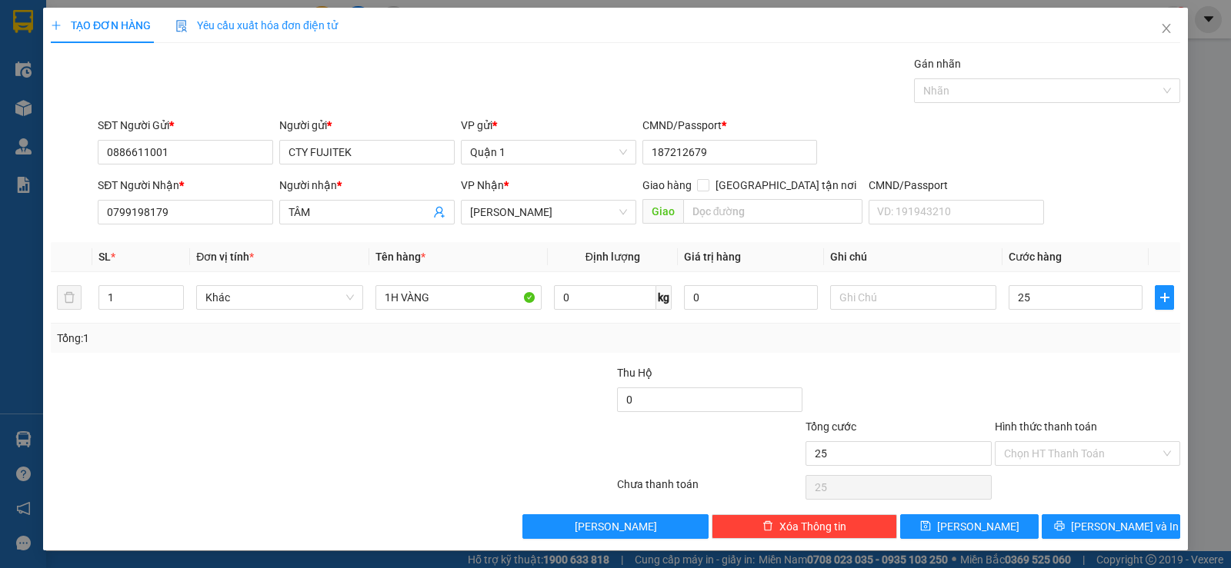
type input "25.000"
click at [1080, 349] on div "Tổng: 1" at bounding box center [615, 338] width 1129 height 29
click at [1109, 525] on span "[PERSON_NAME] và In" at bounding box center [1125, 526] width 108 height 17
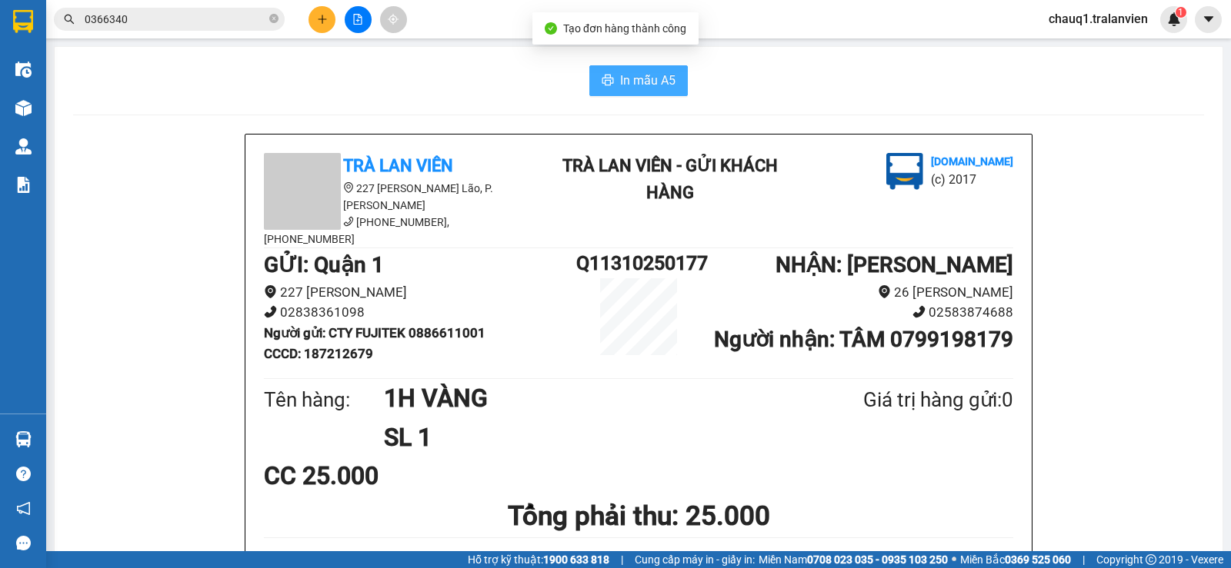
click at [654, 71] on span "In mẫu A5" at bounding box center [647, 80] width 55 height 19
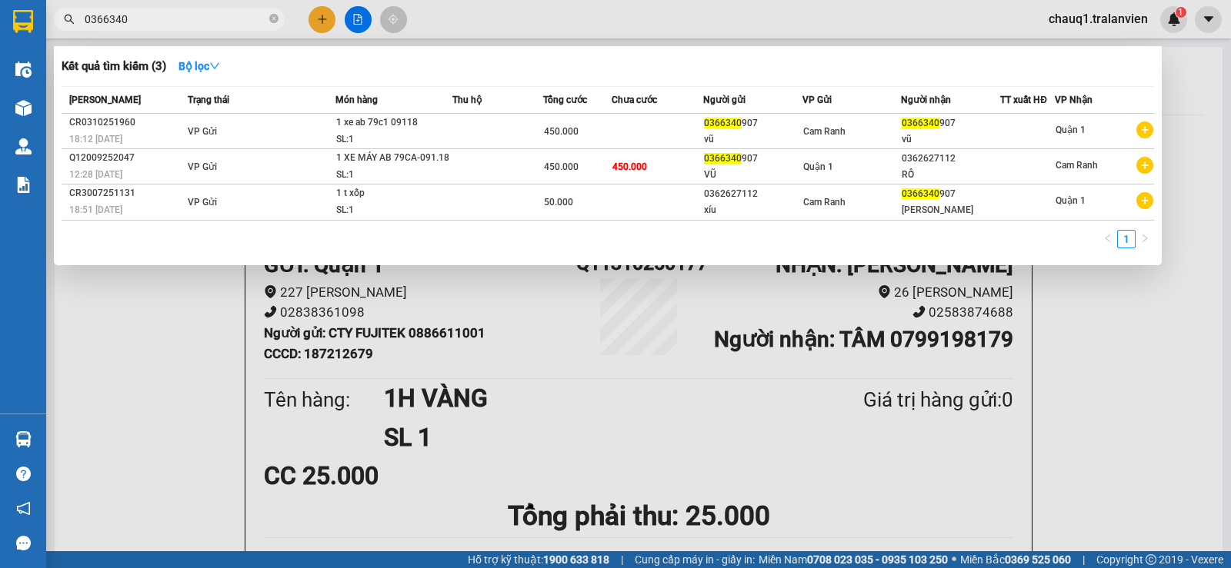
click at [231, 8] on span "0366340" at bounding box center [169, 19] width 231 height 23
click at [232, 28] on span "0366340" at bounding box center [169, 19] width 231 height 23
click at [235, 15] on input "0366340" at bounding box center [176, 19] width 182 height 17
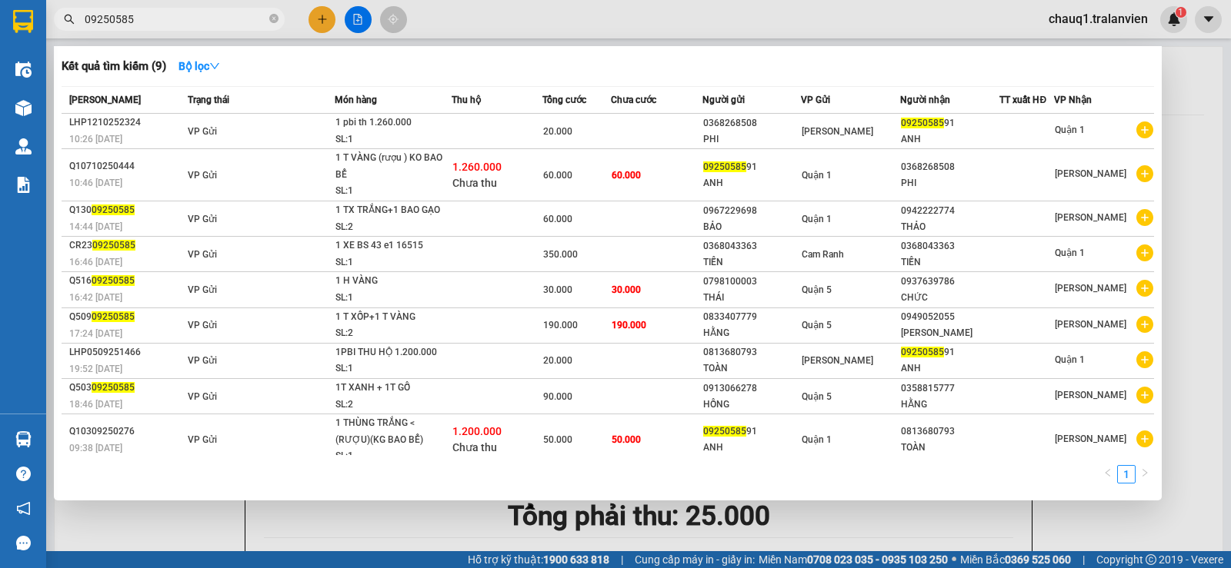
type input "09250585"
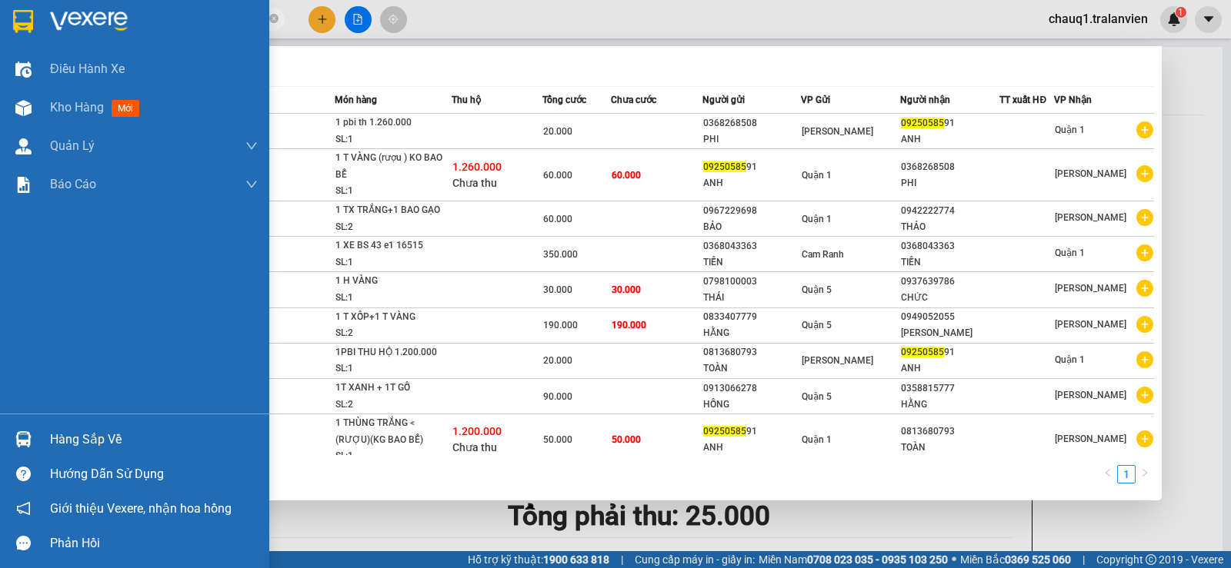
drag, startPoint x: 262, startPoint y: 8, endPoint x: 0, endPoint y: -93, distance: 280.5
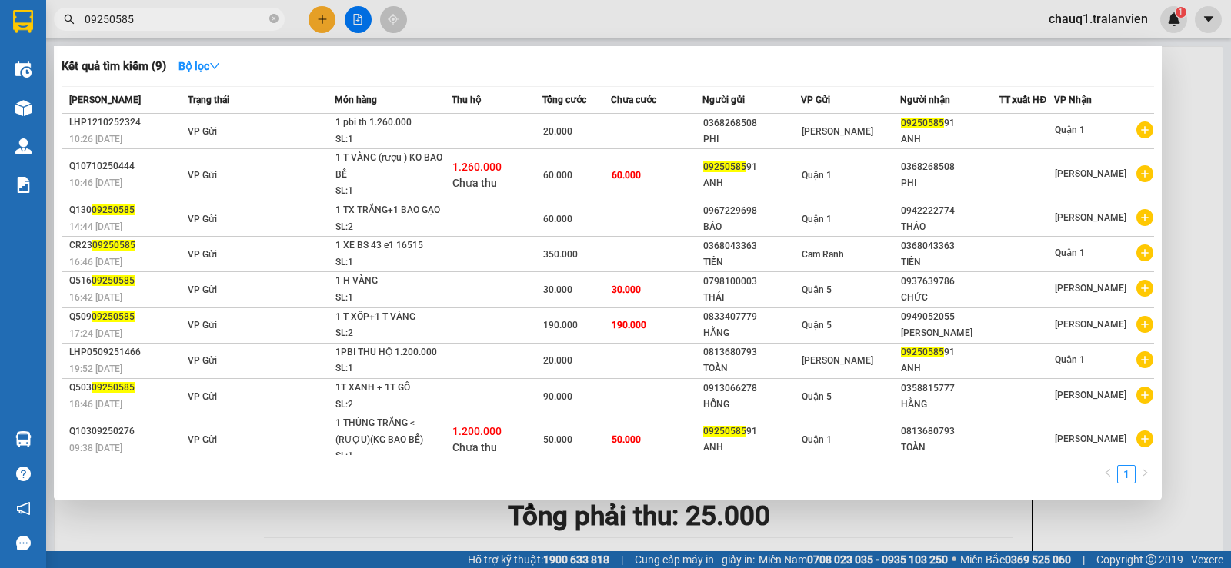
drag, startPoint x: 0, startPoint y: -93, endPoint x: 1193, endPoint y: 166, distance: 1220.8
click at [1193, 166] on div at bounding box center [615, 284] width 1231 height 568
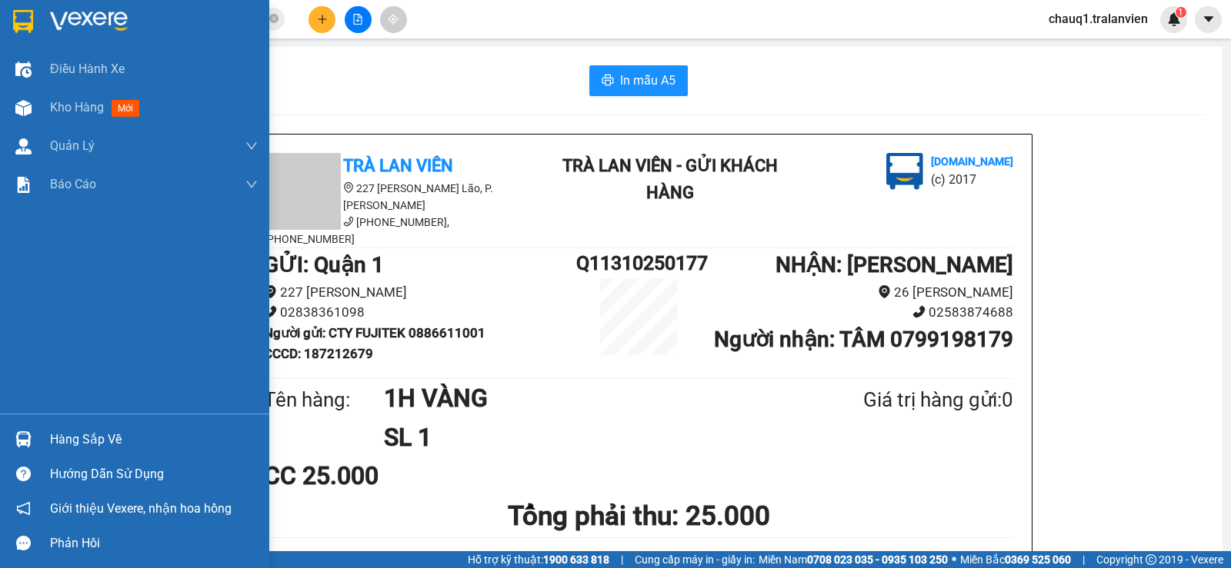
click at [54, 27] on img at bounding box center [89, 21] width 78 height 23
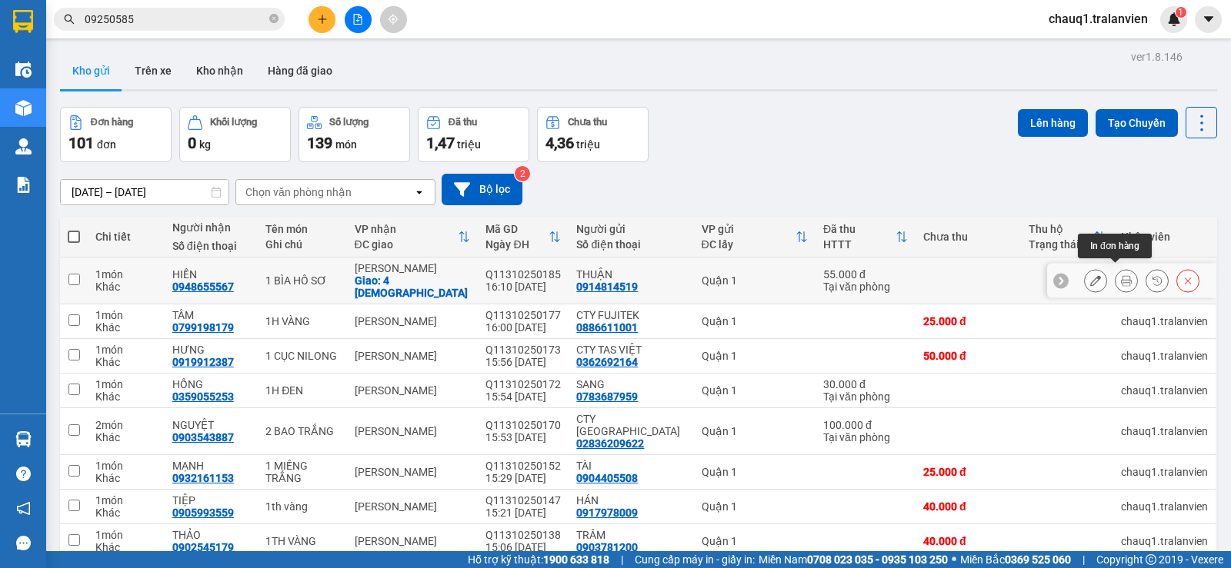
click at [1115, 270] on button at bounding box center [1126, 281] width 22 height 27
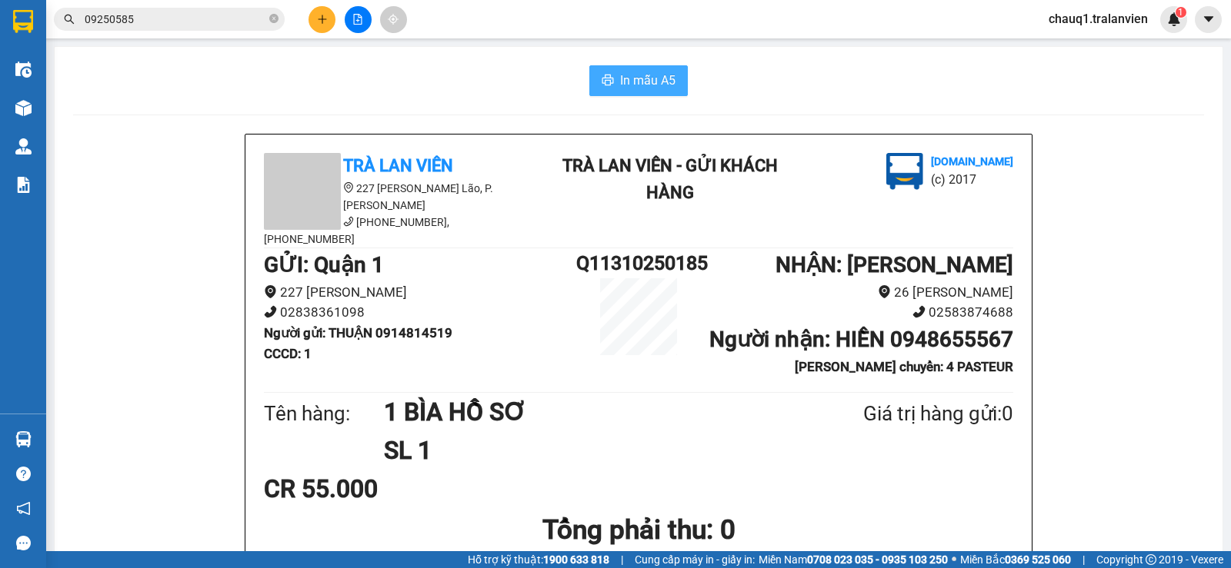
click at [661, 69] on button "In mẫu A5" at bounding box center [638, 80] width 98 height 31
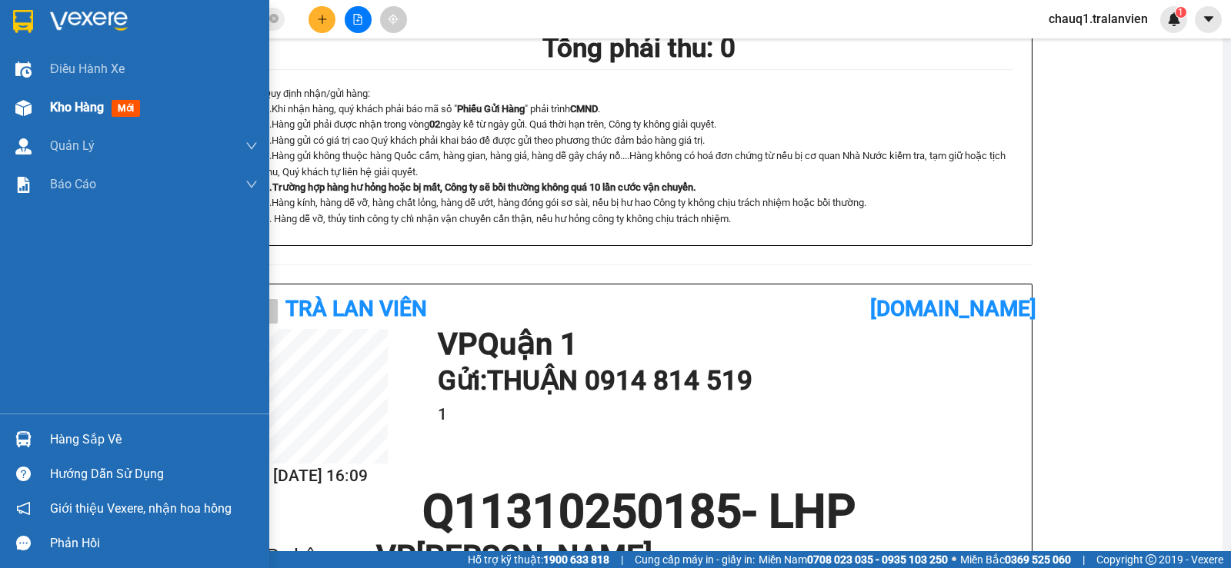
click at [0, 119] on div "Kho hàng mới" at bounding box center [134, 107] width 269 height 38
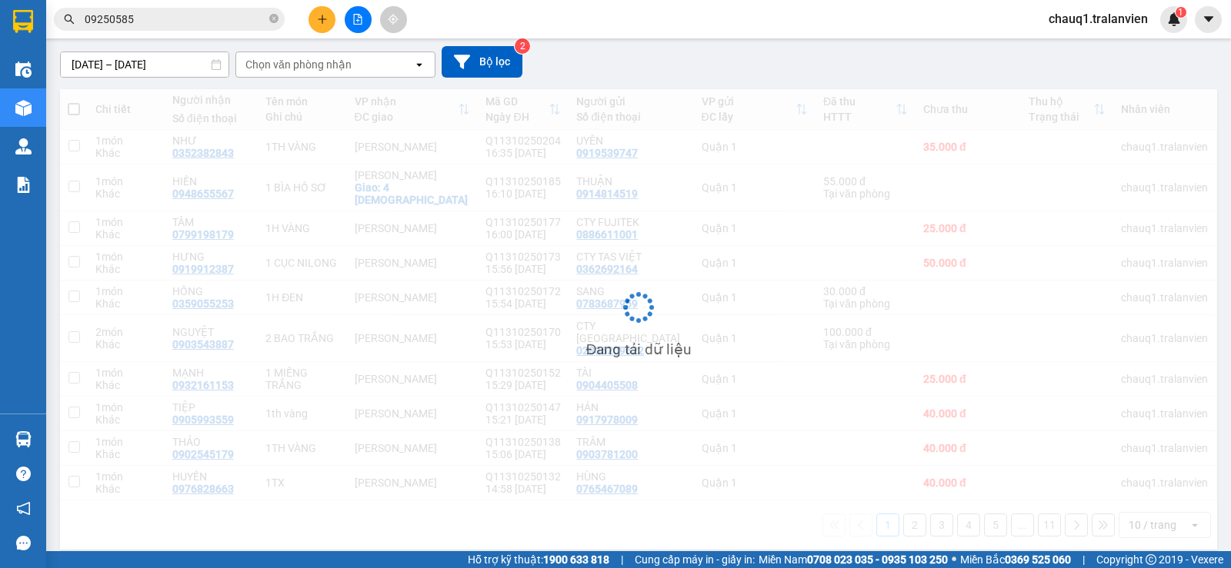
scroll to position [128, 0]
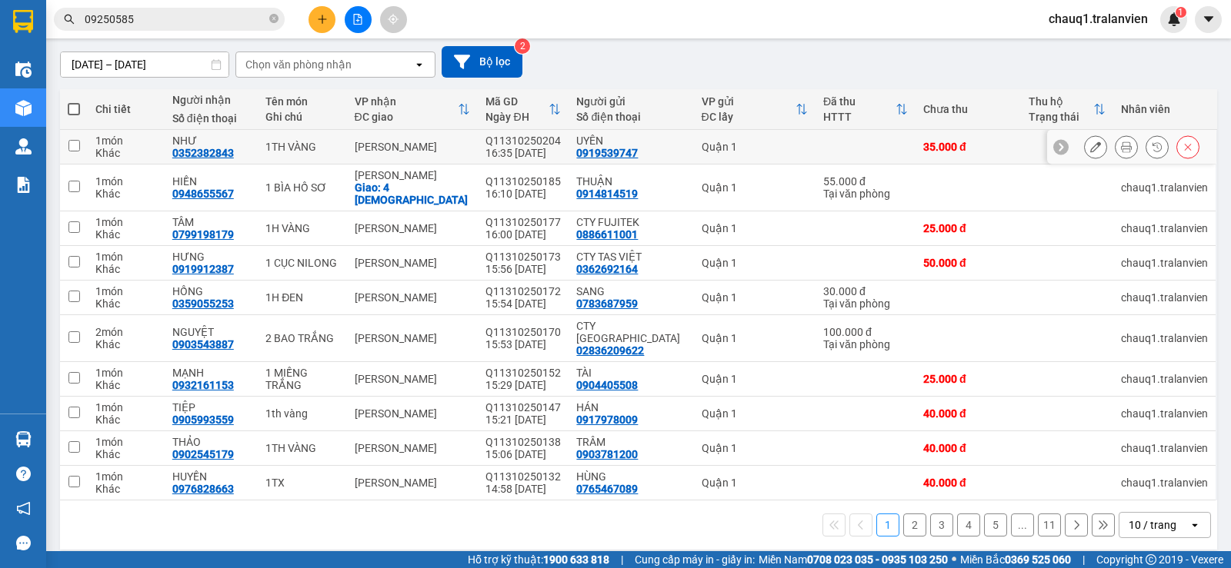
click at [1121, 144] on icon at bounding box center [1126, 147] width 11 height 11
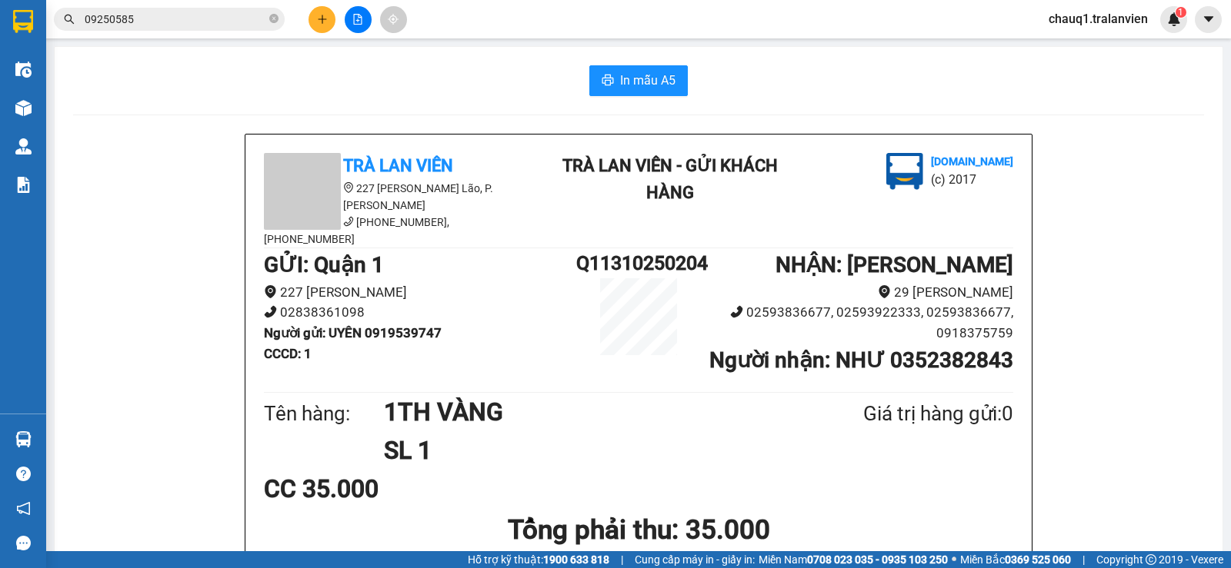
click at [627, 86] on span "In mẫu A5" at bounding box center [647, 80] width 55 height 19
click at [318, 23] on icon "plus" at bounding box center [322, 19] width 11 height 11
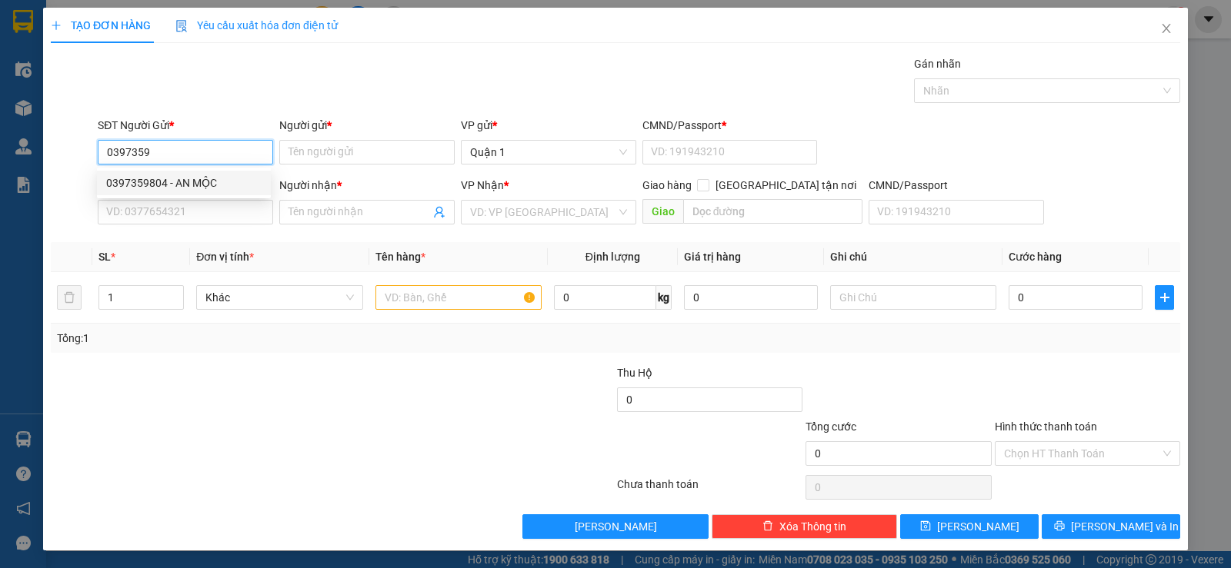
click at [195, 188] on div "0397359804 - AN MỘC" at bounding box center [183, 183] width 155 height 17
type input "0397359804"
type input "AN MỘC"
type input "1"
type input "0935009617"
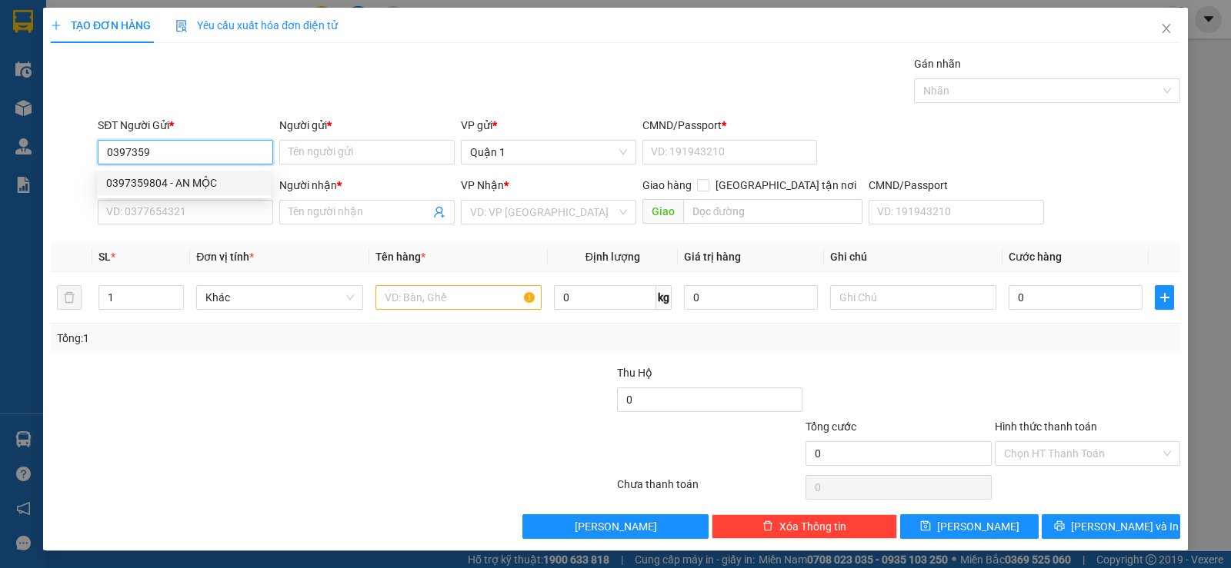
type input "LUÂN"
type input "0397359804"
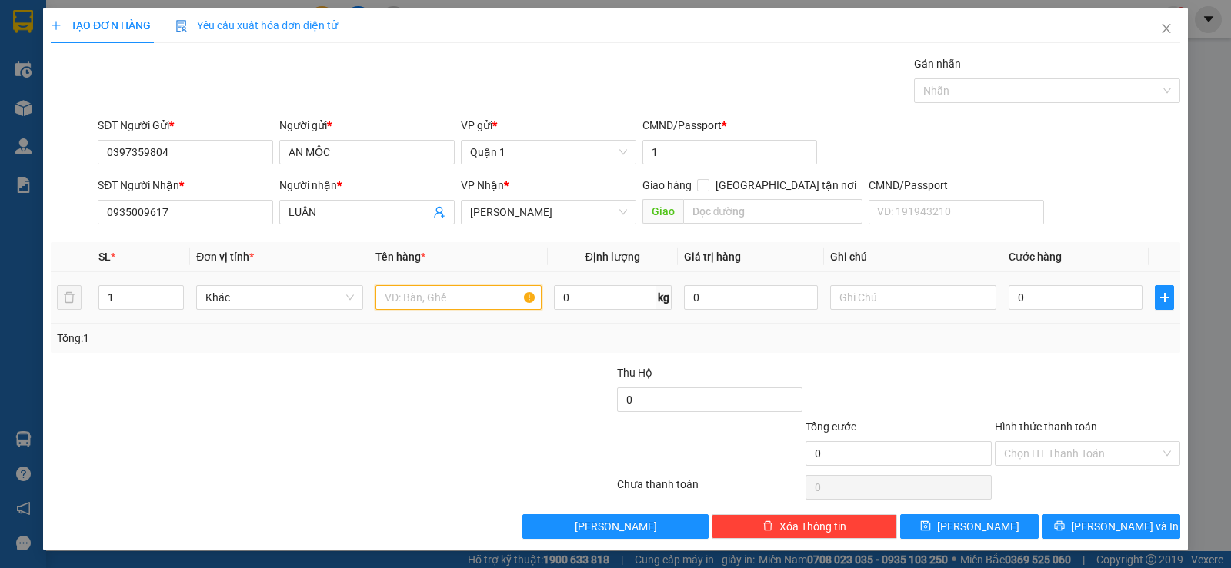
click at [407, 298] on input "text" at bounding box center [458, 297] width 166 height 25
type input "1K [GEOGRAPHIC_DATA]"
type input "5"
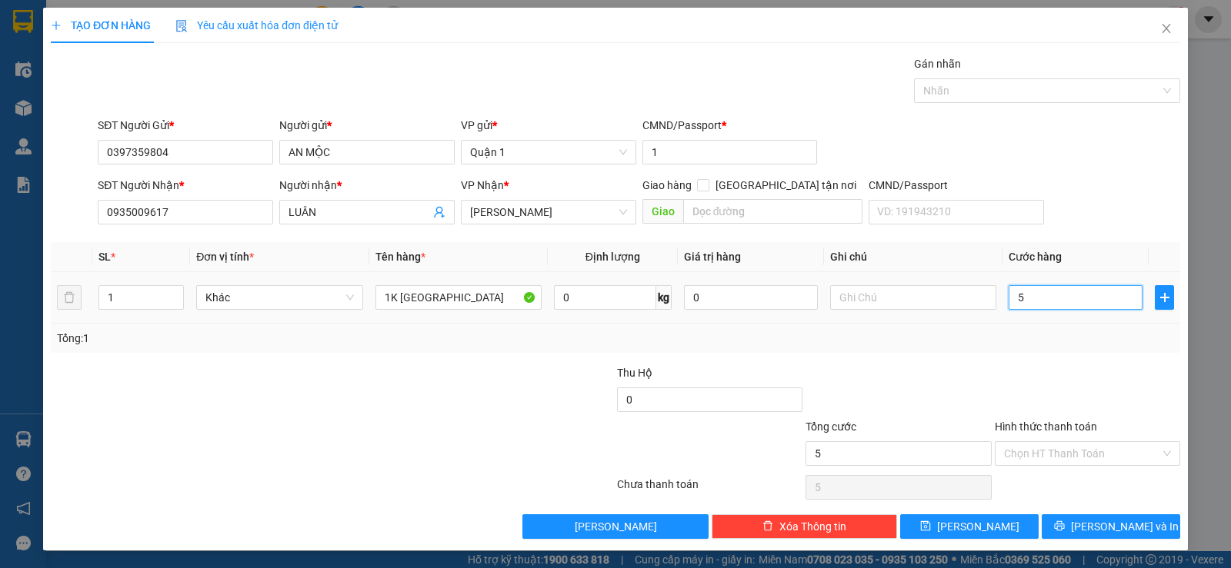
type input "50"
type input "50.000"
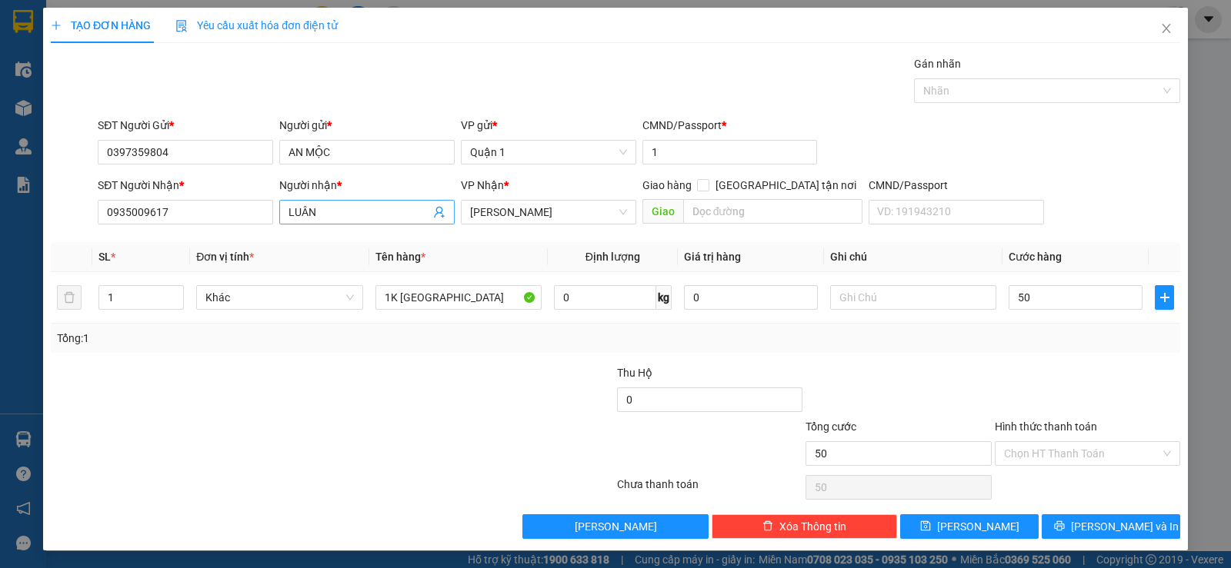
type input "50.000"
click at [386, 206] on input "LUÂN" at bounding box center [359, 212] width 142 height 17
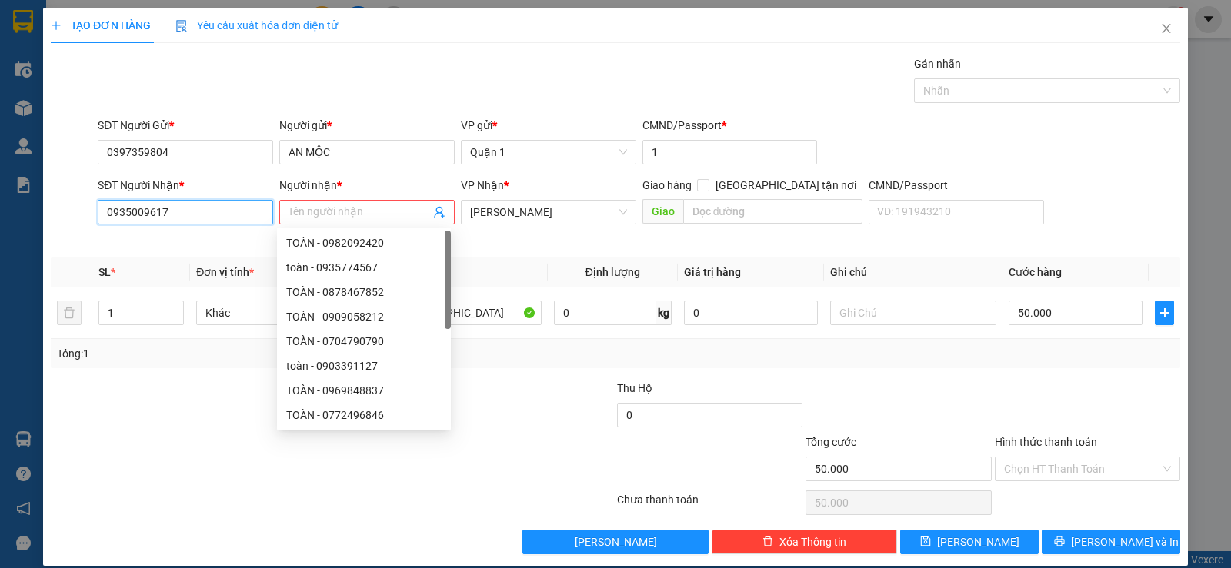
click at [178, 210] on input "0935009617" at bounding box center [185, 212] width 175 height 25
click at [181, 210] on input "0935009617" at bounding box center [185, 212] width 175 height 25
type input "093500961"
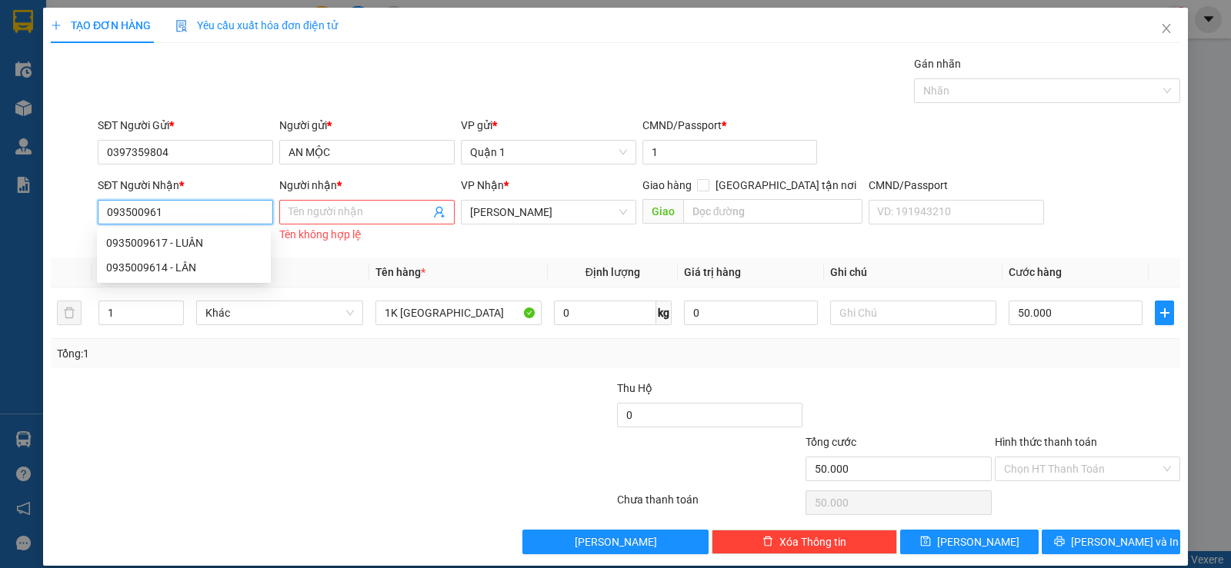
click at [181, 210] on input "093500961" at bounding box center [185, 212] width 175 height 25
click at [188, 242] on div "0902545179 - THẢO" at bounding box center [183, 243] width 155 height 17
type input "0902545179"
type input "THẢO"
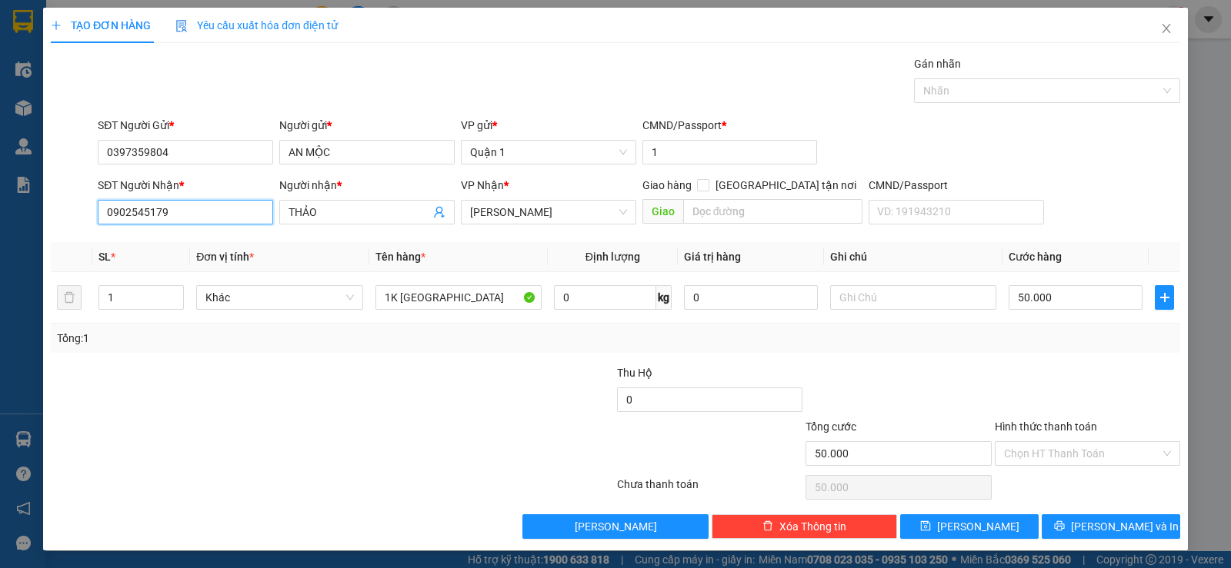
type input "0902545179"
click at [381, 198] on div "Người nhận *" at bounding box center [366, 188] width 175 height 23
click at [354, 215] on input "THẢO" at bounding box center [359, 212] width 142 height 17
click at [352, 215] on input "THẢO" at bounding box center [359, 212] width 142 height 17
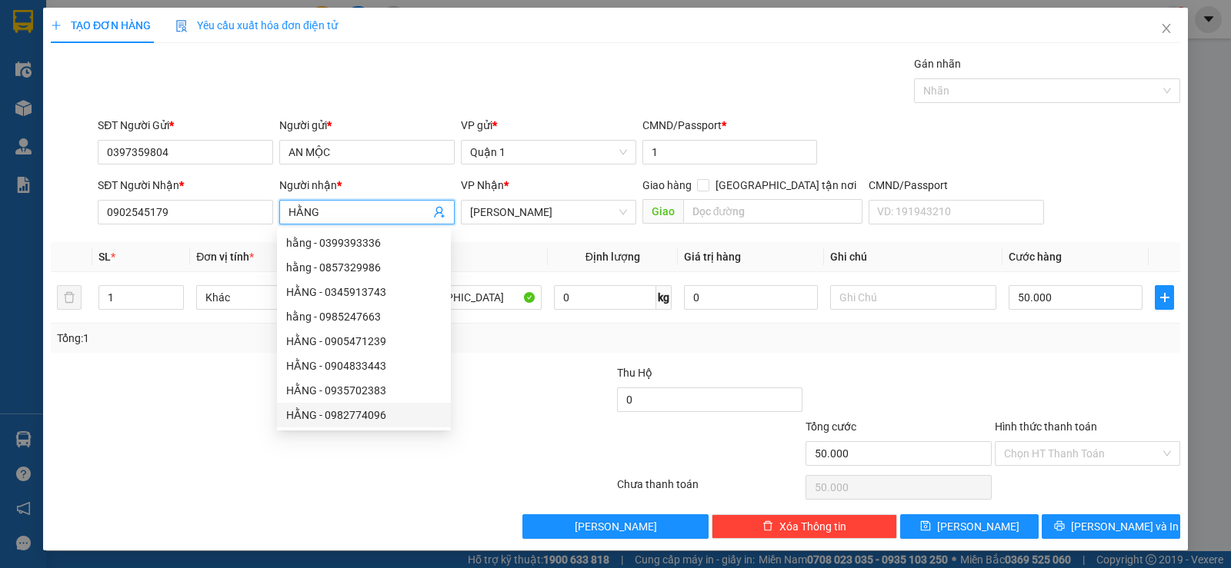
type input "HẰNG"
click at [996, 352] on div "Tổng: 1" at bounding box center [615, 338] width 1129 height 29
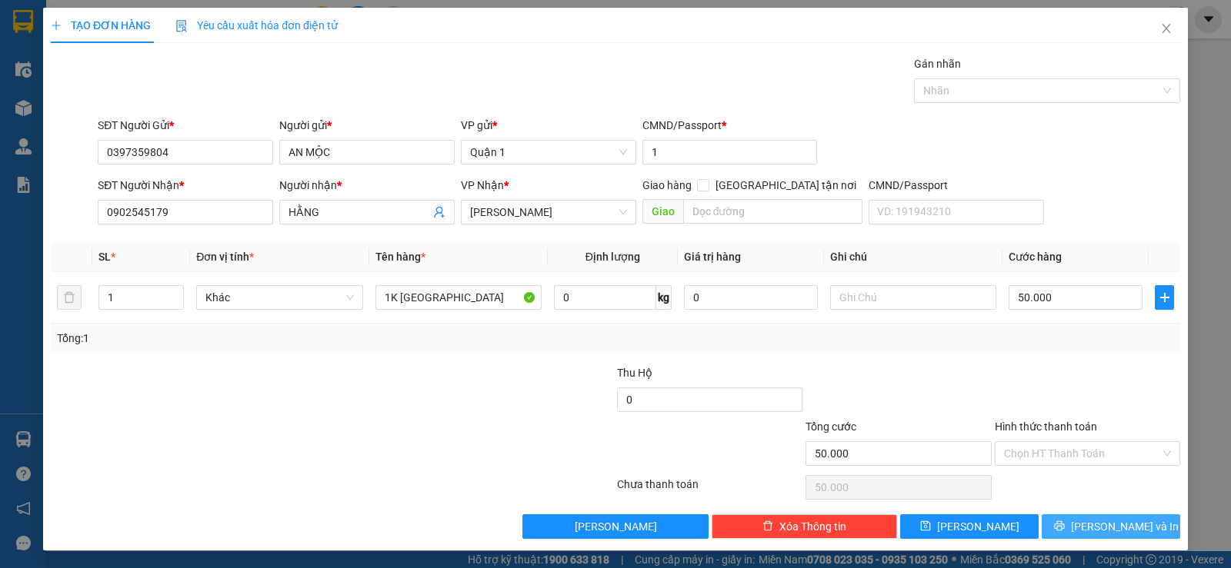
click at [1064, 521] on icon "printer" at bounding box center [1059, 526] width 10 height 10
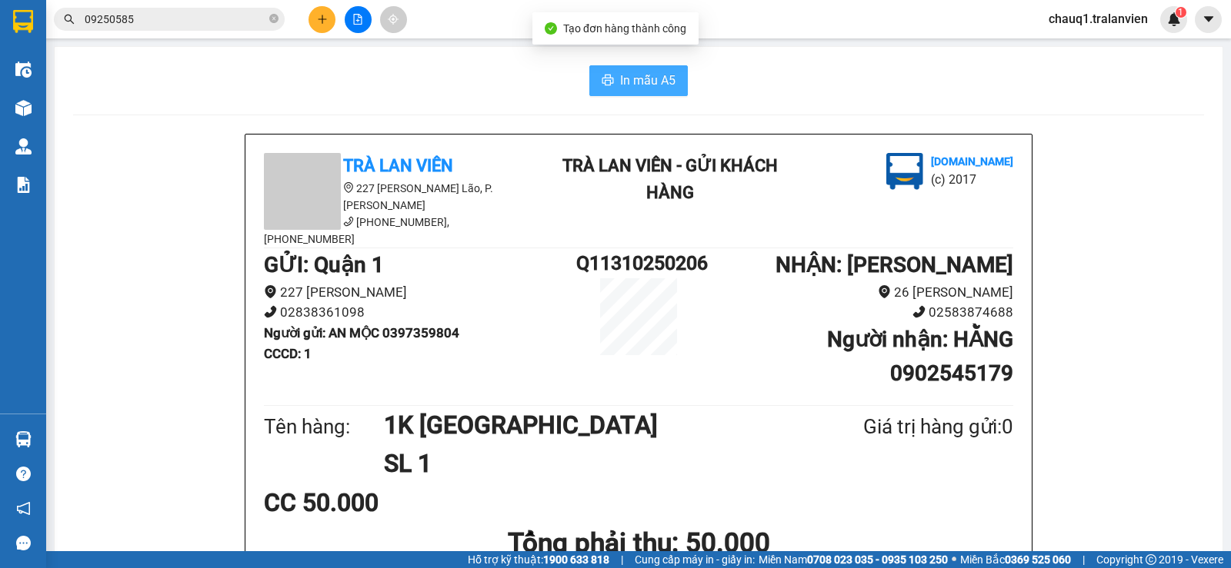
click at [661, 82] on span "In mẫu A5" at bounding box center [647, 80] width 55 height 19
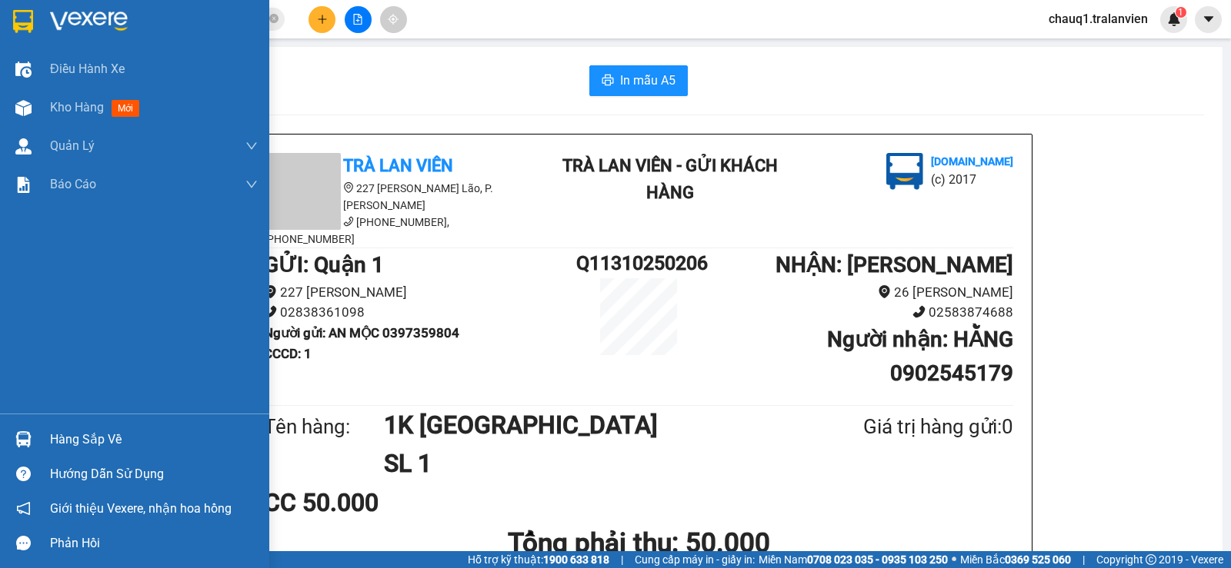
drag, startPoint x: 4, startPoint y: 11, endPoint x: 62, endPoint y: 40, distance: 65.4
click at [3, 8] on div at bounding box center [134, 25] width 269 height 50
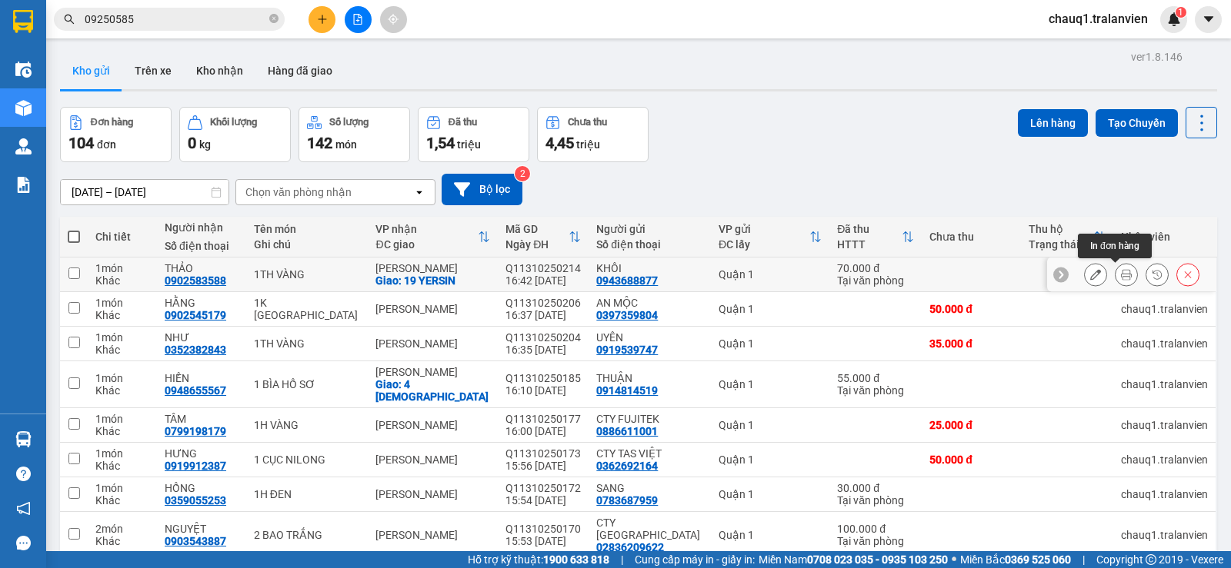
click at [1121, 270] on icon at bounding box center [1126, 274] width 11 height 11
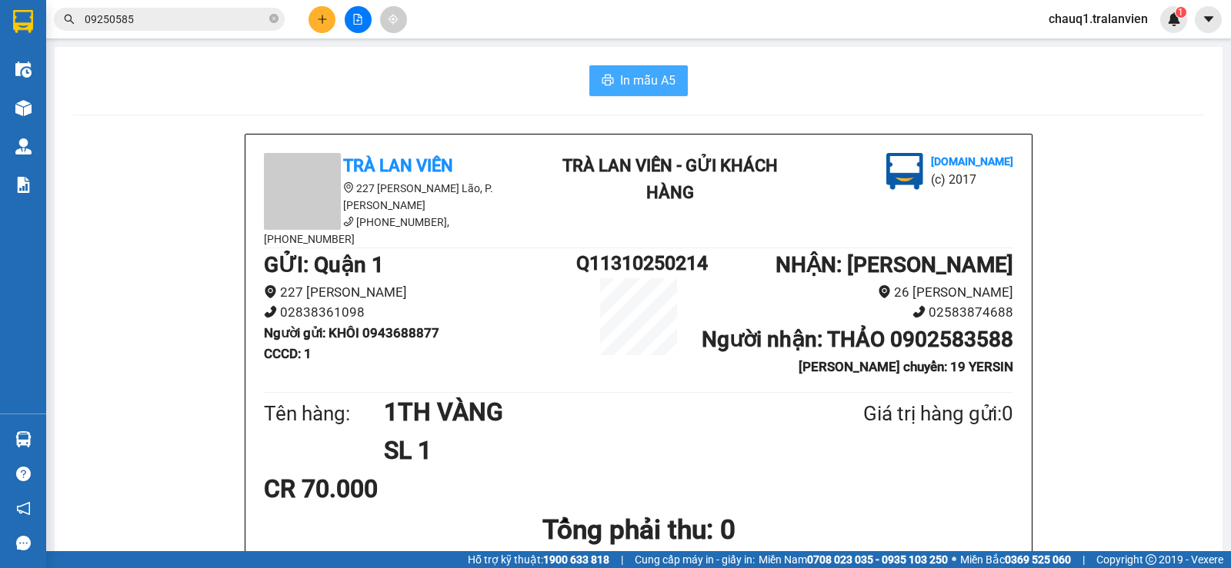
click at [658, 74] on span "In mẫu A5" at bounding box center [647, 80] width 55 height 19
click at [320, 22] on icon "plus" at bounding box center [322, 19] width 11 height 11
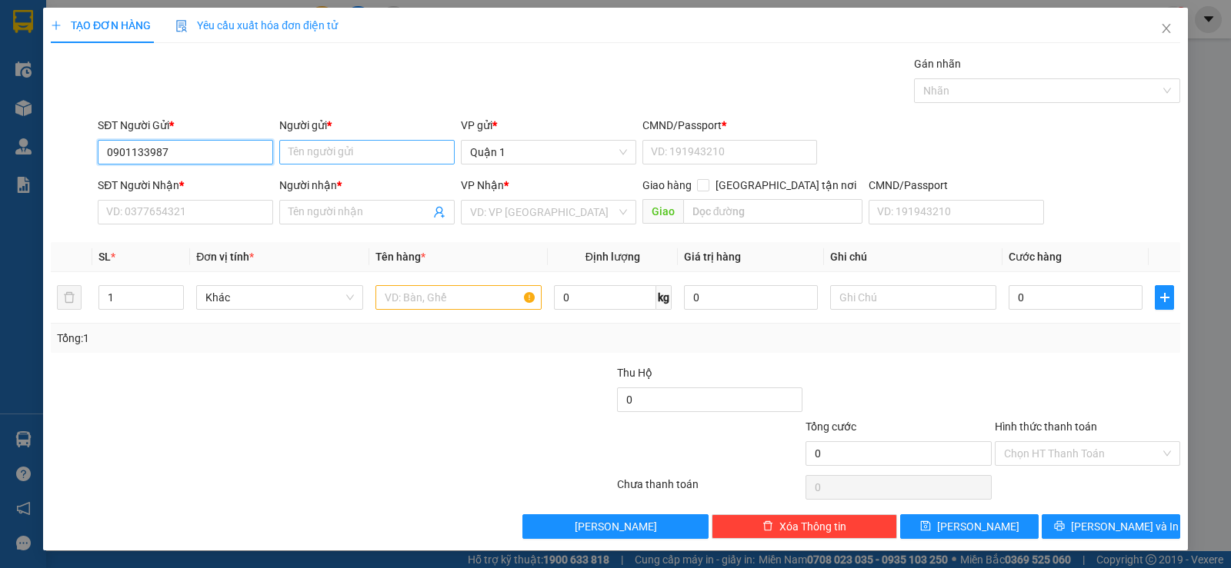
type input "0901133987"
click at [353, 142] on input "Người gửi *" at bounding box center [366, 152] width 175 height 25
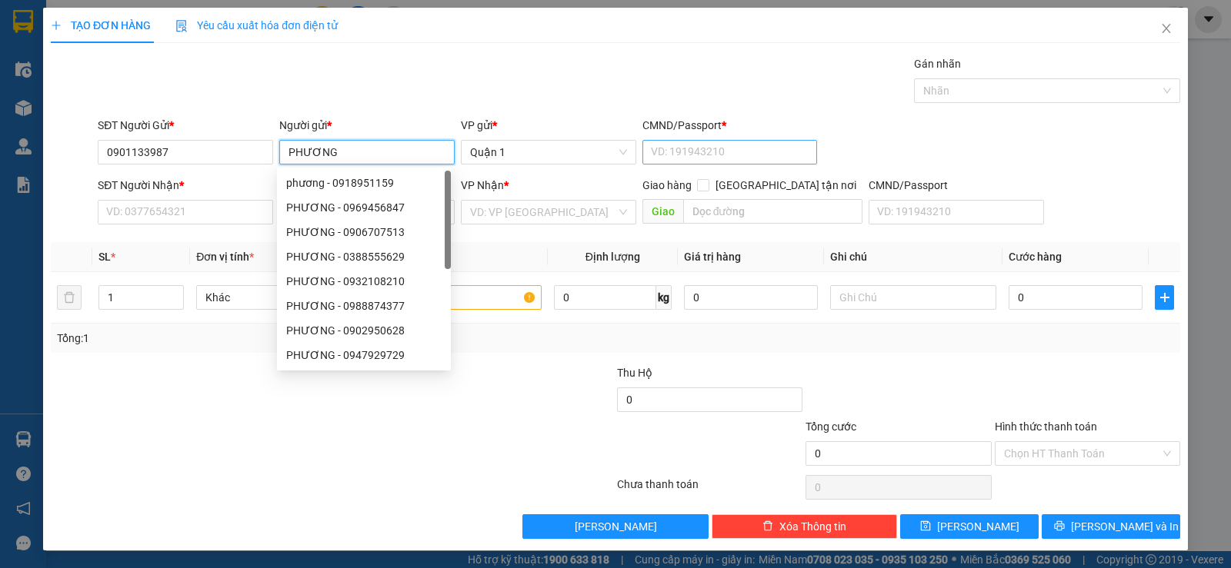
type input "PHƯƠNG"
click at [732, 156] on input "CMND/Passport *" at bounding box center [729, 152] width 175 height 25
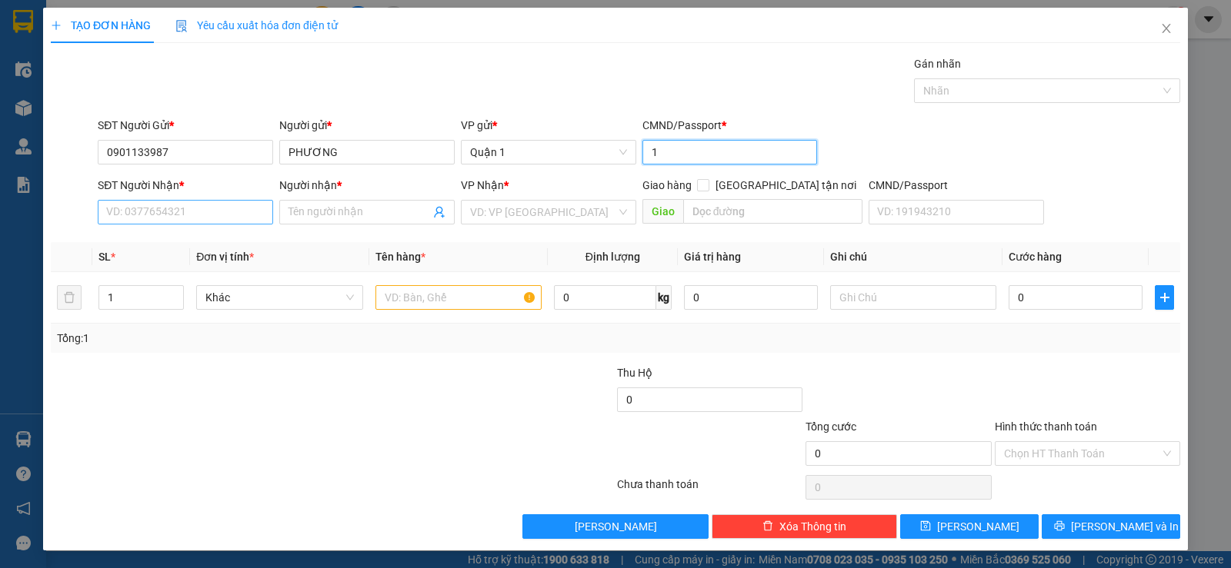
type input "1"
click at [132, 223] on input "SĐT Người Nhận *" at bounding box center [185, 212] width 175 height 25
type input "0908045288"
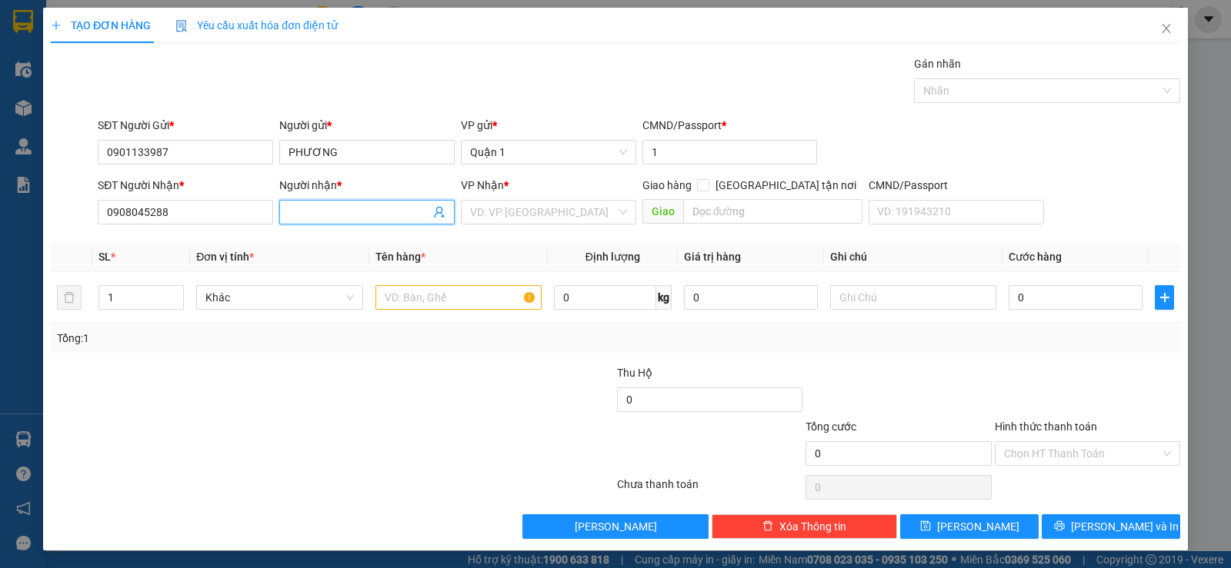
click at [315, 217] on input "Người nhận *" at bounding box center [359, 212] width 142 height 17
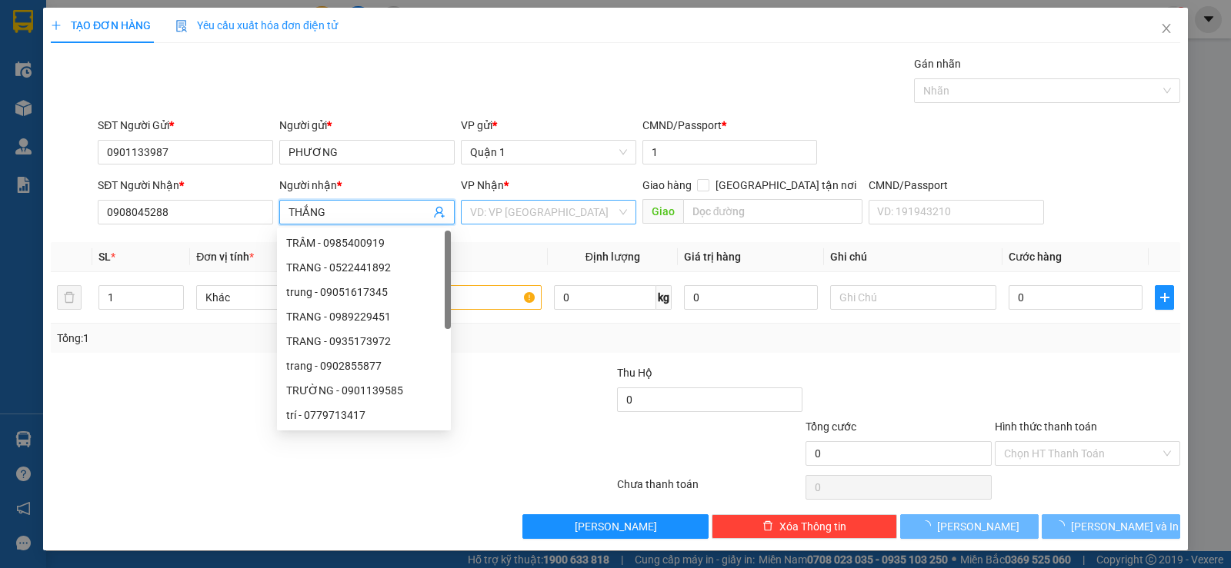
type input "THẮNG"
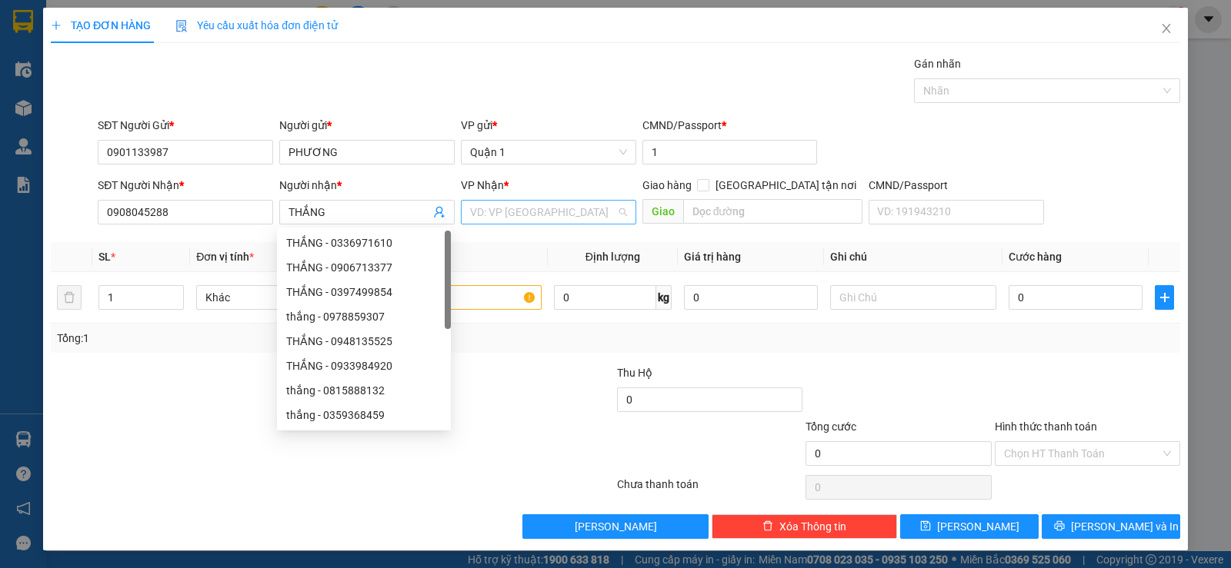
click at [511, 215] on input "search" at bounding box center [543, 212] width 146 height 23
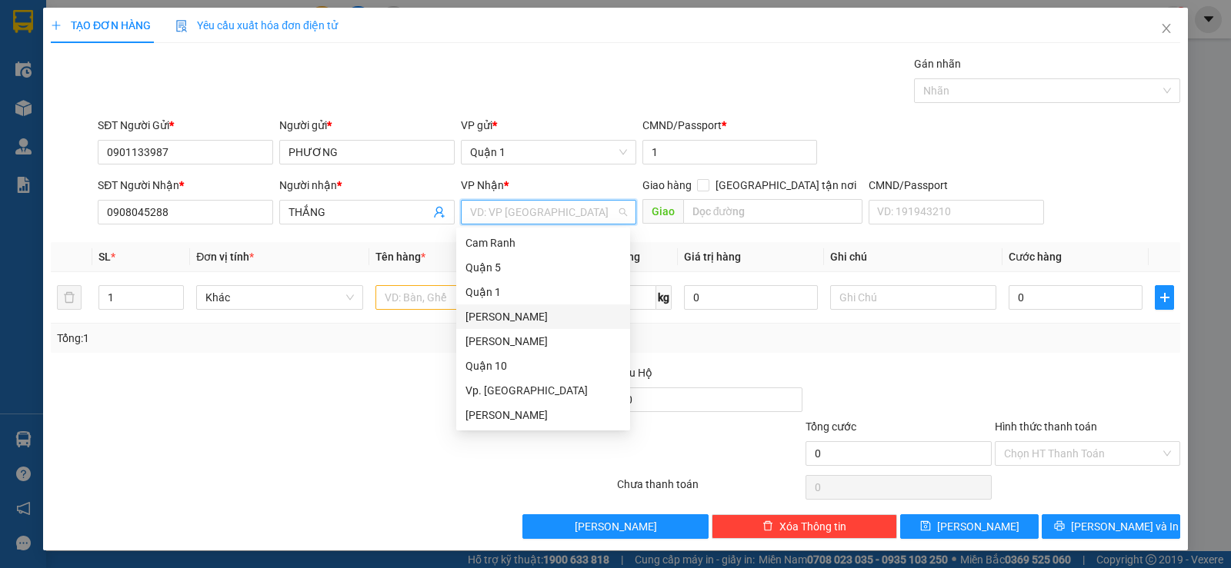
click at [504, 305] on div "[PERSON_NAME]" at bounding box center [543, 317] width 174 height 25
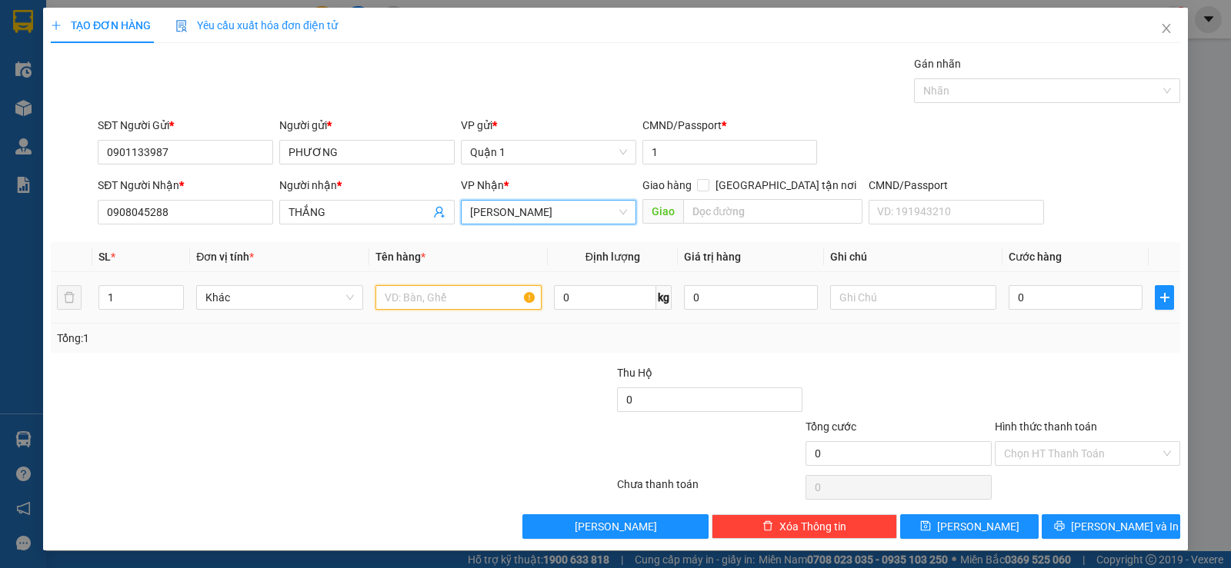
drag, startPoint x: 441, startPoint y: 307, endPoint x: 457, endPoint y: 298, distance: 17.6
click at [444, 305] on input "text" at bounding box center [458, 297] width 166 height 25
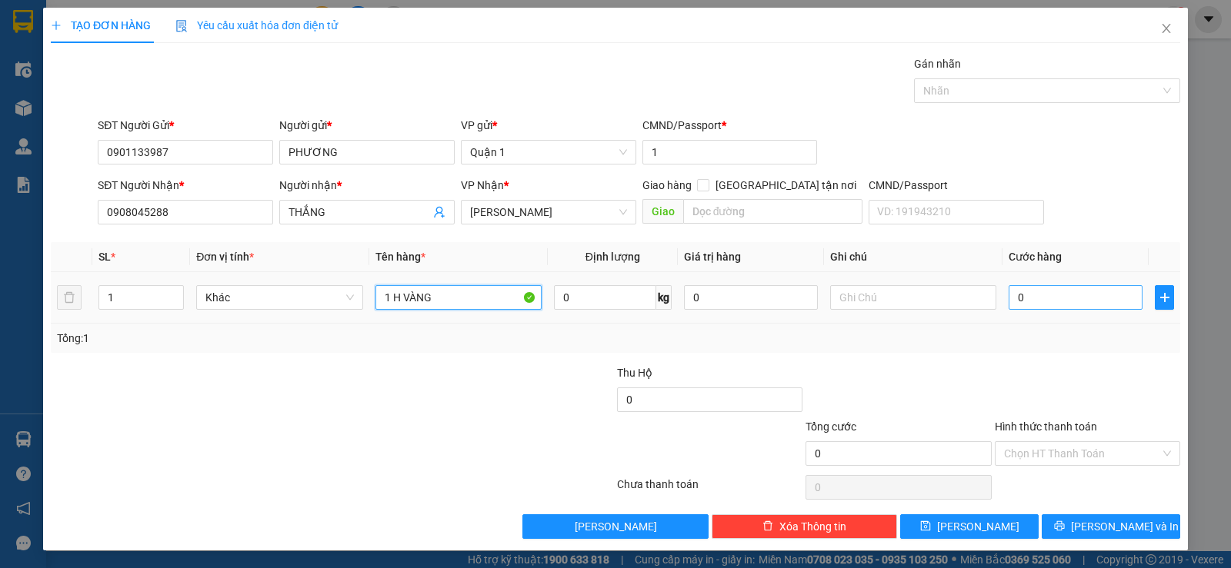
type input "1 H VÀNG"
click at [1029, 291] on input "0" at bounding box center [1075, 297] width 134 height 25
type input "2"
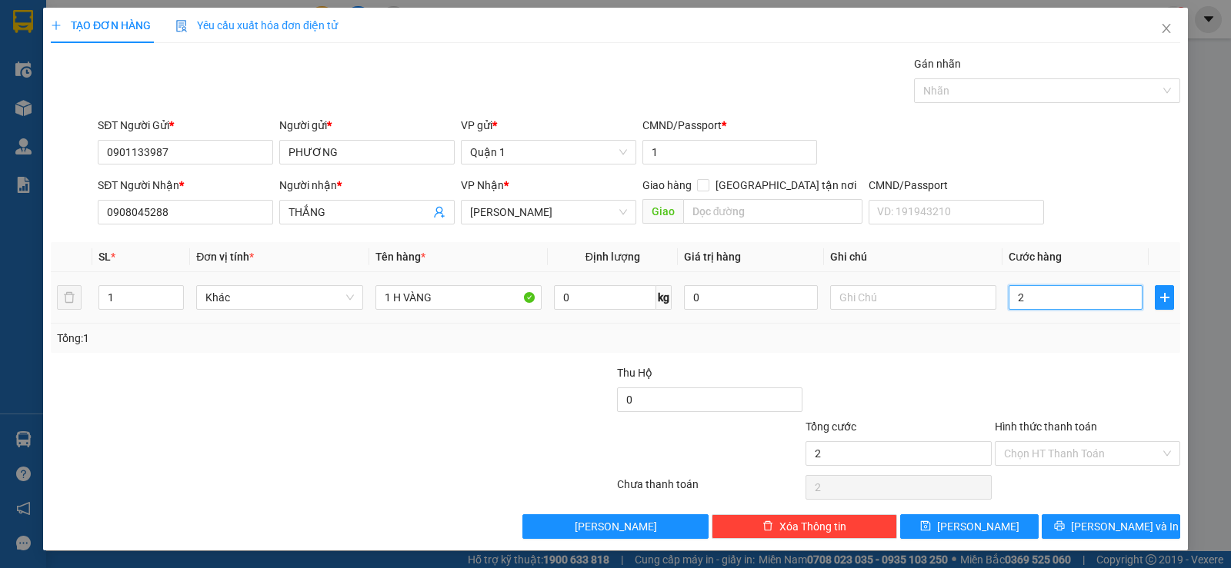
type input "25"
click at [1005, 451] on input "Hình thức thanh toán" at bounding box center [1082, 453] width 156 height 23
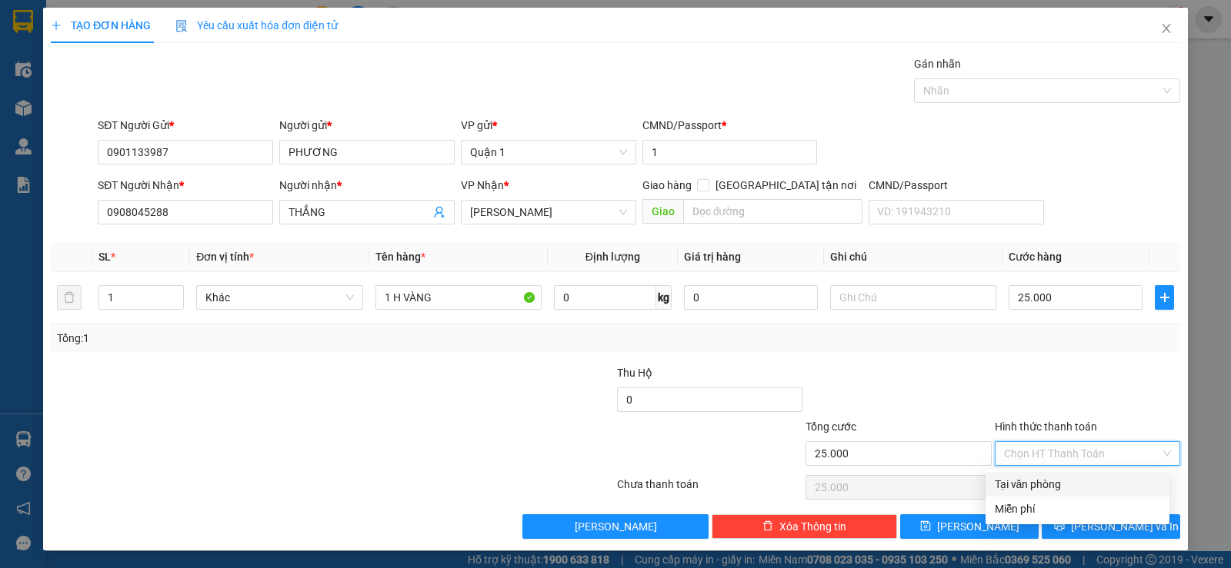
drag, startPoint x: 1005, startPoint y: 478, endPoint x: 1027, endPoint y: 485, distance: 23.1
click at [1008, 480] on div "Tại văn phòng" at bounding box center [1077, 484] width 165 height 17
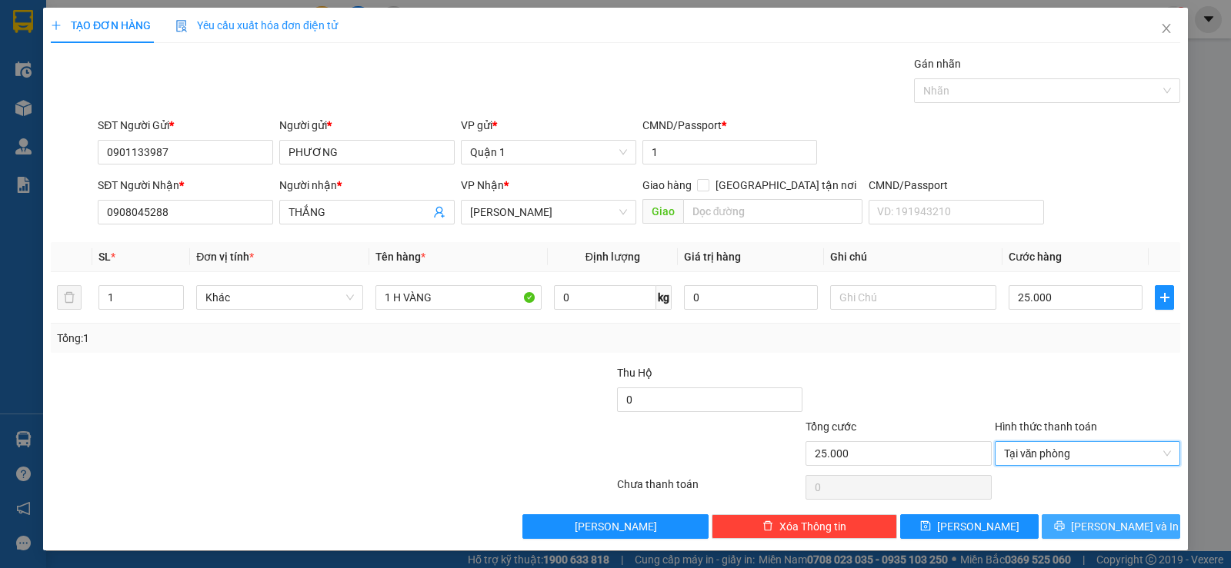
click at [1069, 523] on button "Lưu và In" at bounding box center [1110, 527] width 138 height 25
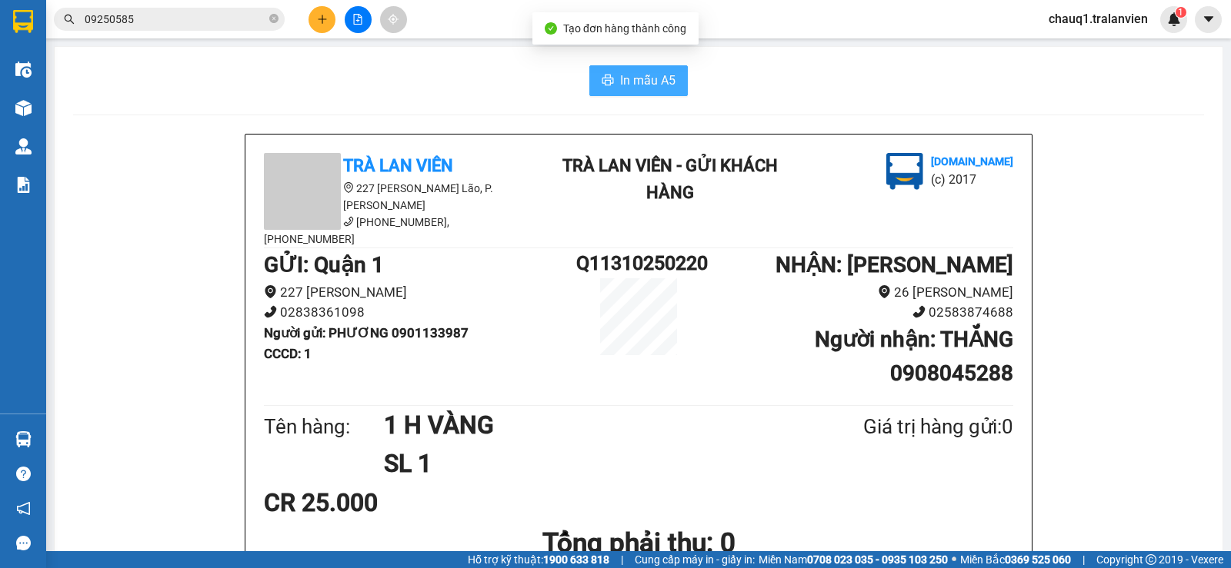
click at [608, 89] on button "In mẫu A5" at bounding box center [638, 80] width 98 height 31
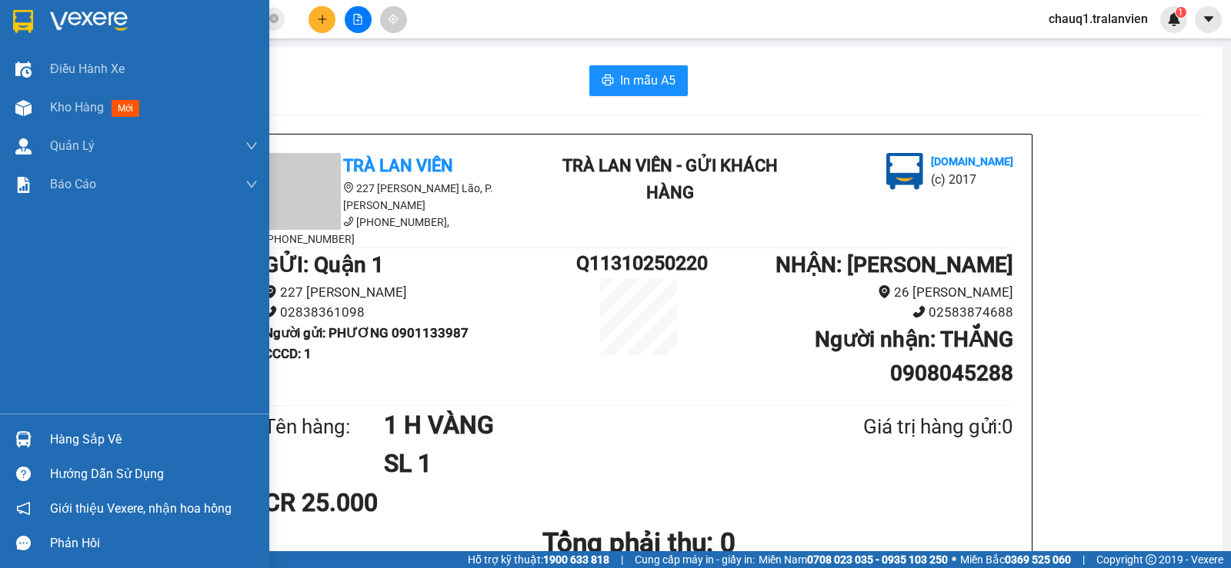
click at [45, 20] on div at bounding box center [134, 25] width 269 height 50
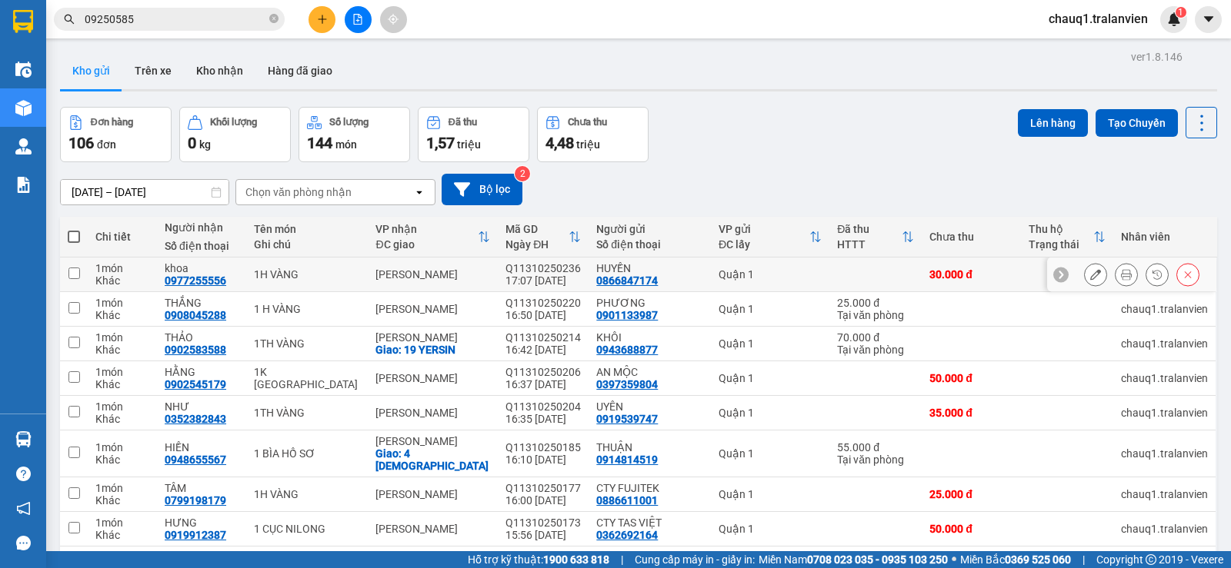
click at [1121, 279] on icon at bounding box center [1126, 274] width 11 height 11
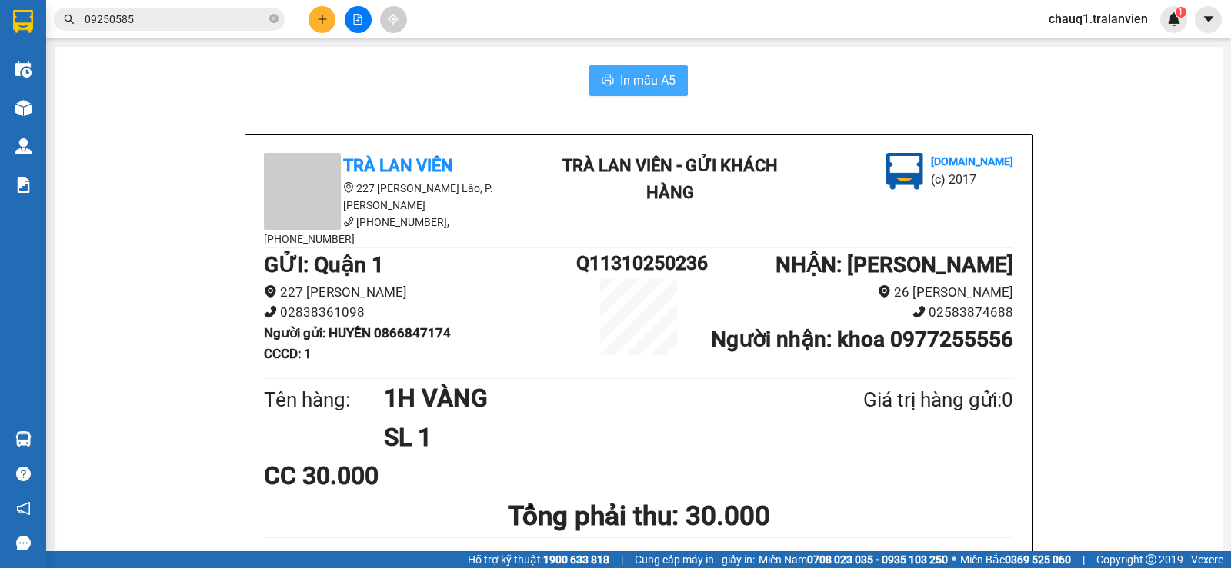
click at [672, 72] on button "In mẫu A5" at bounding box center [638, 80] width 98 height 31
click at [324, 11] on button at bounding box center [321, 19] width 27 height 27
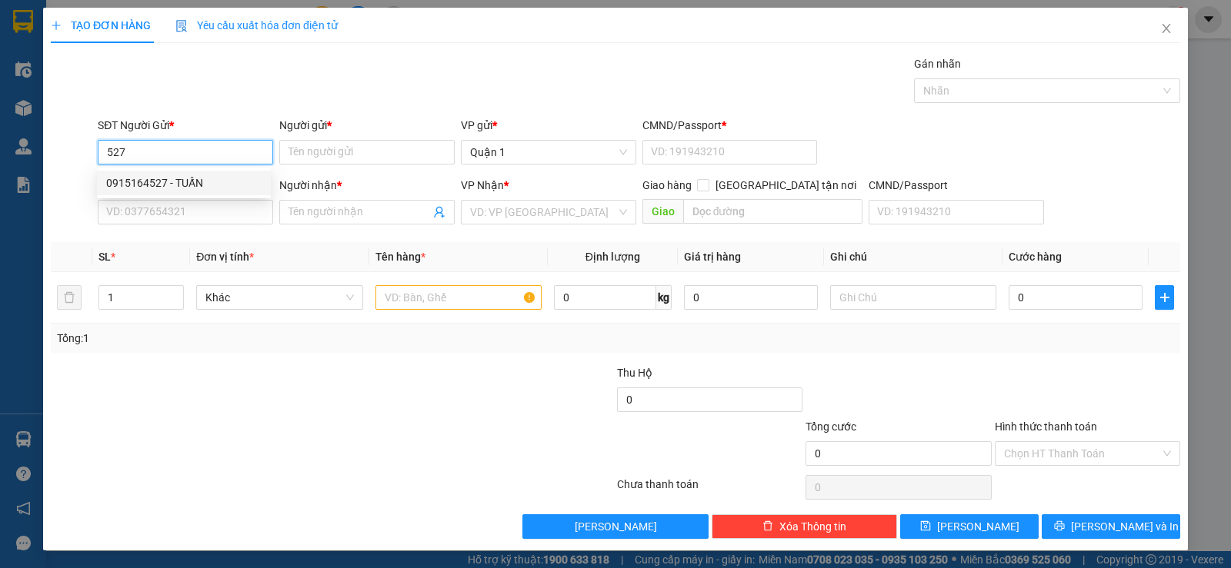
click at [141, 185] on div "0915164527 - TUẤN" at bounding box center [183, 183] width 155 height 17
type input "0915164527"
type input "TUẤN"
type input "030078009776"
type input "0906393612"
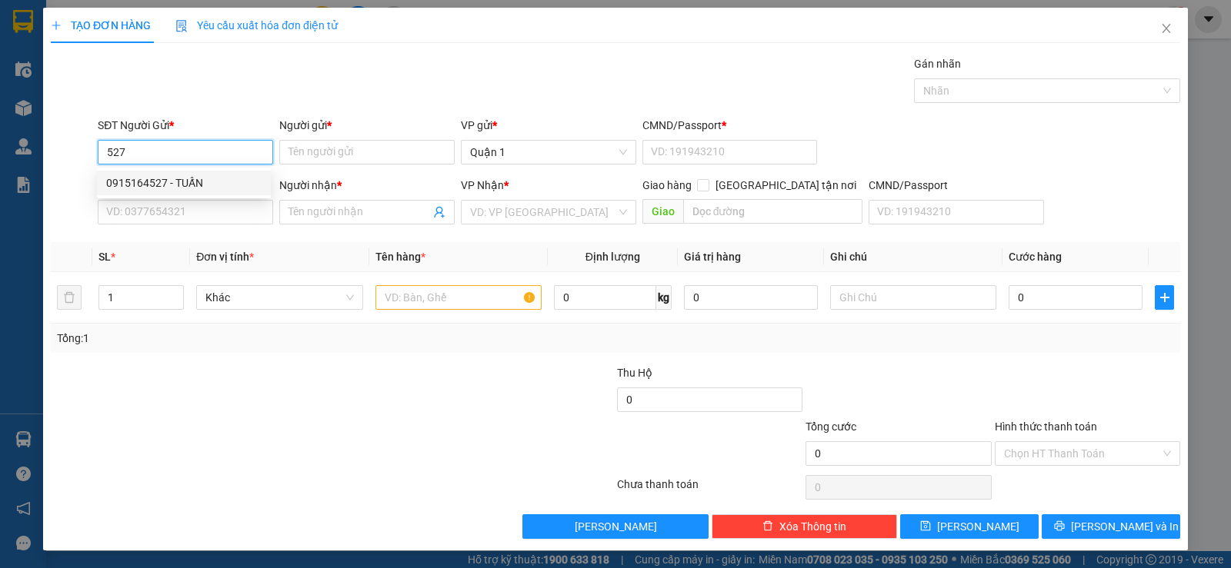
type input "[PERSON_NAME]"
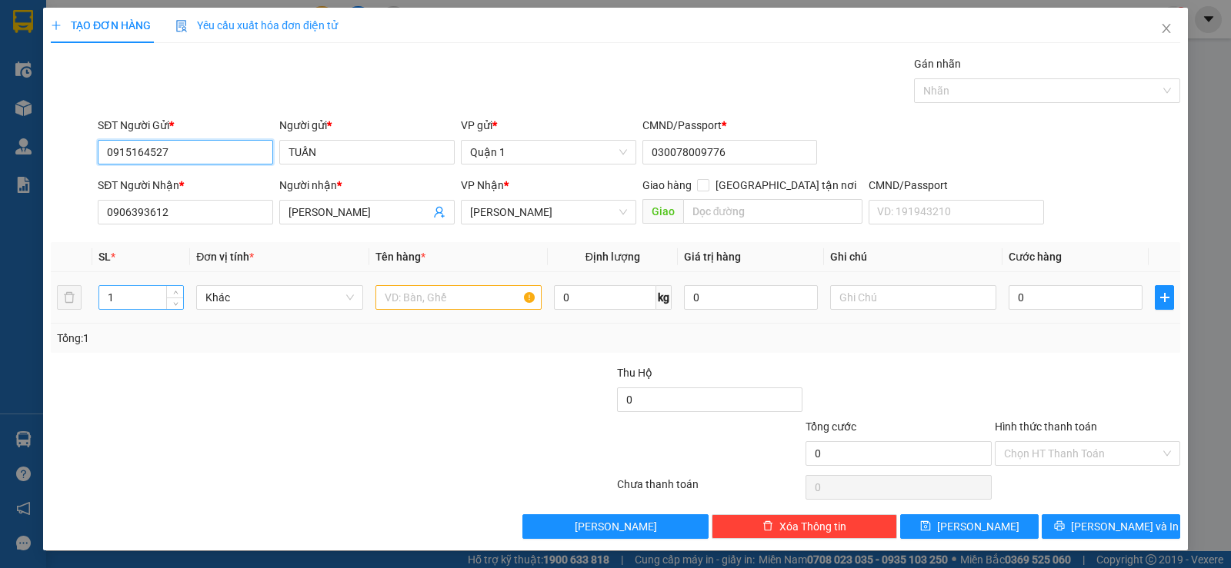
type input "0915164527"
drag, startPoint x: 115, startPoint y: 305, endPoint x: 85, endPoint y: 305, distance: 29.2
click at [85, 305] on tr "1 Khác 0 kg 0 0" at bounding box center [615, 298] width 1129 height 52
type input "2"
click at [393, 286] on input "text" at bounding box center [458, 297] width 166 height 25
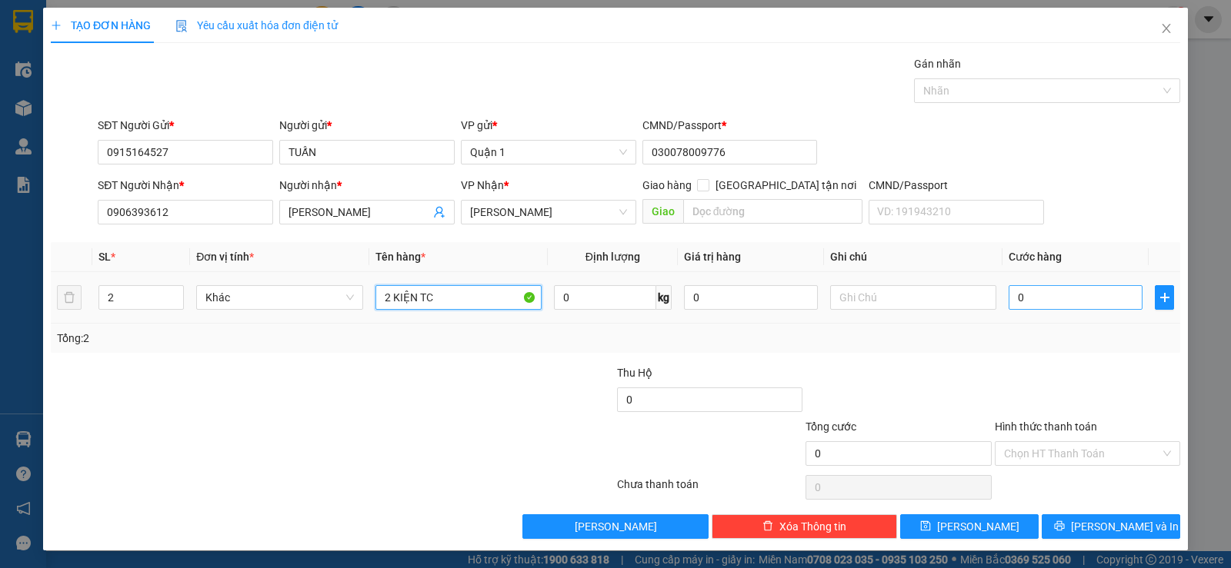
type input "2 KIỆN TC"
click at [1070, 300] on input "0" at bounding box center [1075, 297] width 134 height 25
type input "9"
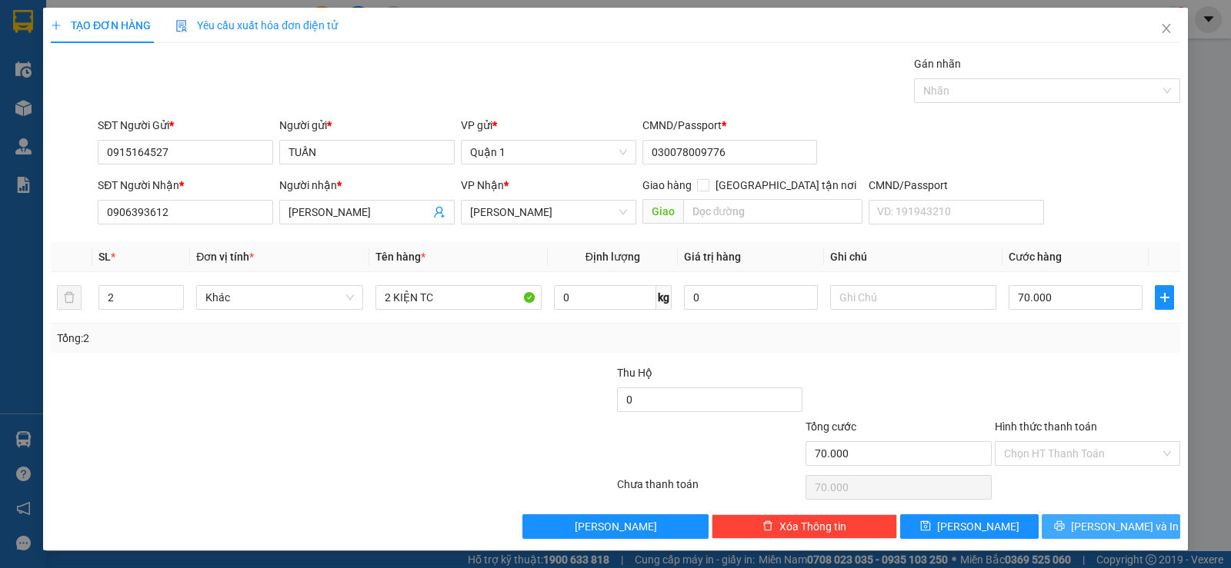
click at [1064, 529] on icon "printer" at bounding box center [1059, 526] width 11 height 11
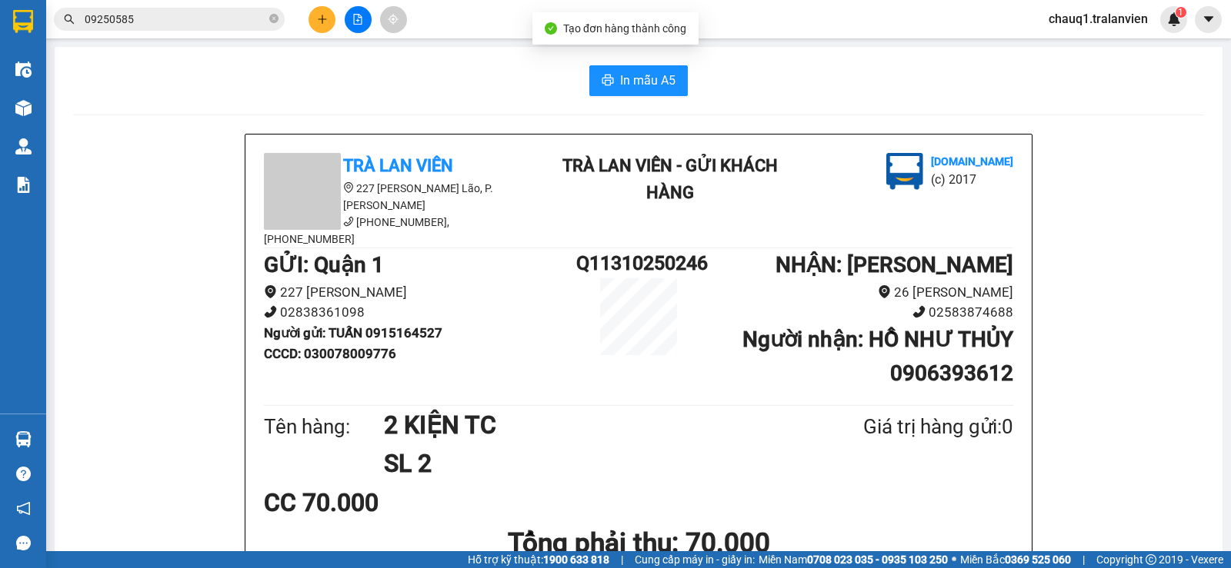
click at [644, 94] on button "In mẫu A5" at bounding box center [638, 80] width 98 height 31
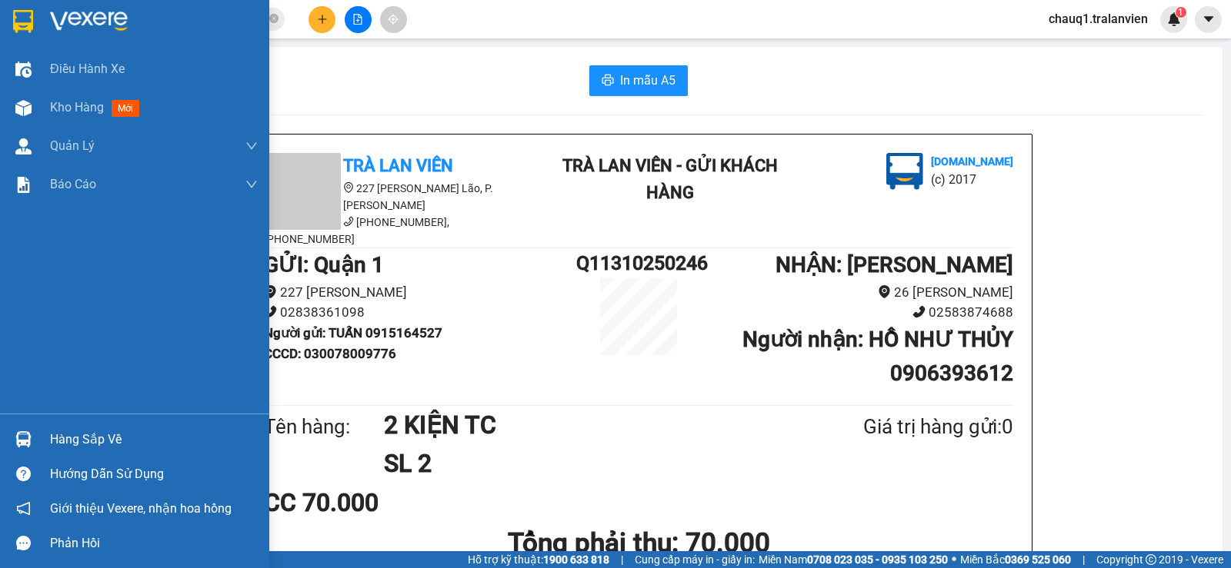
click at [34, 18] on div at bounding box center [23, 21] width 27 height 27
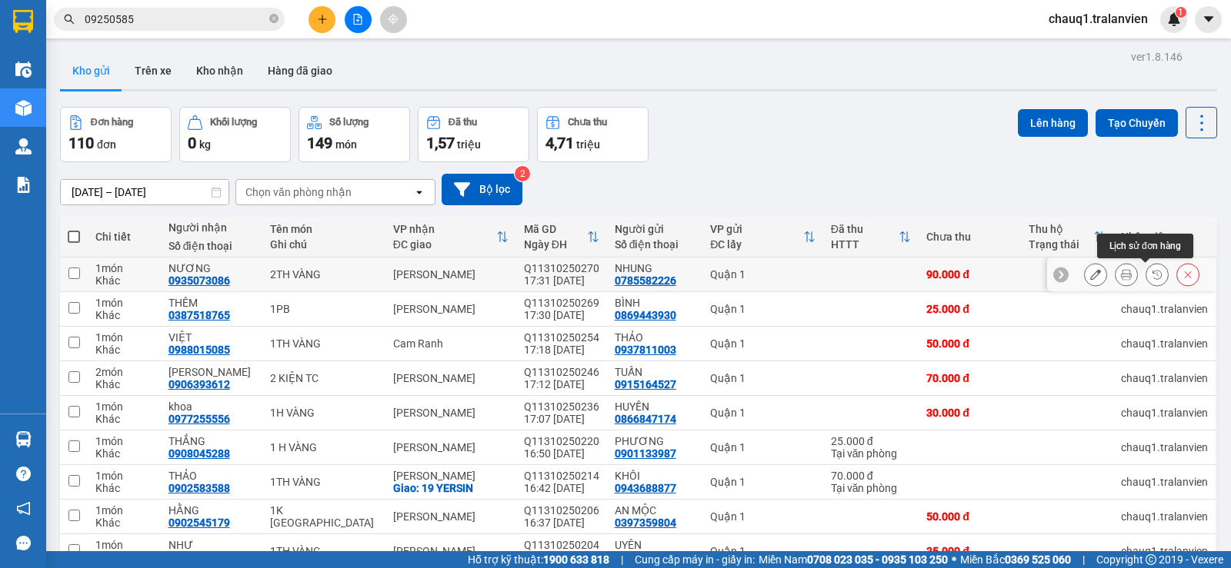
click at [1121, 276] on icon at bounding box center [1126, 274] width 11 height 11
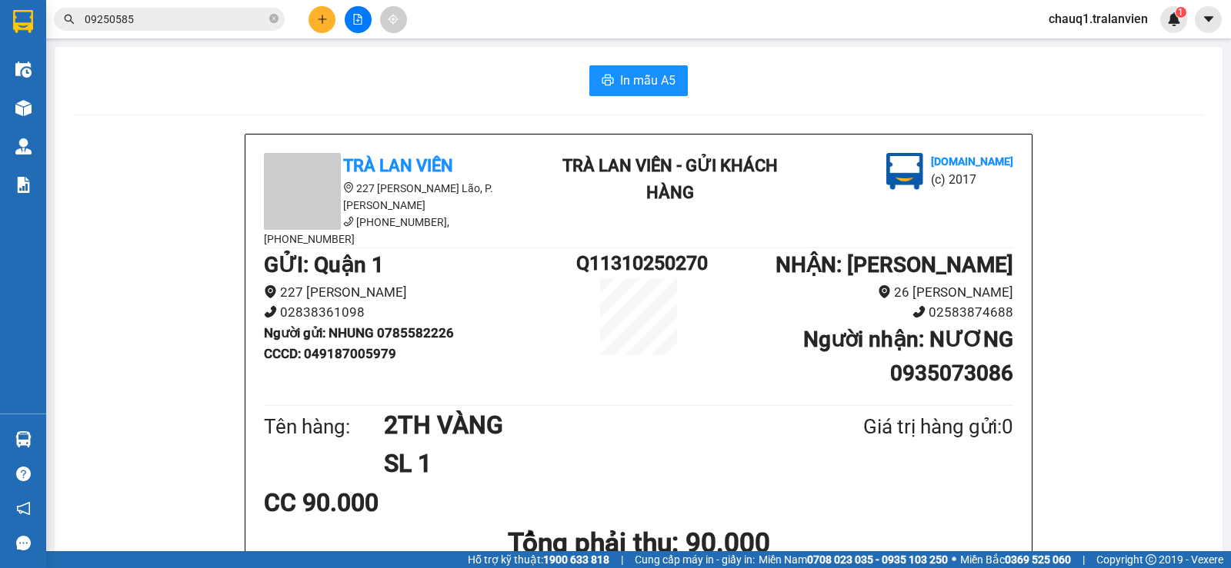
drag, startPoint x: 498, startPoint y: 46, endPoint x: 576, endPoint y: 84, distance: 87.0
click at [593, 74] on button "In mẫu A5" at bounding box center [638, 80] width 98 height 31
click at [323, 12] on button at bounding box center [321, 19] width 27 height 27
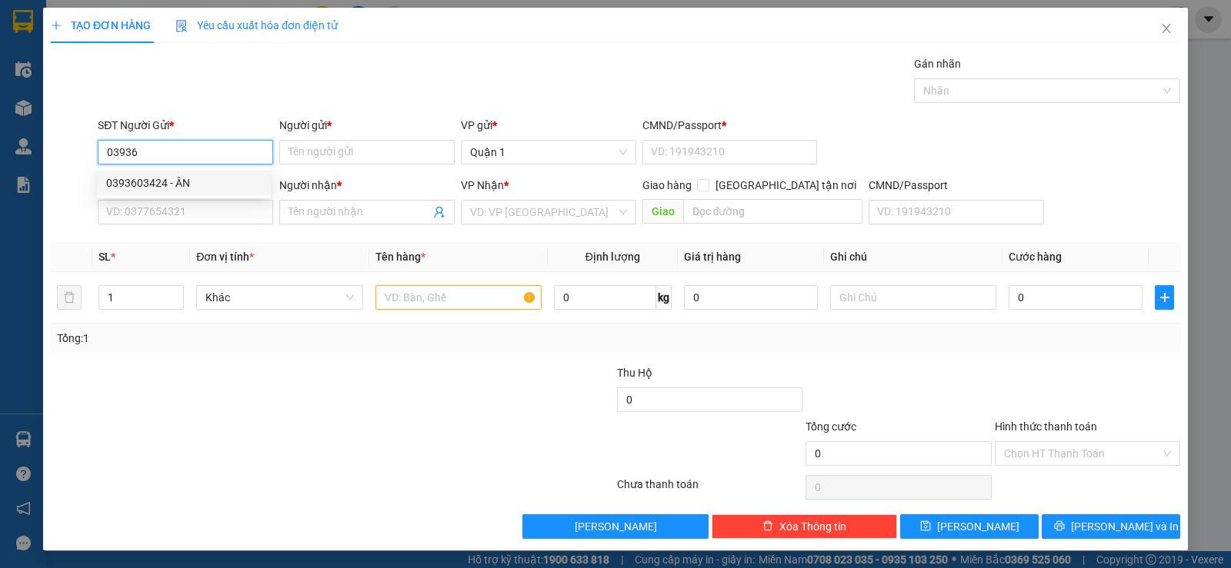
click at [177, 181] on div "0393603424 - ÂN" at bounding box center [183, 183] width 155 height 17
type input "0393603424"
type input "ÂN"
type input "1"
type input "0785289201"
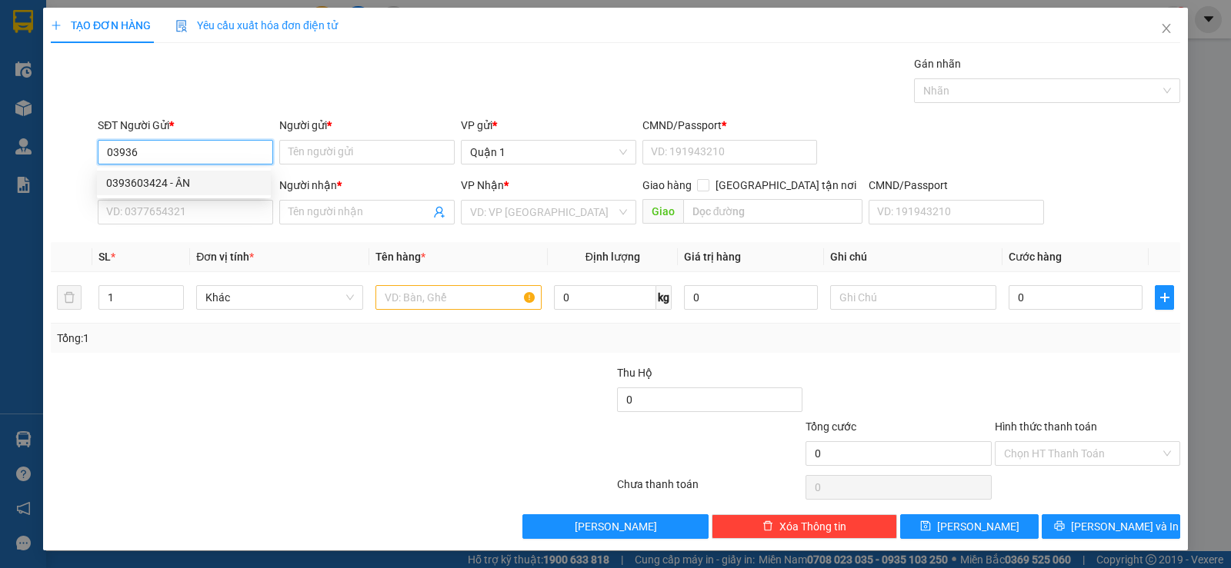
type input "PHI"
type input "0393603424"
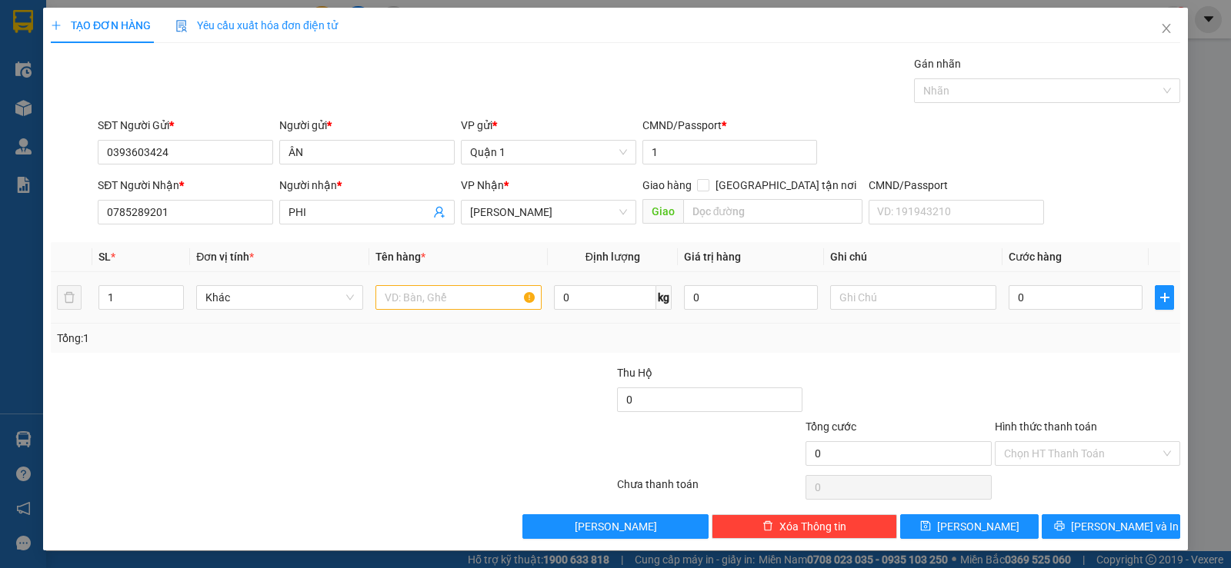
drag, startPoint x: 127, startPoint y: 281, endPoint x: 113, endPoint y: 281, distance: 13.8
click at [113, 281] on td "1" at bounding box center [141, 298] width 98 height 52
drag, startPoint x: 142, startPoint y: 306, endPoint x: 42, endPoint y: 301, distance: 100.1
click at [42, 301] on div "TẠO ĐƠN HÀNG Yêu cầu xuất hóa đơn điện tử Transit Pickup Surcharge Ids Transit …" at bounding box center [615, 284] width 1231 height 568
type input "2"
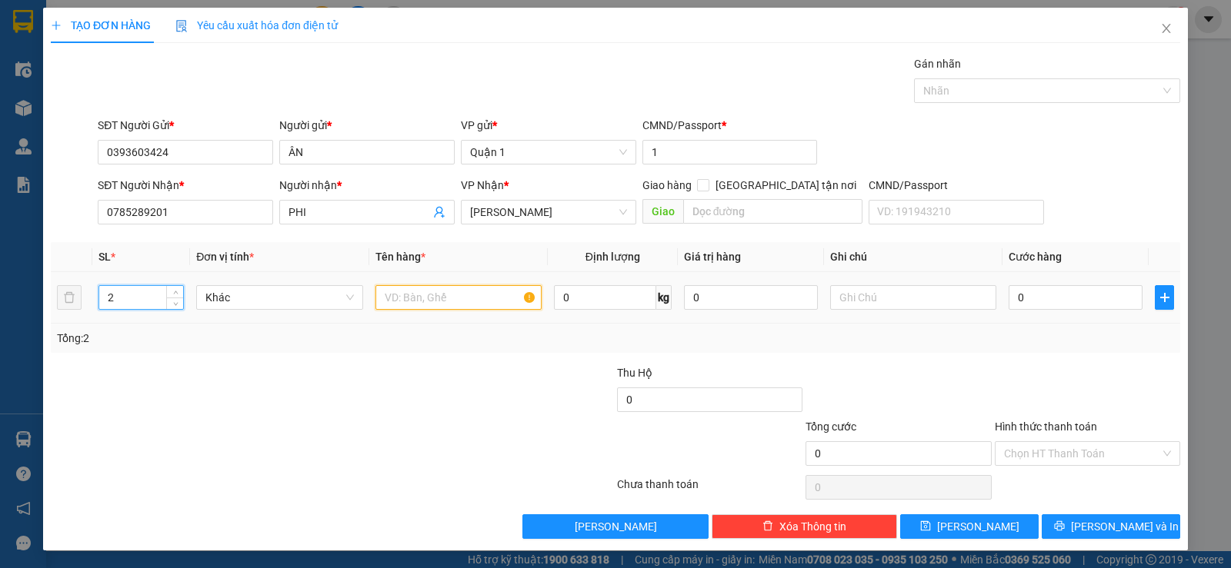
click at [418, 306] on input "text" at bounding box center [458, 297] width 166 height 25
type input "2 TX TRẮNG"
click at [1030, 302] on input "0" at bounding box center [1075, 297] width 134 height 25
type input "1"
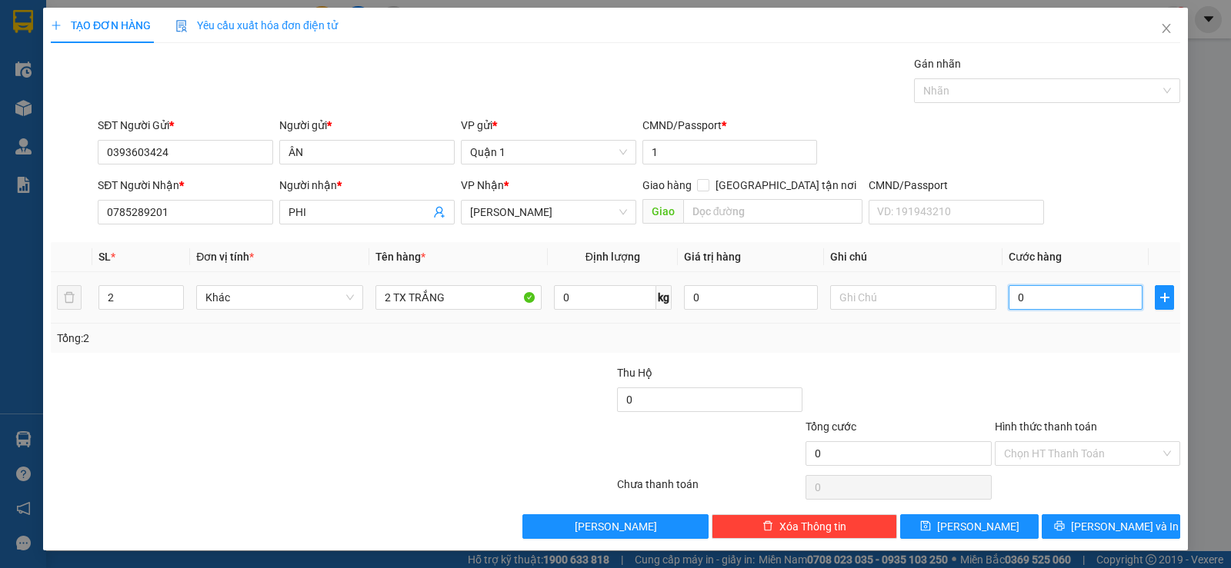
type input "1"
type input "12"
type input "120"
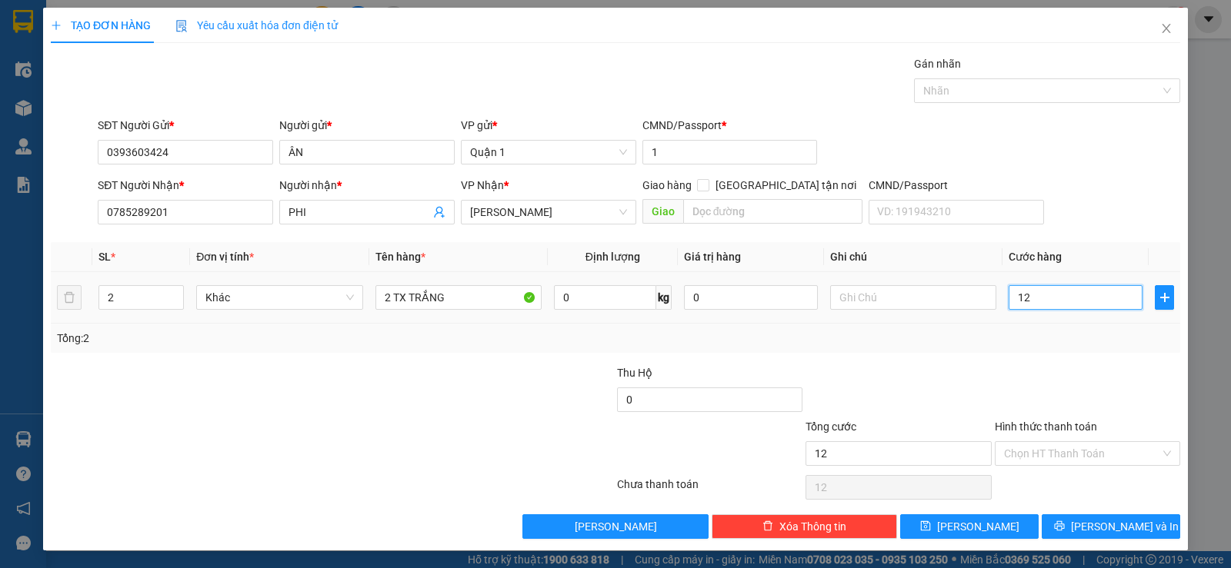
type input "120"
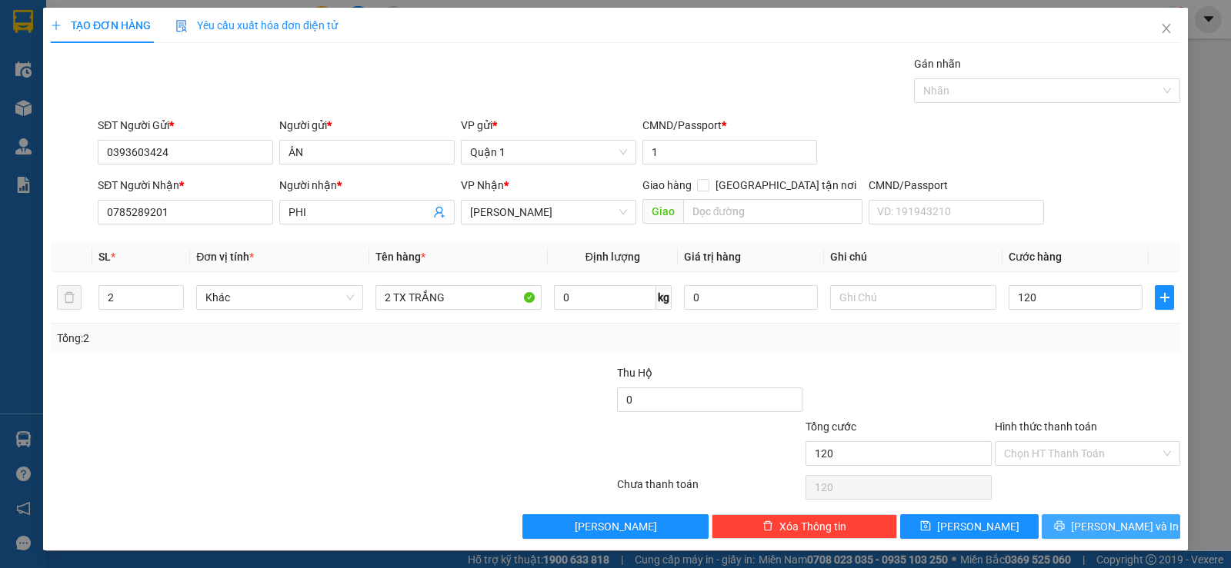
type input "120.000"
click at [1093, 520] on span "Lưu và In" at bounding box center [1125, 526] width 108 height 17
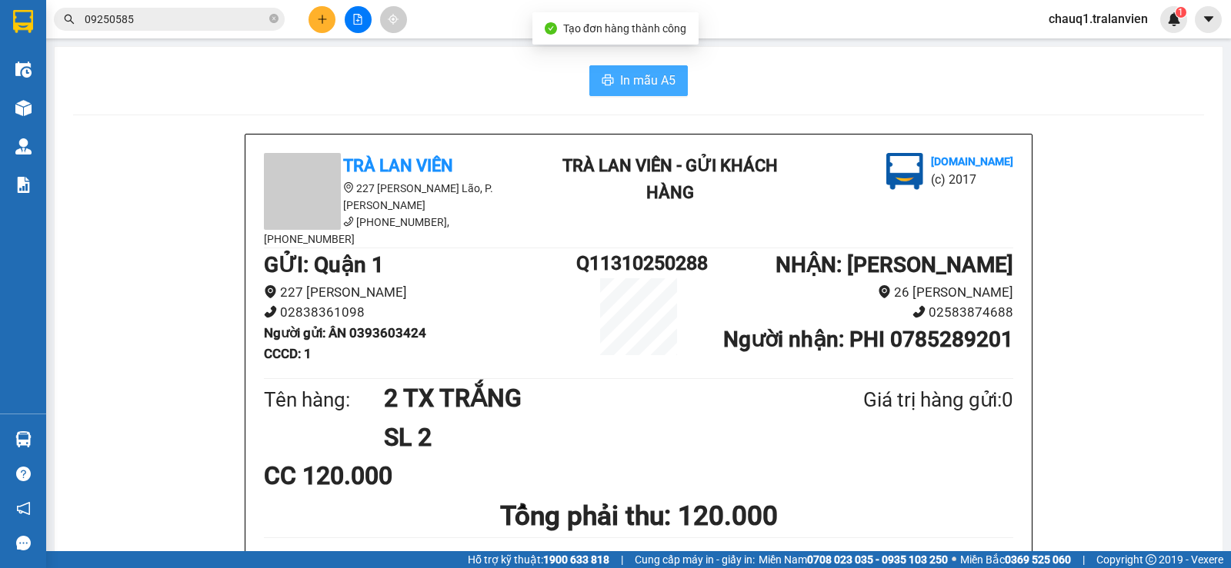
drag, startPoint x: 640, startPoint y: 75, endPoint x: 621, endPoint y: 142, distance: 70.4
click at [638, 77] on span "In mẫu A5" at bounding box center [647, 80] width 55 height 19
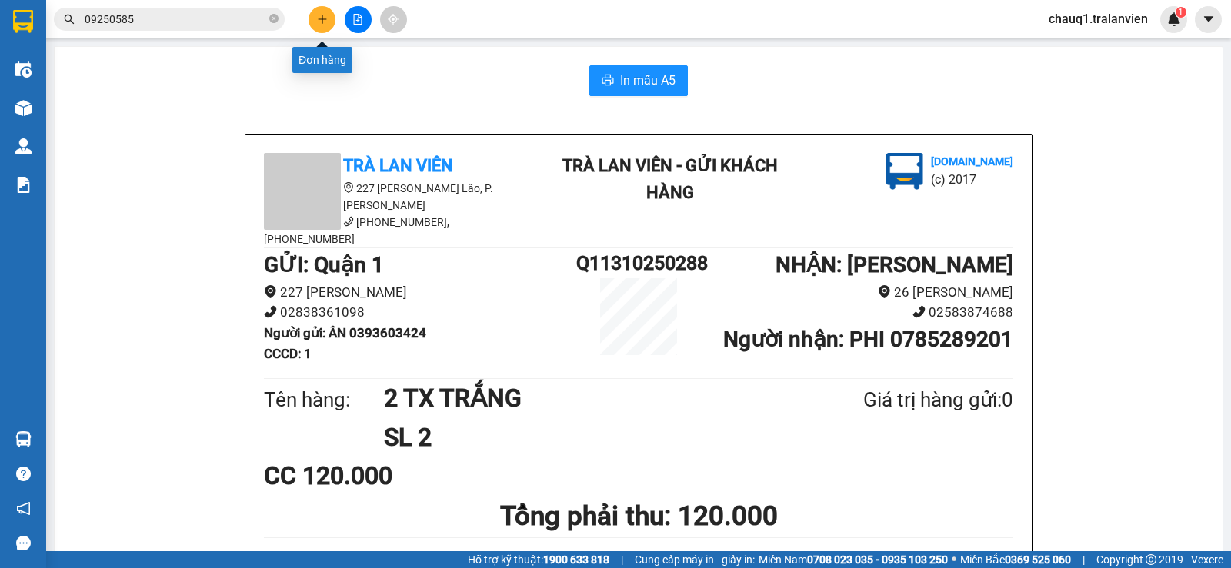
click at [325, 15] on icon "plus" at bounding box center [322, 19] width 11 height 11
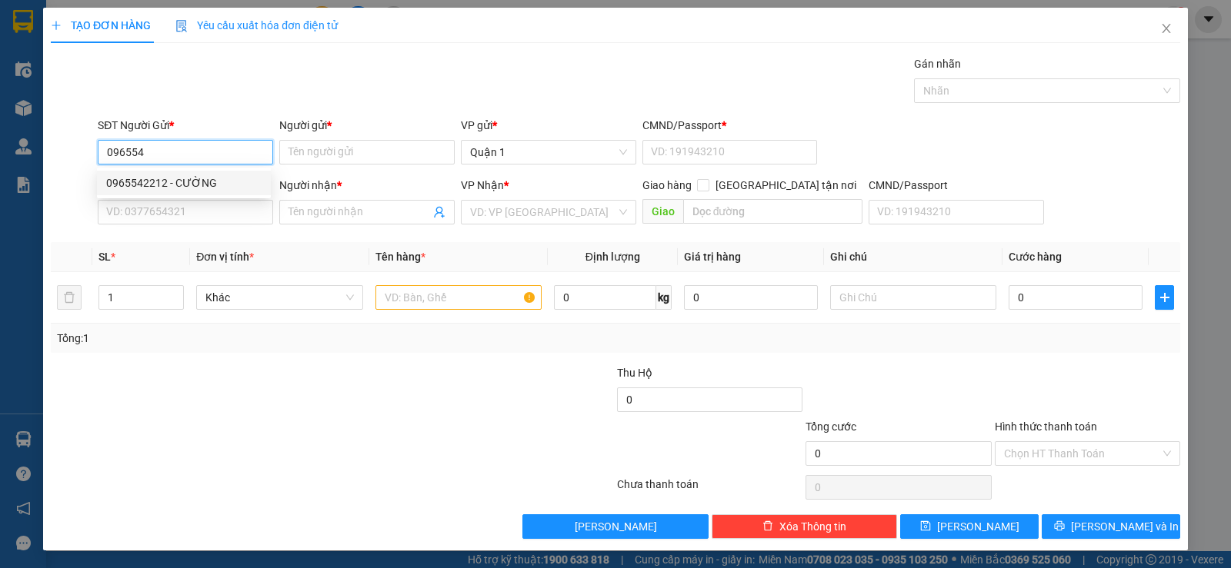
click at [164, 178] on div "0965542212 - CƯỜNG" at bounding box center [183, 183] width 155 height 17
type input "0965542212"
type input "CƯỜNG"
type input "1"
type input "0792292999"
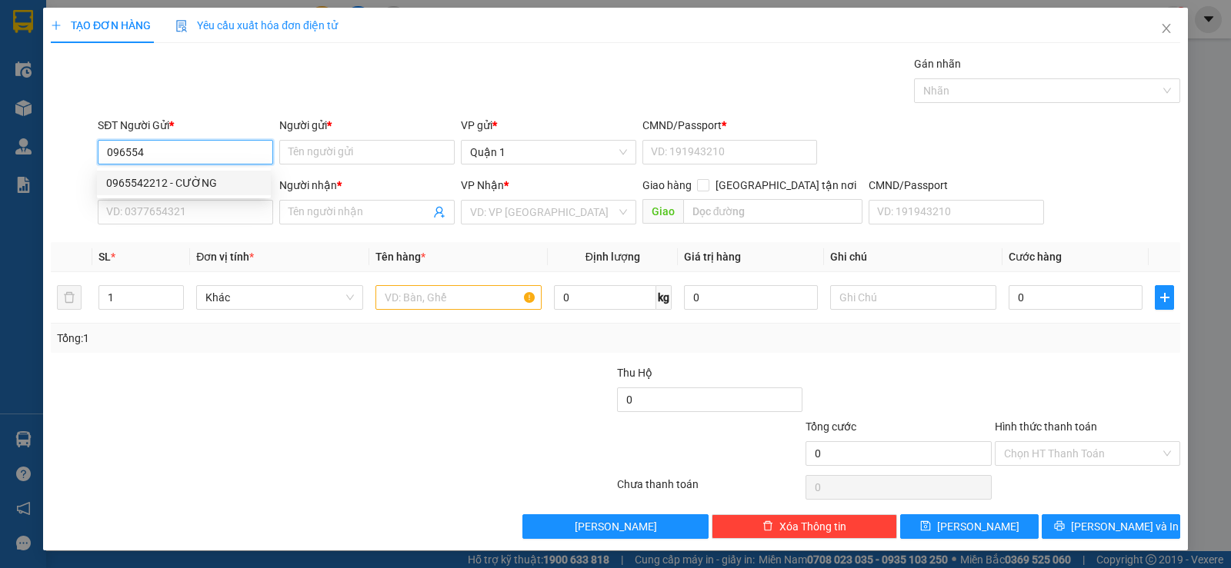
type input "anh tú"
type input "0965542212"
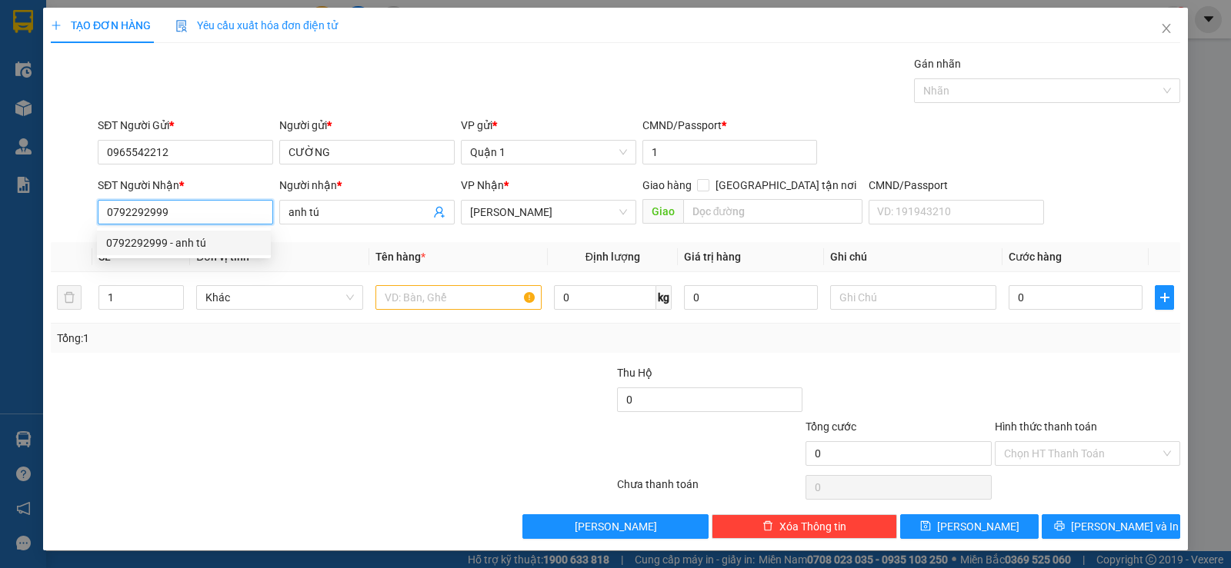
drag, startPoint x: 197, startPoint y: 212, endPoint x: 86, endPoint y: 229, distance: 112.2
click at [86, 229] on div "SĐT Người Nhận * 0792292999 Người nhận * anh tú VP Nhận * Lê Hồng Phong Giao hà…" at bounding box center [615, 204] width 1132 height 54
click at [386, 302] on input "text" at bounding box center [458, 297] width 166 height 25
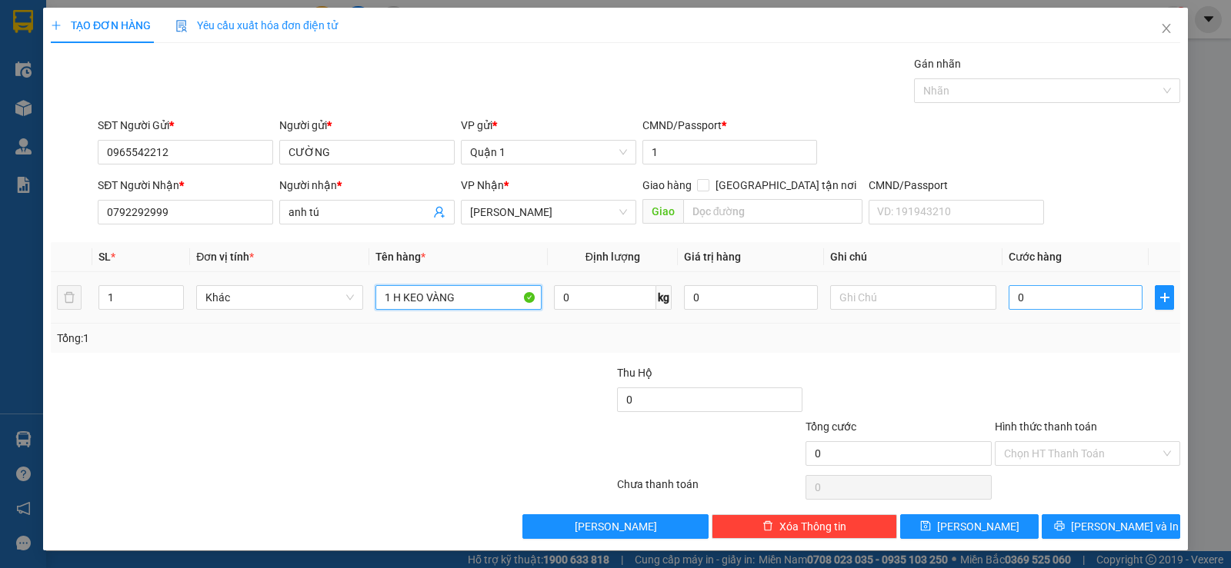
type input "1 H KEO VÀNG"
click at [1022, 294] on input "0" at bounding box center [1075, 297] width 134 height 25
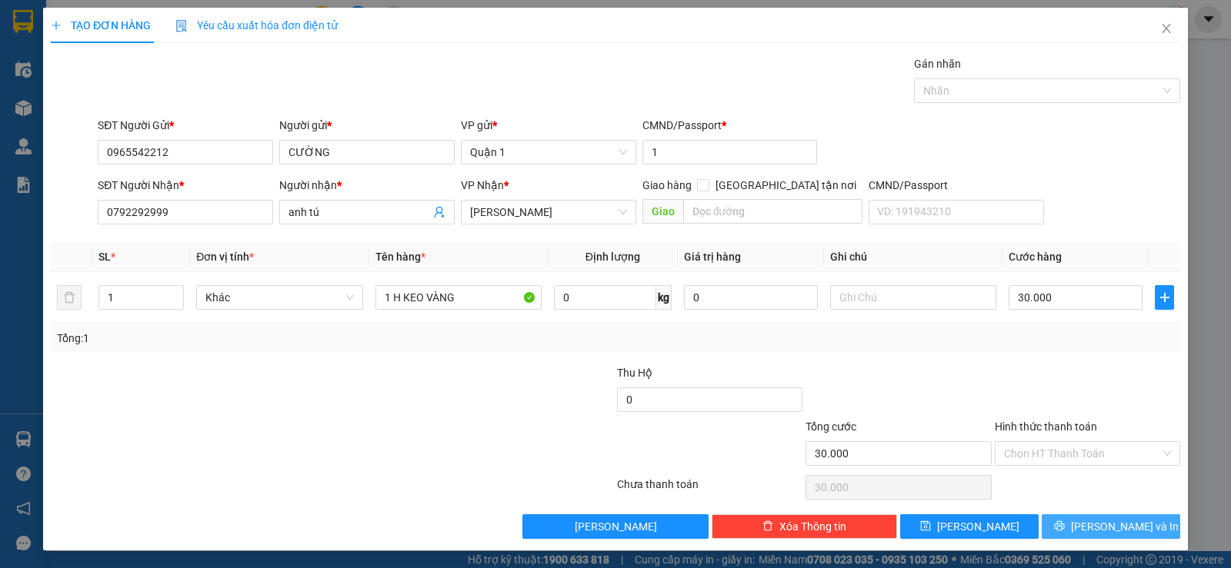
click at [1083, 528] on button "Lưu và In" at bounding box center [1110, 527] width 138 height 25
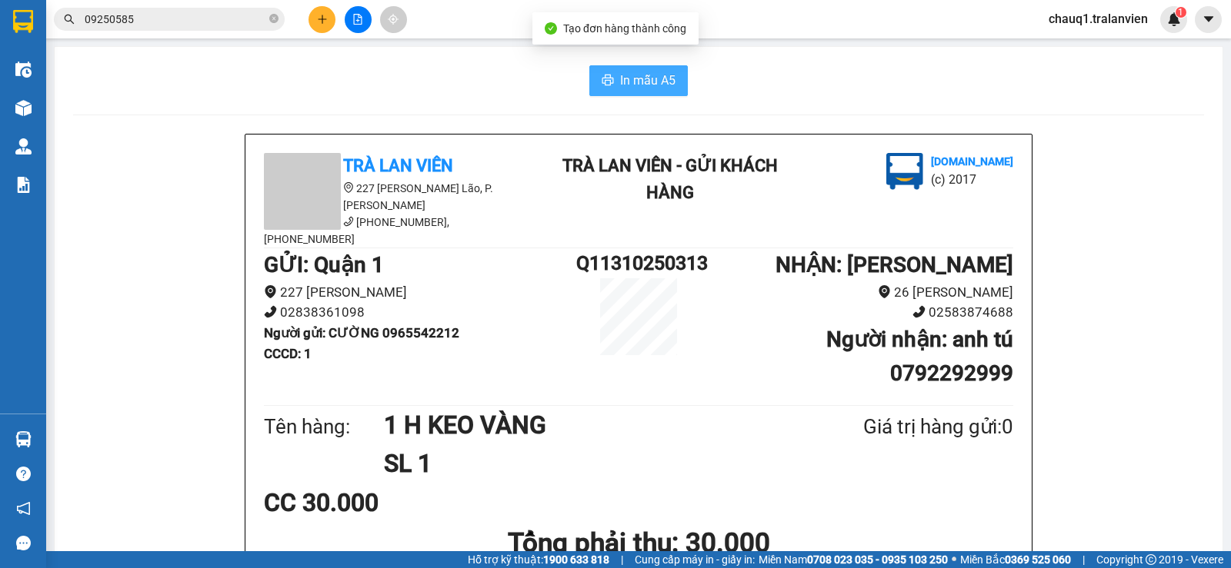
click at [635, 87] on span "In mẫu A5" at bounding box center [647, 80] width 55 height 19
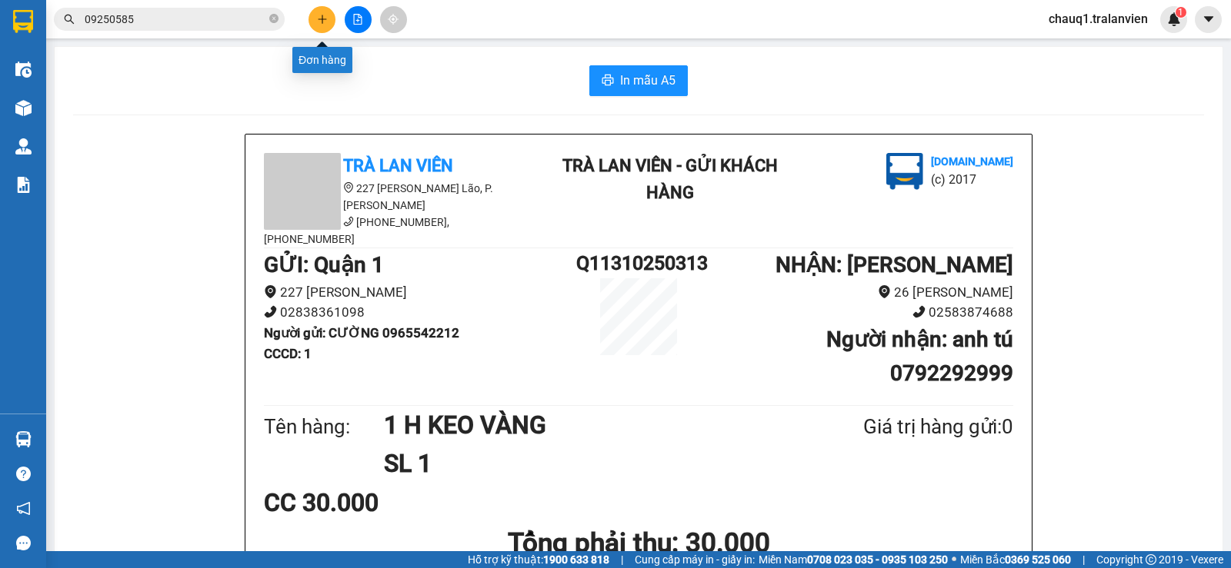
click at [317, 20] on icon "plus" at bounding box center [322, 19] width 11 height 11
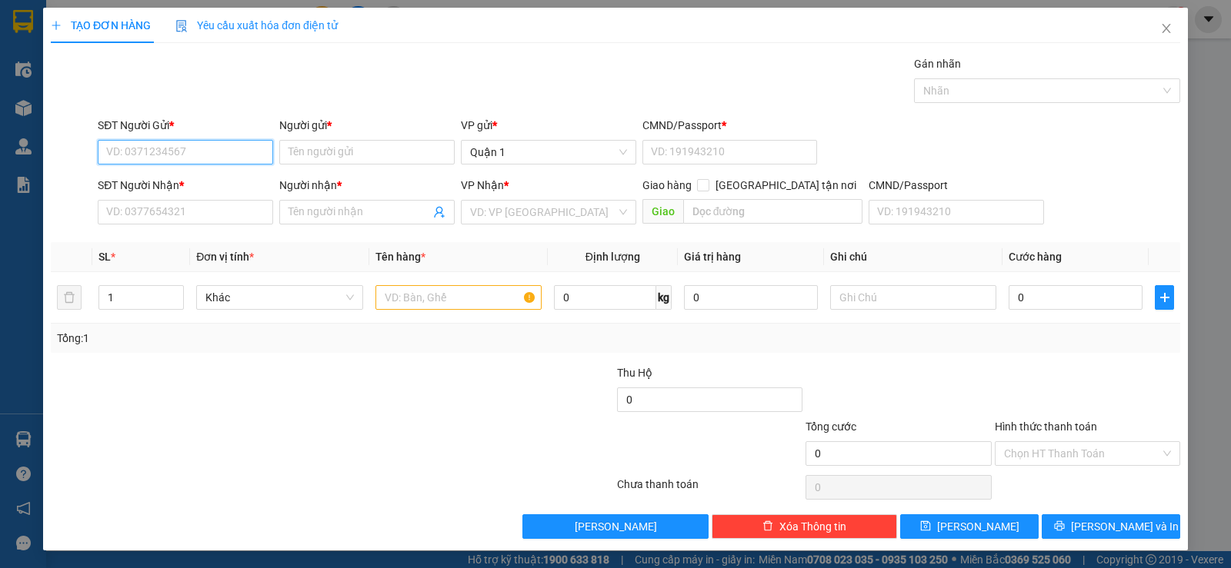
click at [127, 152] on input "SĐT Người Gửi *" at bounding box center [185, 152] width 175 height 25
type input "0902422369"
click at [167, 174] on div "0902422369 - TIN NHA" at bounding box center [184, 183] width 174 height 25
type input "TIN NHA"
type input "1"
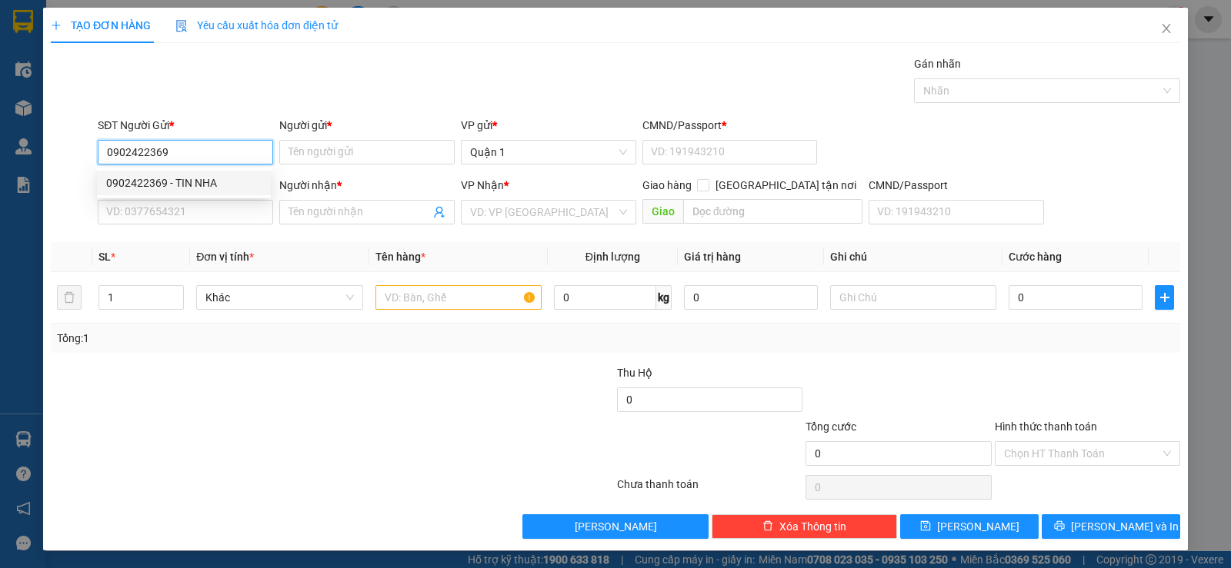
type input "0979891543"
type input "KHA DENTAL"
type input "0902422369"
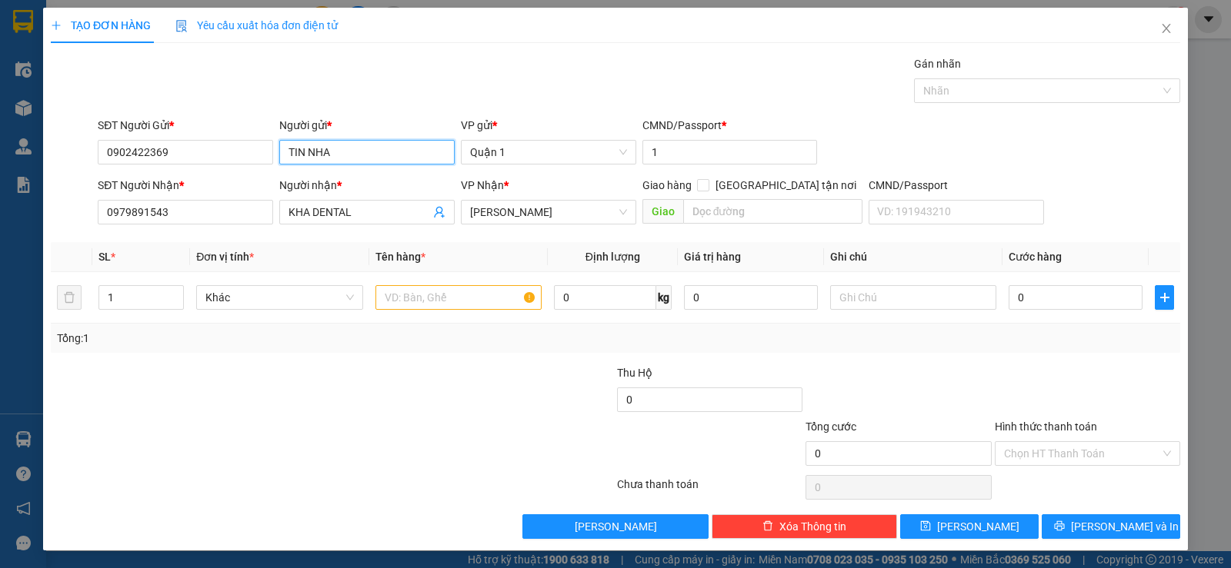
click at [296, 145] on input "TIN NHA" at bounding box center [366, 152] width 175 height 25
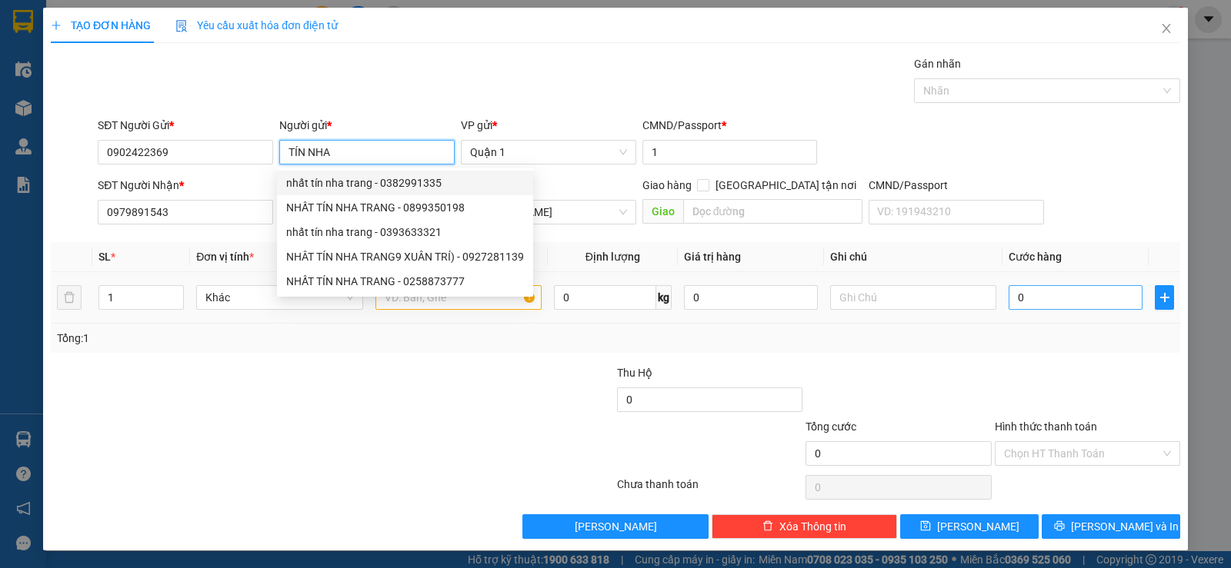
type input "TÍN NHA"
click at [1051, 294] on input "0" at bounding box center [1075, 297] width 134 height 25
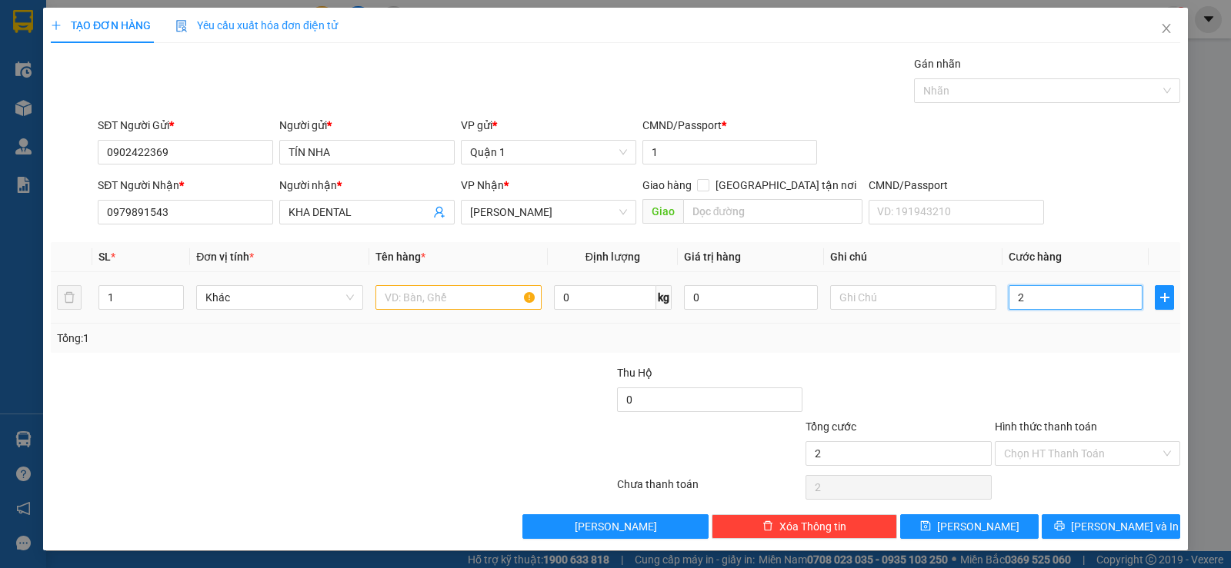
type input "2"
type input "25"
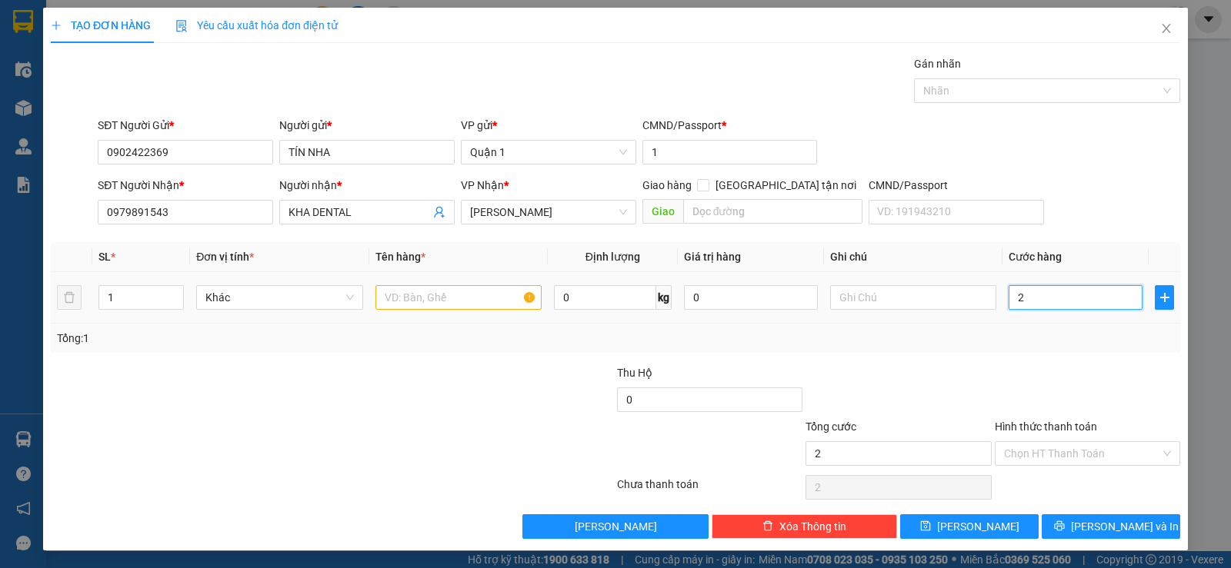
type input "25"
type input "25.000"
click at [399, 291] on input "text" at bounding box center [458, 297] width 166 height 25
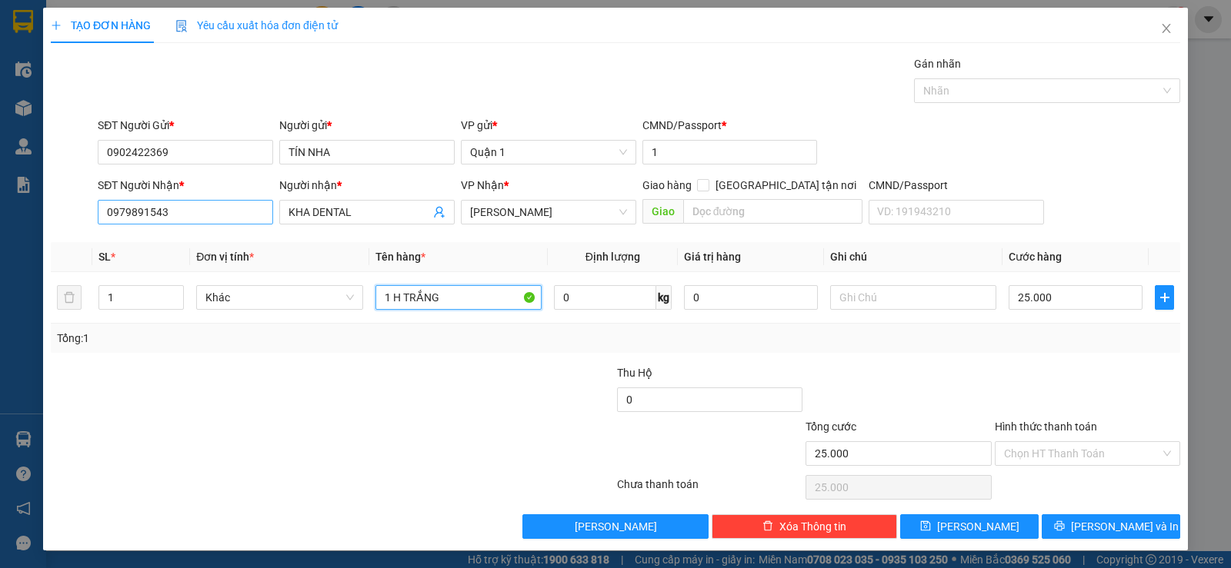
type input "1 H TRẮNG"
drag, startPoint x: 185, startPoint y: 214, endPoint x: 82, endPoint y: 218, distance: 103.2
click at [82, 218] on div "SĐT Người Nhận * 0979891543 Người nhận * KHA DENTAL VP Nhận * Lê Hồng Phong Gia…" at bounding box center [615, 204] width 1132 height 54
type input "0774404660"
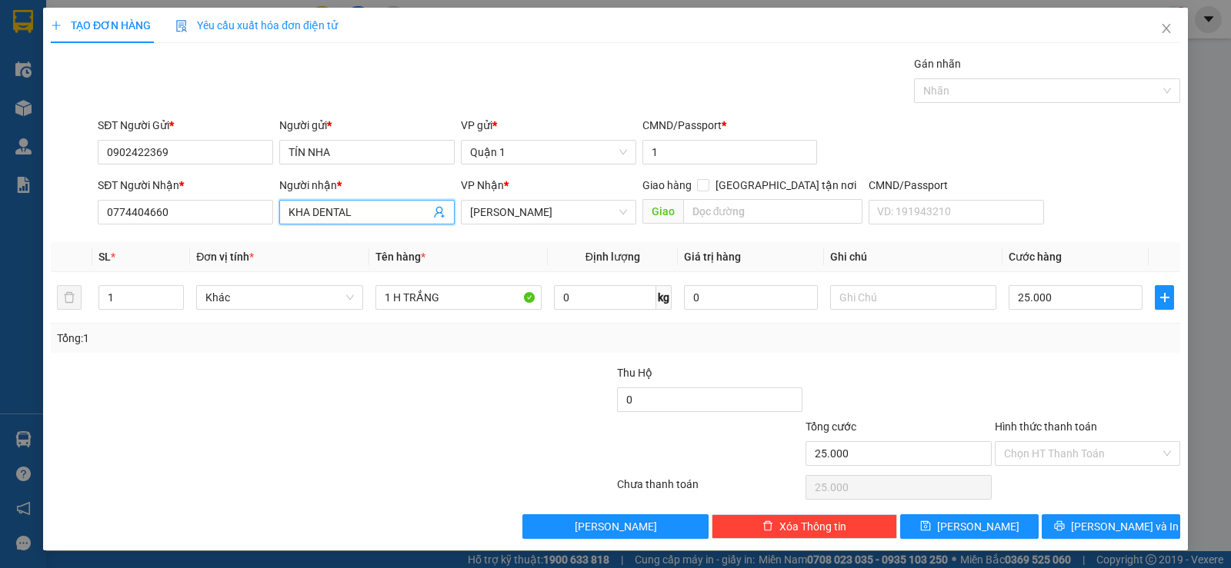
click at [351, 216] on input "KHA DENTAL" at bounding box center [359, 212] width 142 height 17
click at [351, 214] on input "KHA DENTAL" at bounding box center [359, 212] width 142 height 17
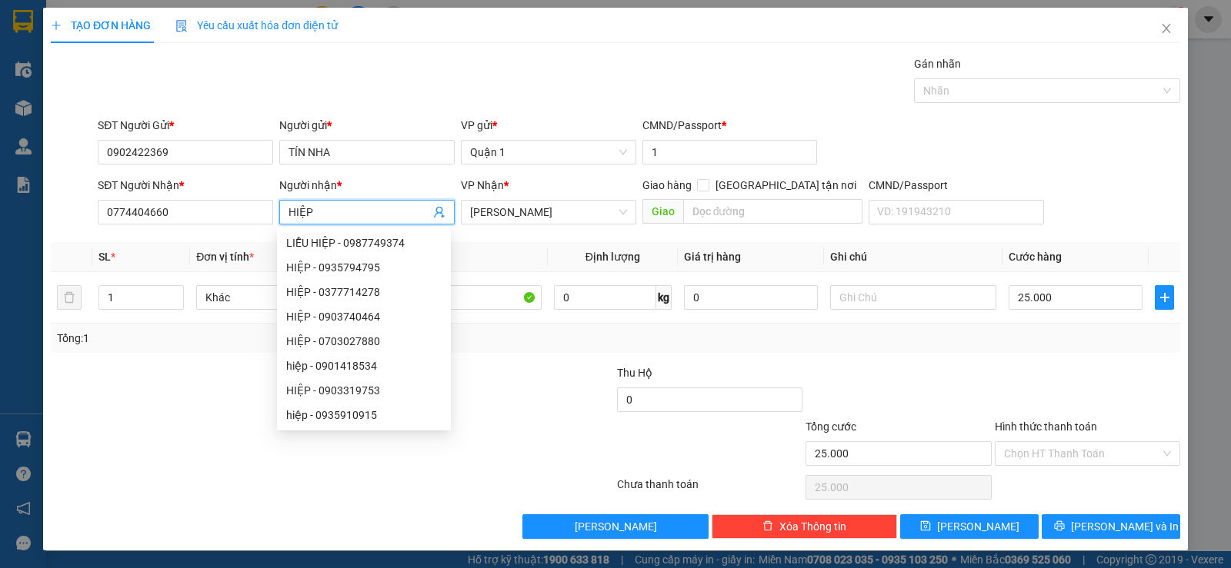
type input "HIỆP"
click at [1108, 374] on div at bounding box center [1087, 392] width 188 height 54
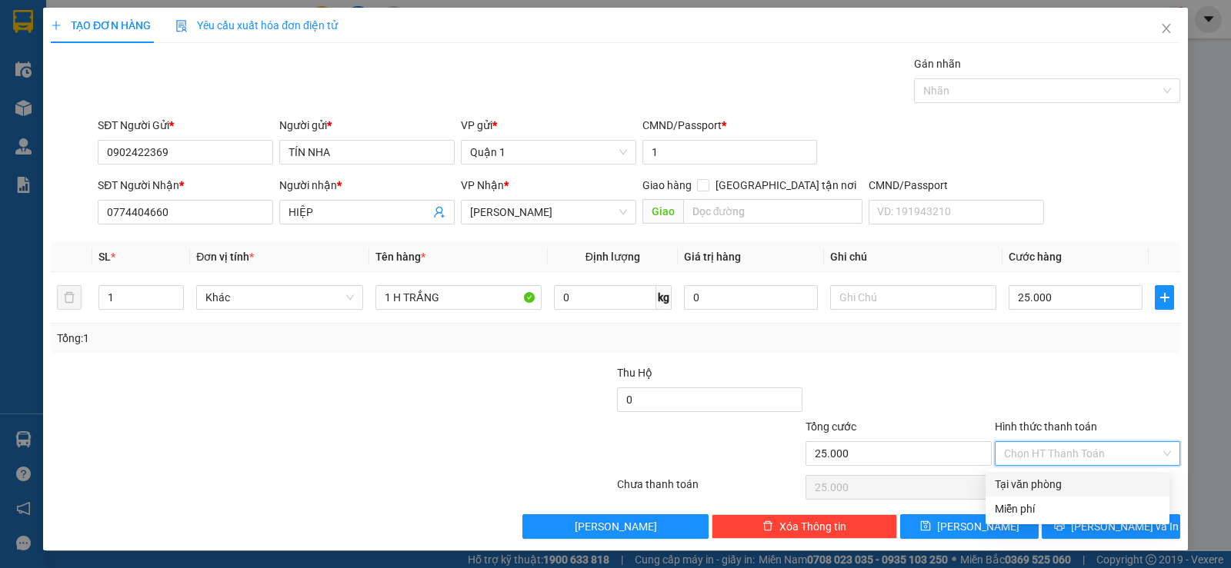
click at [1030, 448] on input "Hình thức thanh toán" at bounding box center [1082, 453] width 156 height 23
click at [1028, 484] on div "Tại văn phòng" at bounding box center [1077, 484] width 165 height 17
type input "0"
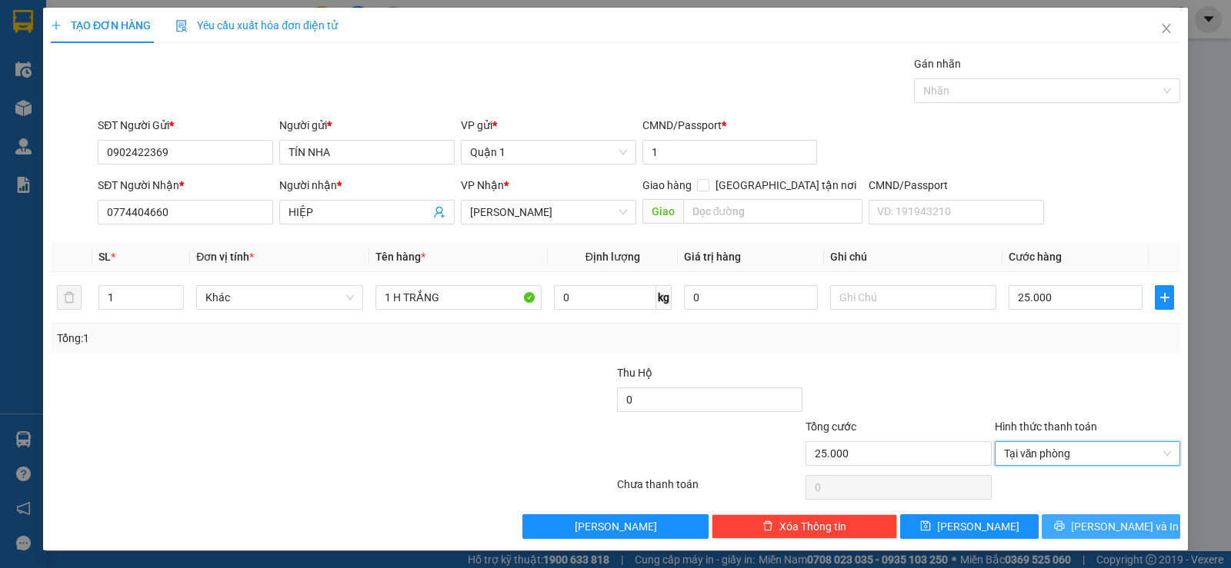
click at [1061, 531] on button "Lưu và In" at bounding box center [1110, 527] width 138 height 25
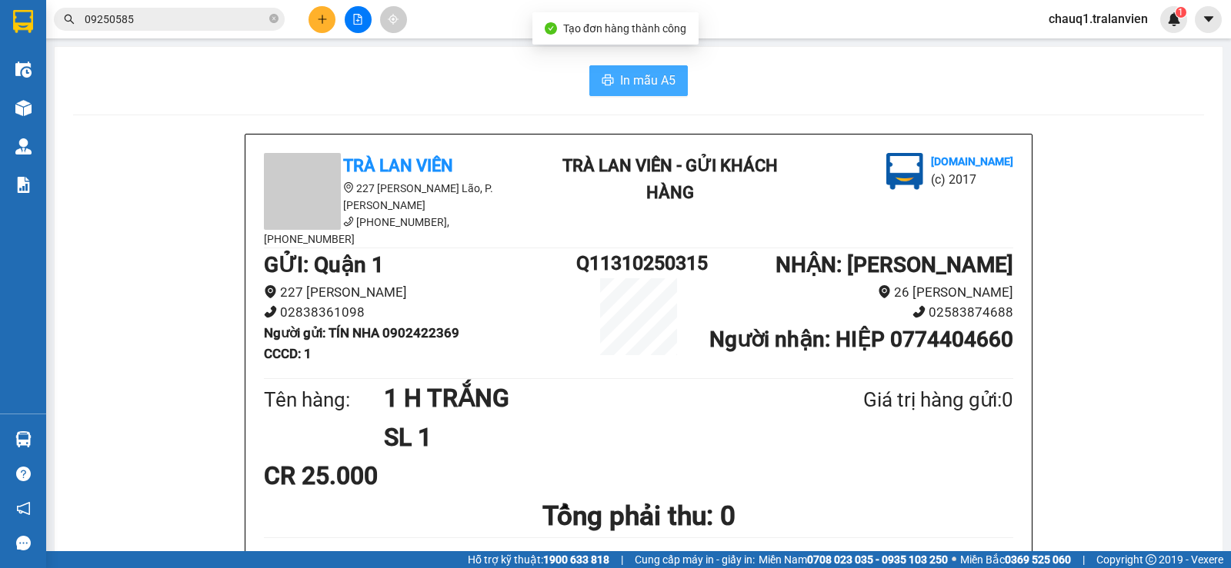
click at [620, 82] on span "In mẫu A5" at bounding box center [647, 80] width 55 height 19
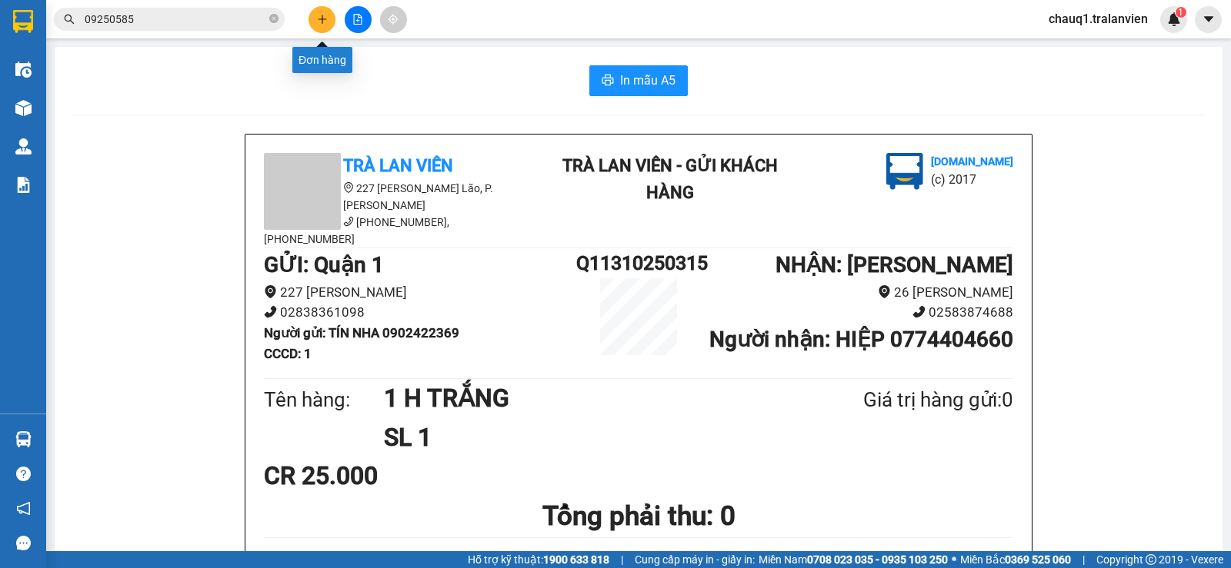
click at [319, 25] on button at bounding box center [321, 19] width 27 height 27
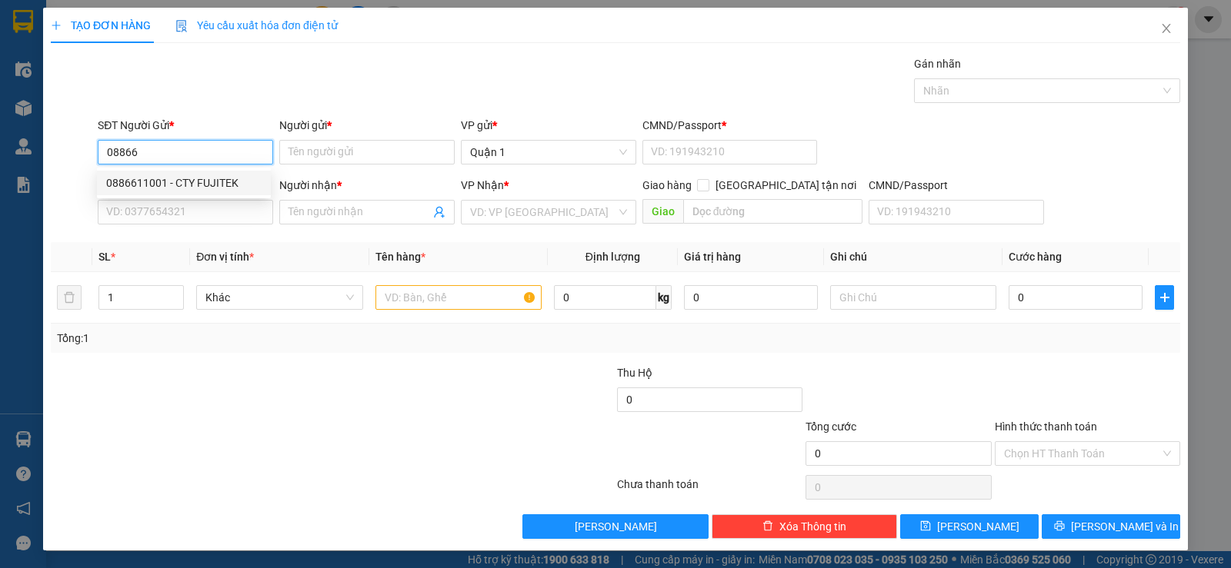
click at [208, 171] on div "0886611001 - CTY FUJITEK" at bounding box center [184, 183] width 174 height 25
type input "0886611001"
type input "CTY FUJITEK"
type input "187212679"
type input "0799198179"
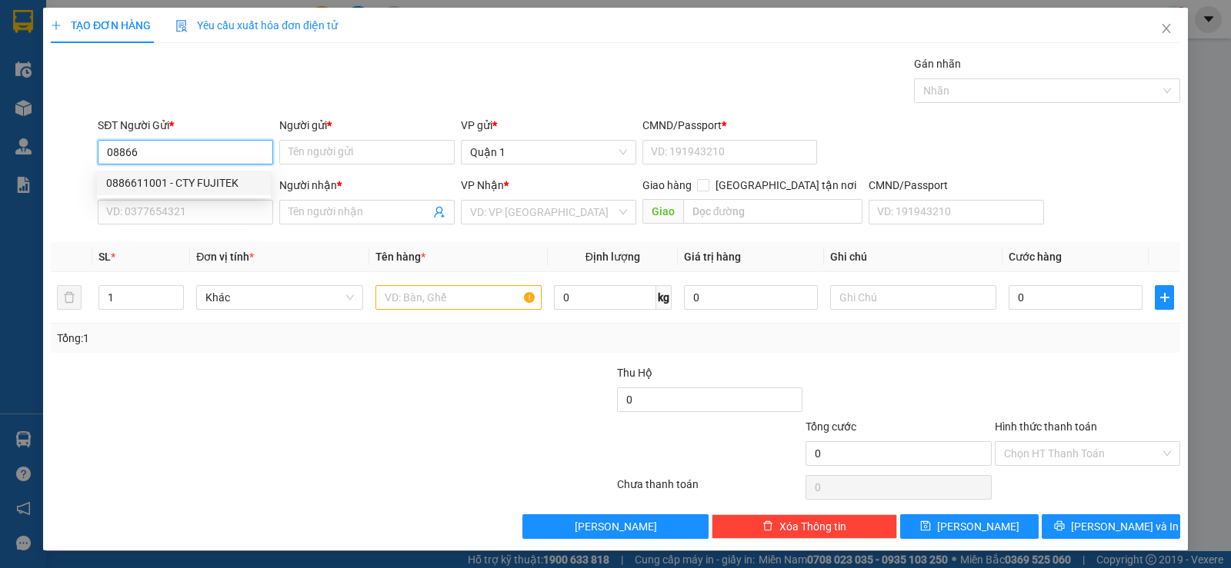
type input "TÂM"
type input "0886611001"
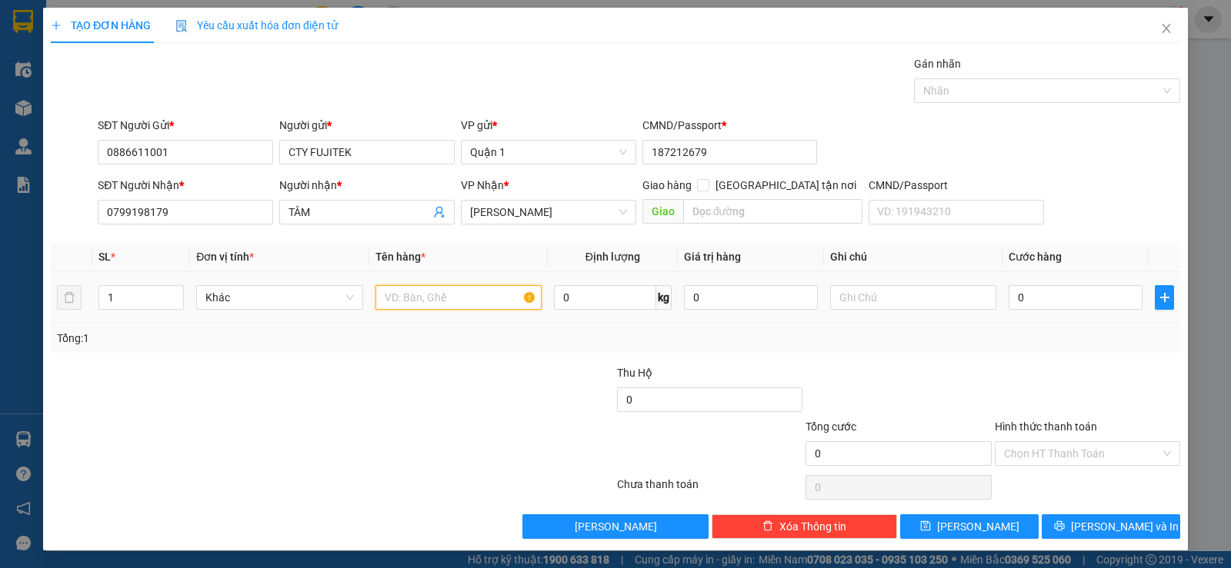
click at [414, 285] on input "text" at bounding box center [458, 297] width 166 height 25
type input "1TH VÀNG"
click at [1044, 303] on input "0" at bounding box center [1075, 297] width 134 height 25
type input "5"
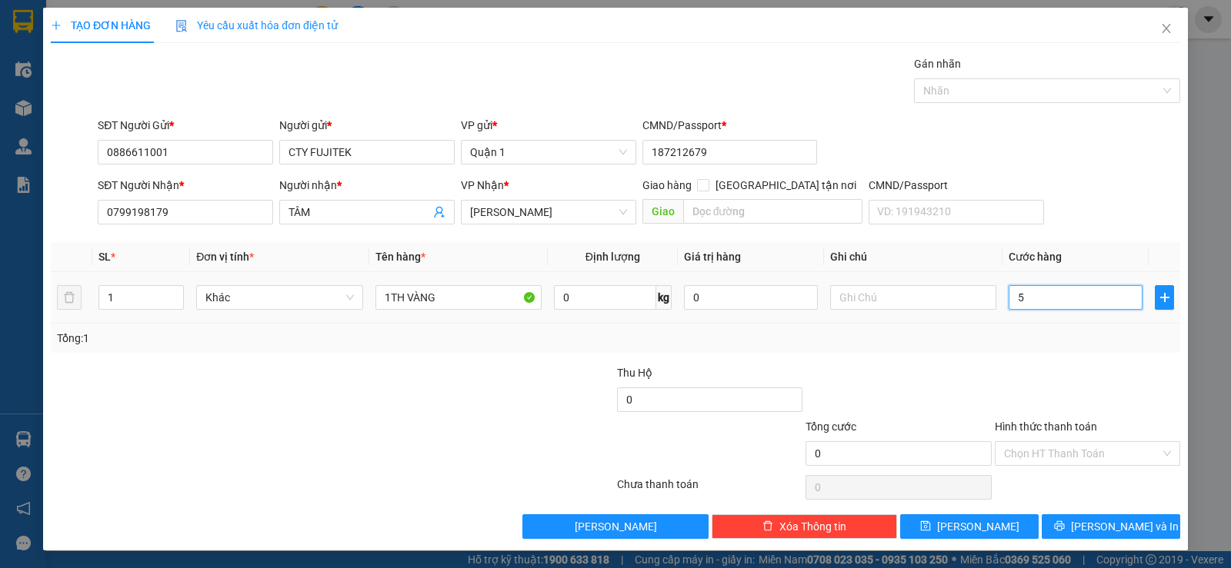
type input "5"
type input "50"
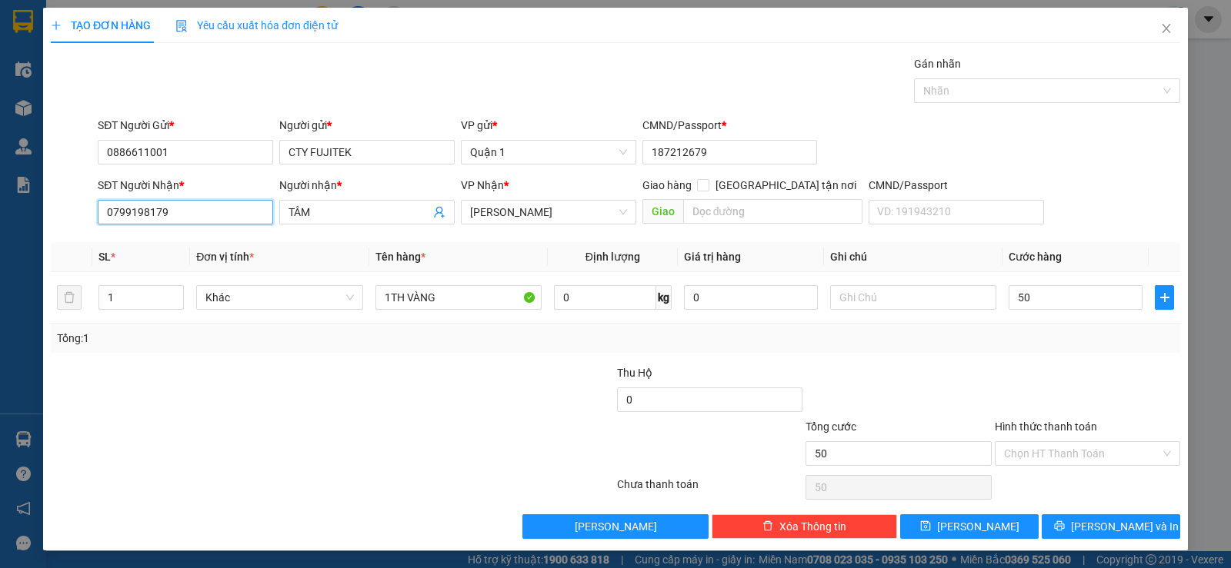
type input "50.000"
click at [178, 205] on input "0799198179" at bounding box center [185, 212] width 175 height 25
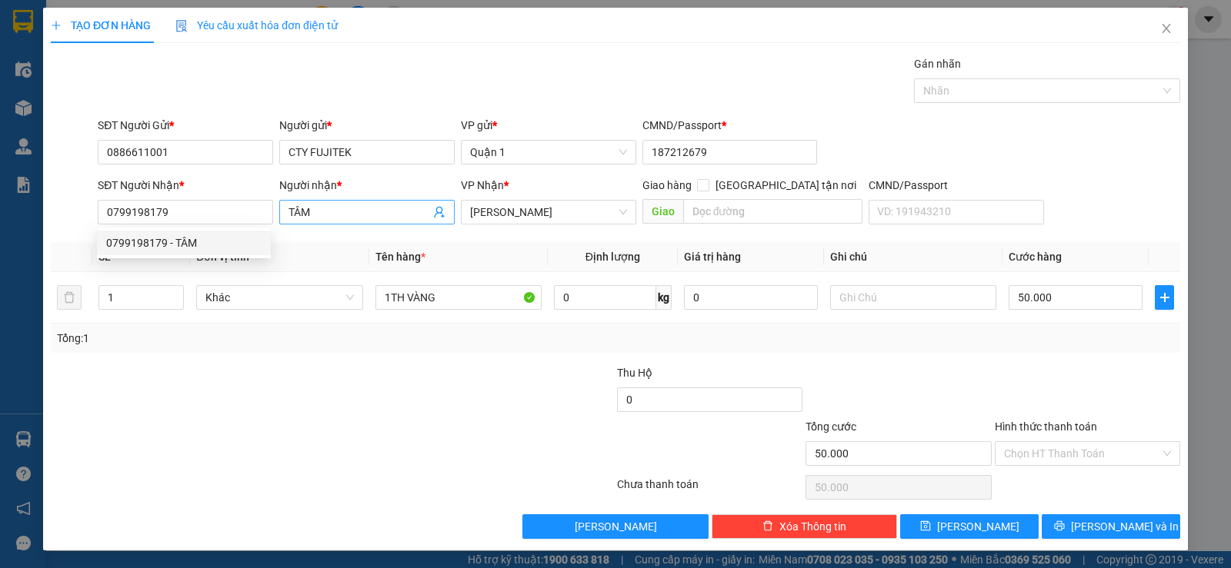
click at [339, 206] on input "TÂM" at bounding box center [359, 212] width 142 height 17
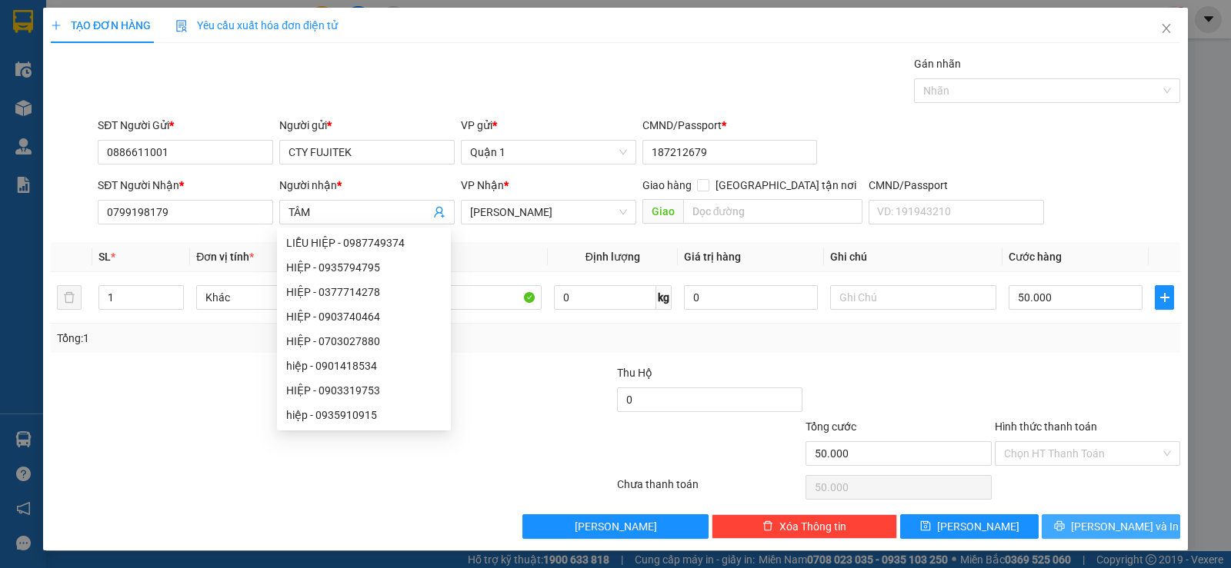
click at [1099, 526] on span "Lưu và In" at bounding box center [1125, 526] width 108 height 17
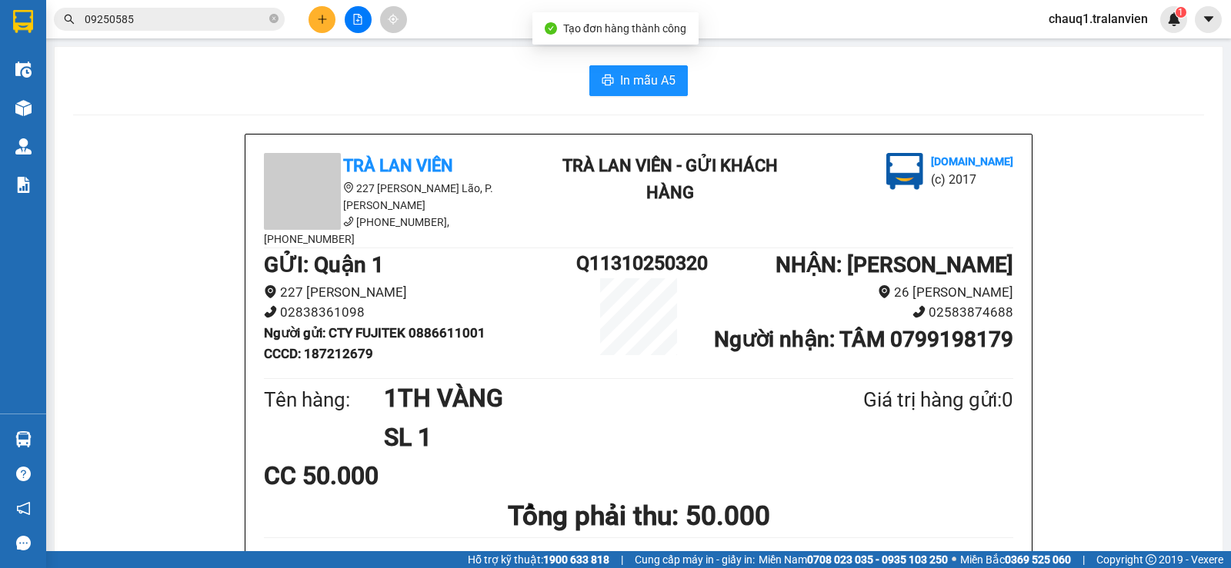
click at [682, 92] on div "In mẫu A5" at bounding box center [638, 80] width 1131 height 31
click at [668, 75] on span "In mẫu A5" at bounding box center [647, 80] width 55 height 19
click at [317, 18] on icon "plus" at bounding box center [322, 19] width 11 height 11
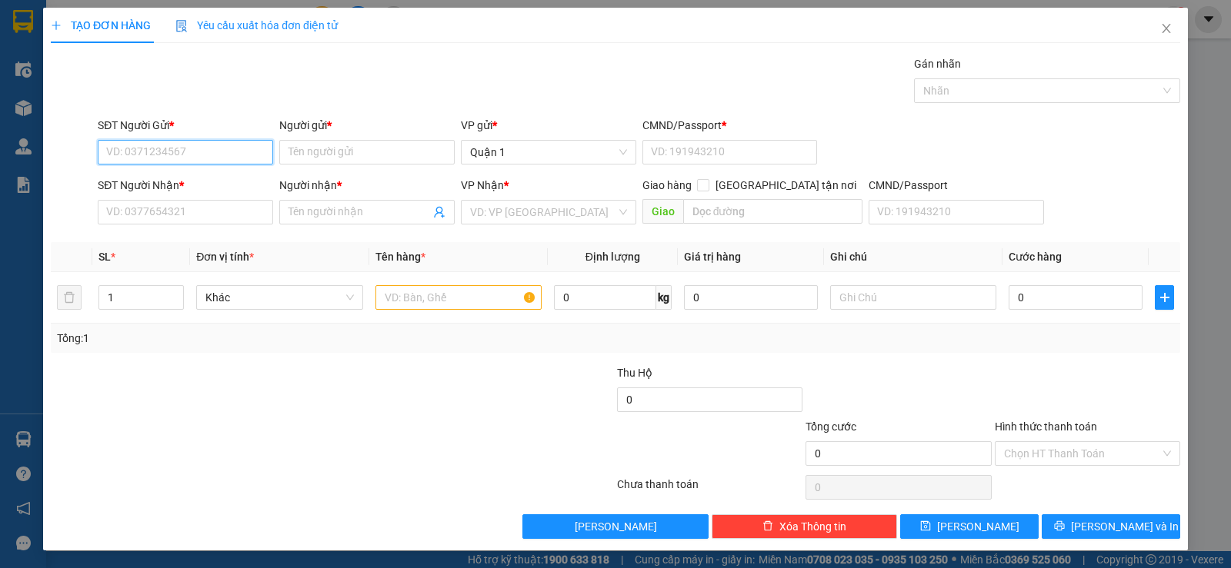
click at [158, 155] on input "SĐT Người Gửi *" at bounding box center [185, 152] width 175 height 25
click at [149, 182] on div "0917466908 - SƠN" at bounding box center [183, 183] width 155 height 17
type input "0917466908"
type input "SƠN"
type input "1"
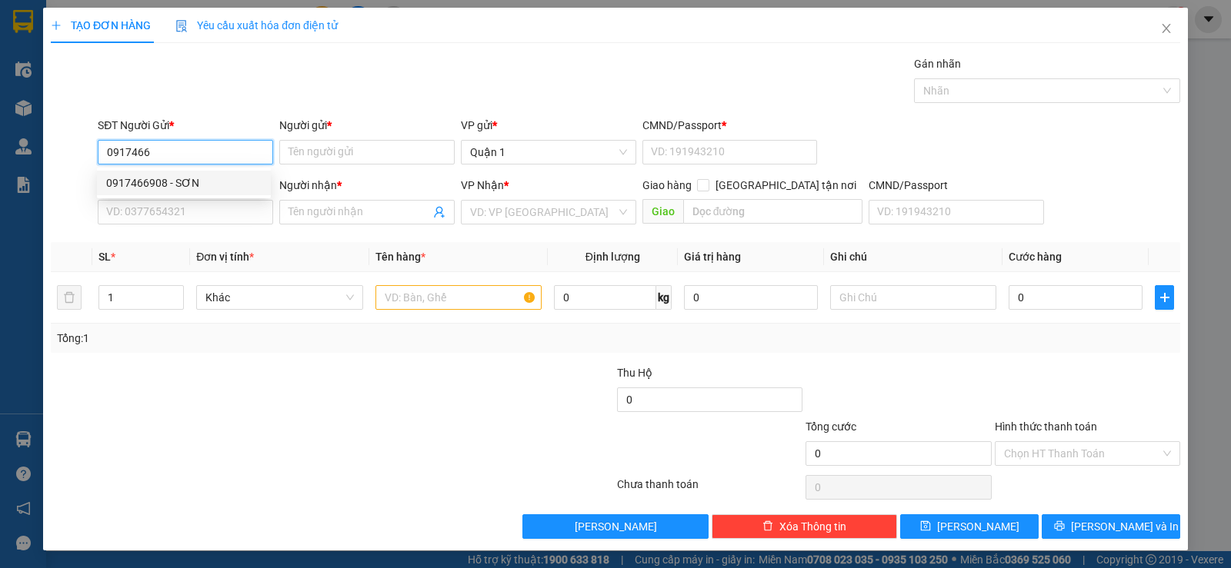
type input "0933903043"
type input "QUỲNH"
type input "0917466908"
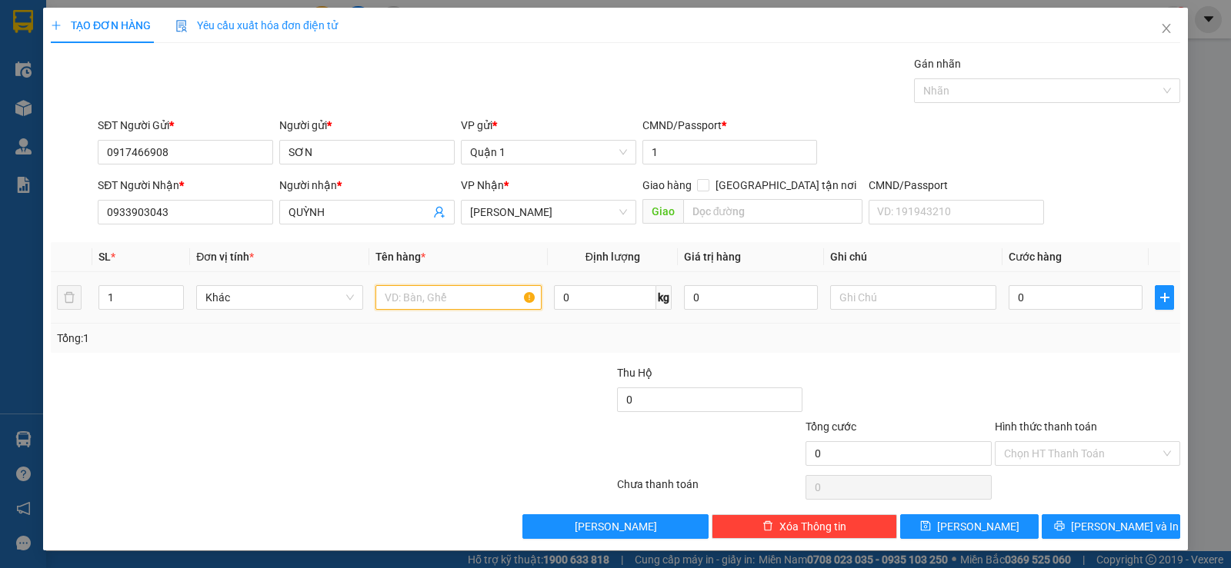
click at [455, 302] on input "text" at bounding box center [458, 297] width 166 height 25
type input "1 CỤC ĐEN"
click at [1085, 300] on input "0" at bounding box center [1075, 297] width 134 height 25
type input "6"
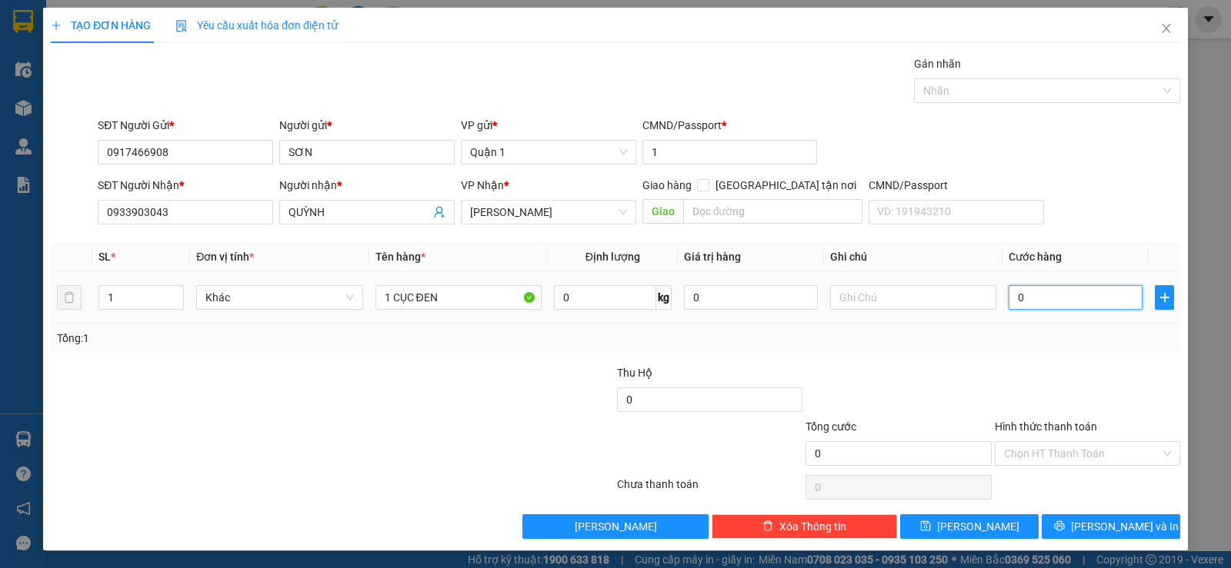
type input "6"
type input "60"
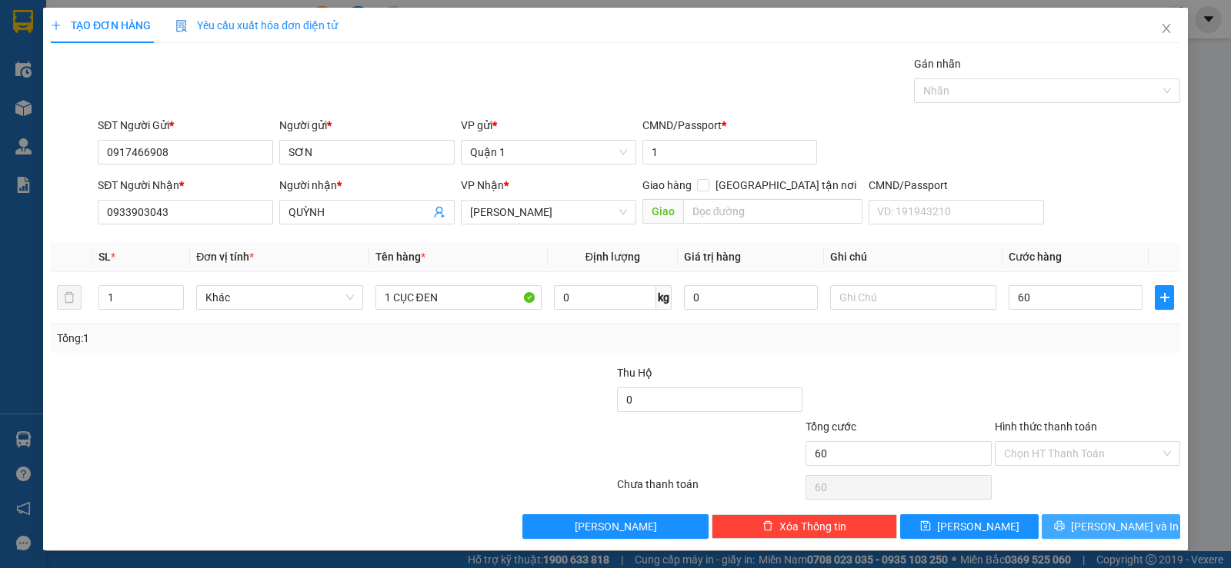
click at [1118, 520] on span "Lưu và In" at bounding box center [1125, 526] width 108 height 17
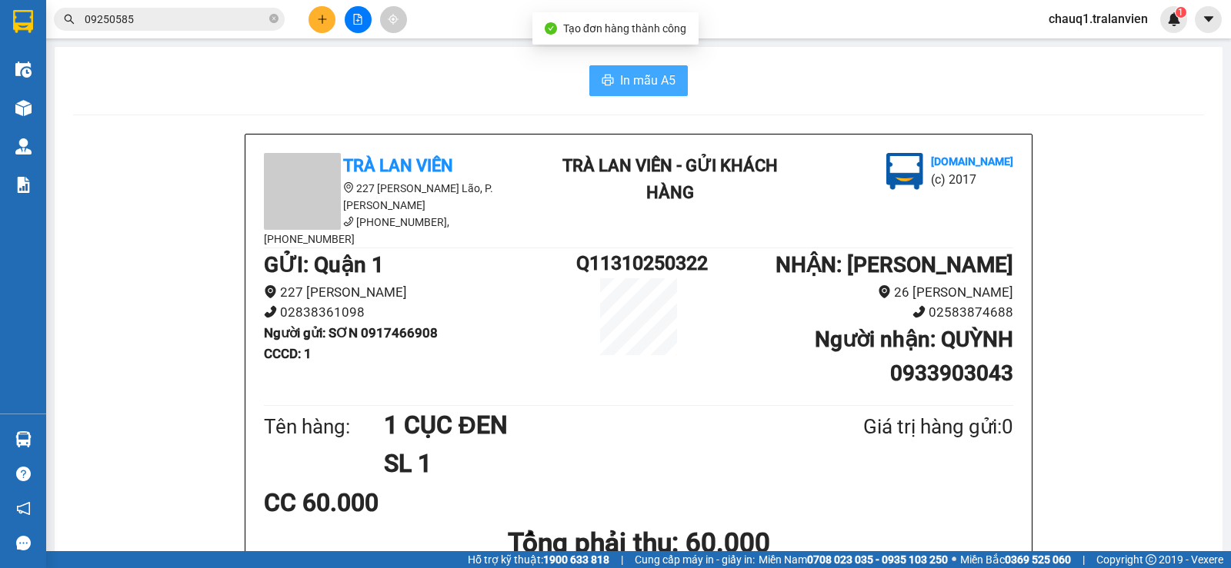
click at [666, 81] on span "In mẫu A5" at bounding box center [647, 80] width 55 height 19
click at [237, 15] on input "09250585" at bounding box center [176, 19] width 182 height 17
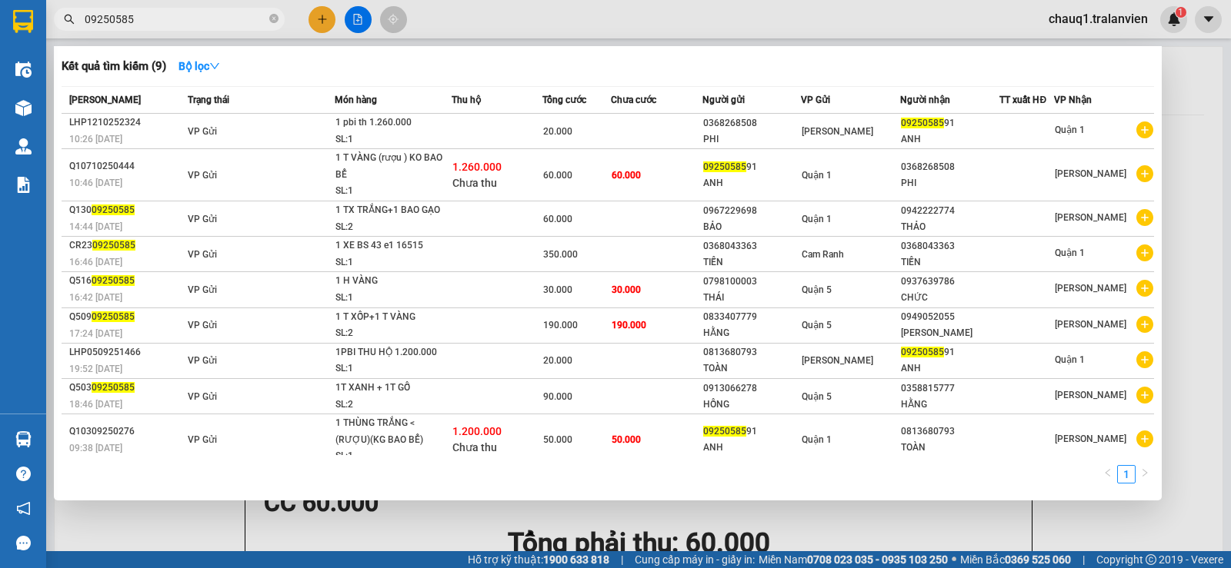
click at [238, 14] on input "09250585" at bounding box center [176, 19] width 182 height 17
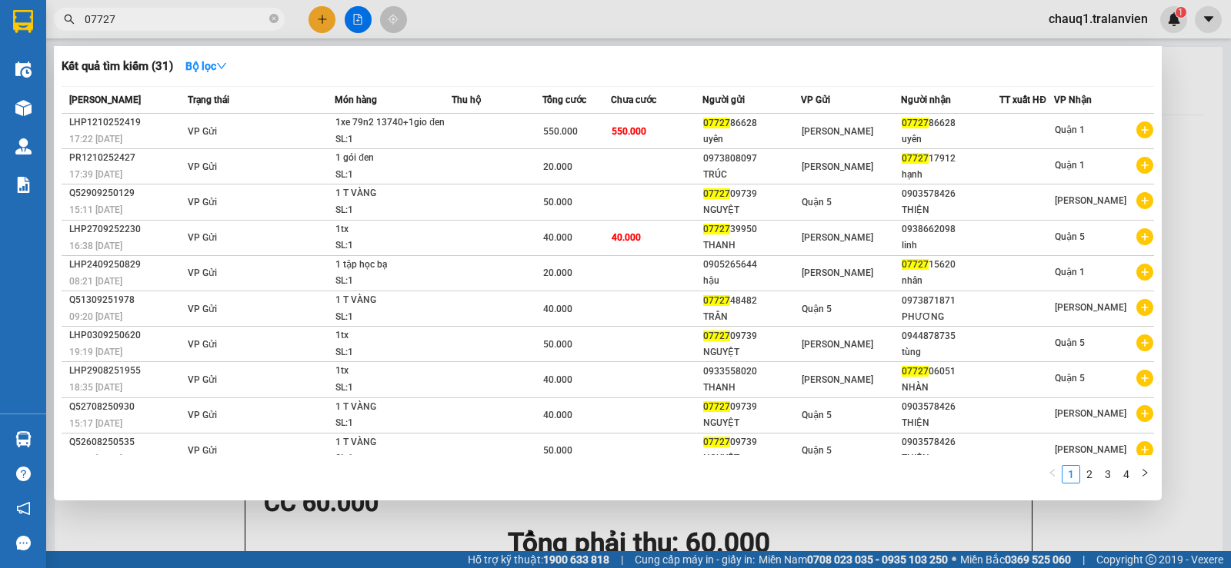
type input "07727"
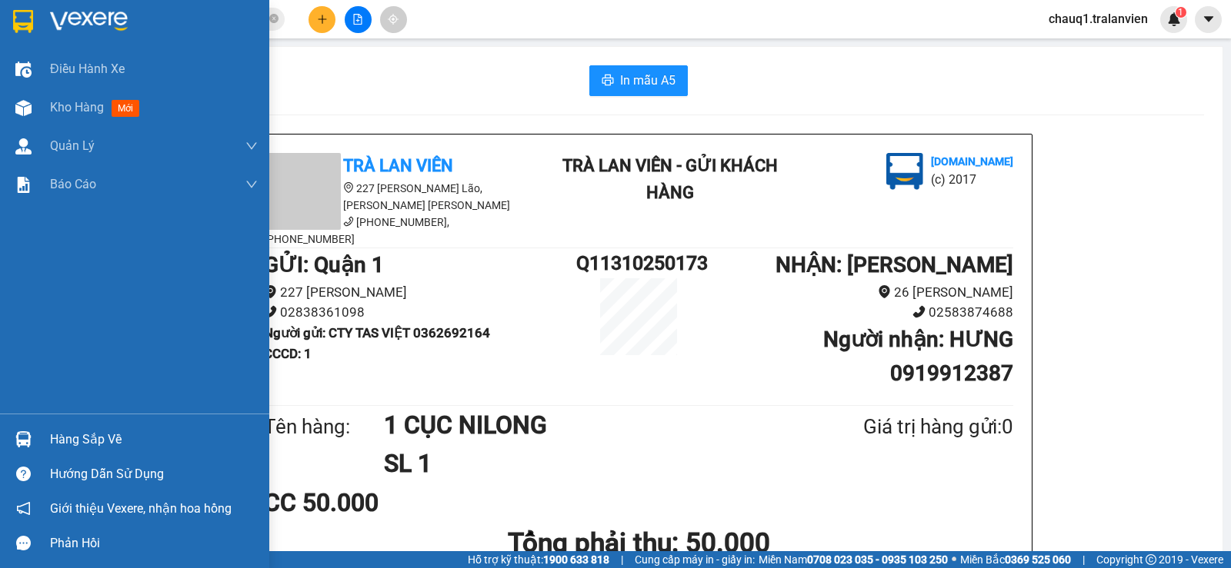
click at [32, 13] on img at bounding box center [23, 21] width 20 height 23
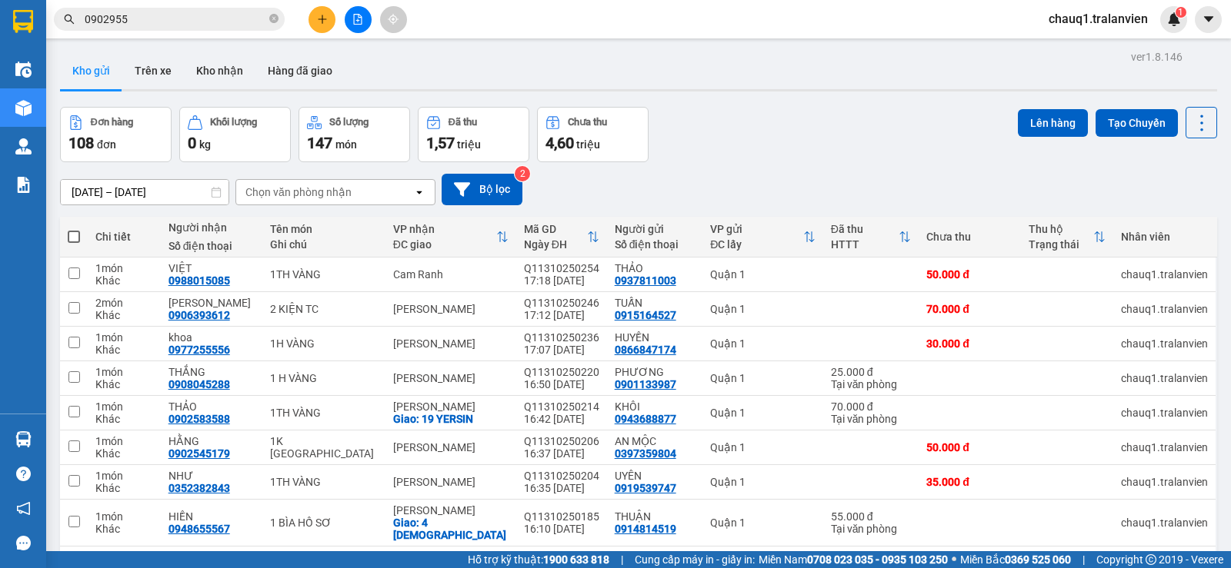
click at [135, 191] on input "[DATE] – [DATE]" at bounding box center [145, 192] width 168 height 25
click at [1115, 268] on button at bounding box center [1126, 275] width 22 height 27
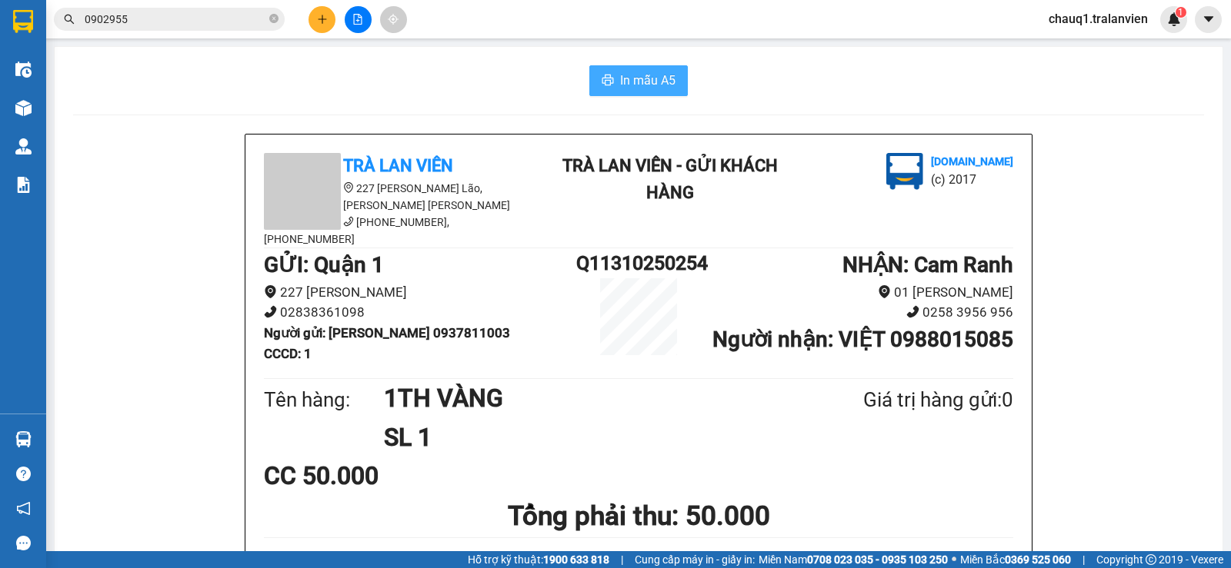
click at [638, 81] on span "In mẫu A5" at bounding box center [647, 80] width 55 height 19
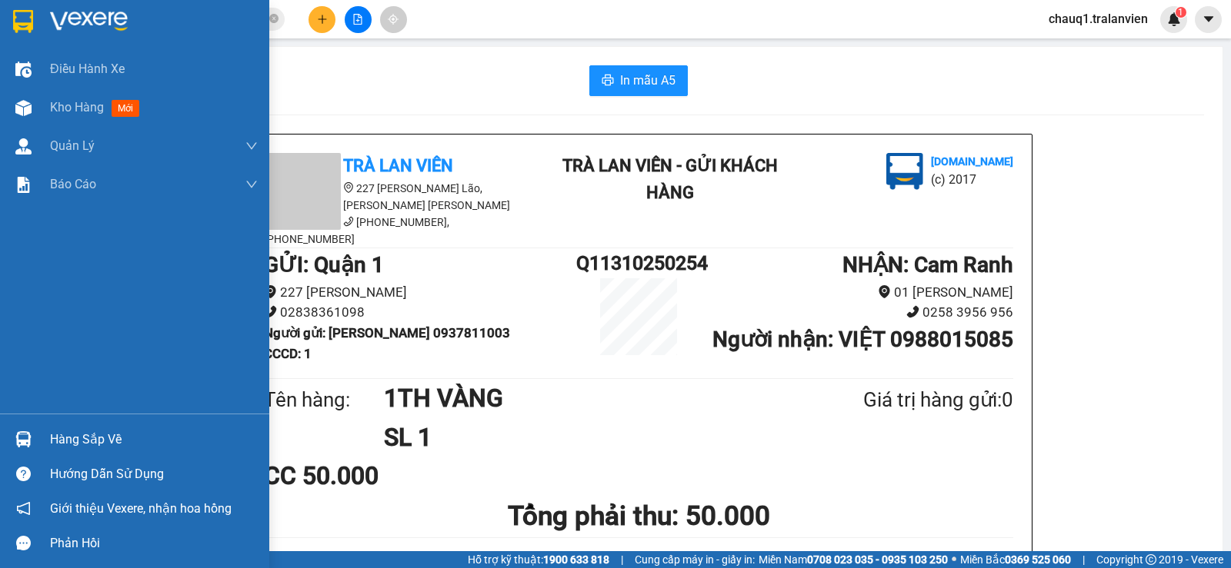
click at [32, 16] on img at bounding box center [23, 21] width 20 height 23
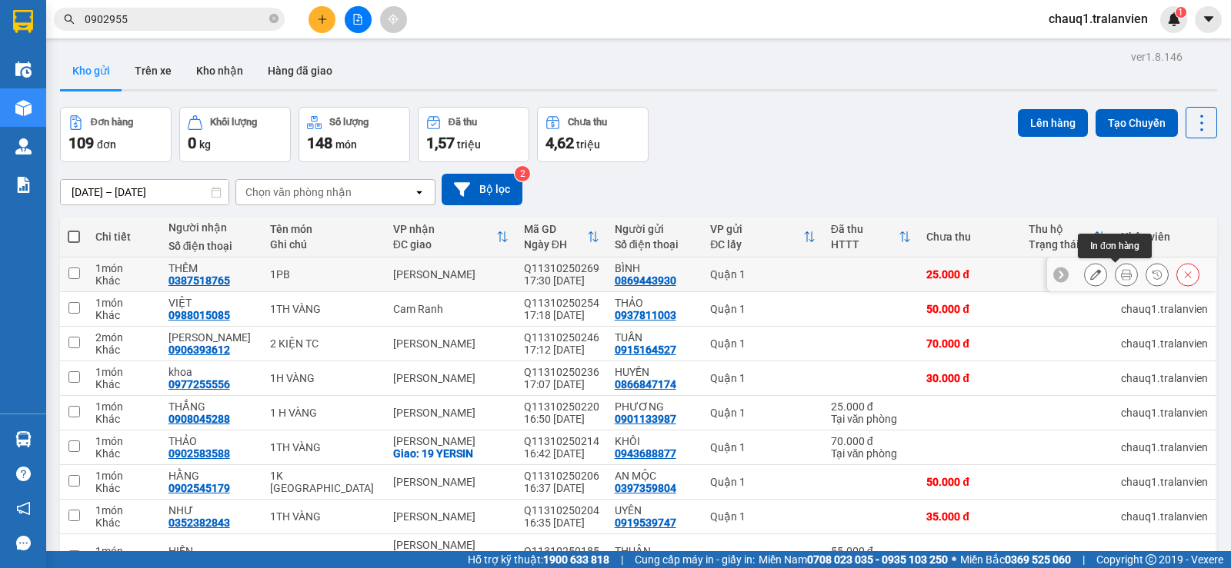
click at [1121, 275] on icon at bounding box center [1126, 274] width 11 height 11
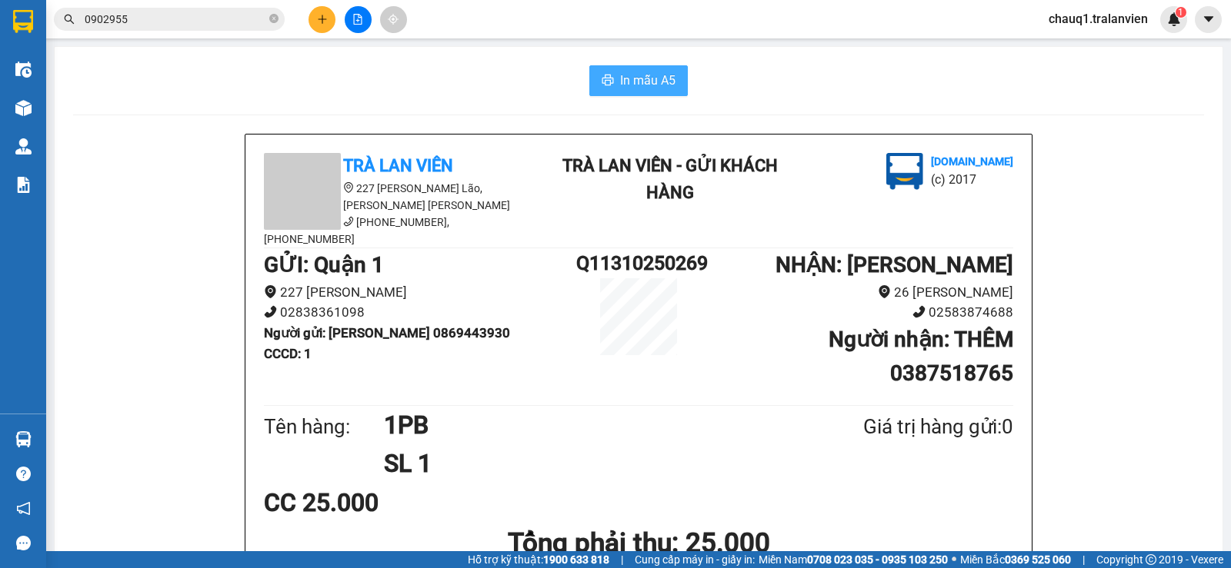
click at [603, 78] on icon "printer" at bounding box center [607, 80] width 12 height 12
